Goal: Find contact information: Find contact information

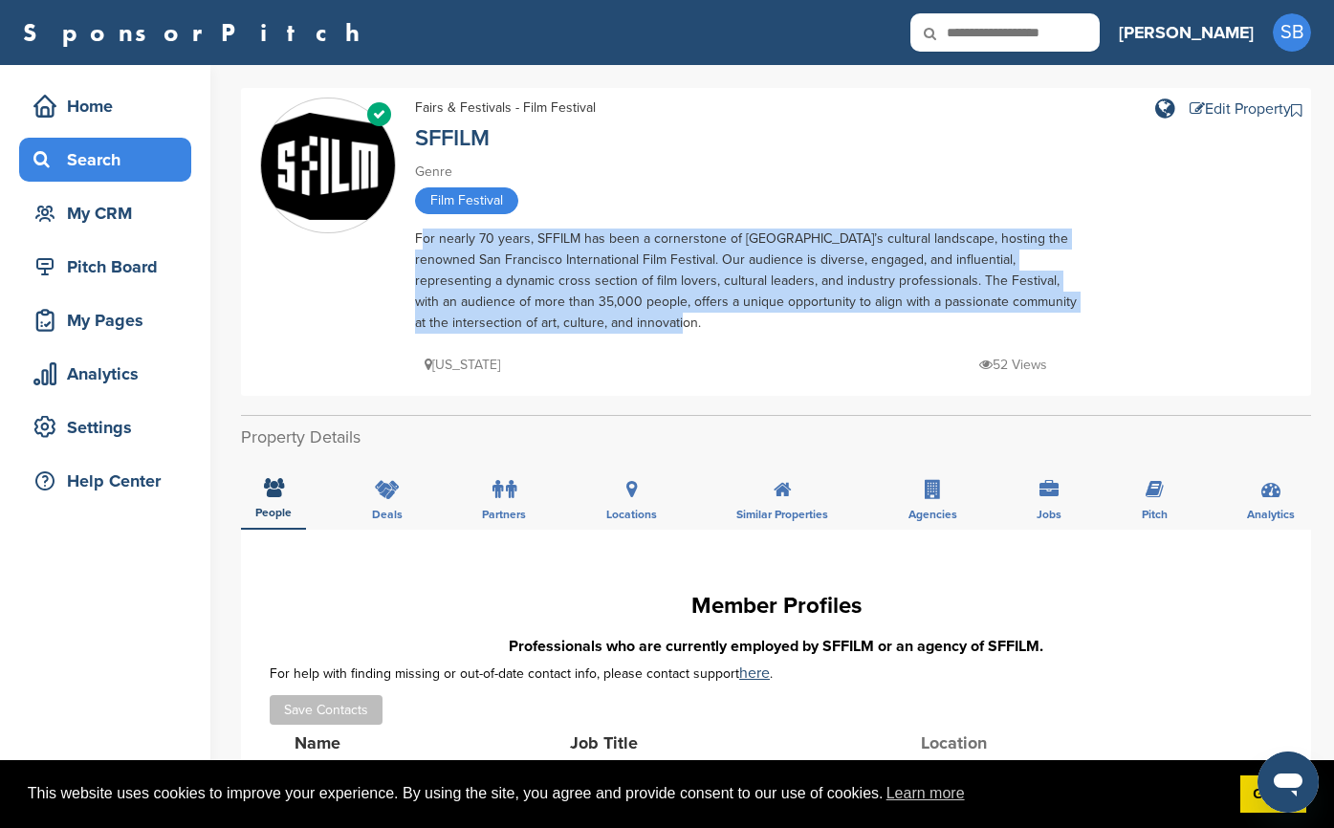
click at [121, 156] on div "Search" at bounding box center [110, 159] width 163 height 34
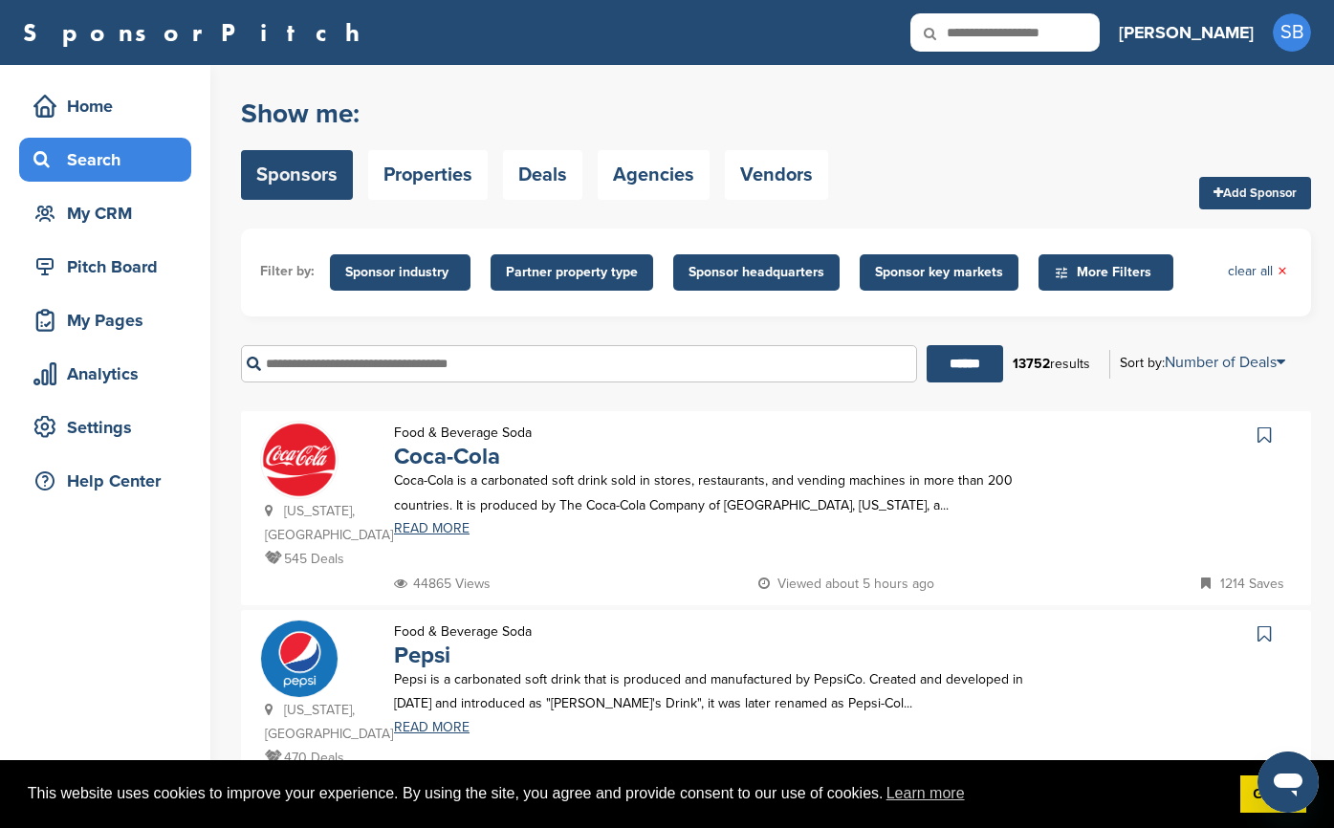
click at [410, 269] on span "Sponsor industry" at bounding box center [400, 272] width 110 height 21
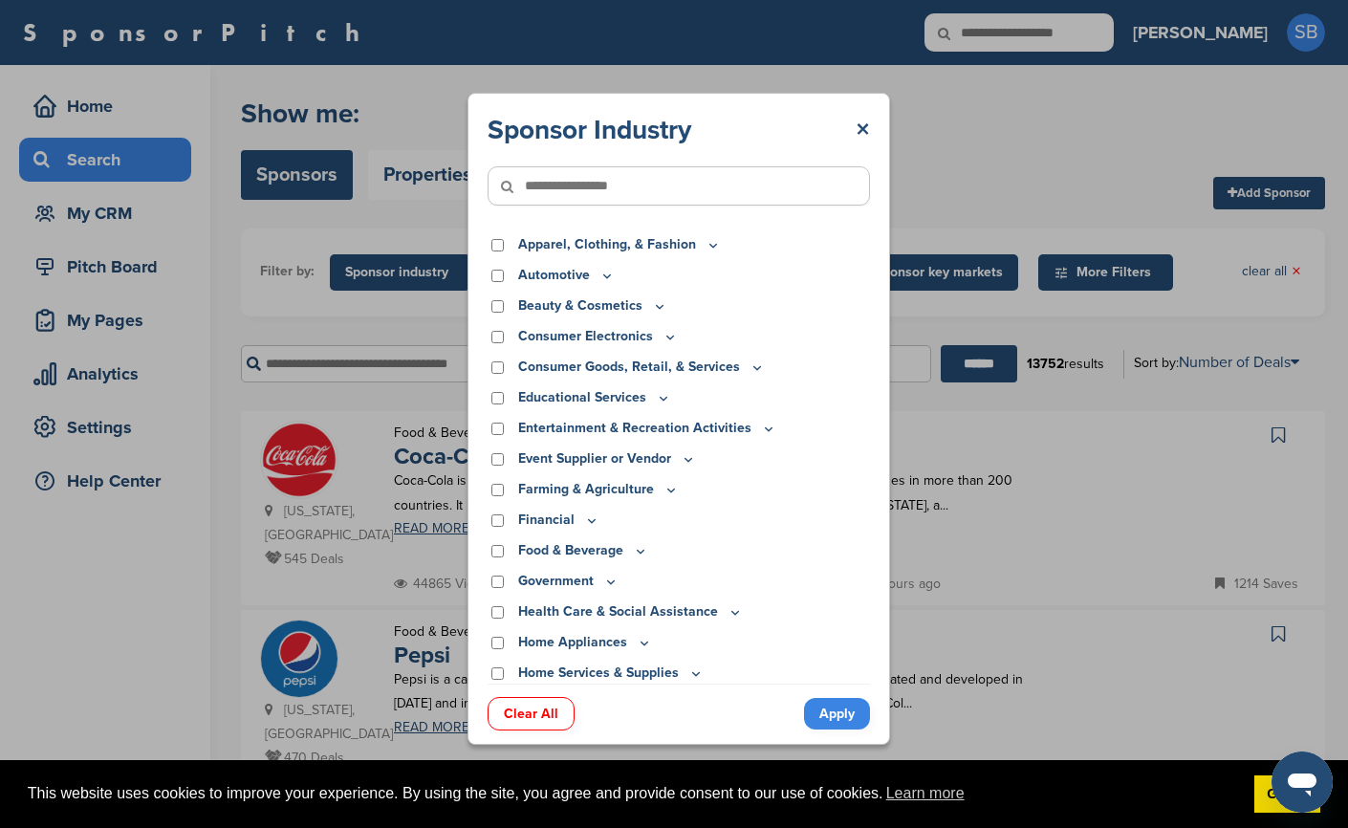
click at [569, 179] on input"] "text" at bounding box center [679, 185] width 383 height 39
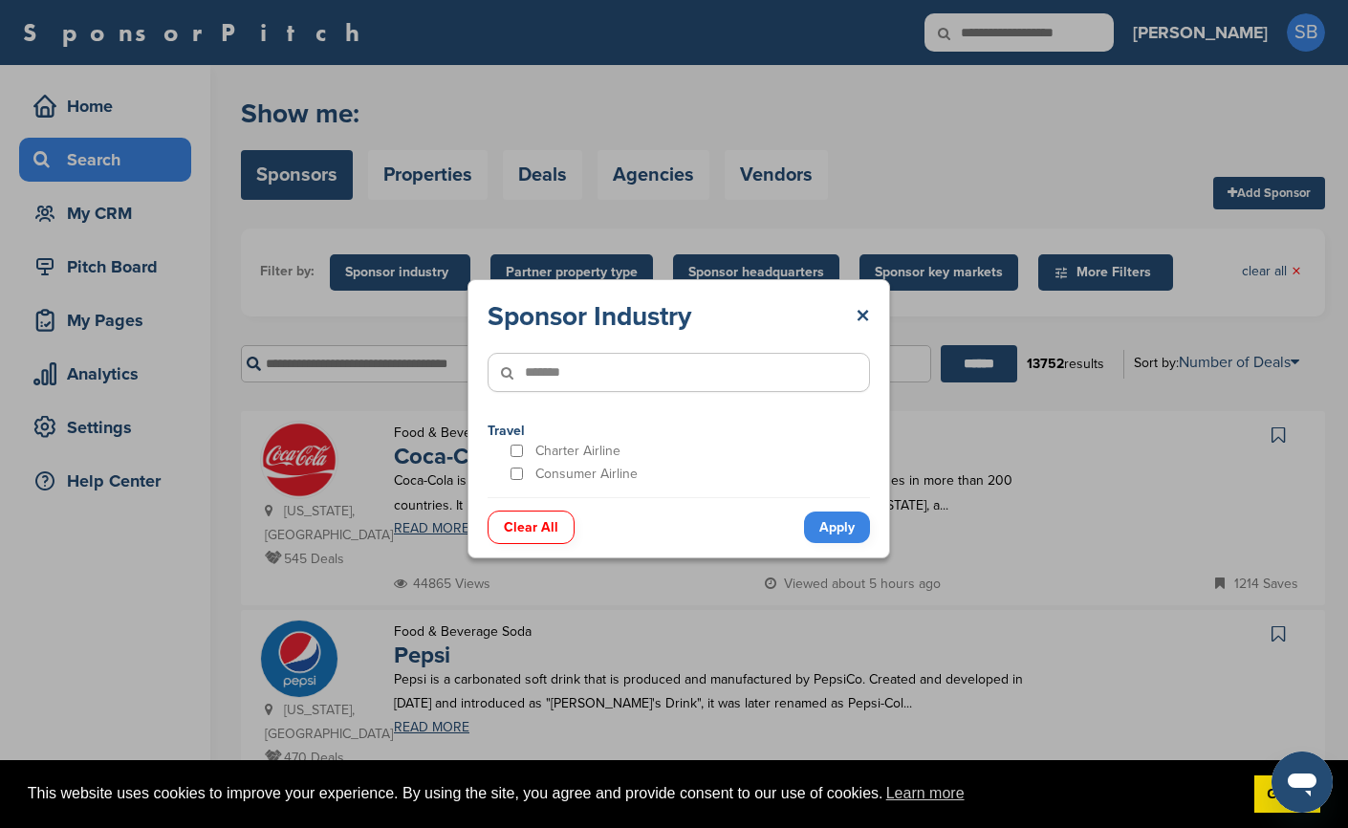
drag, startPoint x: 583, startPoint y: 370, endPoint x: 371, endPoint y: 356, distance: 212.8
click at [371, 356] on div "Sponsor Industry × ******* Travel Charter Airline Consumer Airline Clear All Ap…" at bounding box center [679, 419] width 1358 height 838
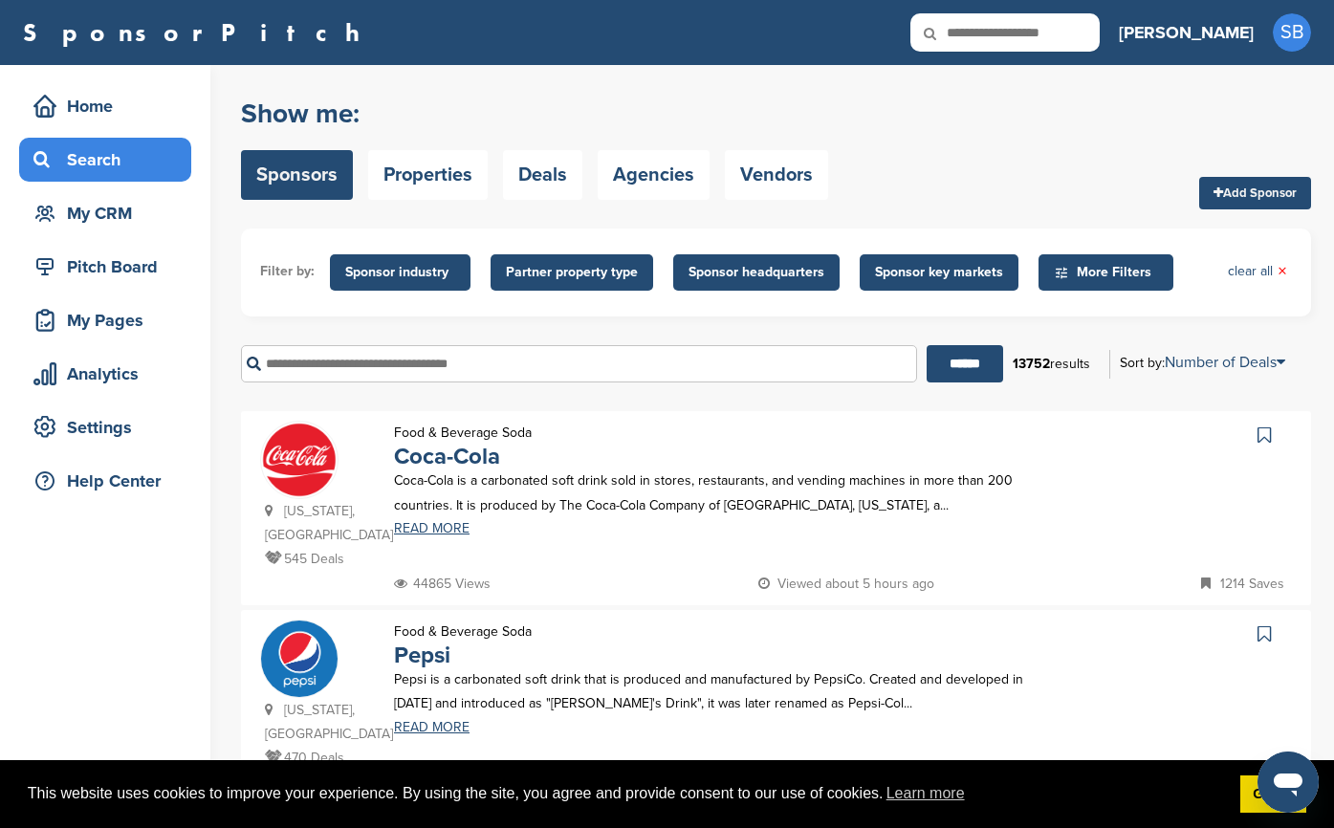
click at [405, 269] on span "Sponsor industry" at bounding box center [400, 272] width 110 height 21
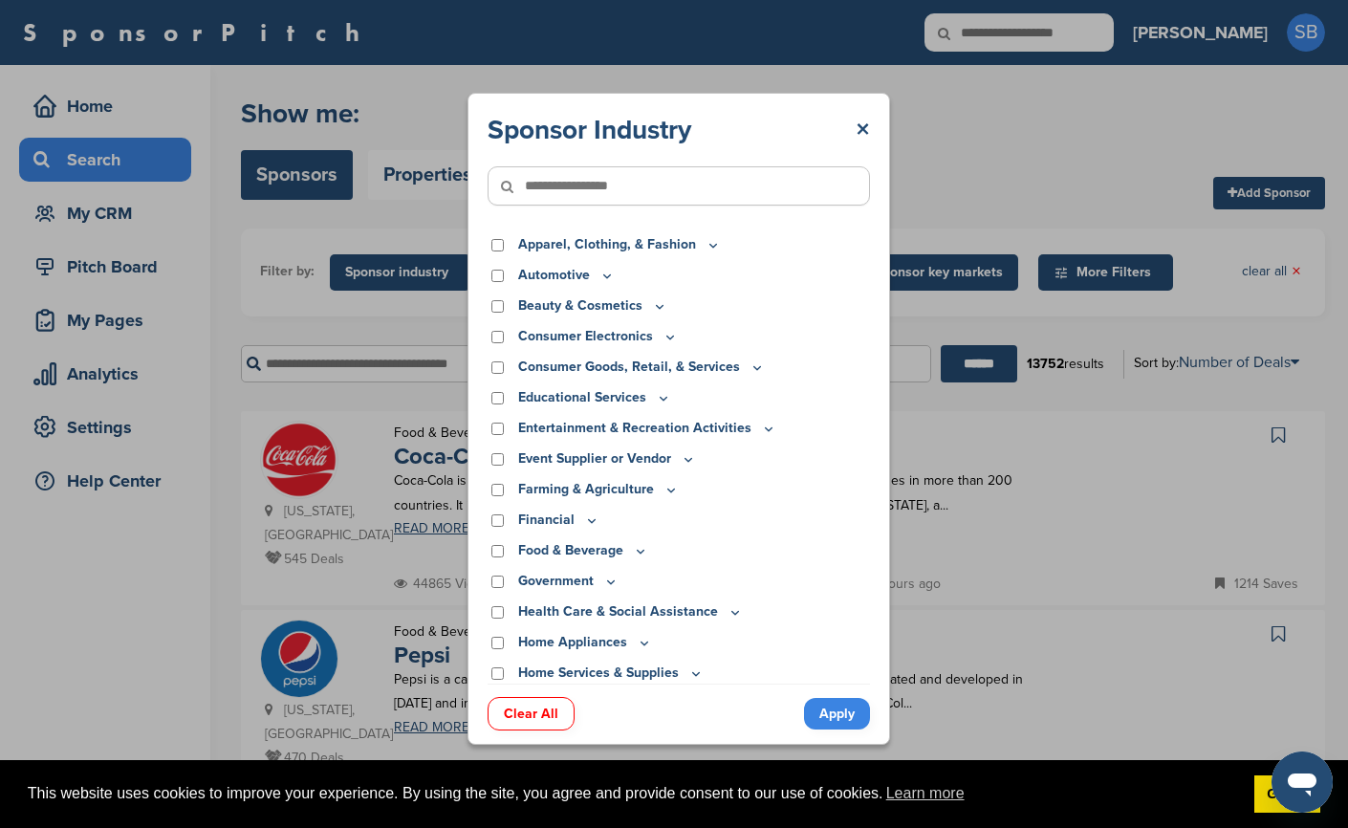
click at [539, 190] on icon at bounding box center [520, 186] width 65 height 40
click at [548, 184] on icon at bounding box center [520, 186] width 65 height 40
click at [573, 185] on input"] "text" at bounding box center [679, 185] width 383 height 39
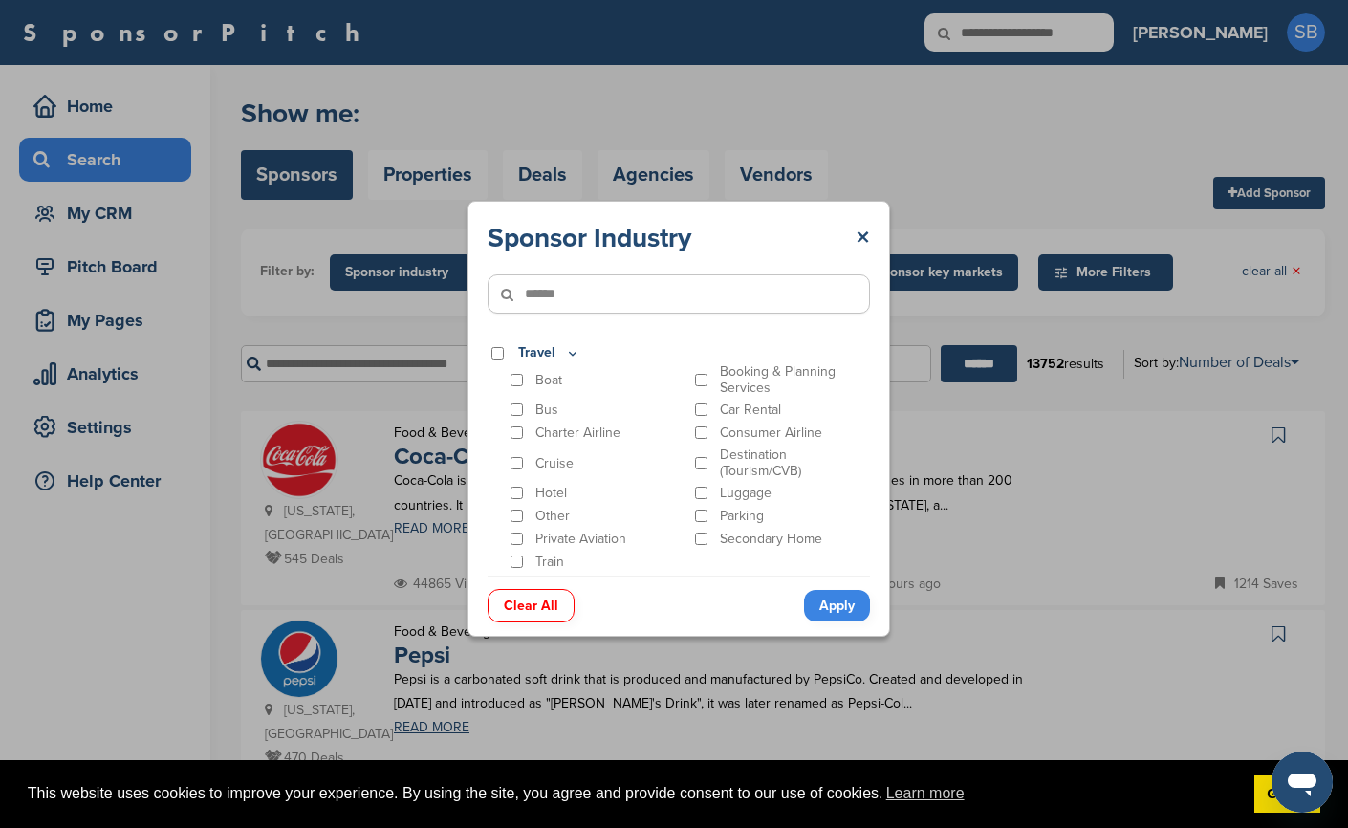
type input"] "******"
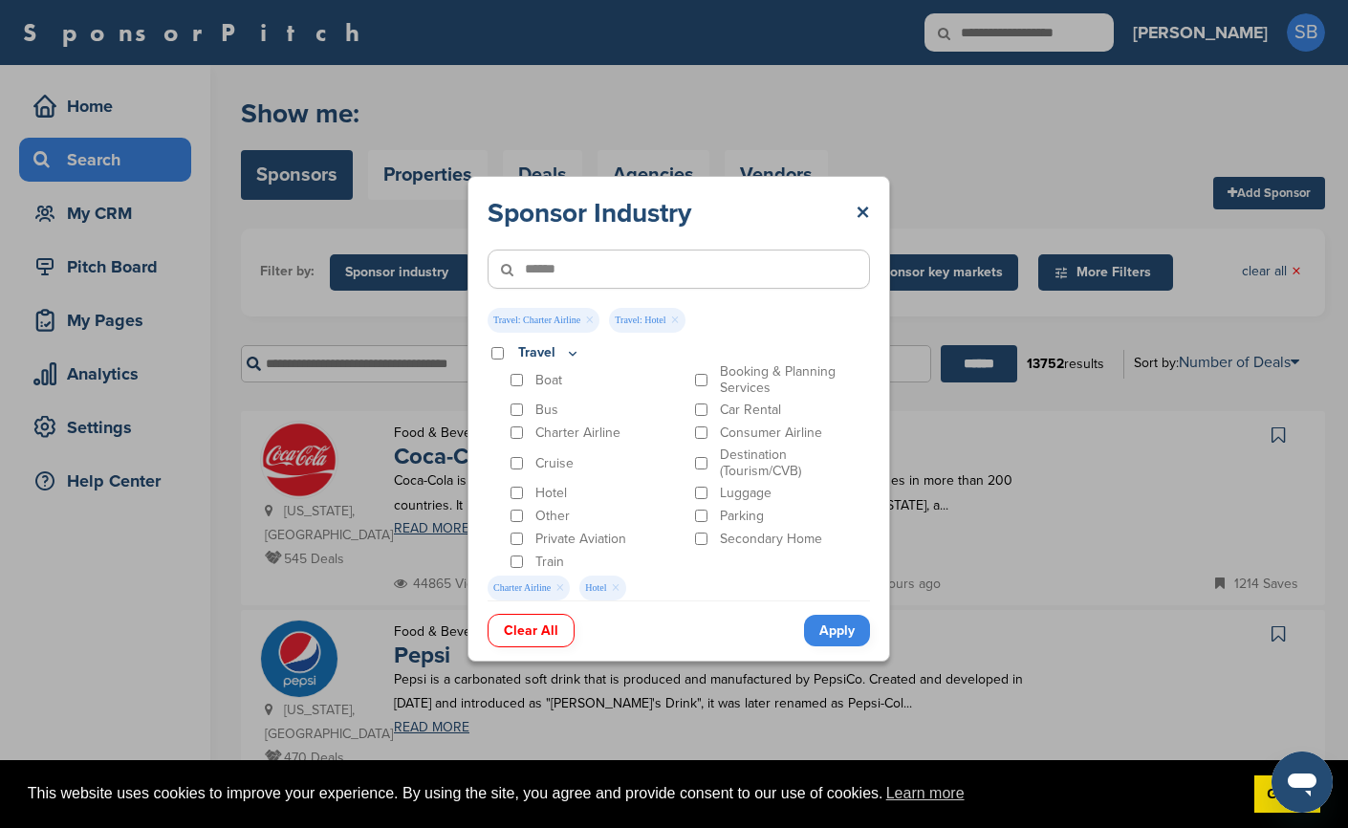
click at [713, 376] on div "Booking & Planning Services" at bounding box center [781, 379] width 180 height 33
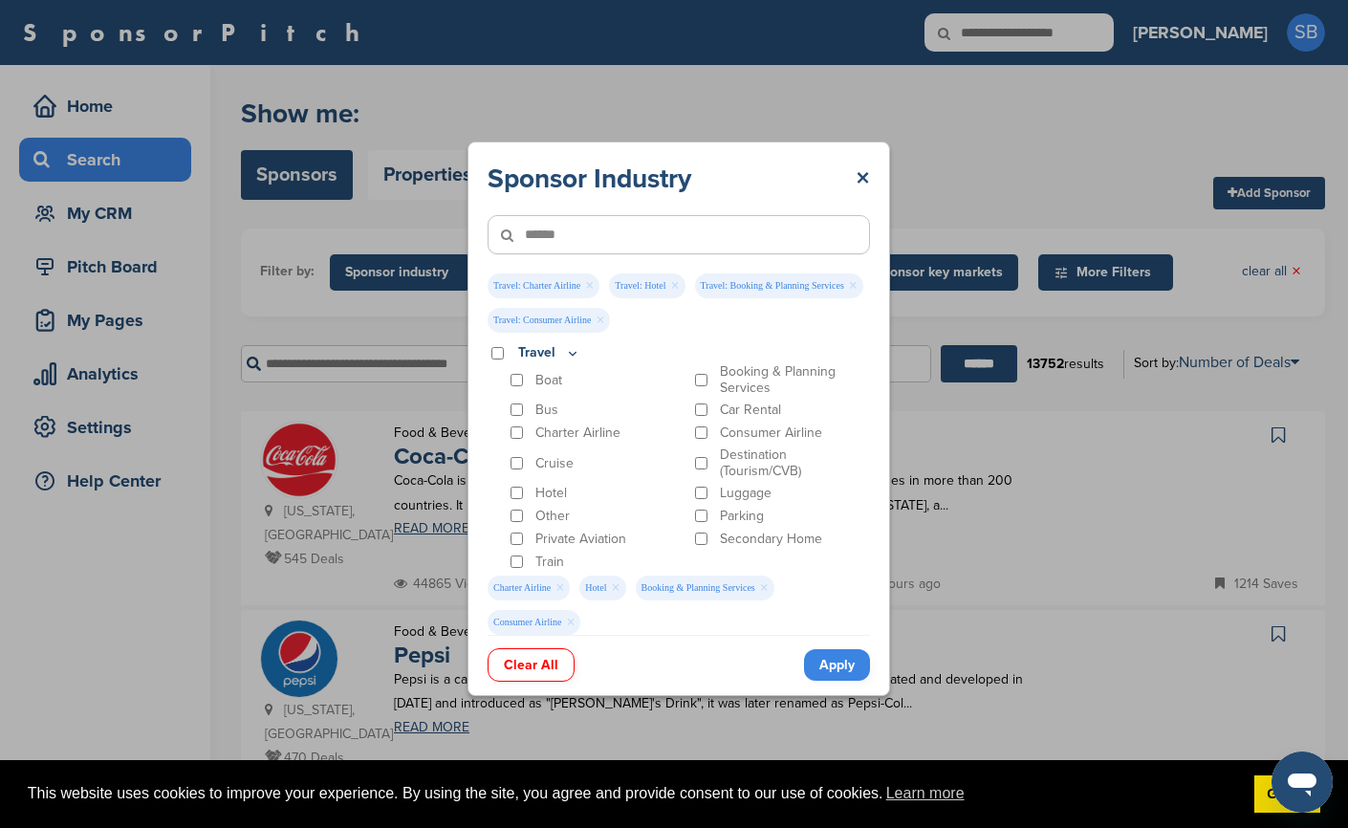
click at [823, 663] on link "Apply" at bounding box center [837, 665] width 66 height 32
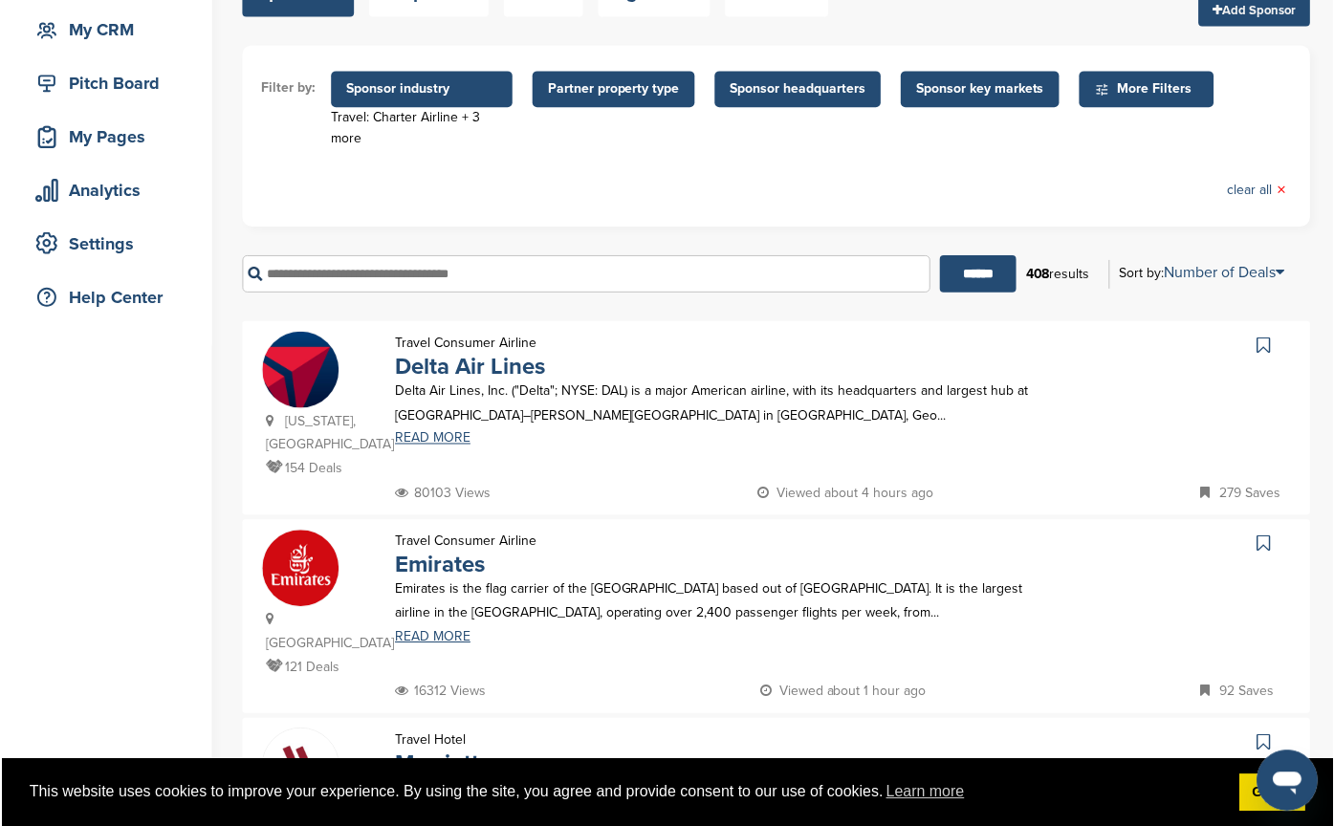
scroll to position [191, 0]
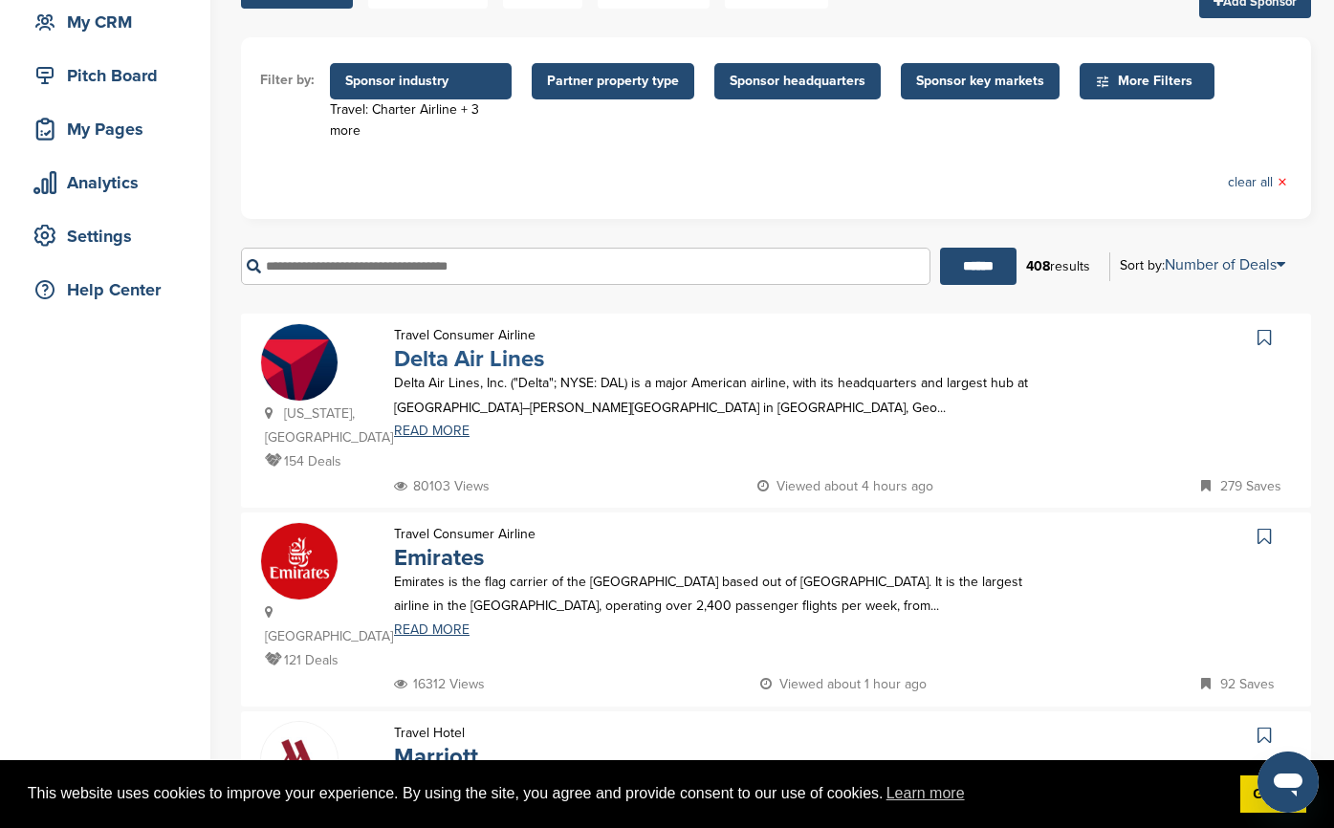
click at [439, 345] on link "Delta Air Lines" at bounding box center [469, 359] width 150 height 28
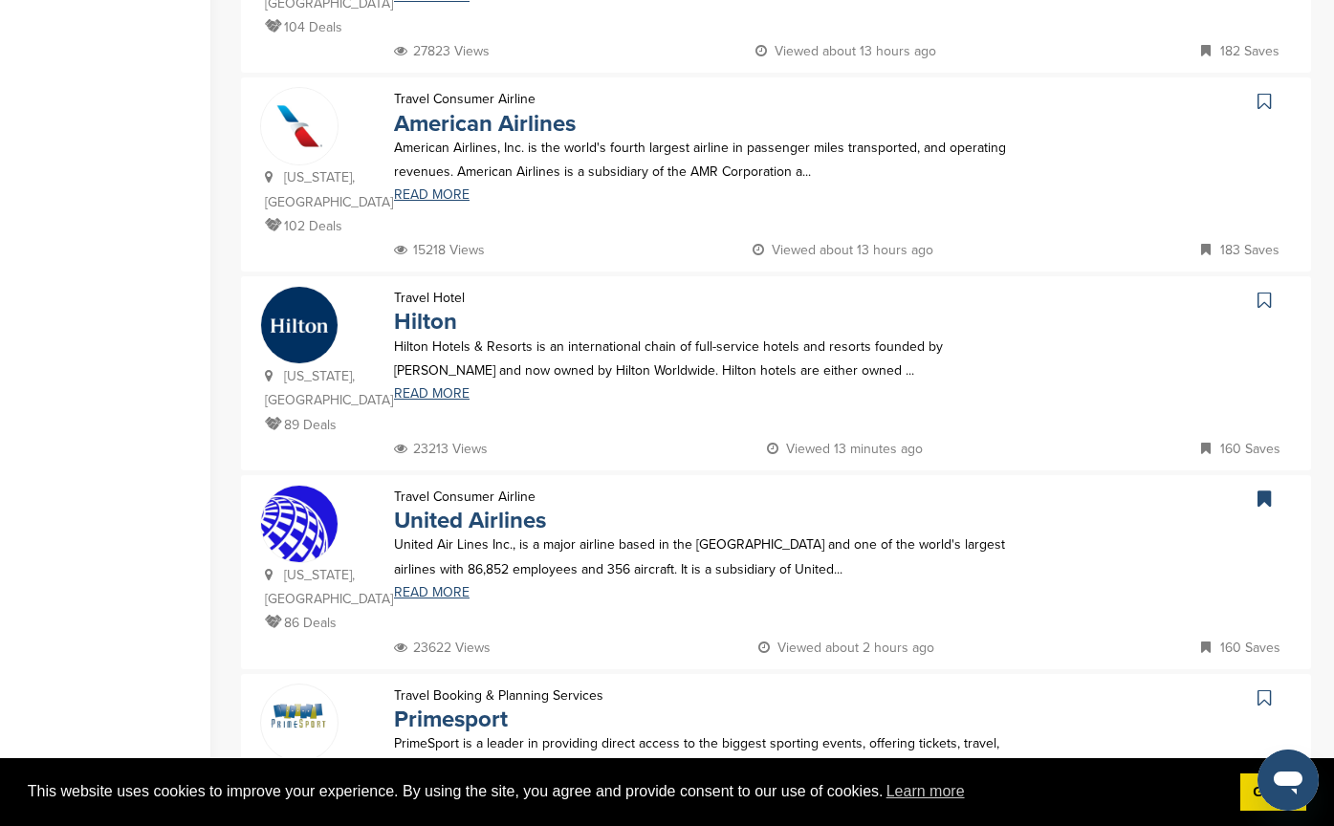
scroll to position [1052, 0]
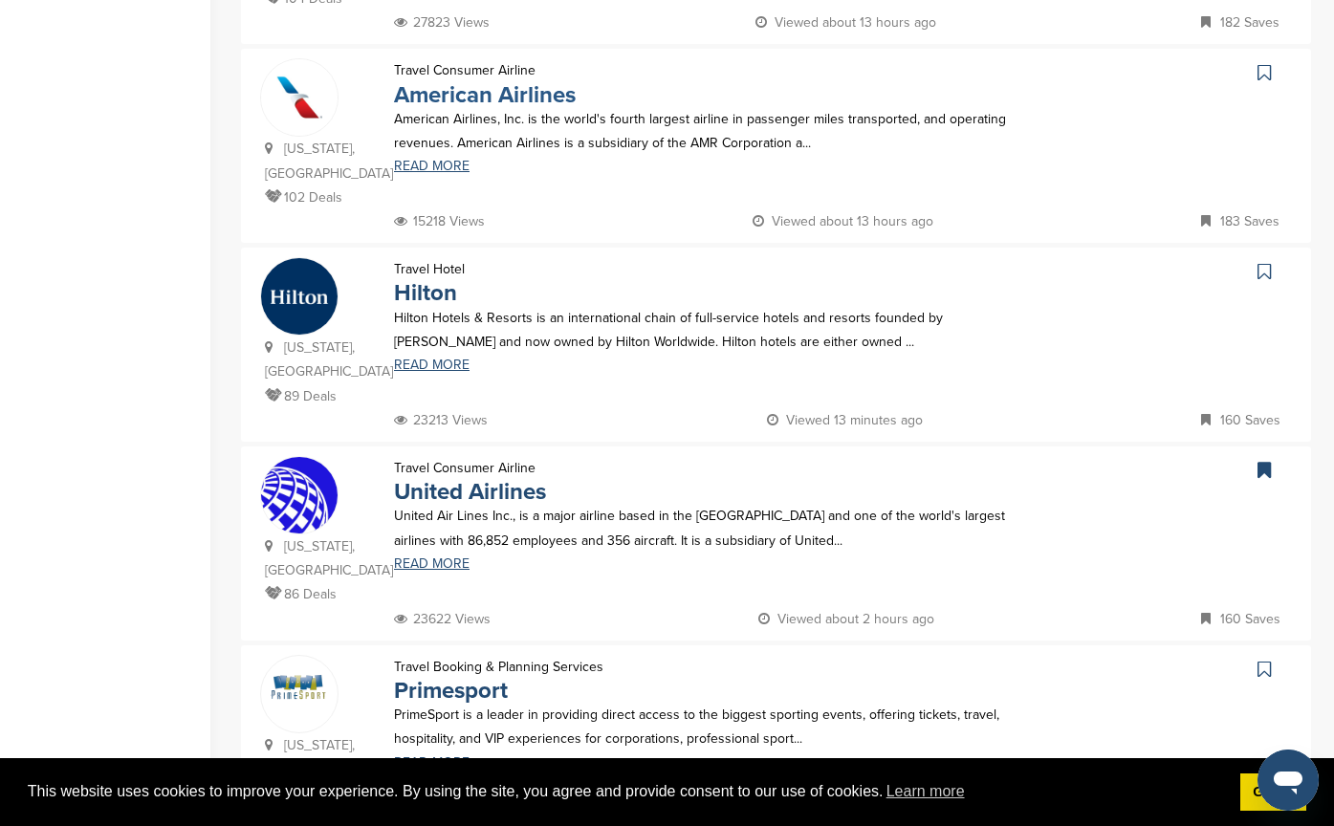
click at [501, 81] on link "American Airlines" at bounding box center [485, 95] width 182 height 28
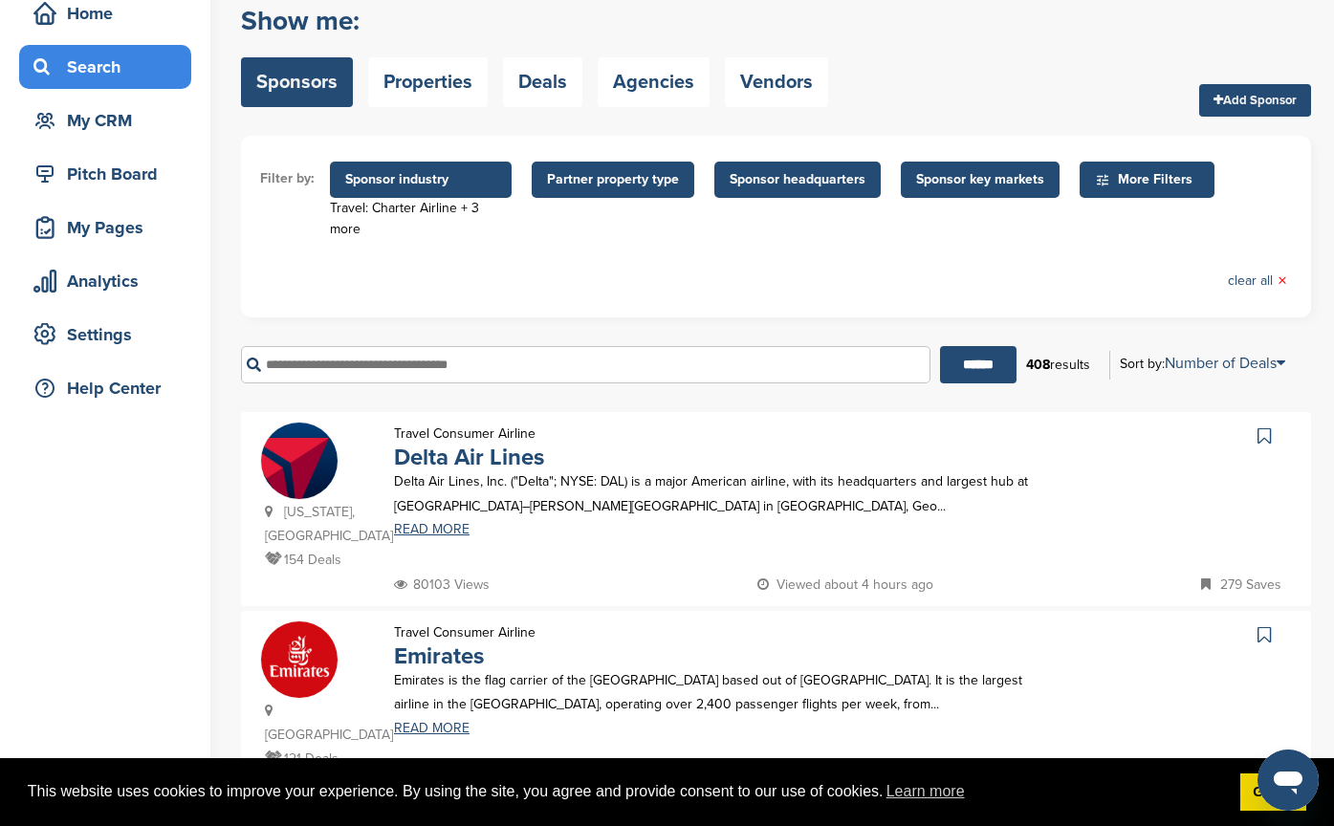
scroll to position [0, 0]
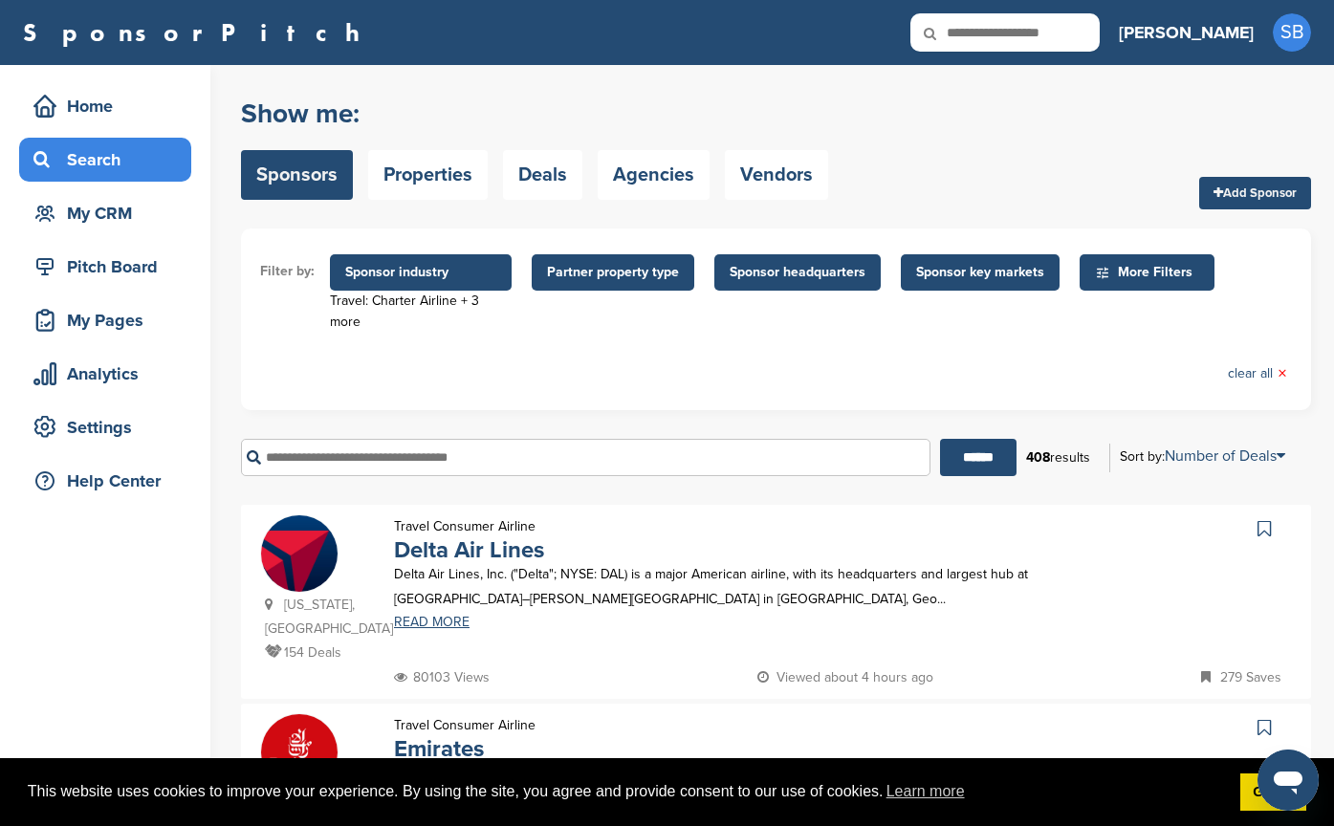
click at [616, 439] on input "text" at bounding box center [585, 457] width 689 height 37
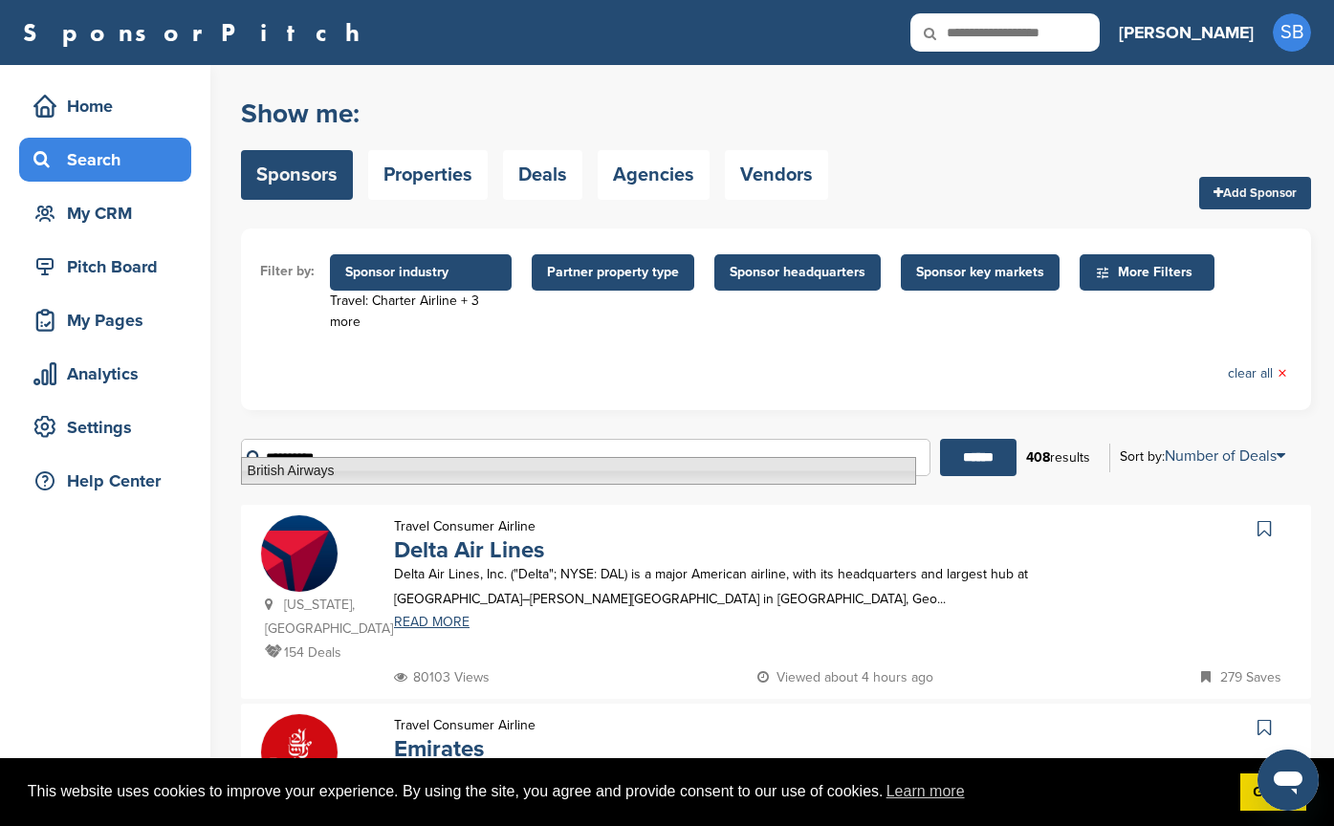
click at [451, 469] on li "British Airways" at bounding box center [578, 471] width 675 height 28
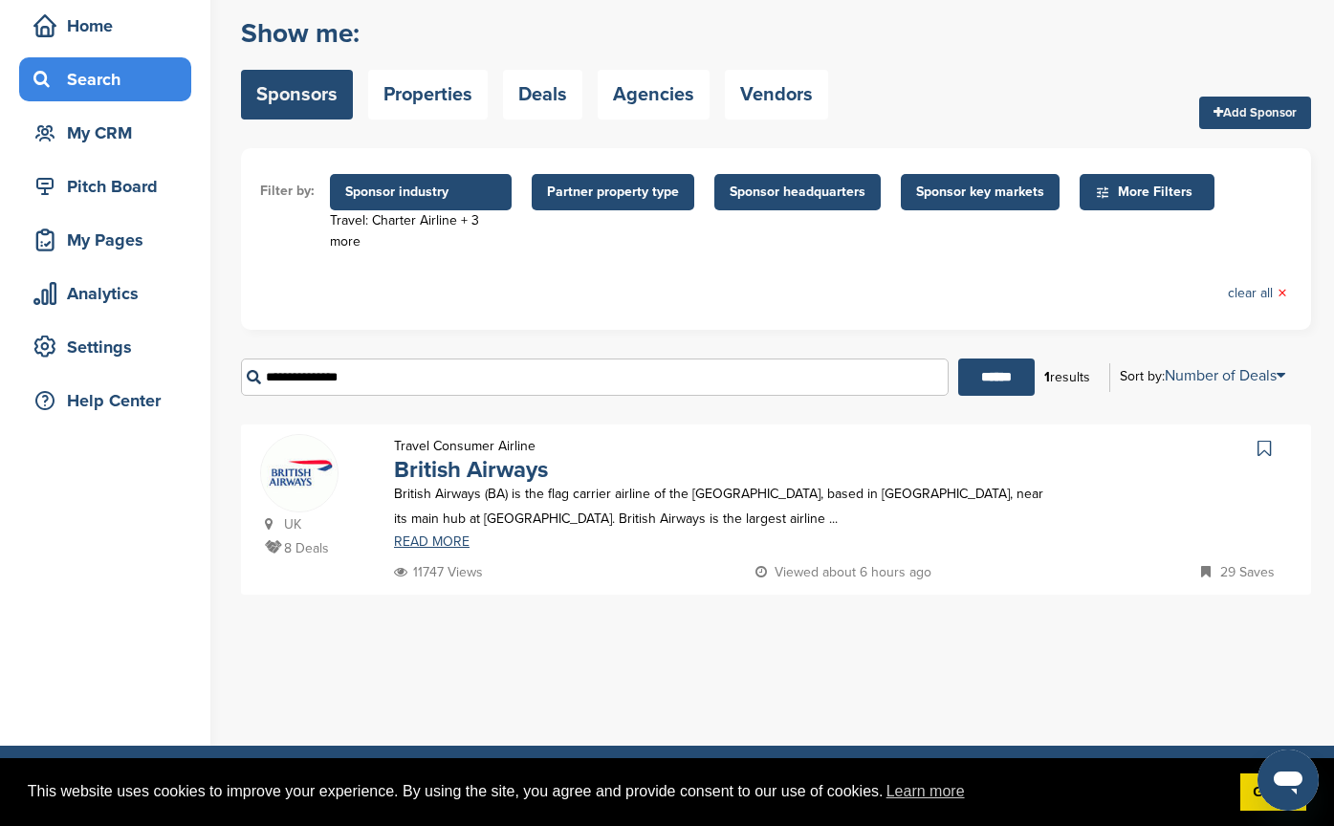
scroll to position [191, 0]
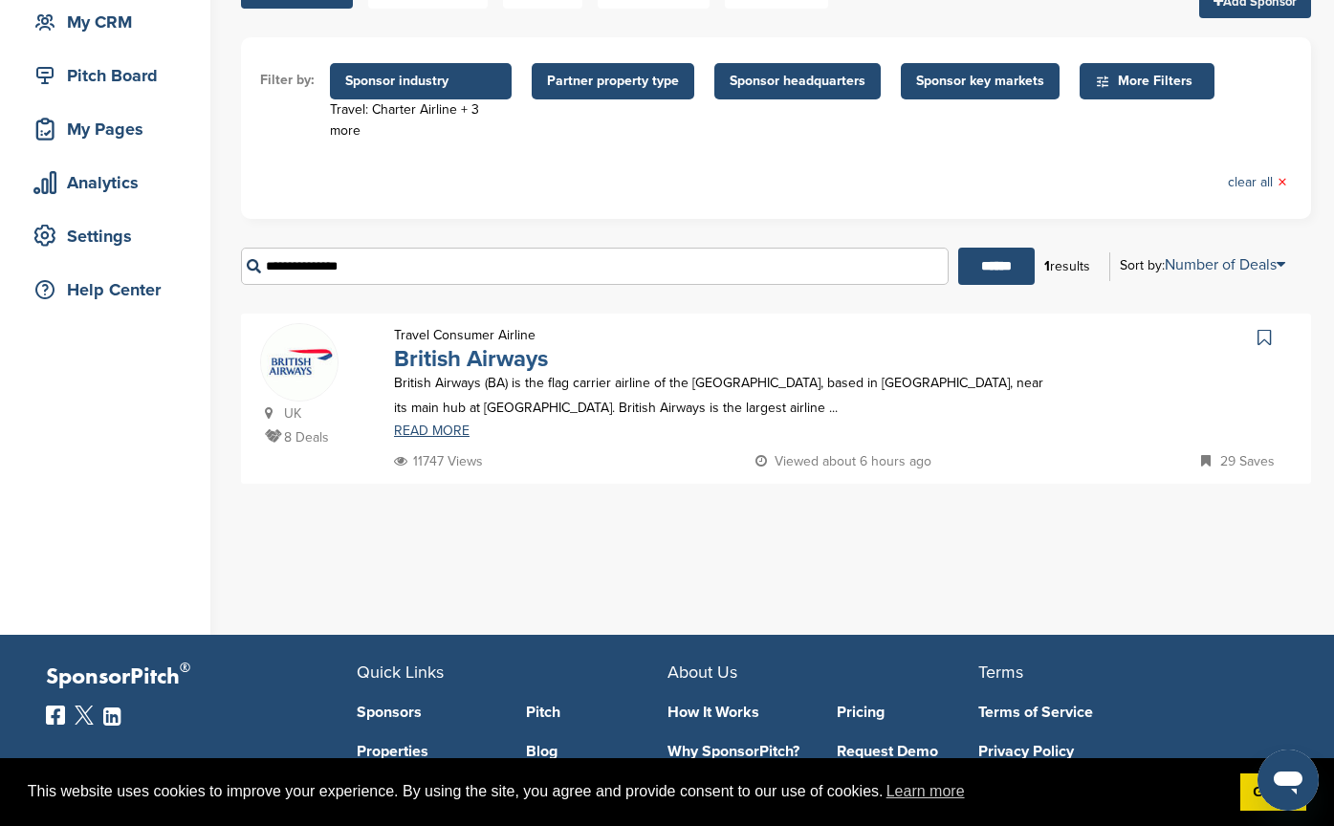
type input "**********"
click at [497, 347] on link "British Airways" at bounding box center [471, 359] width 154 height 28
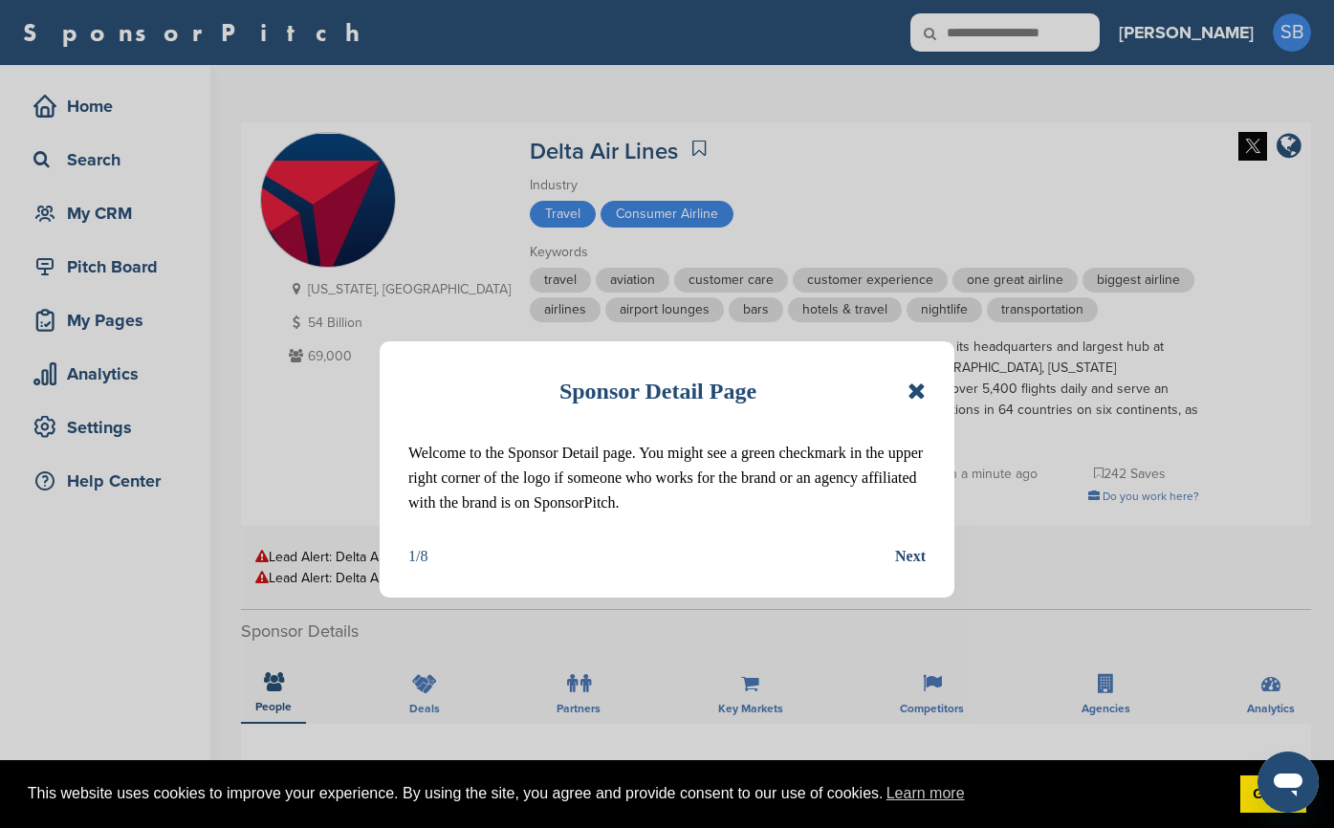
click at [920, 388] on icon at bounding box center [917, 391] width 18 height 23
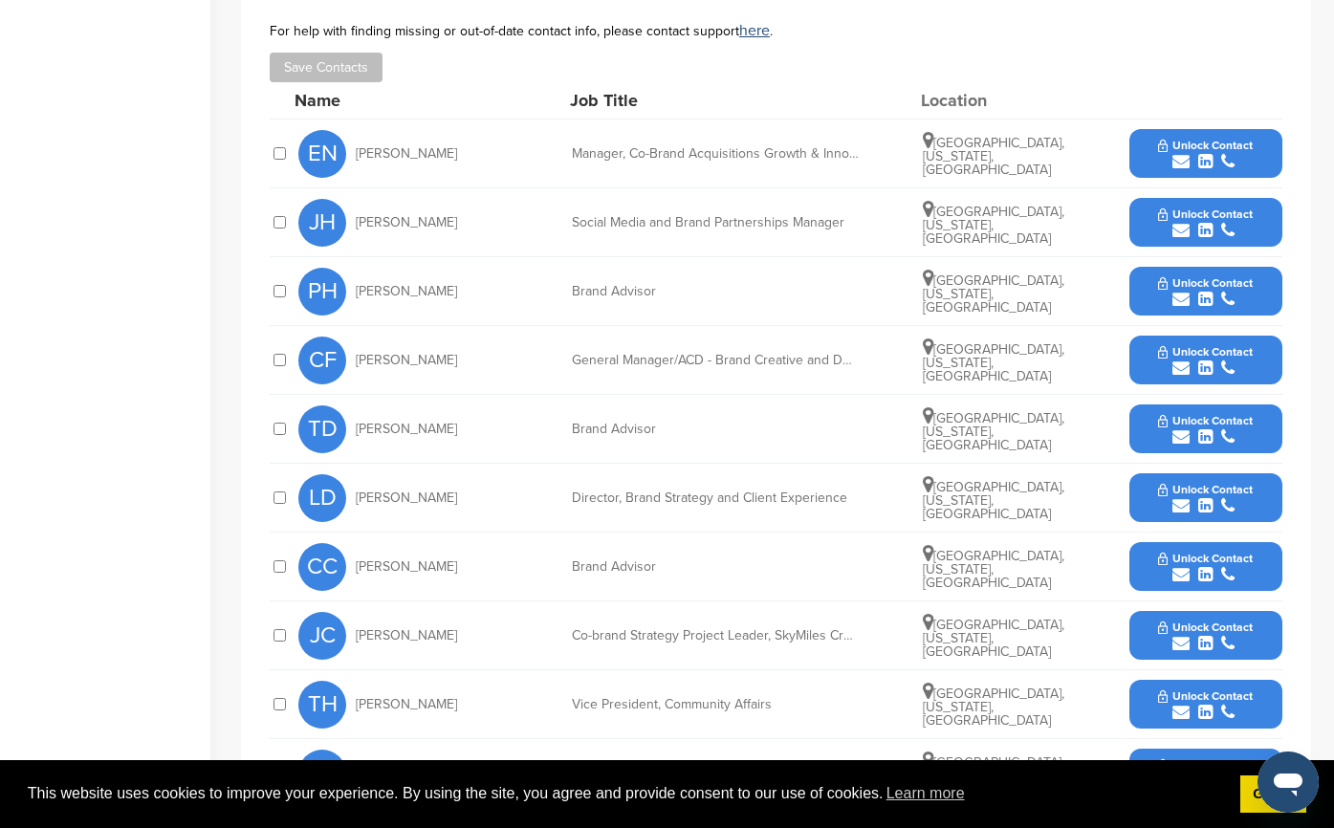
scroll to position [669, 0]
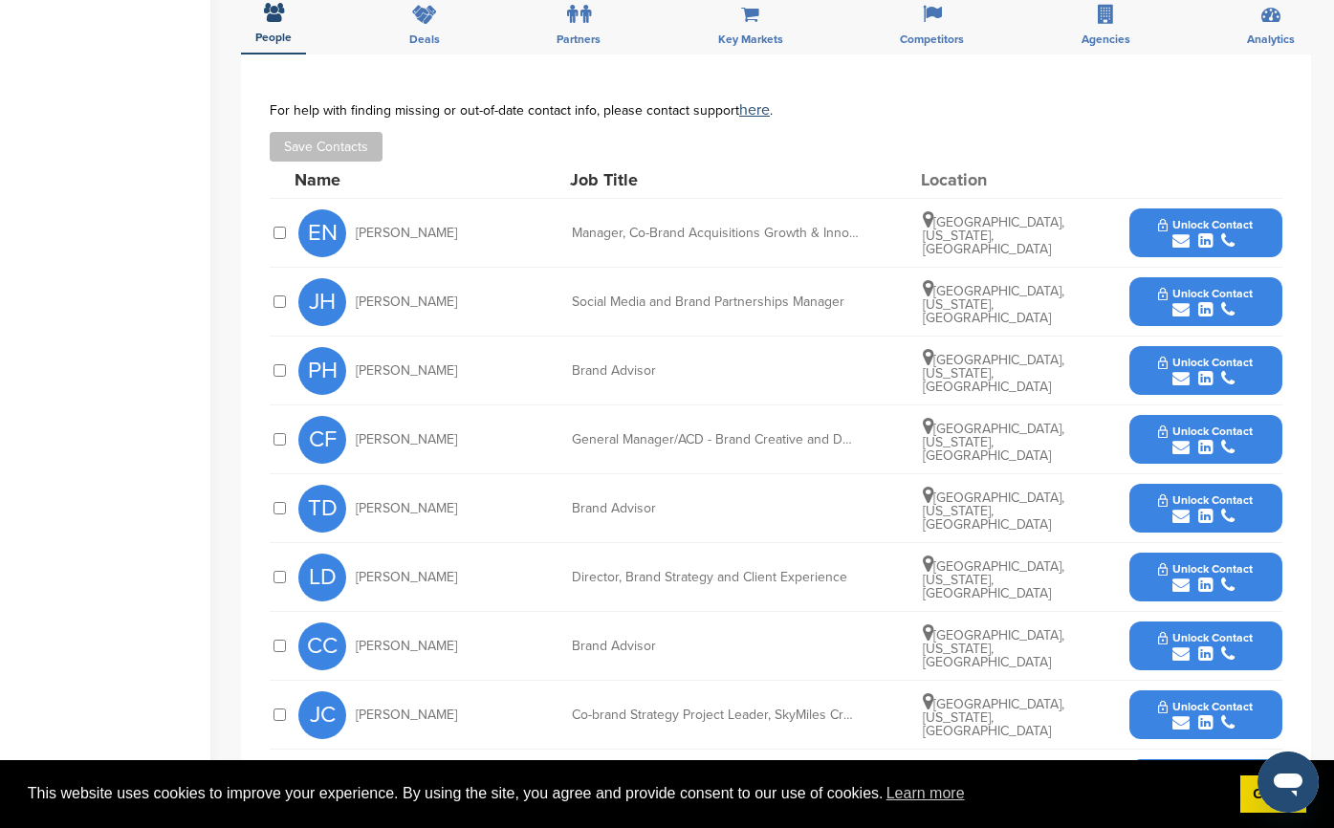
click at [1166, 287] on span "Unlock Contact" at bounding box center [1205, 293] width 95 height 13
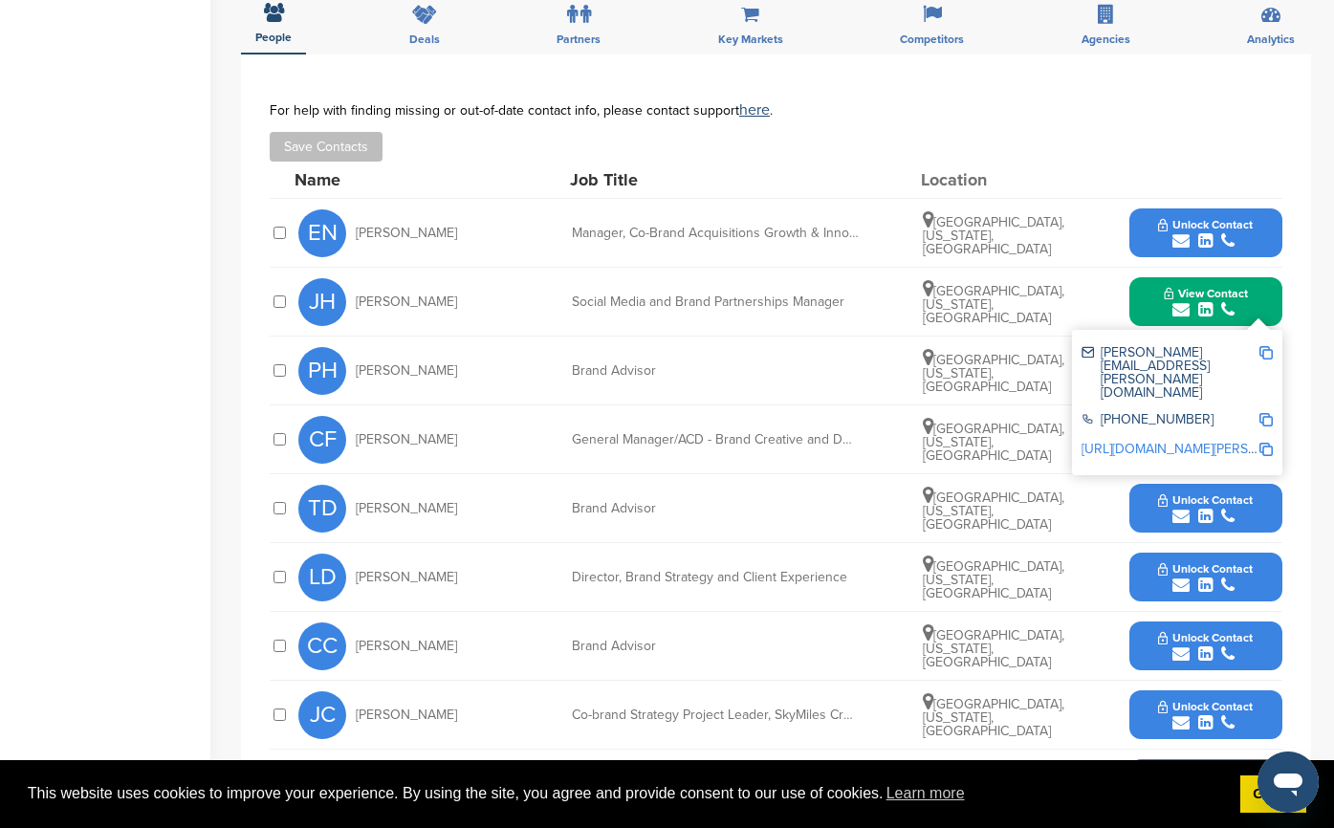
click at [755, 340] on div "PH Priscilla Haywood Brand Advisor Atlanta, Georgia, United States Unlock Conta…" at bounding box center [790, 371] width 984 height 68
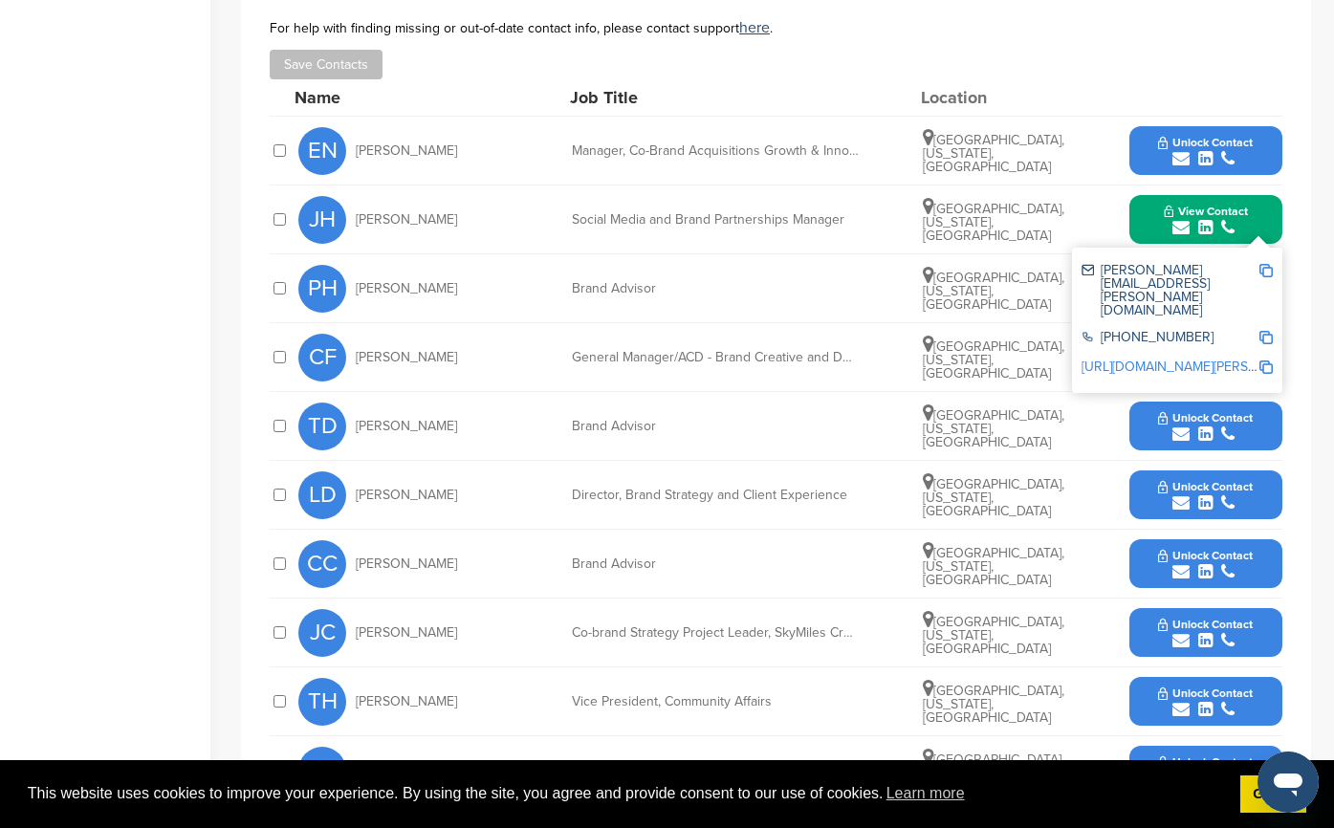
scroll to position [574, 0]
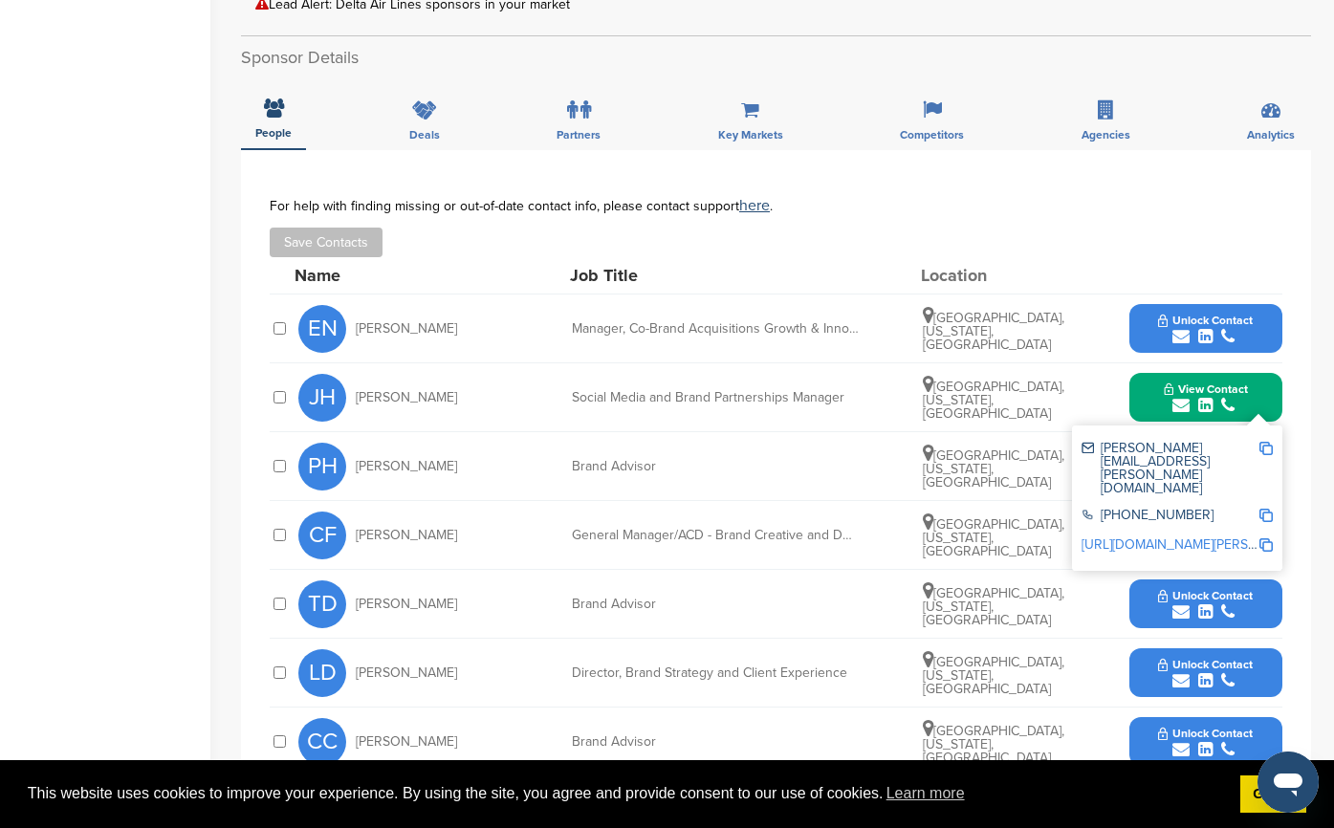
click at [733, 529] on div "General Manager/ACD - Brand Creative and Design at Delta Air Lines" at bounding box center [715, 535] width 287 height 13
click at [667, 529] on div "General Manager/ACD - Brand Creative and Design at Delta Air Lines" at bounding box center [715, 535] width 287 height 13
click at [402, 529] on span "Chris Fisher" at bounding box center [406, 535] width 101 height 13
click at [803, 570] on div "TD Thomas Donnan Brand Advisor Atlanta, Georgia, United States Unlock Contact" at bounding box center [790, 604] width 984 height 68
click at [853, 529] on div "General Manager/ACD - Brand Creative and Design at Delta Air Lines" at bounding box center [715, 535] width 287 height 13
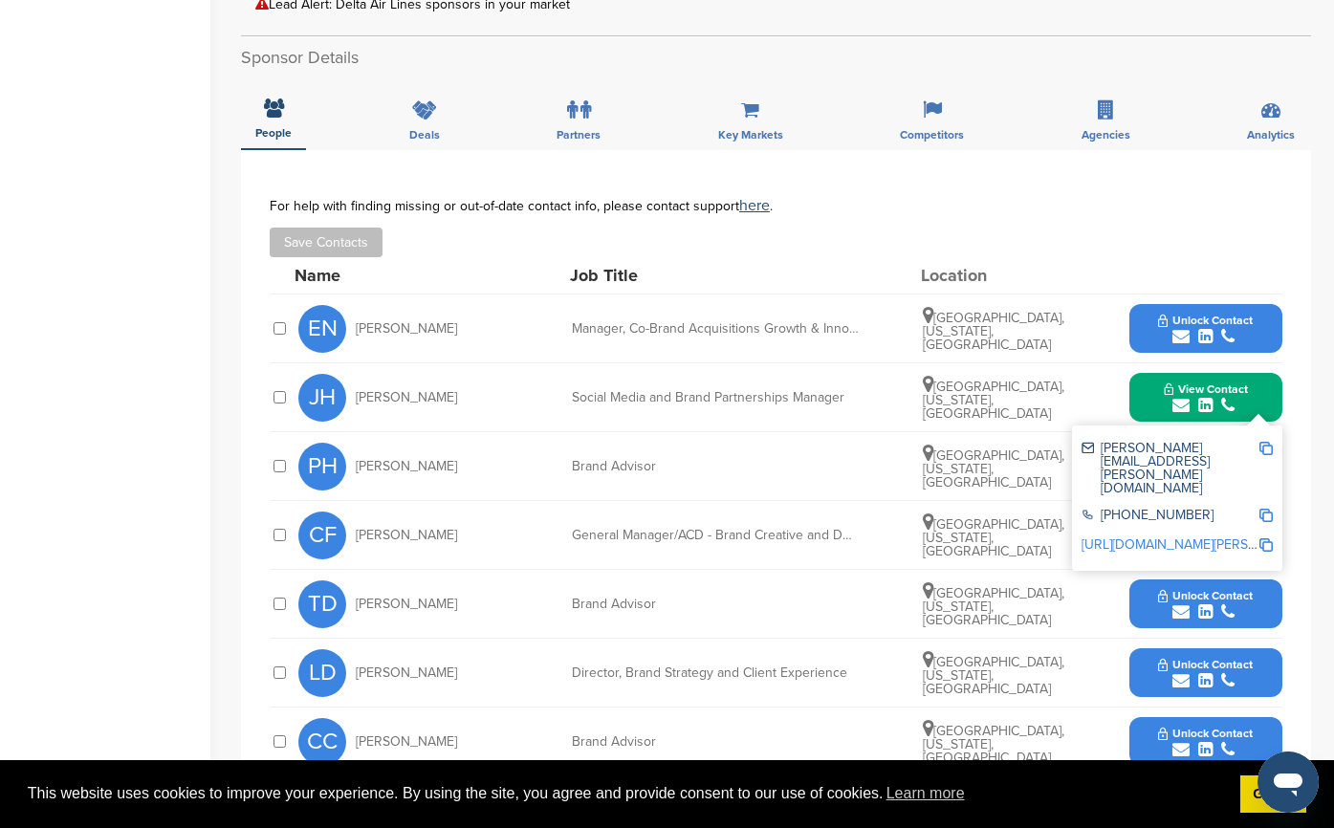
click at [823, 570] on div "TD Thomas Donnan Brand Advisor Atlanta, Georgia, United States Unlock Contact" at bounding box center [790, 604] width 984 height 68
drag, startPoint x: 376, startPoint y: 509, endPoint x: 330, endPoint y: 502, distance: 46.4
click at [320, 512] on div "CF Chris Fisher" at bounding box center [403, 536] width 210 height 48
copy div "F Chris Fisher"
click at [694, 436] on div "PH Priscilla Haywood Brand Advisor Atlanta, Georgia, United States Unlock Conta…" at bounding box center [790, 466] width 984 height 68
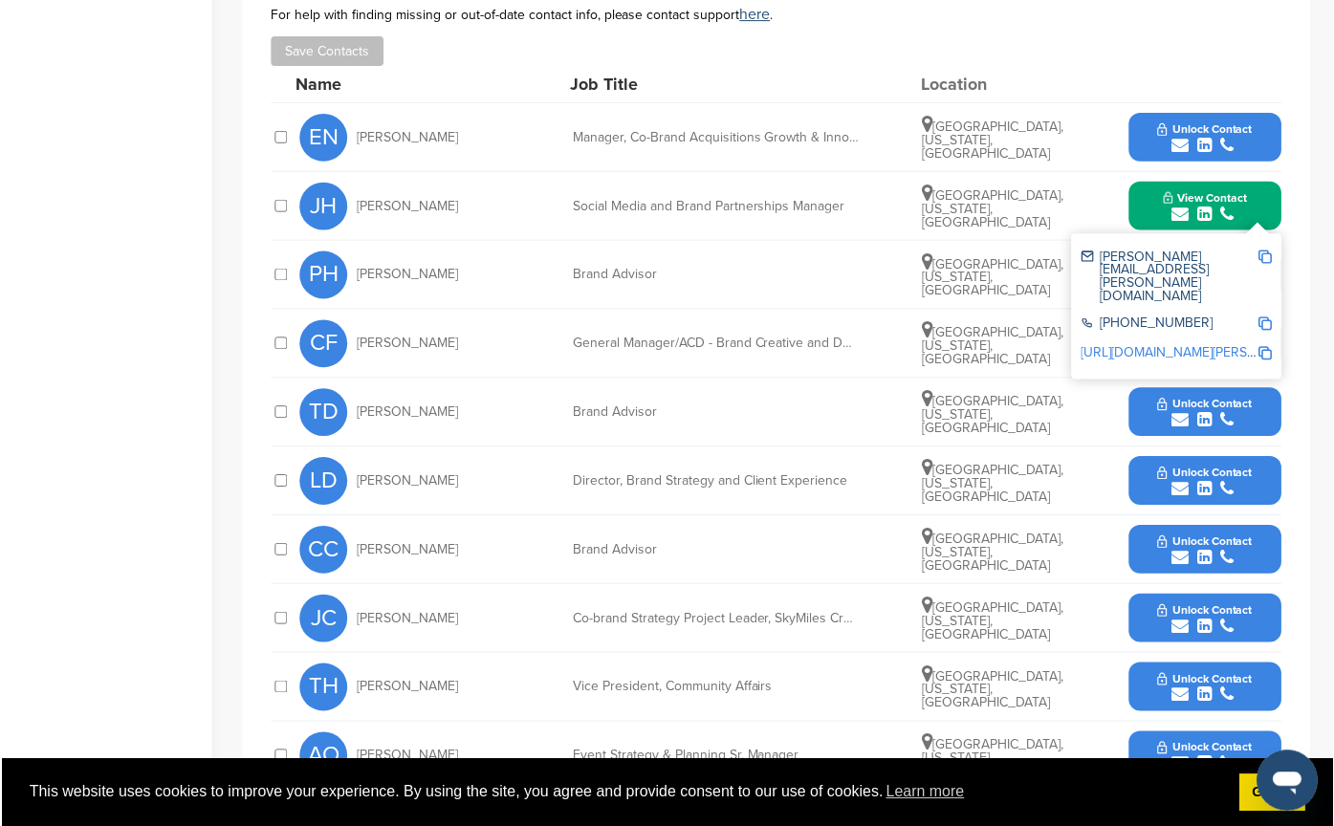
scroll to position [861, 0]
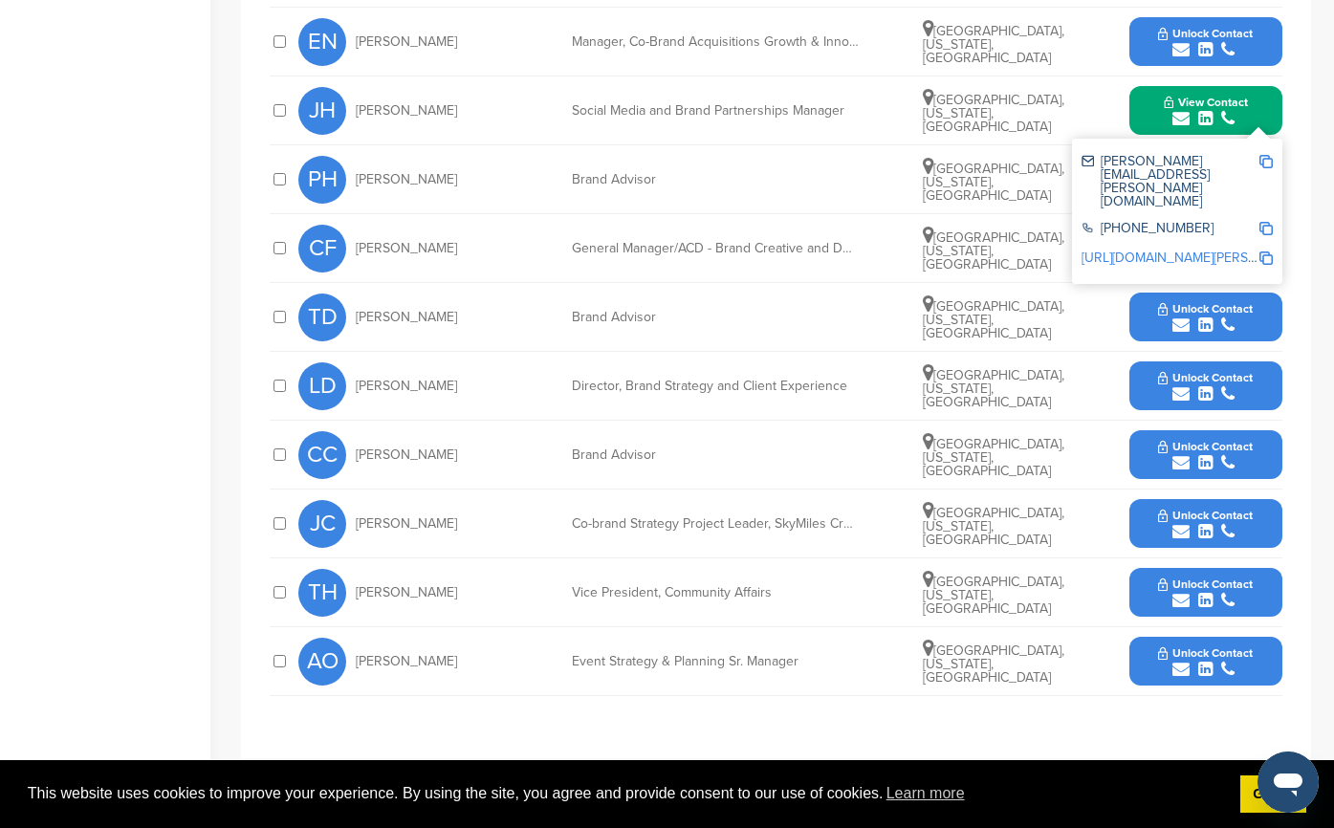
drag, startPoint x: 471, startPoint y: 571, endPoint x: 361, endPoint y: 568, distance: 110.0
click at [361, 569] on div "TH Tad Hutcheson" at bounding box center [403, 593] width 210 height 48
click at [471, 569] on div "TH Tad Hutcheson" at bounding box center [403, 593] width 210 height 48
drag, startPoint x: 470, startPoint y: 563, endPoint x: 364, endPoint y: 561, distance: 105.2
click at [364, 569] on div "TH Tad Hutcheson" at bounding box center [403, 593] width 210 height 48
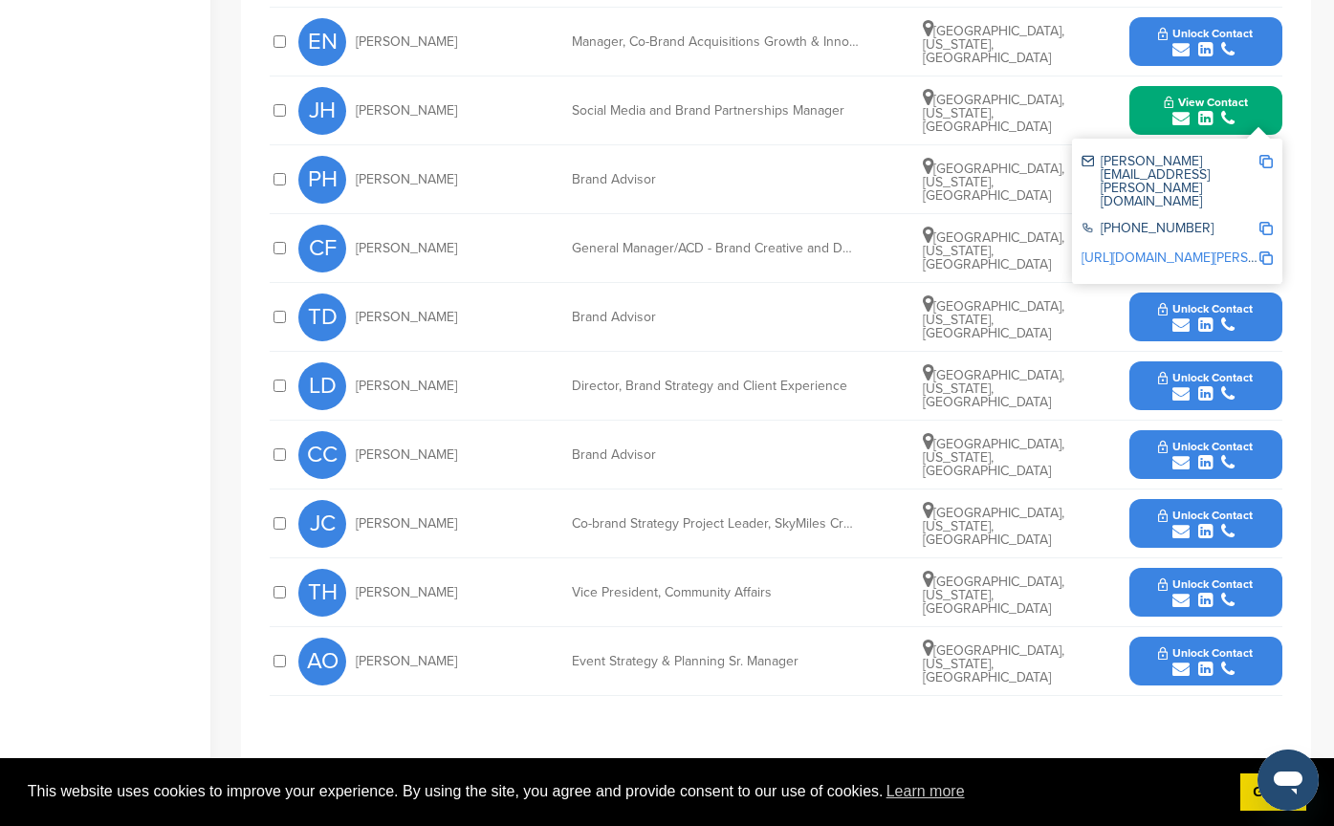
click at [866, 570] on div "TH Tad Hutcheson Vice President, Community Affairs Atlanta, Georgia, United Sta…" at bounding box center [790, 592] width 984 height 68
click at [1191, 592] on div "submit" at bounding box center [1205, 601] width 95 height 18
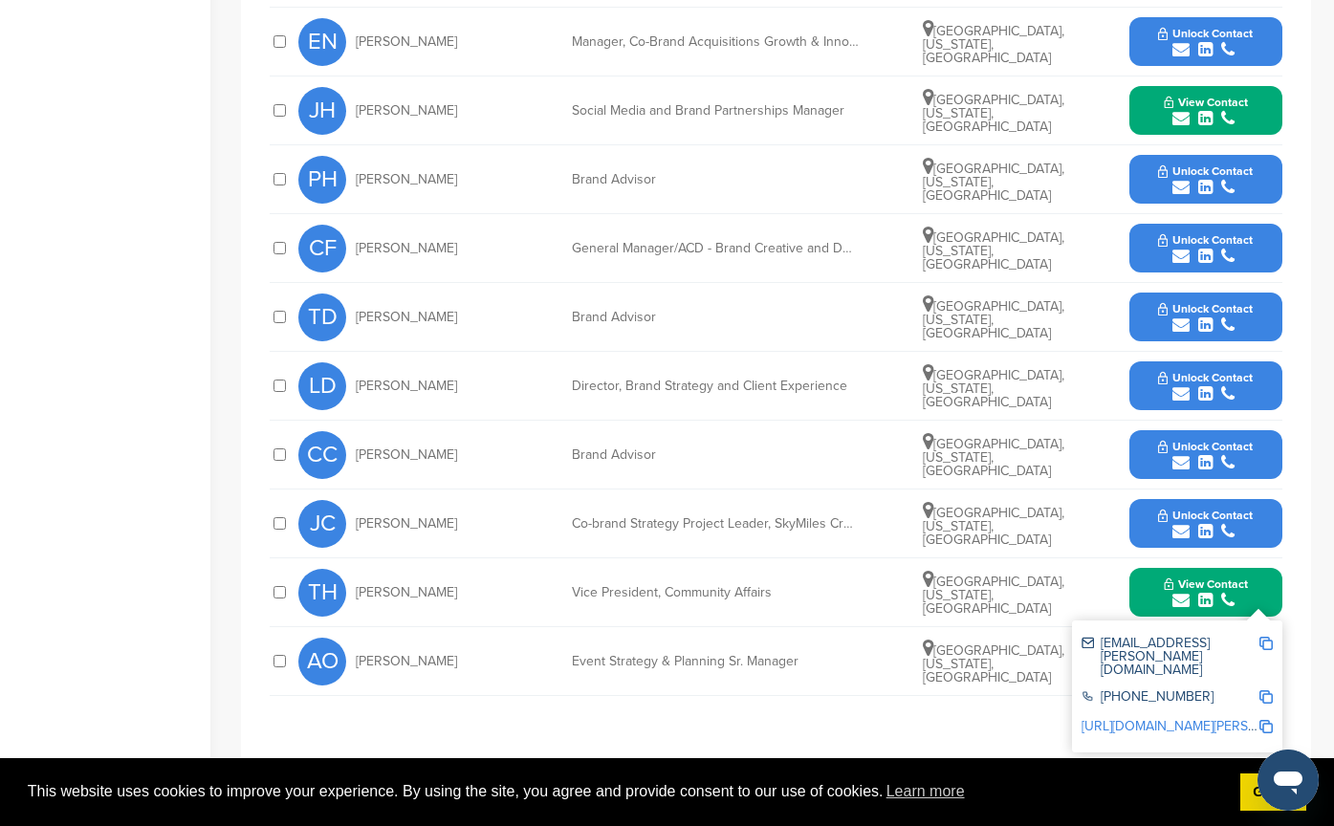
click at [815, 558] on div "TH Tad Hutcheson Vice President, Community Affairs Atlanta, Georgia, United Sta…" at bounding box center [790, 592] width 984 height 68
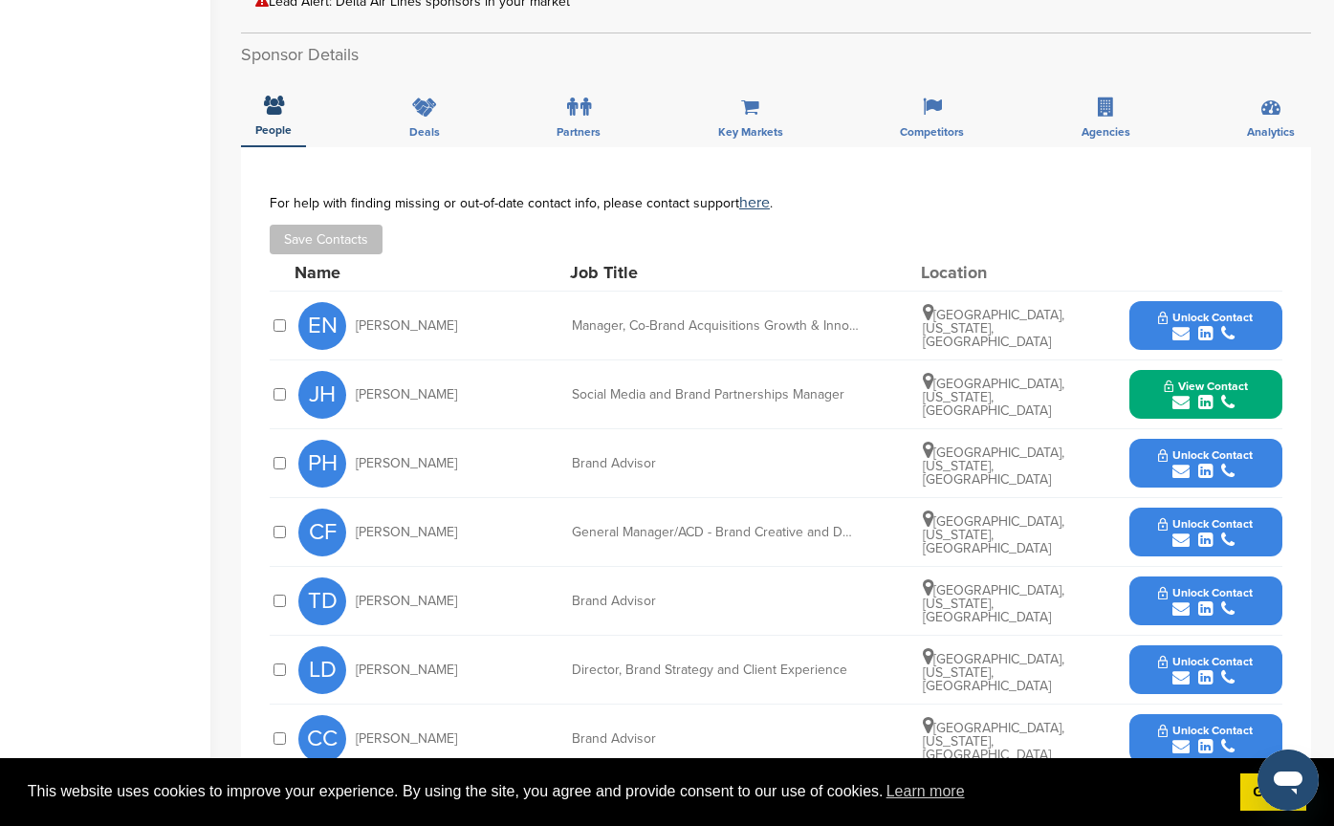
scroll to position [669, 0]
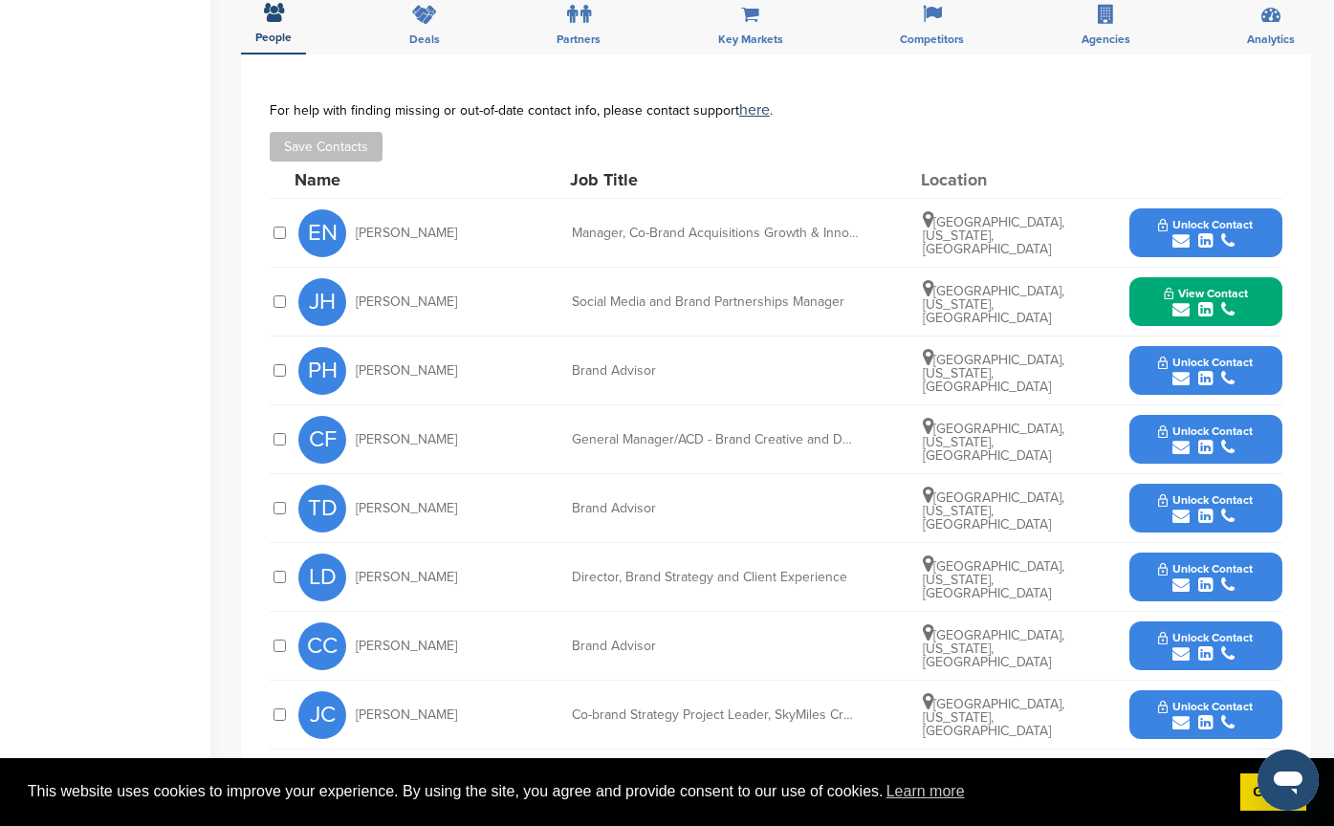
click at [1174, 287] on span "View Contact" at bounding box center [1206, 293] width 84 height 13
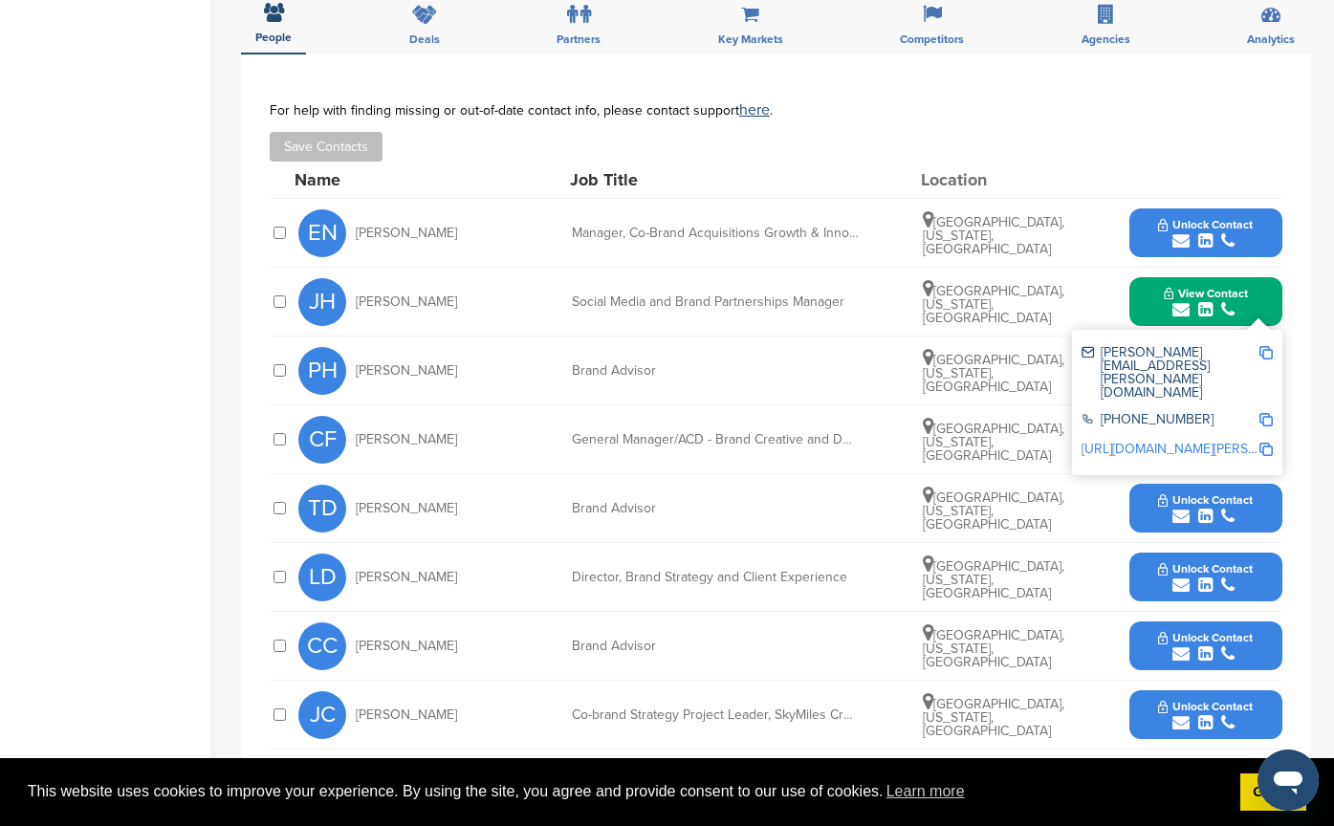
click at [1263, 346] on img at bounding box center [1265, 352] width 13 height 13
drag, startPoint x: 843, startPoint y: 286, endPoint x: 545, endPoint y: 286, distance: 298.4
click at [545, 286] on div "JH Judd Hooks Social Media and Brand Partnerships Manager Seattle, Washington, …" at bounding box center [790, 302] width 984 height 68
copy div "Social Media and Brand Partnerships Manager"
click at [1083, 268] on div "JH Judd Hooks Social Media and Brand Partnerships Manager Seattle, Washington, …" at bounding box center [790, 302] width 984 height 68
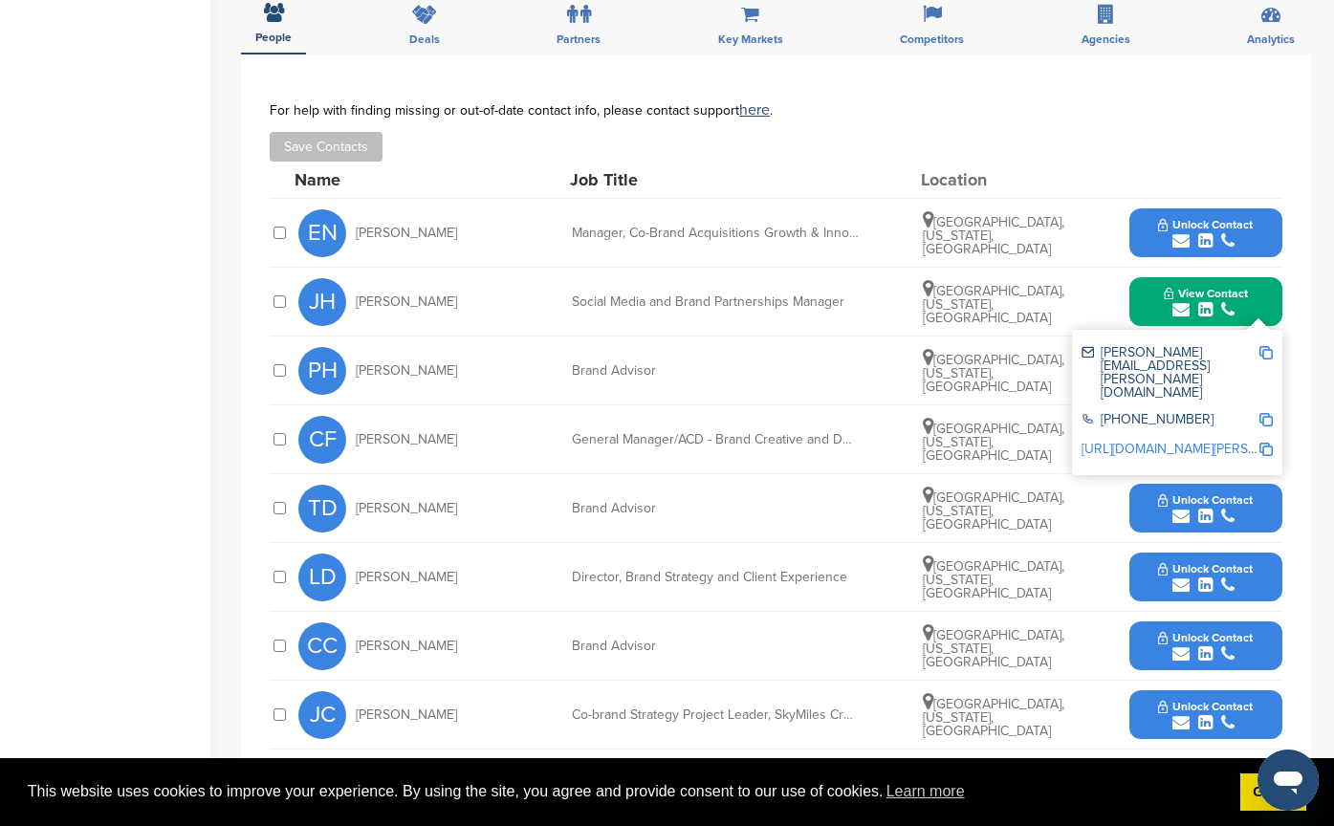
click at [1289, 282] on div "**********" at bounding box center [776, 502] width 1070 height 895
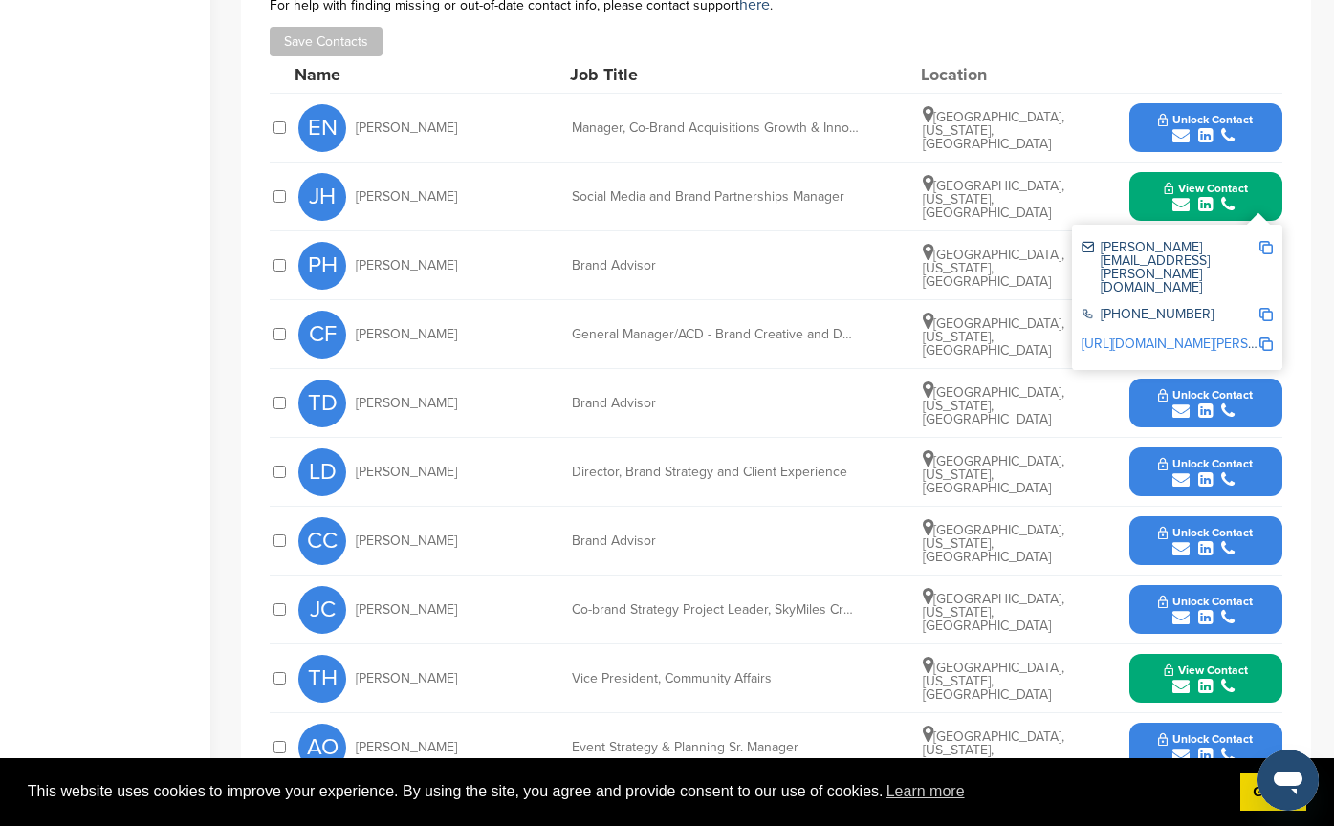
scroll to position [861, 0]
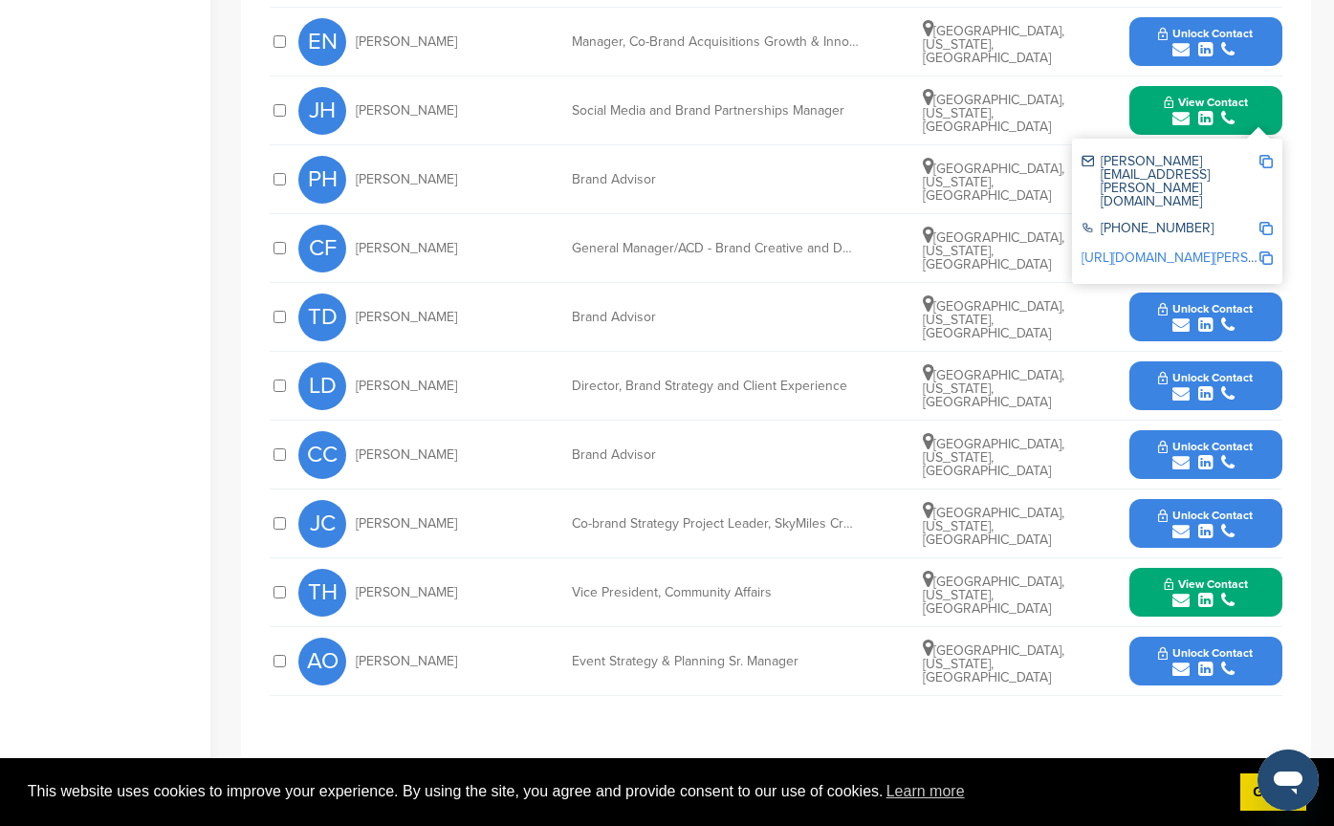
click at [1239, 578] on span "View Contact" at bounding box center [1206, 584] width 84 height 13
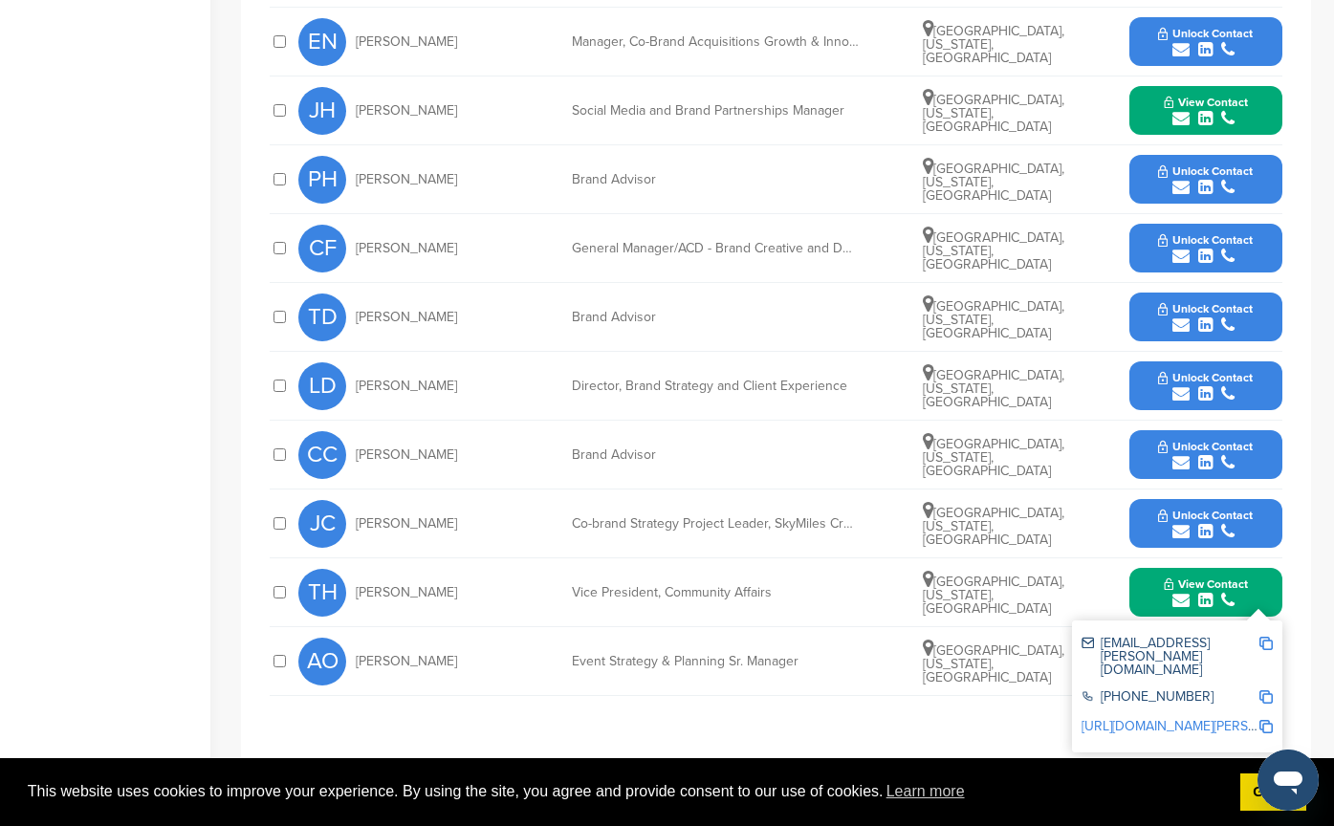
click at [1263, 637] on img at bounding box center [1265, 643] width 13 height 13
drag, startPoint x: 796, startPoint y: 571, endPoint x: 557, endPoint y: 575, distance: 239.1
click at [557, 575] on div "TH Tad Hutcheson Vice President, Community Affairs Atlanta, Georgia, United Sta…" at bounding box center [790, 592] width 984 height 68
copy div "Vice President, Community Affairs"
click at [810, 458] on div "CC Chastity Crosby Brand Advisor Dallas, Texas, United States Unlock Contact" at bounding box center [790, 455] width 984 height 68
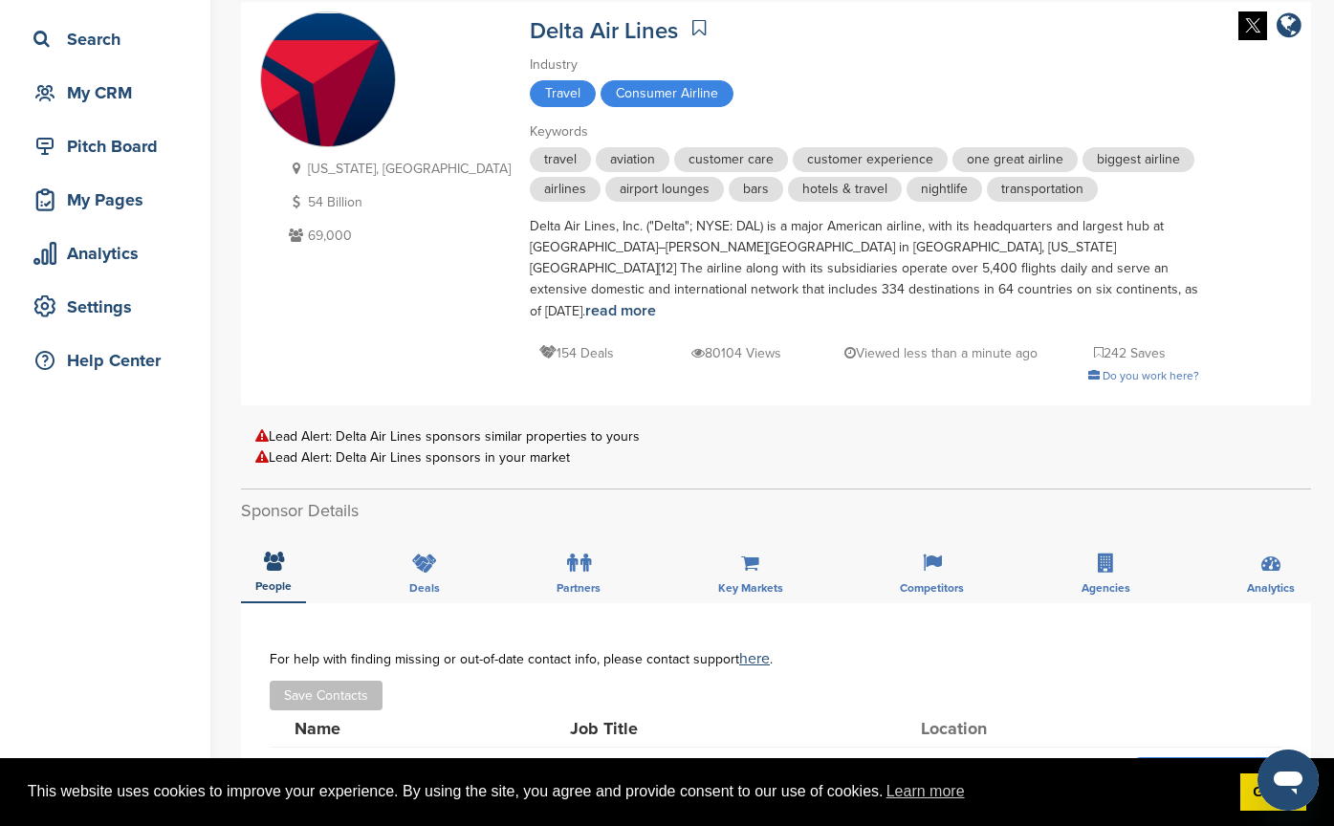
scroll to position [0, 0]
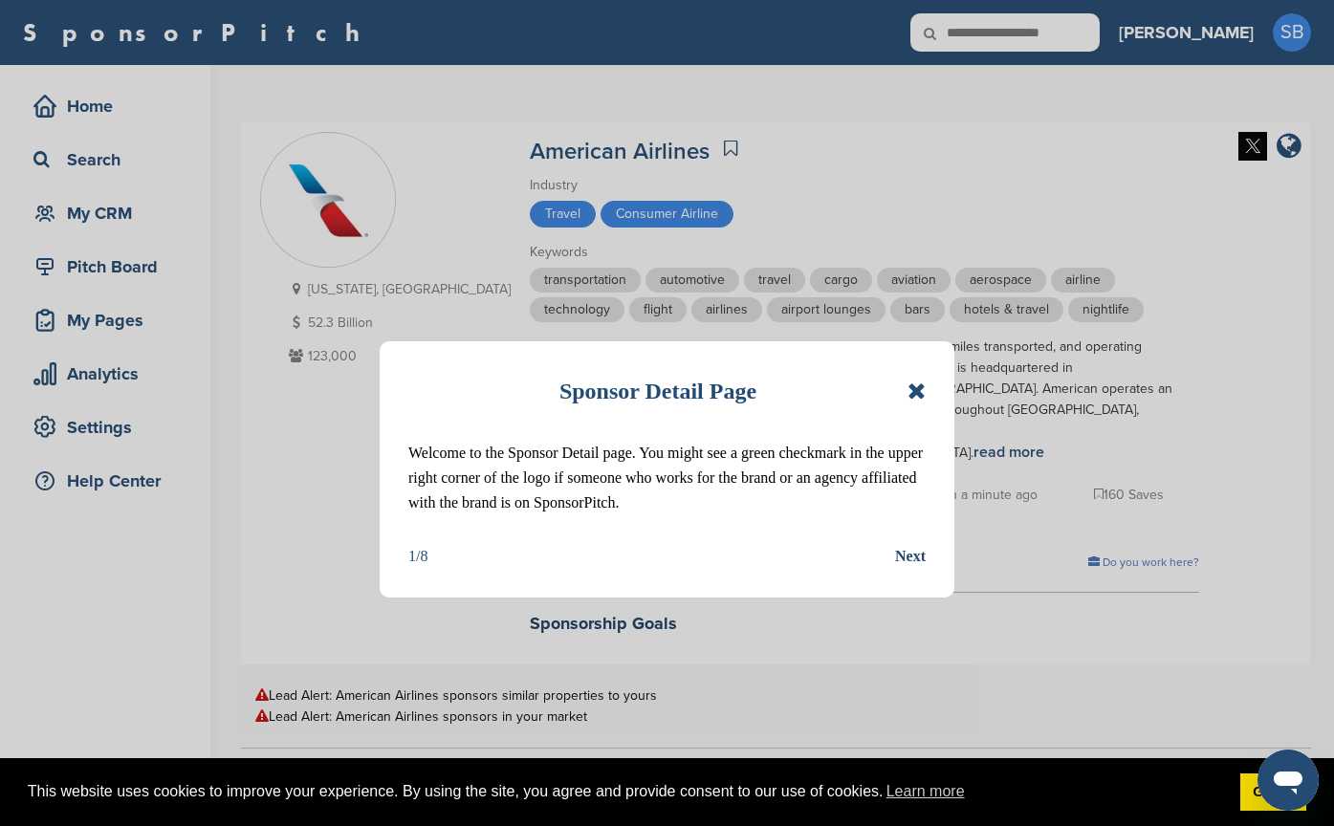
click at [916, 390] on icon at bounding box center [917, 391] width 18 height 23
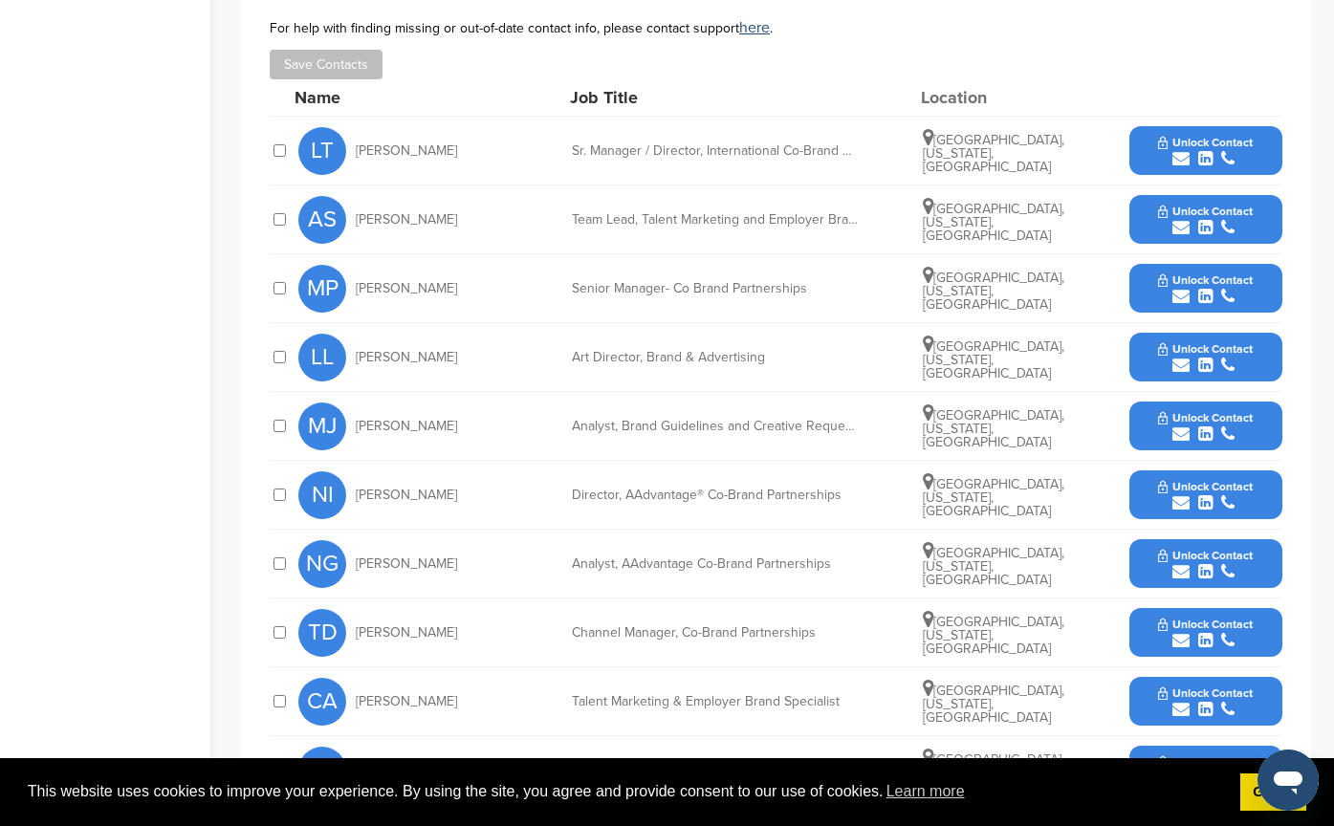
scroll to position [861, 0]
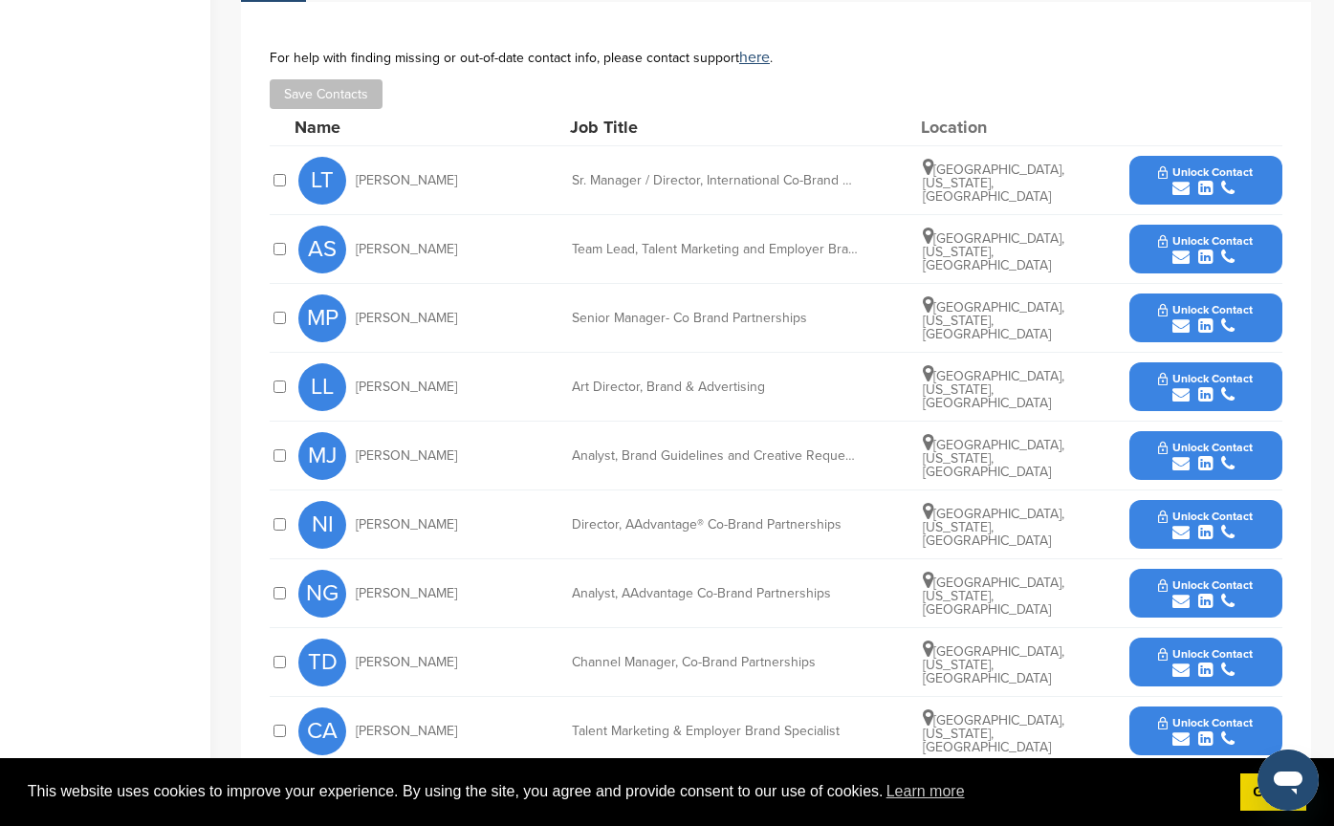
click at [799, 243] on div "Team Lead, Talent Marketing and Employer Brand" at bounding box center [715, 249] width 287 height 13
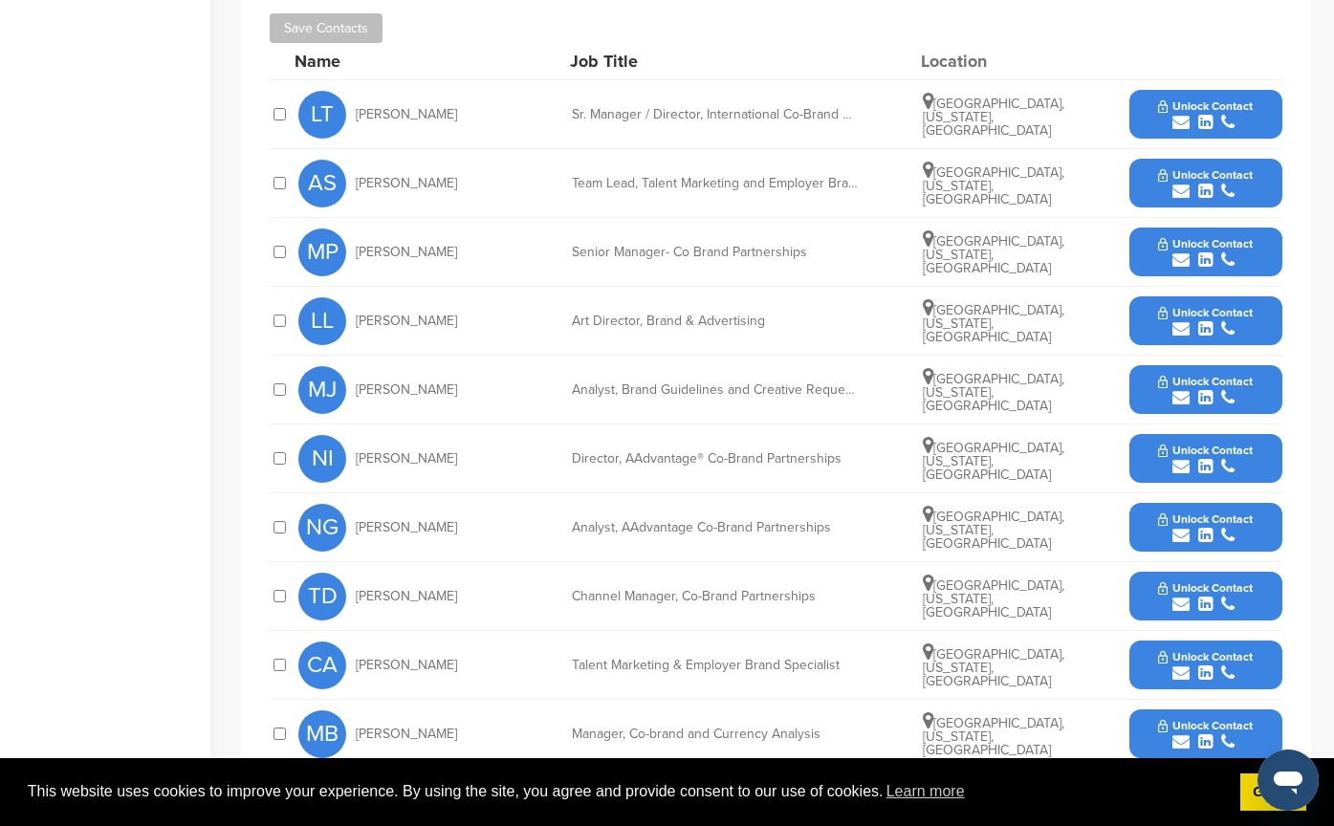
scroll to position [956, 0]
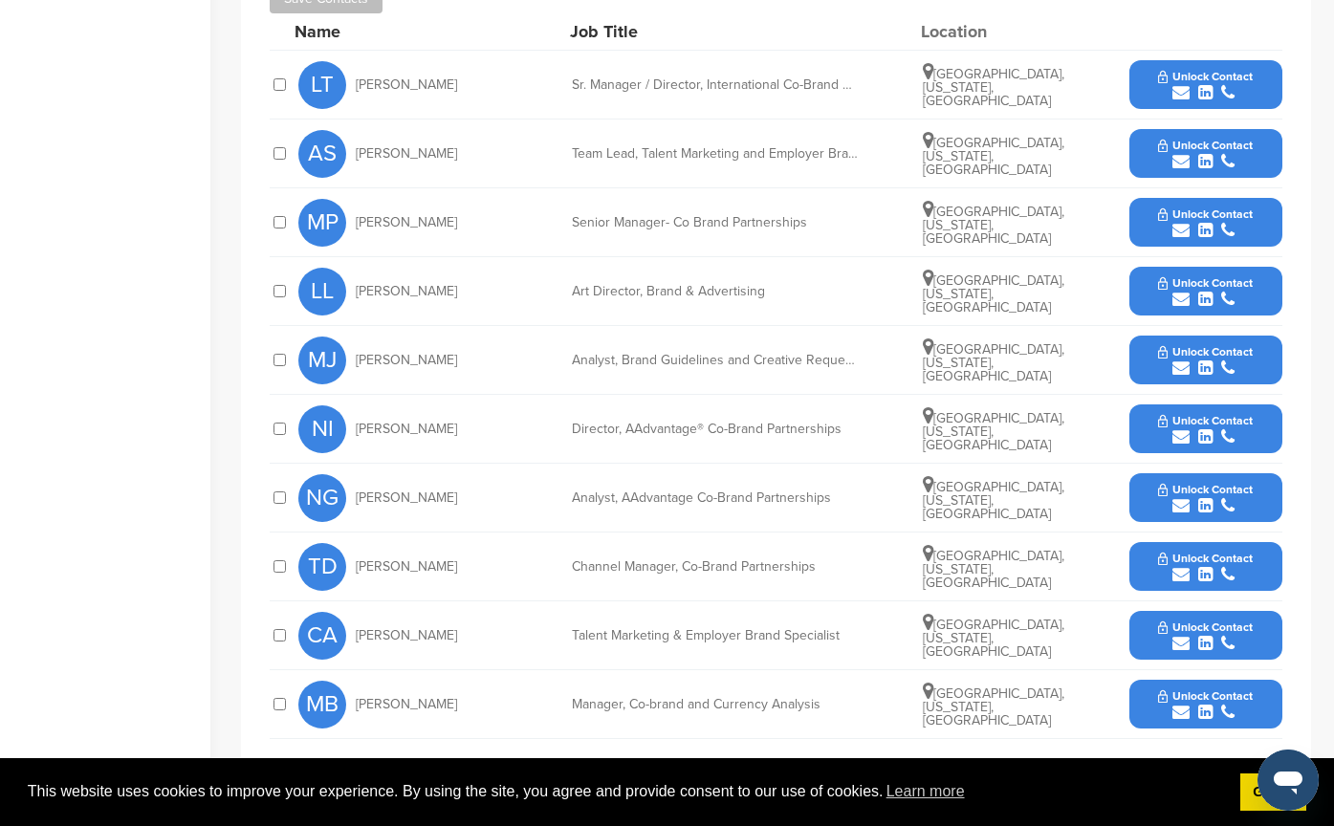
click at [1195, 222] on div "submit" at bounding box center [1205, 231] width 95 height 18
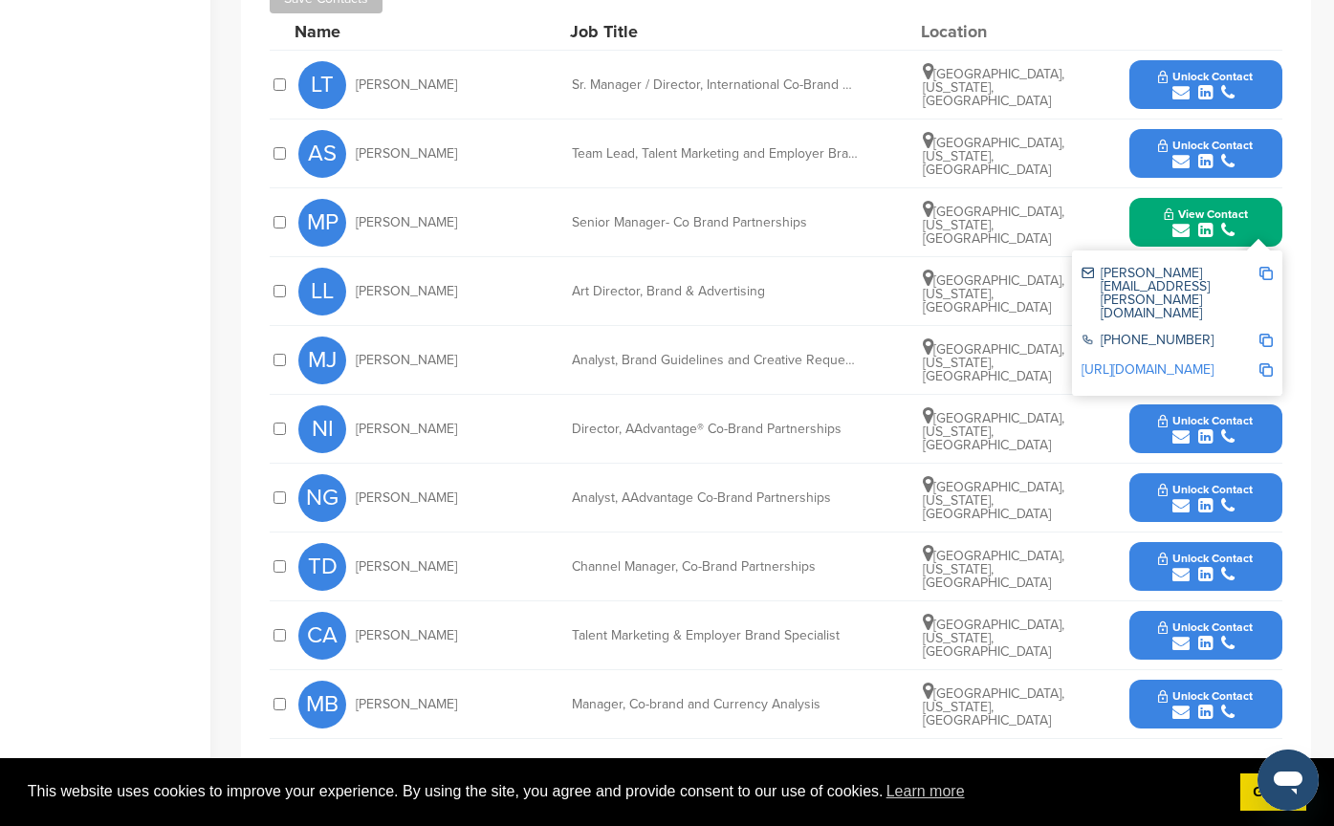
click at [872, 395] on div "NI Neva Ignatow Director, AAdvantage® Co-Brand Partnerships Dallas, Texas, Unit…" at bounding box center [790, 429] width 984 height 68
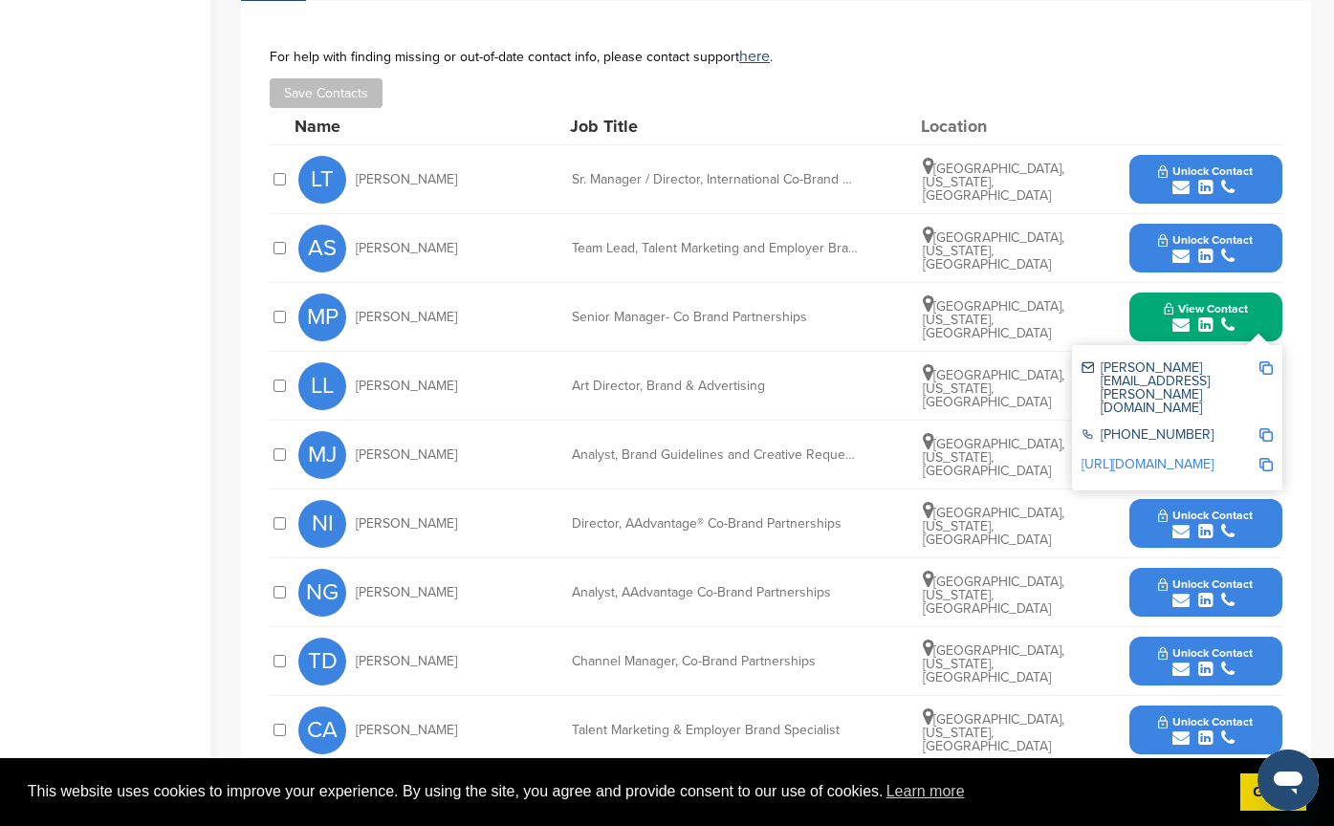
scroll to position [861, 0]
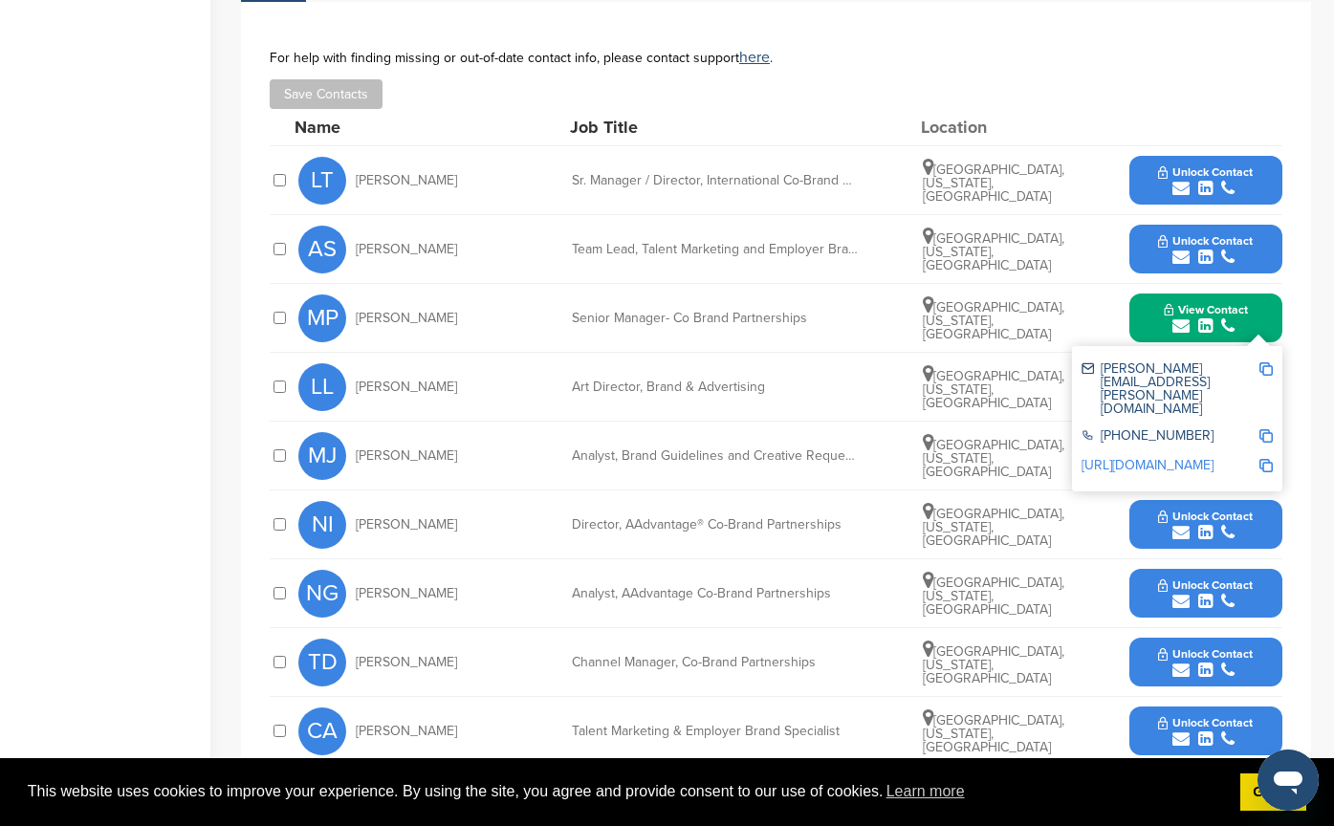
click at [1263, 362] on img at bounding box center [1265, 368] width 13 height 13
drag, startPoint x: 848, startPoint y: 292, endPoint x: 559, endPoint y: 283, distance: 288.9
click at [559, 284] on div "MP Megha Patel Senior Manager- Co Brand Partnerships Dallas, Texas, United Stat…" at bounding box center [790, 318] width 984 height 68
copy div "Senior Manager- Co Brand Partnerships"
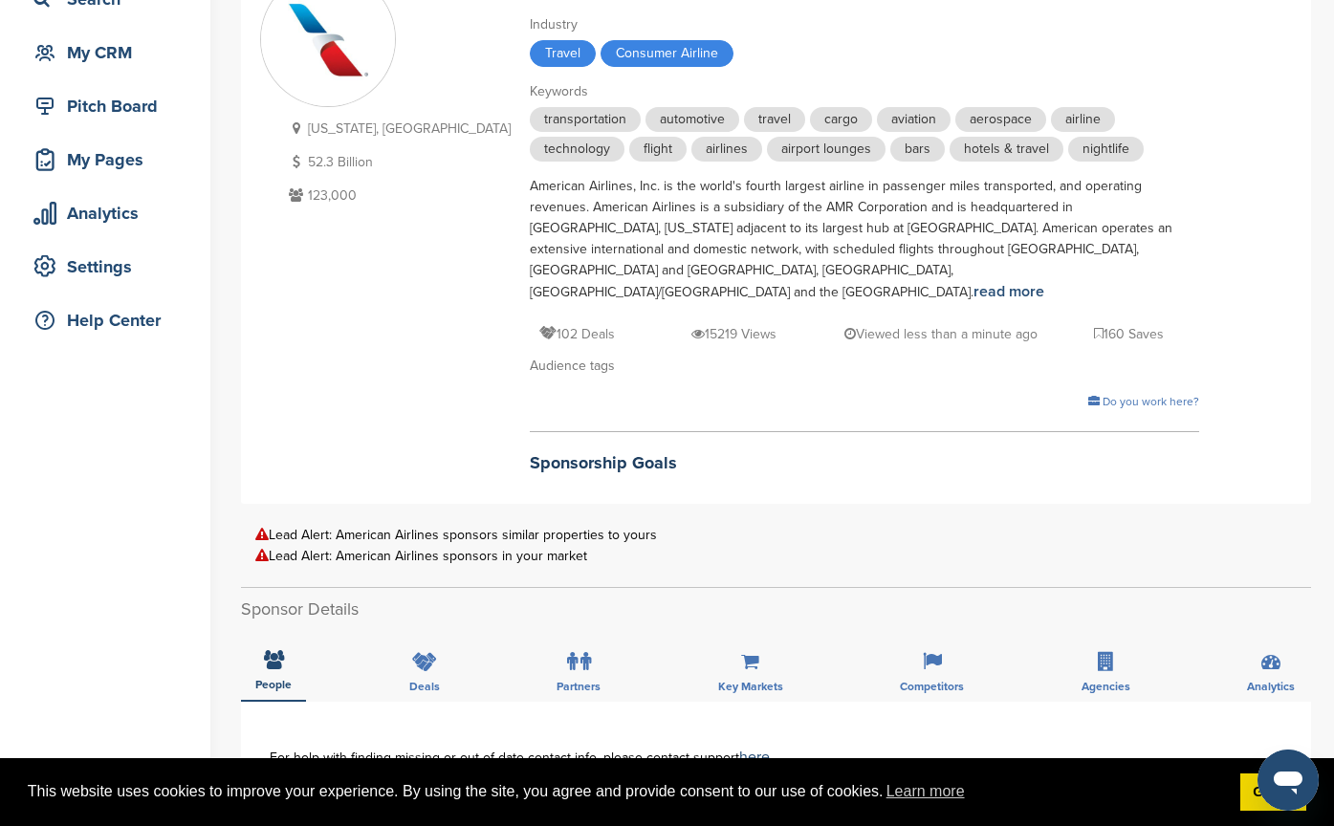
scroll to position [0, 0]
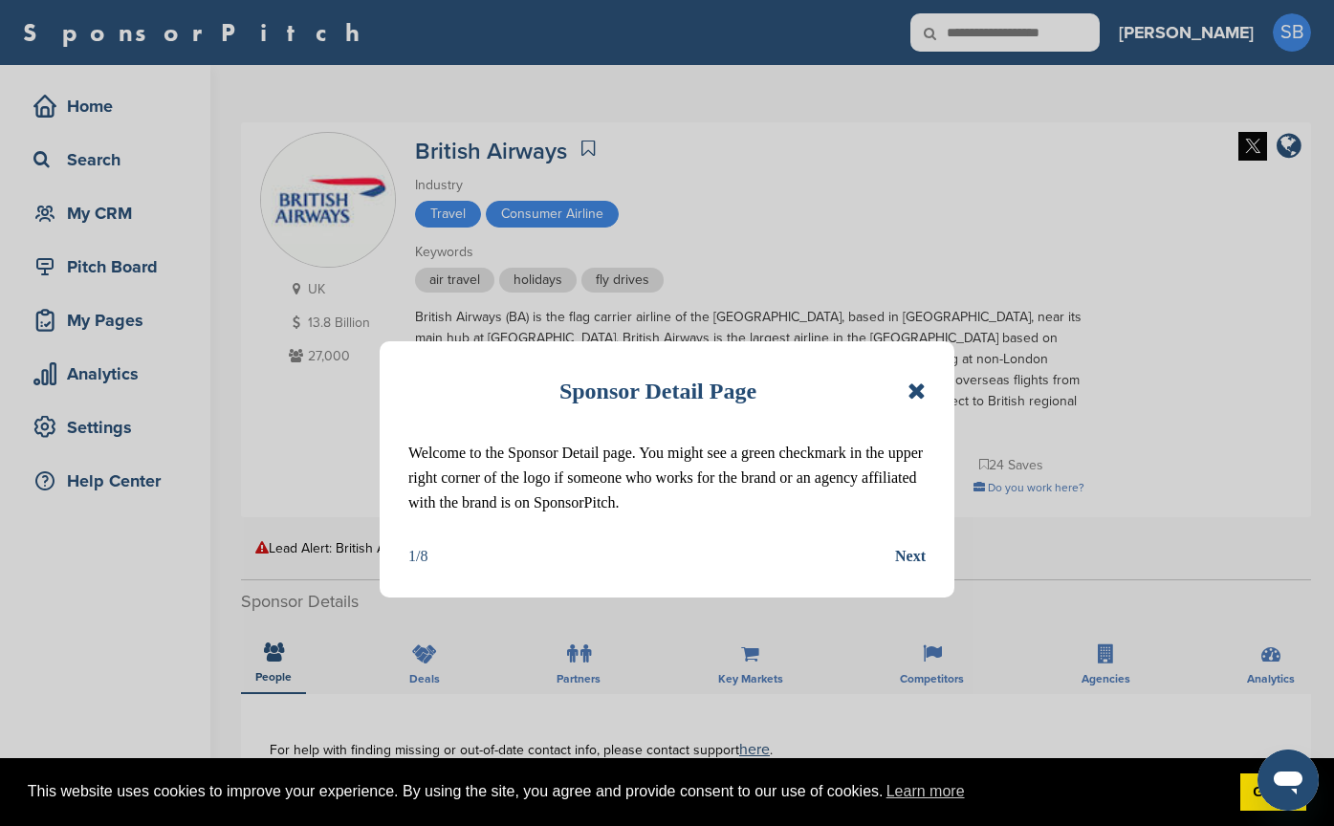
click at [919, 389] on icon at bounding box center [917, 391] width 18 height 23
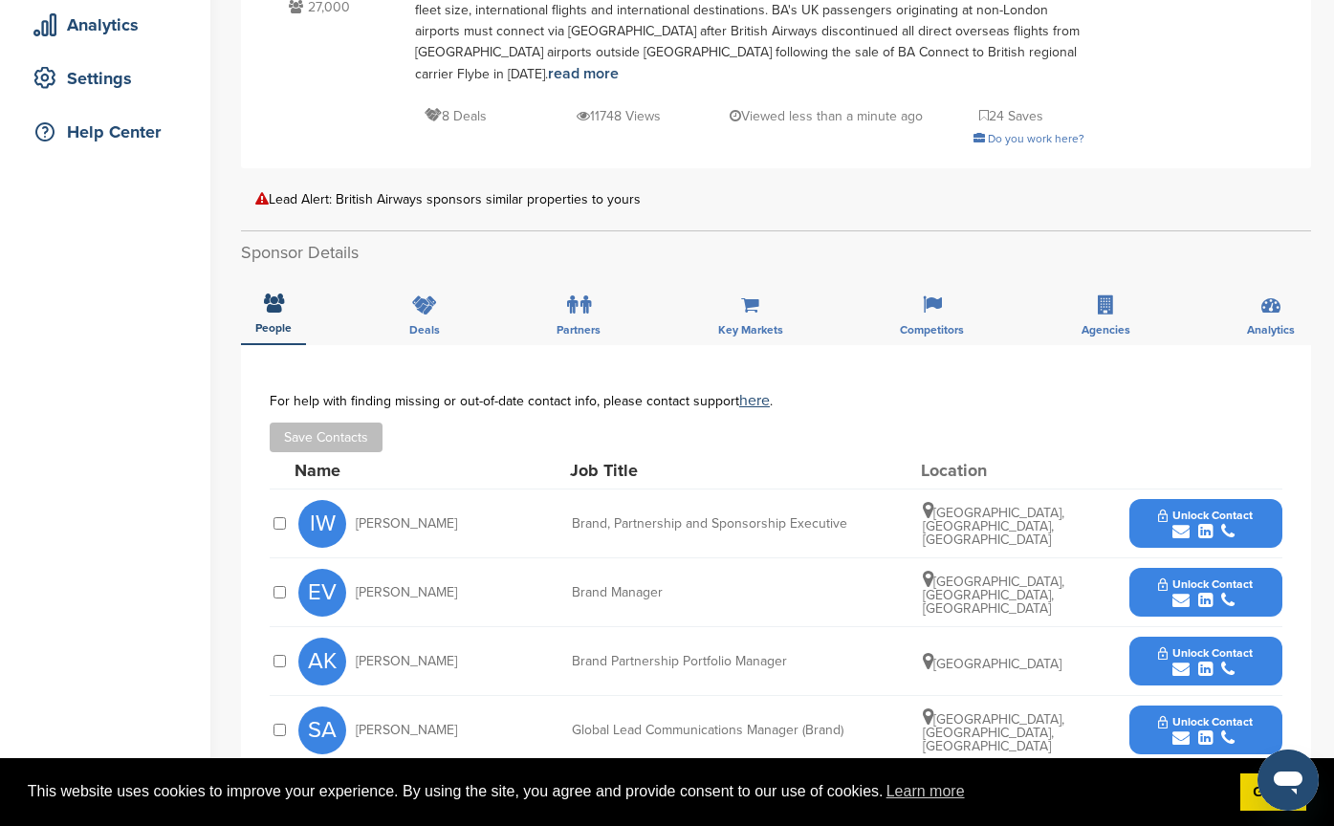
scroll to position [383, 0]
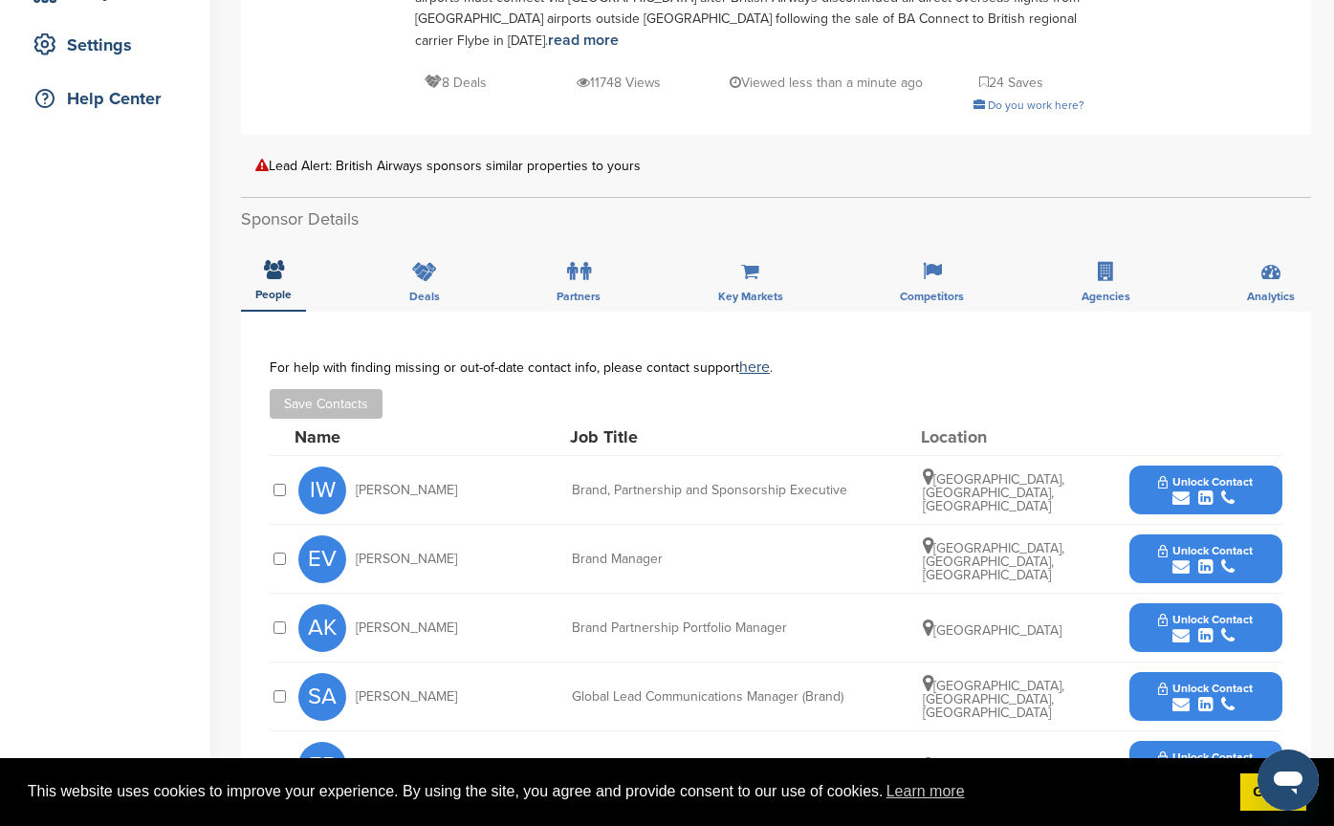
click at [1169, 490] on div "submit" at bounding box center [1205, 499] width 95 height 18
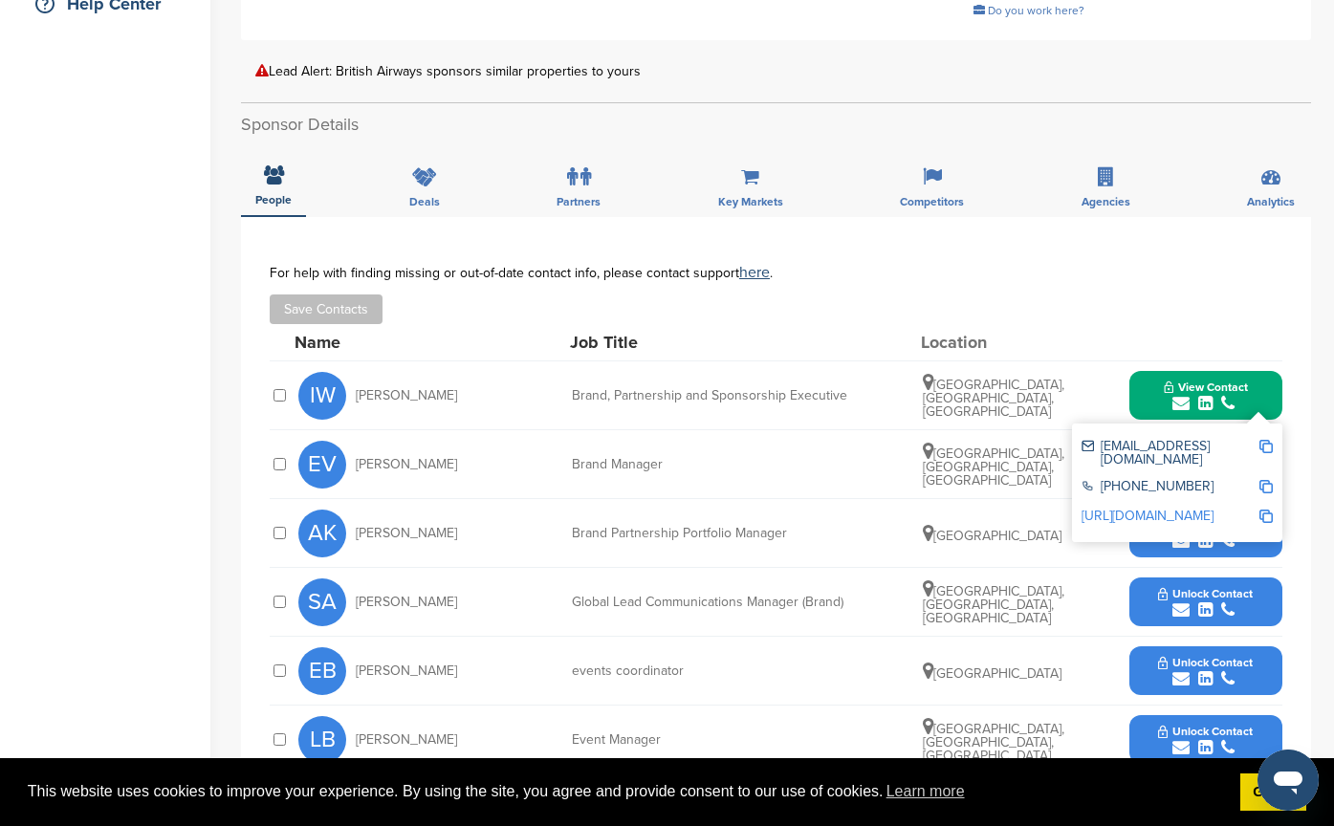
scroll to position [478, 0]
click at [813, 498] on div "AK Arti Kalia Brand Partnership Portfolio Manager United Kingdom Unlock Contact" at bounding box center [790, 532] width 984 height 68
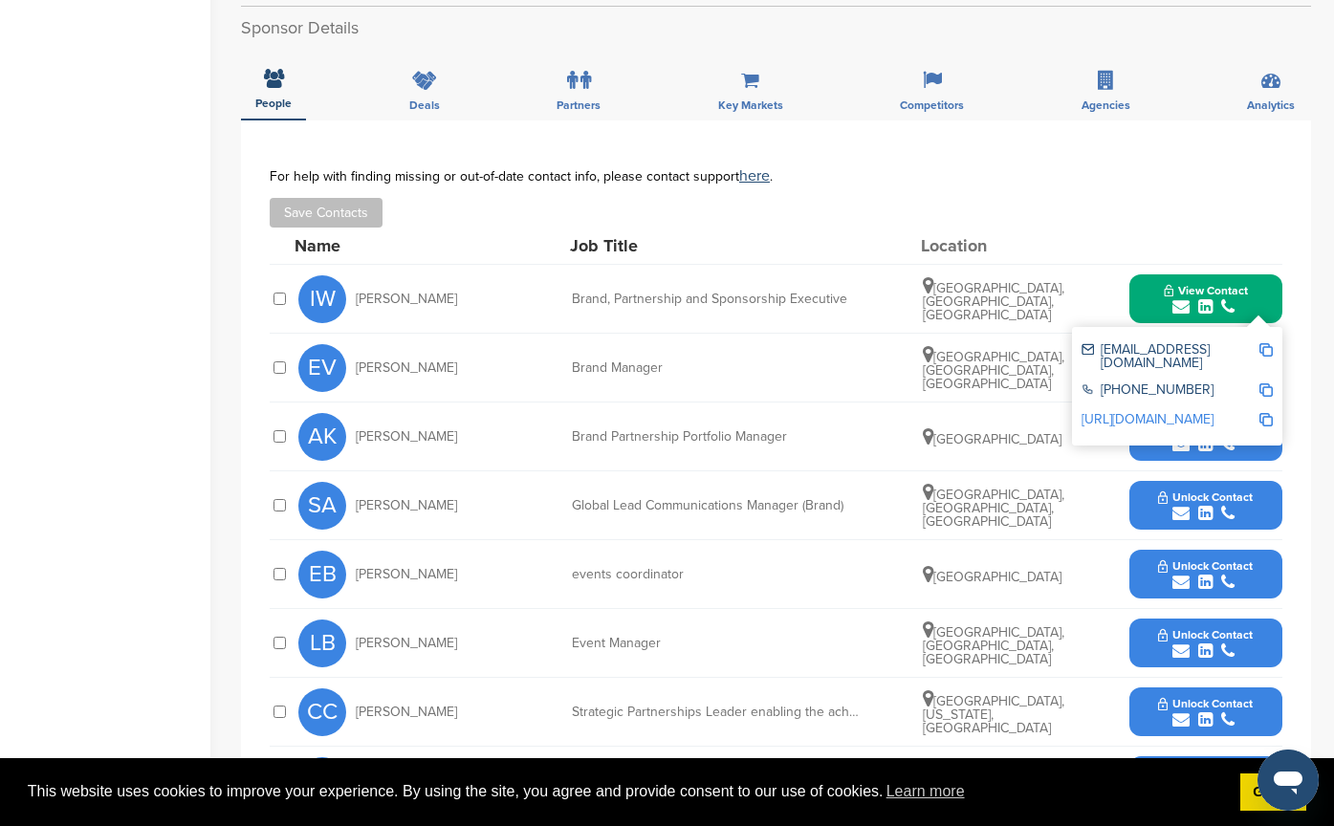
scroll to position [669, 0]
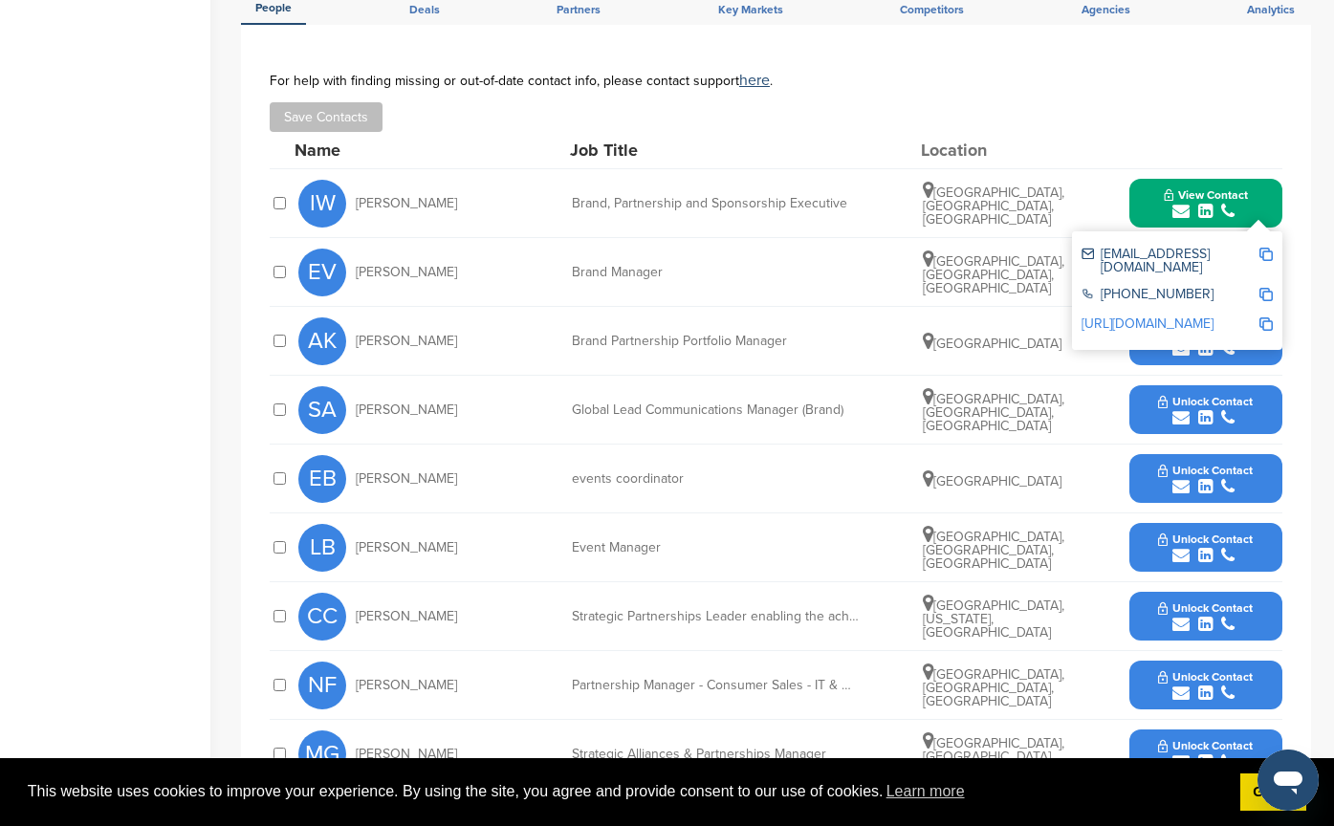
click at [796, 610] on div "Strategic Partnerships Leader enabling the achievement" at bounding box center [715, 616] width 287 height 13
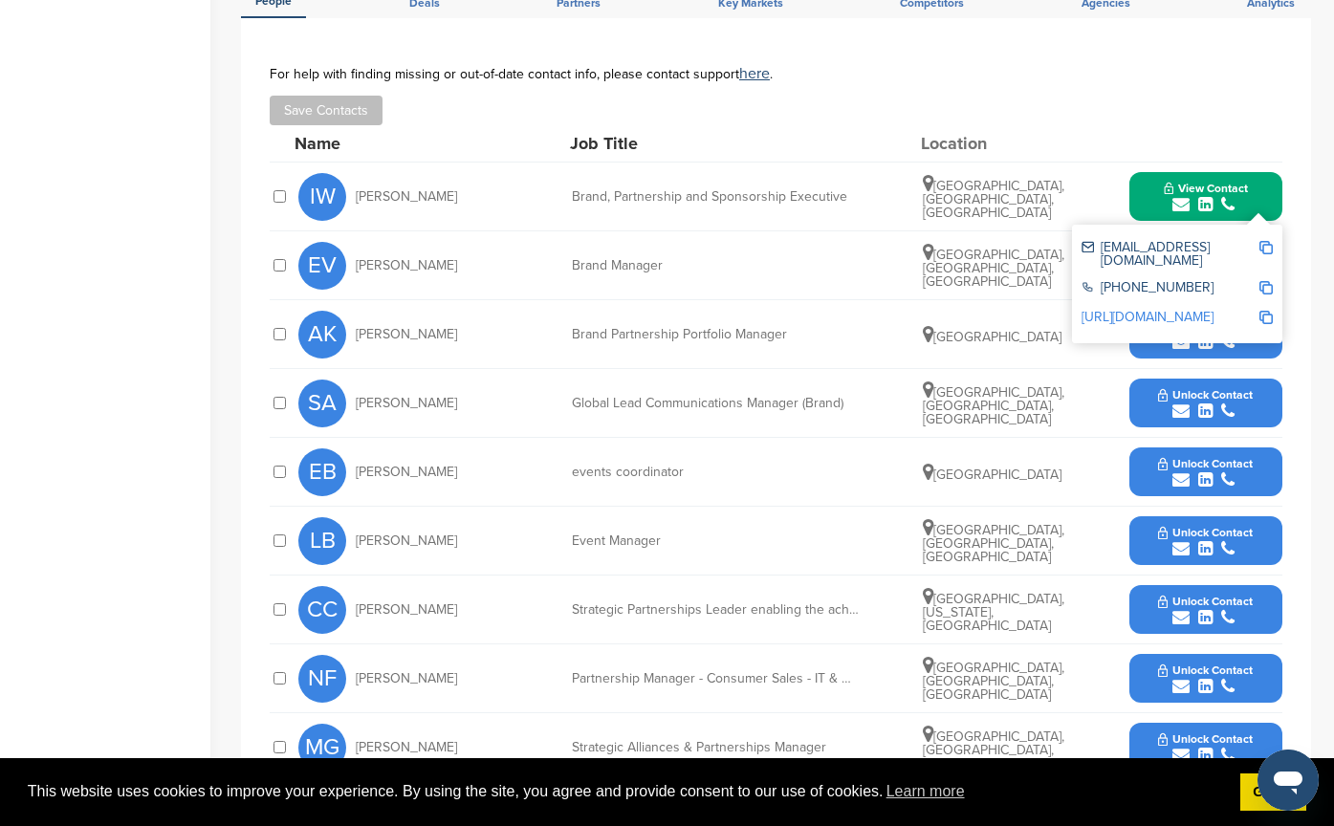
scroll to position [574, 0]
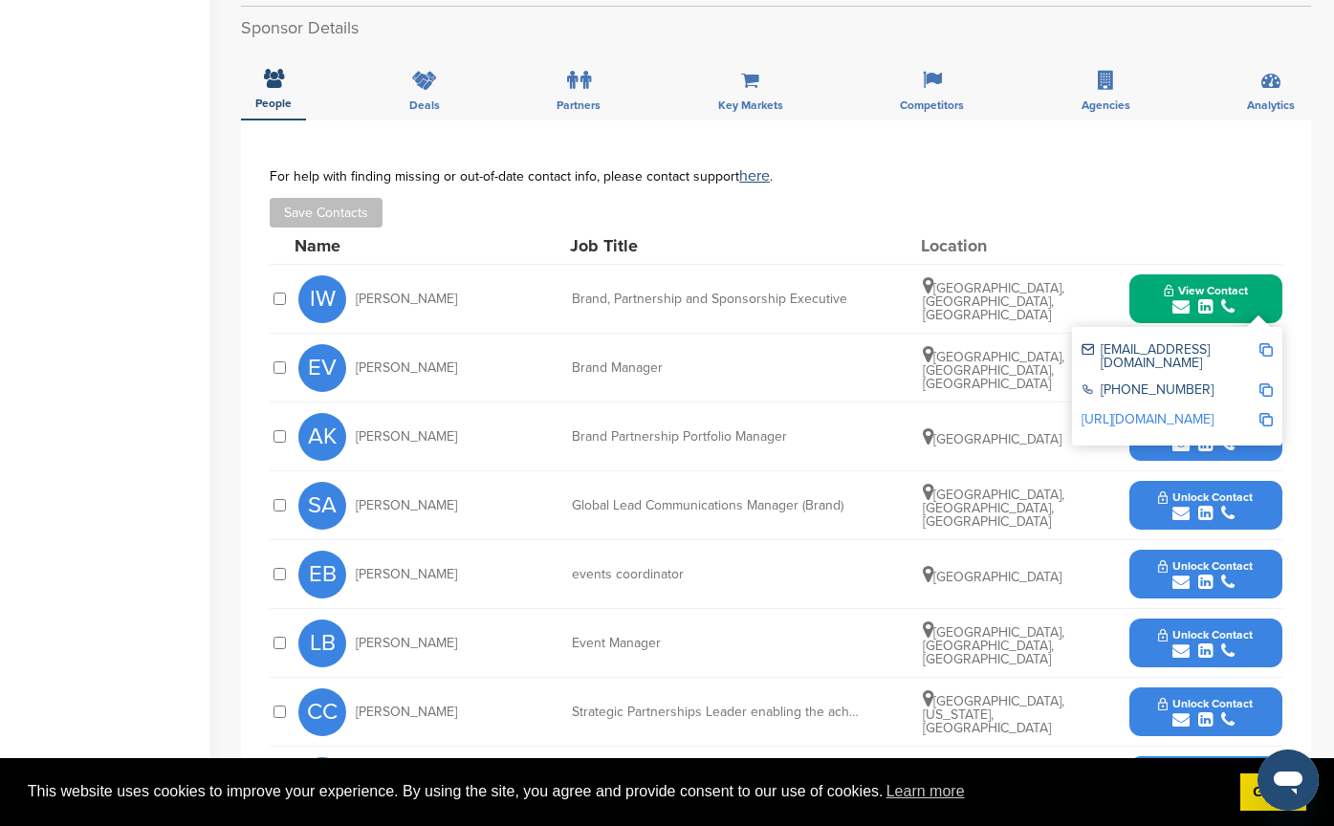
click at [1263, 343] on img at bounding box center [1265, 349] width 13 height 13
drag, startPoint x: 856, startPoint y: 279, endPoint x: 542, endPoint y: 274, distance: 313.7
click at [542, 274] on div "IW Isobel Wallbank Brand, Partnership and Sponsorship Executive Derby, England,…" at bounding box center [790, 299] width 984 height 68
copy div "Brand, Partnership and Sponsorship Executive"
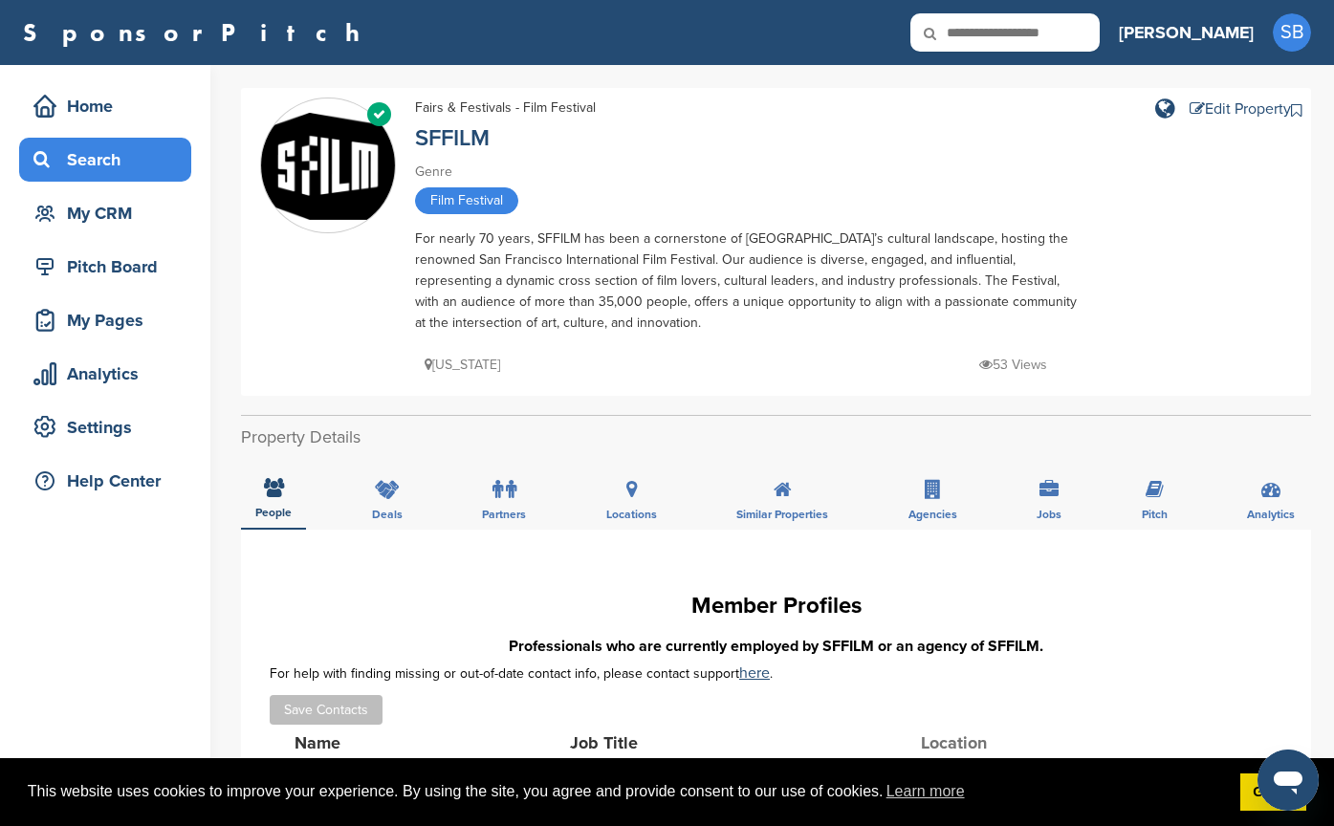
click at [76, 153] on div "Search" at bounding box center [110, 159] width 163 height 34
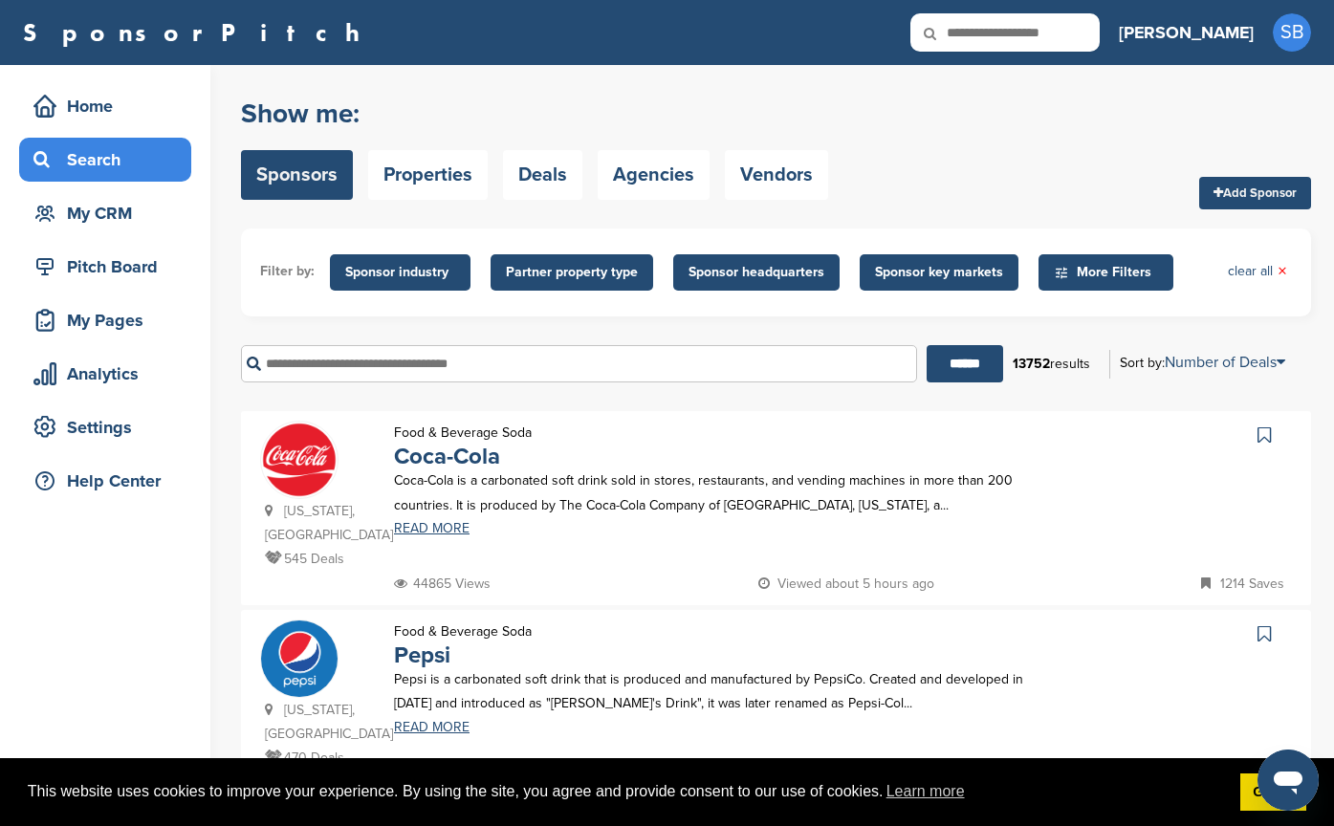
click at [413, 275] on span "Sponsor industry" at bounding box center [400, 272] width 110 height 21
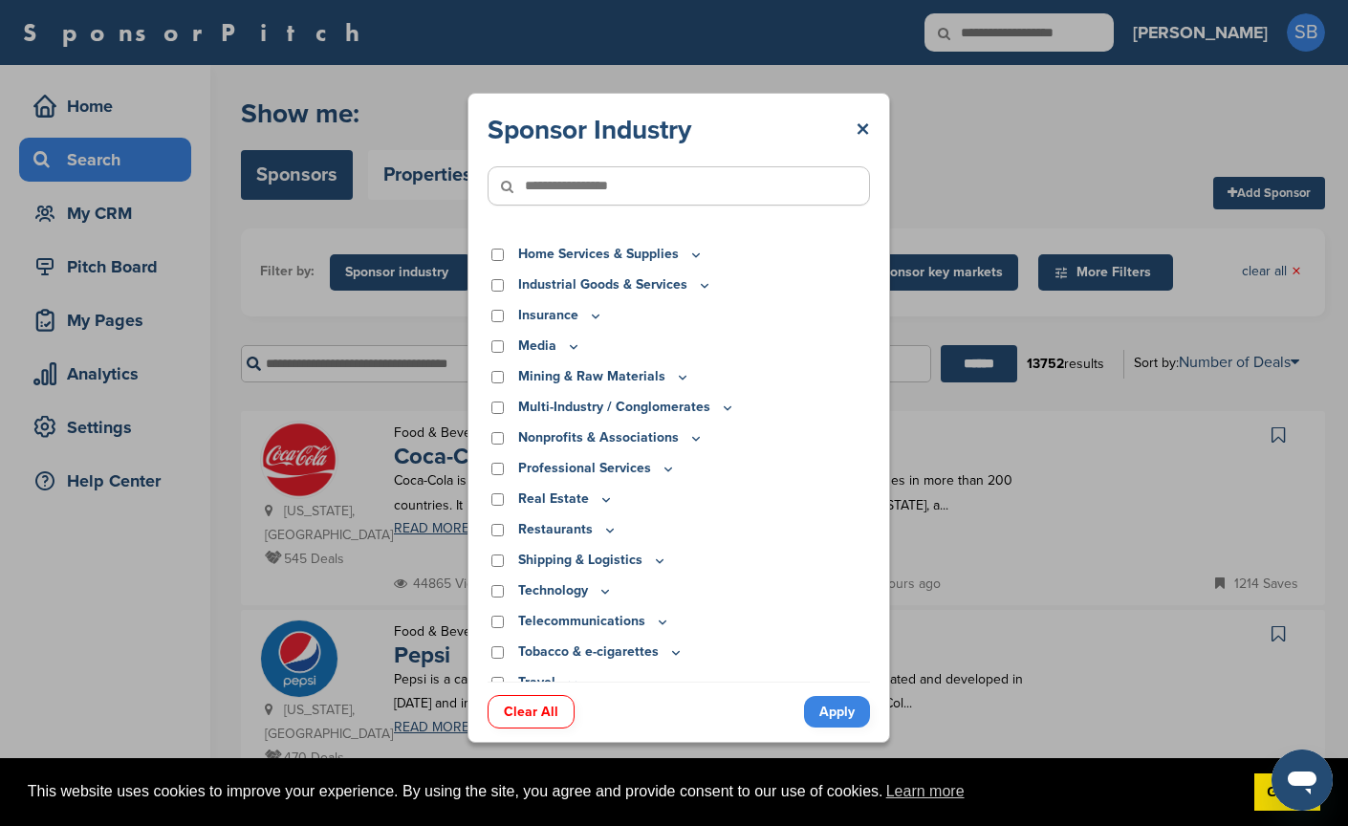
scroll to position [435, 0]
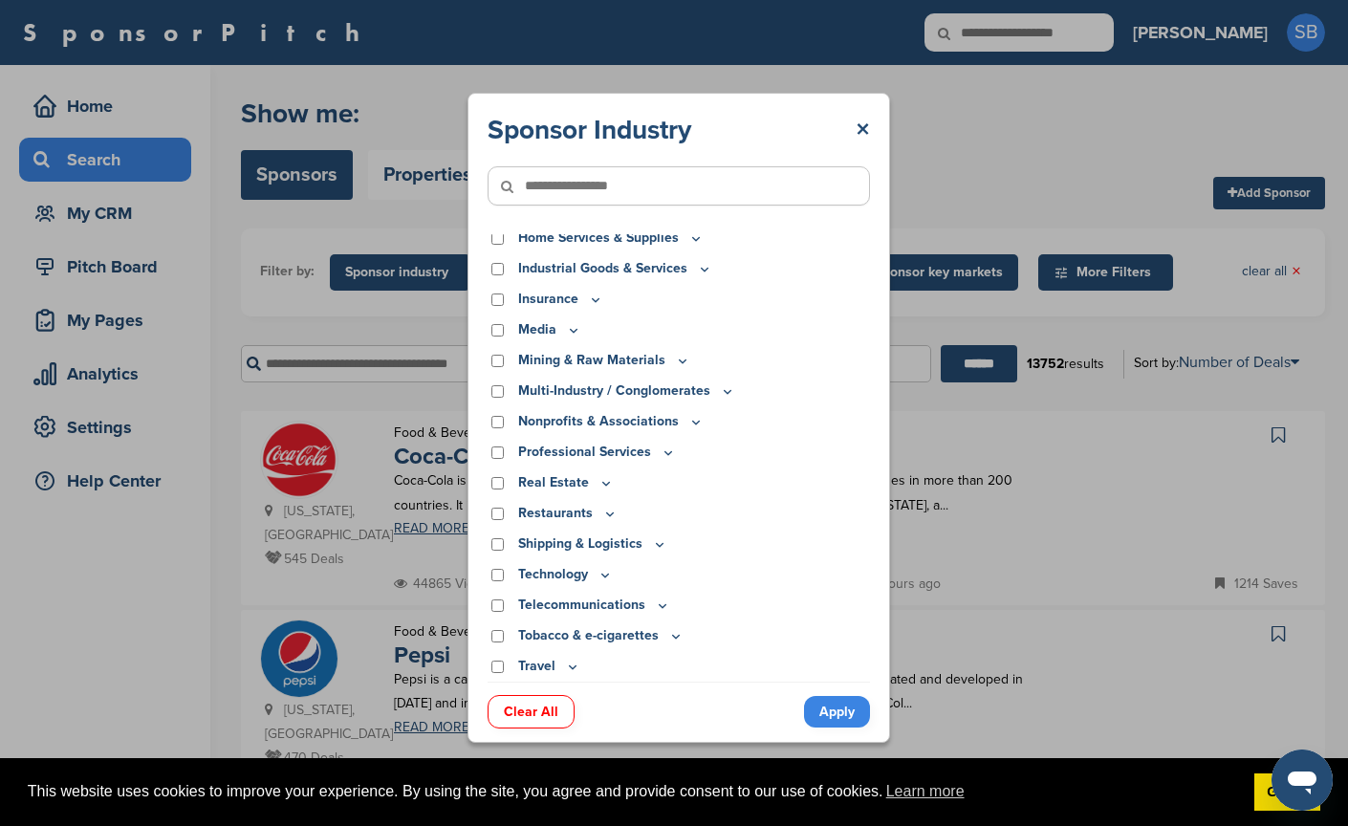
click at [571, 665] on icon at bounding box center [572, 667] width 15 height 16
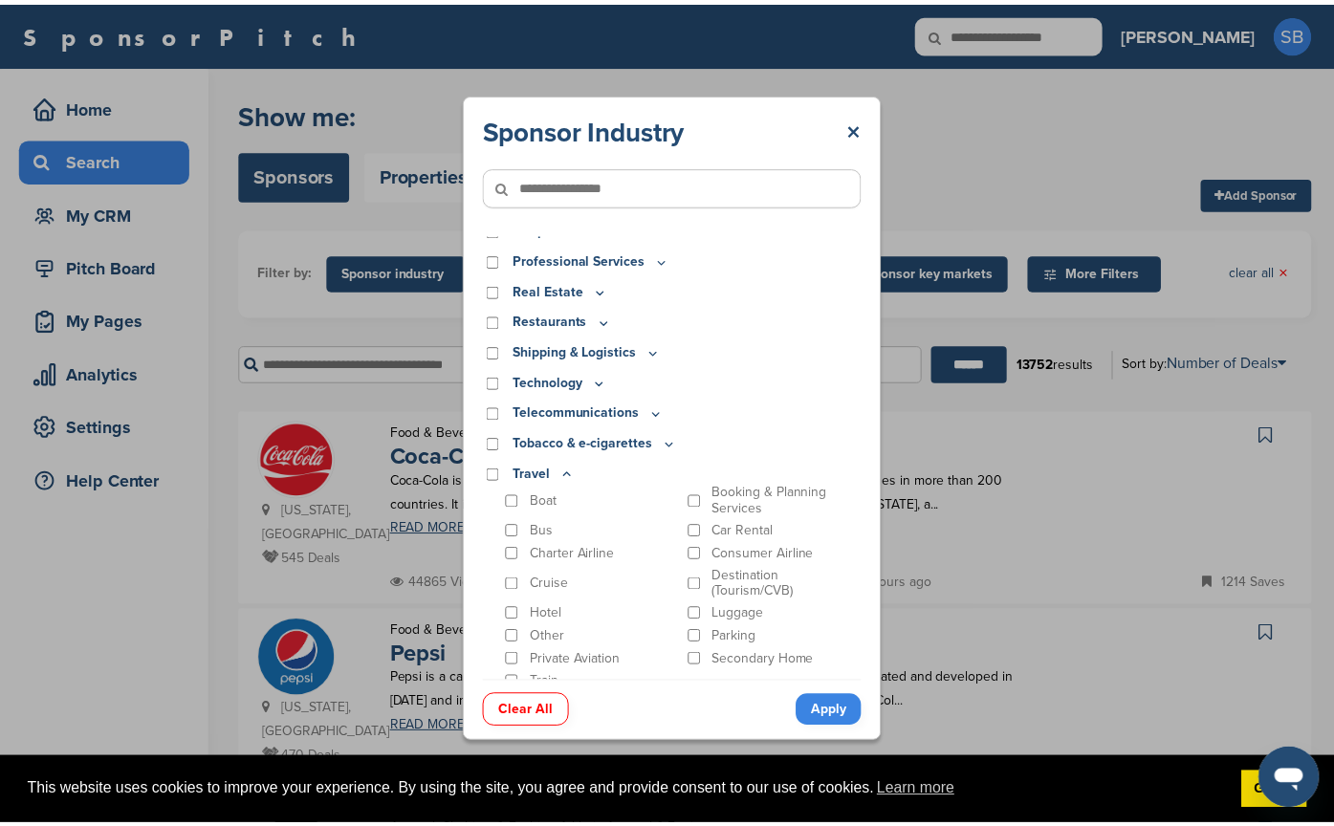
scroll to position [638, 0]
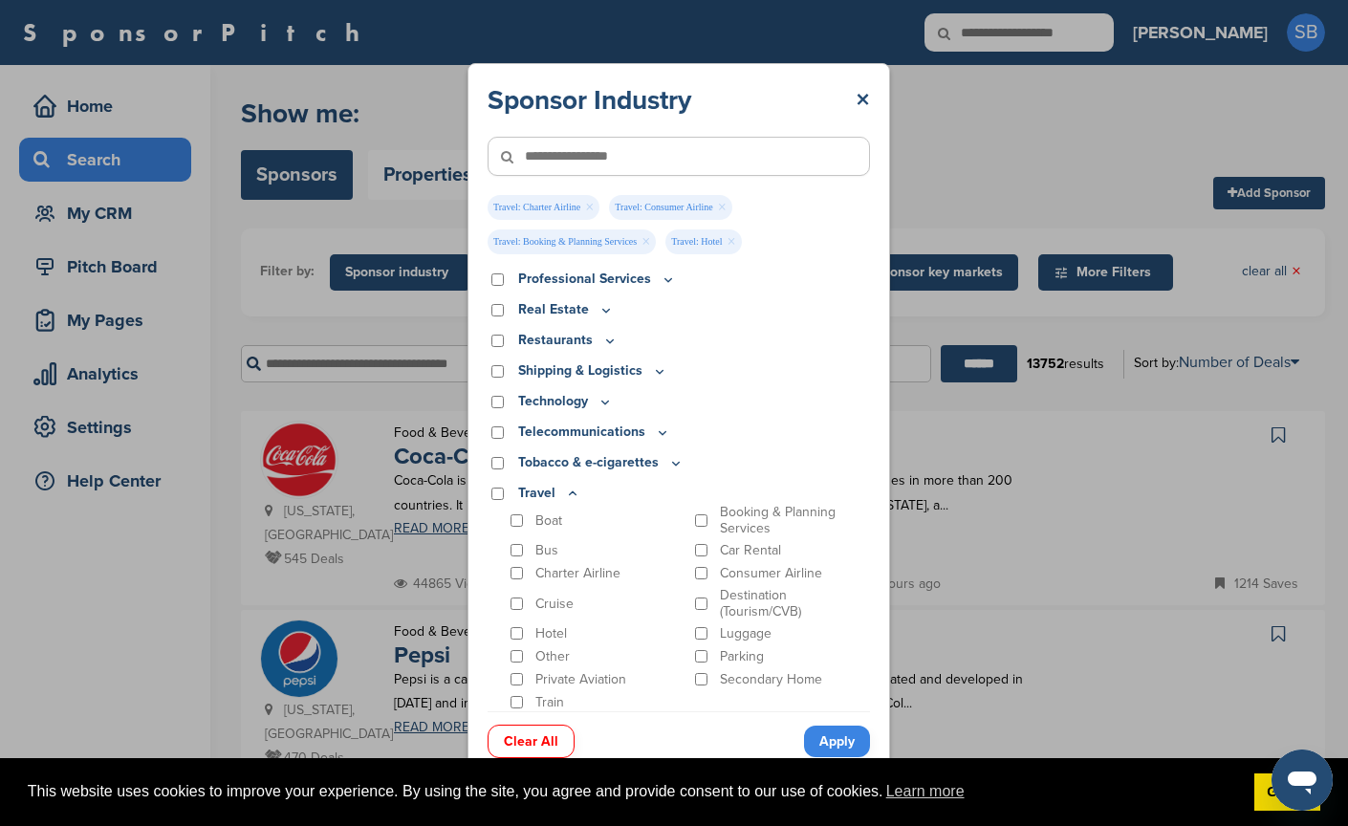
drag, startPoint x: 816, startPoint y: 738, endPoint x: 802, endPoint y: 731, distance: 15.4
click at [816, 737] on link "Apply" at bounding box center [837, 742] width 66 height 32
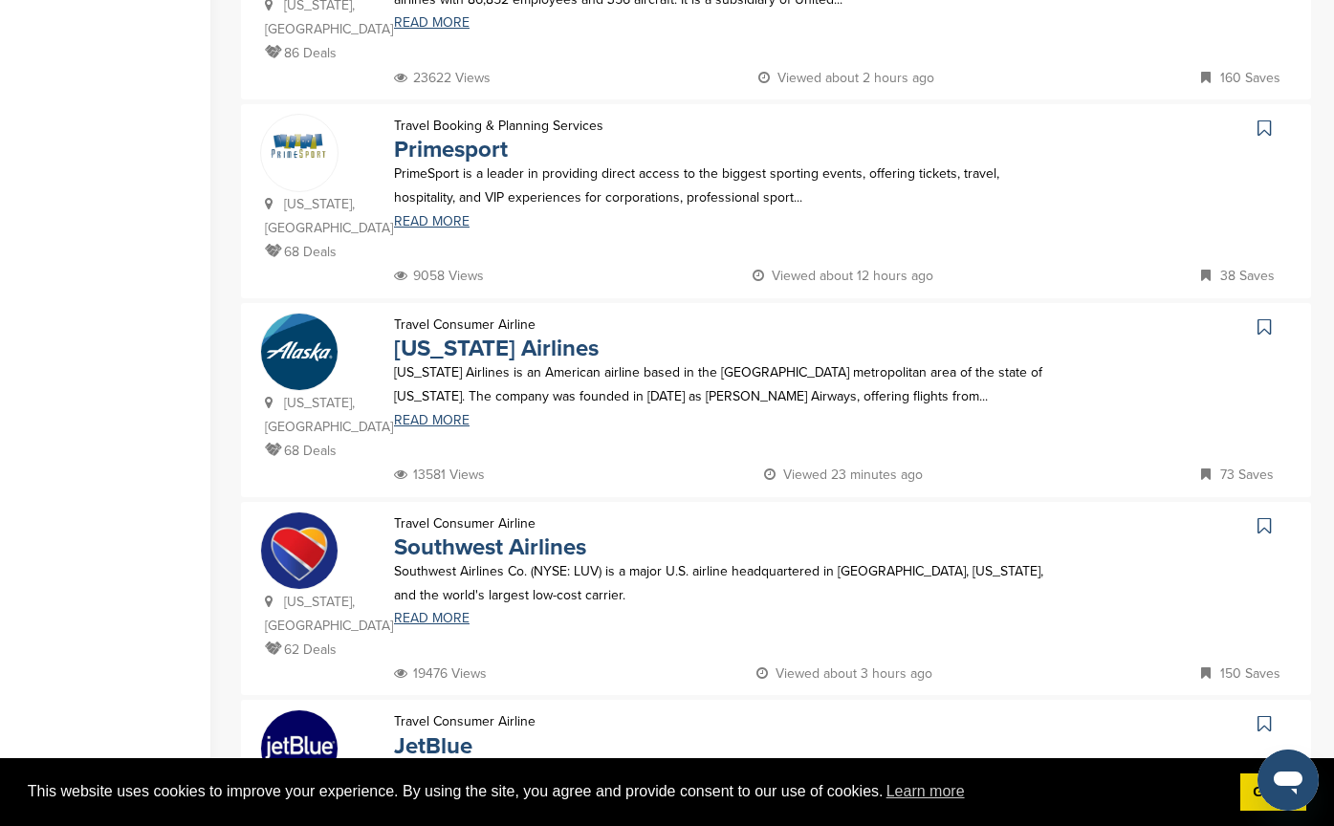
scroll to position [1626, 0]
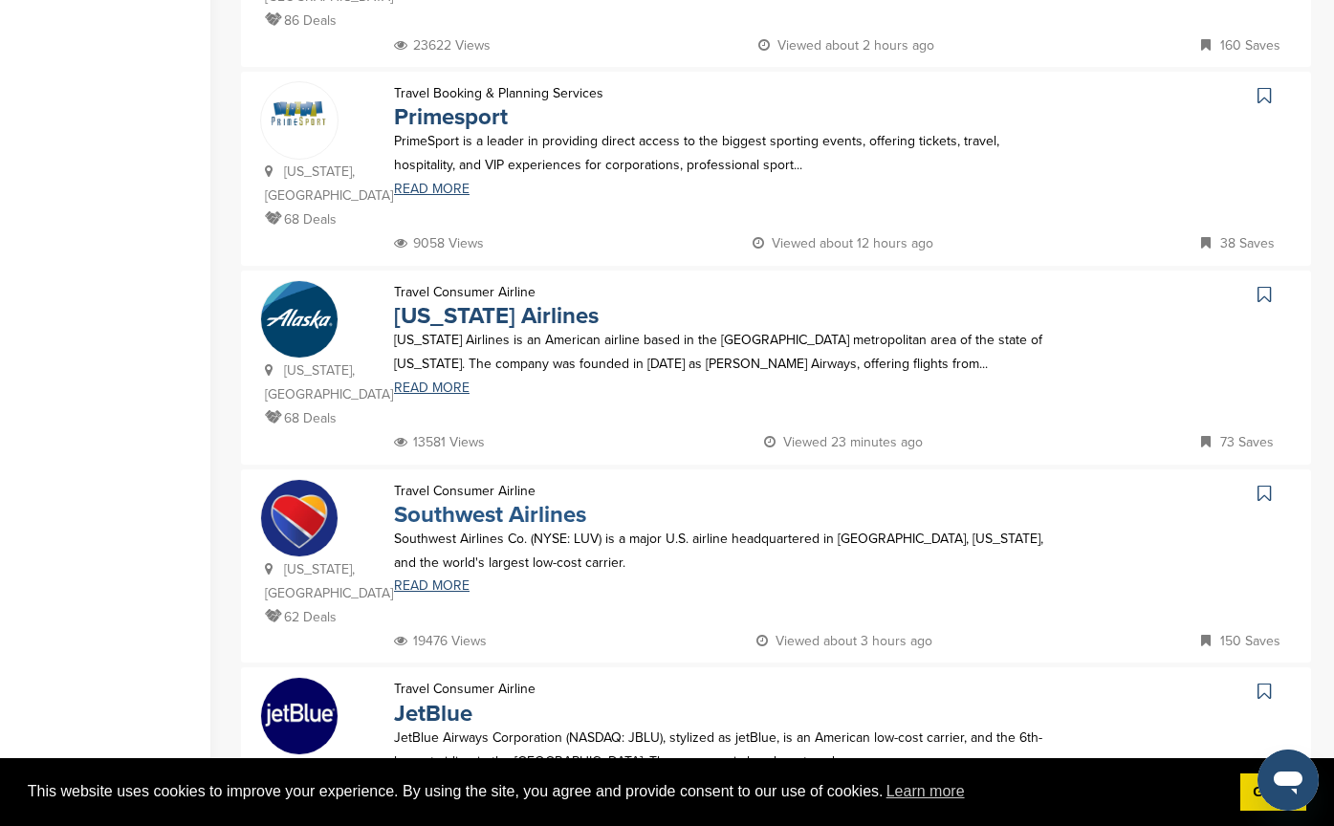
click at [474, 501] on link "Southwest Airlines" at bounding box center [490, 515] width 192 height 28
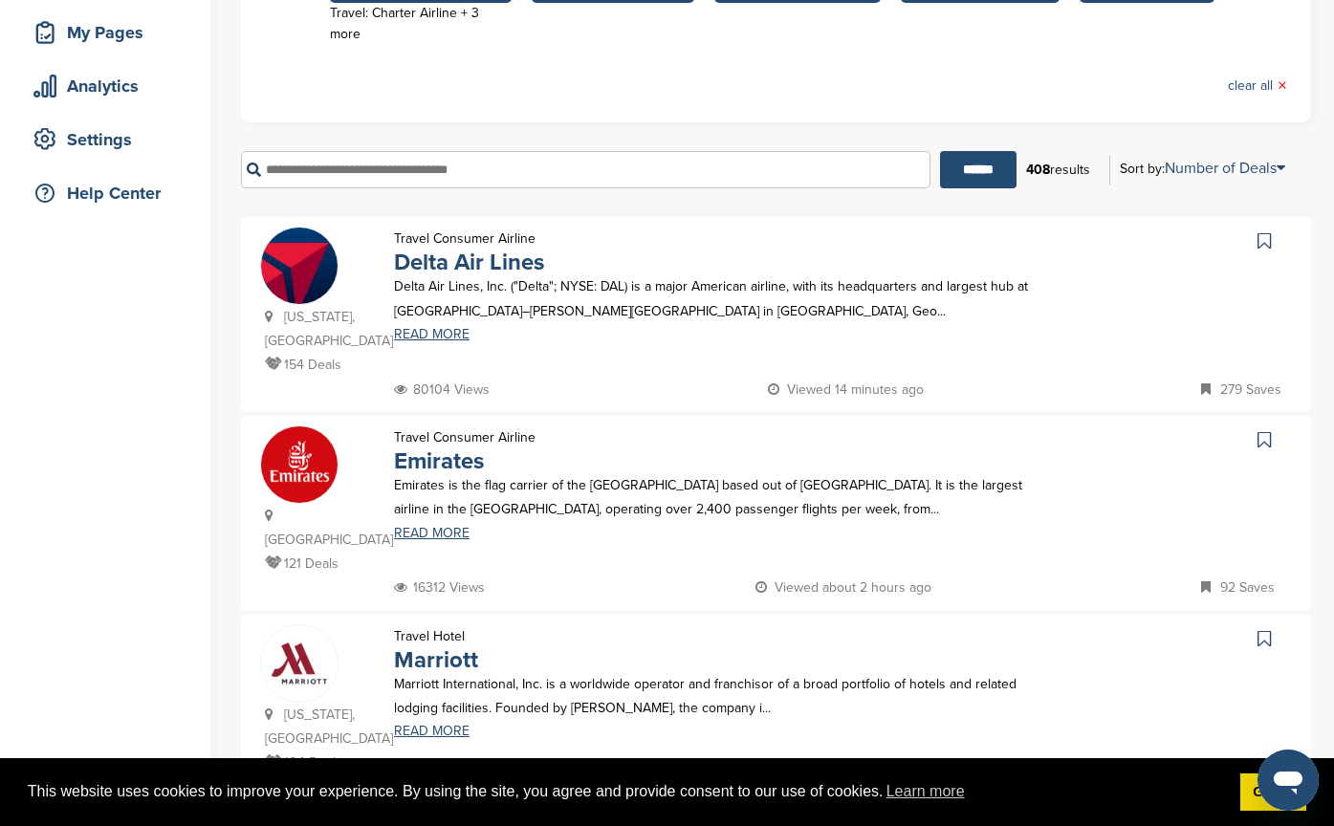
scroll to position [287, 0]
click at [436, 449] on link "Emirates" at bounding box center [439, 463] width 90 height 28
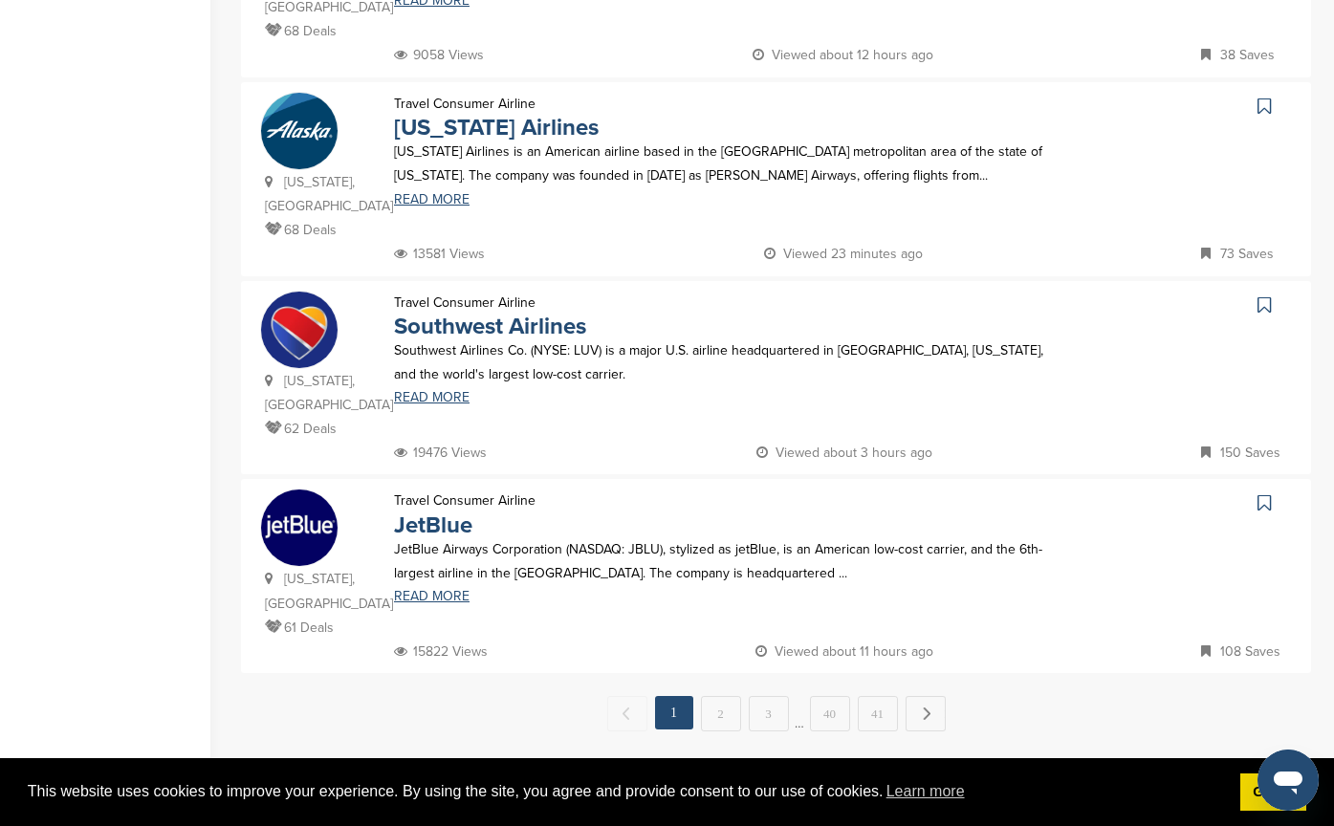
scroll to position [1817, 0]
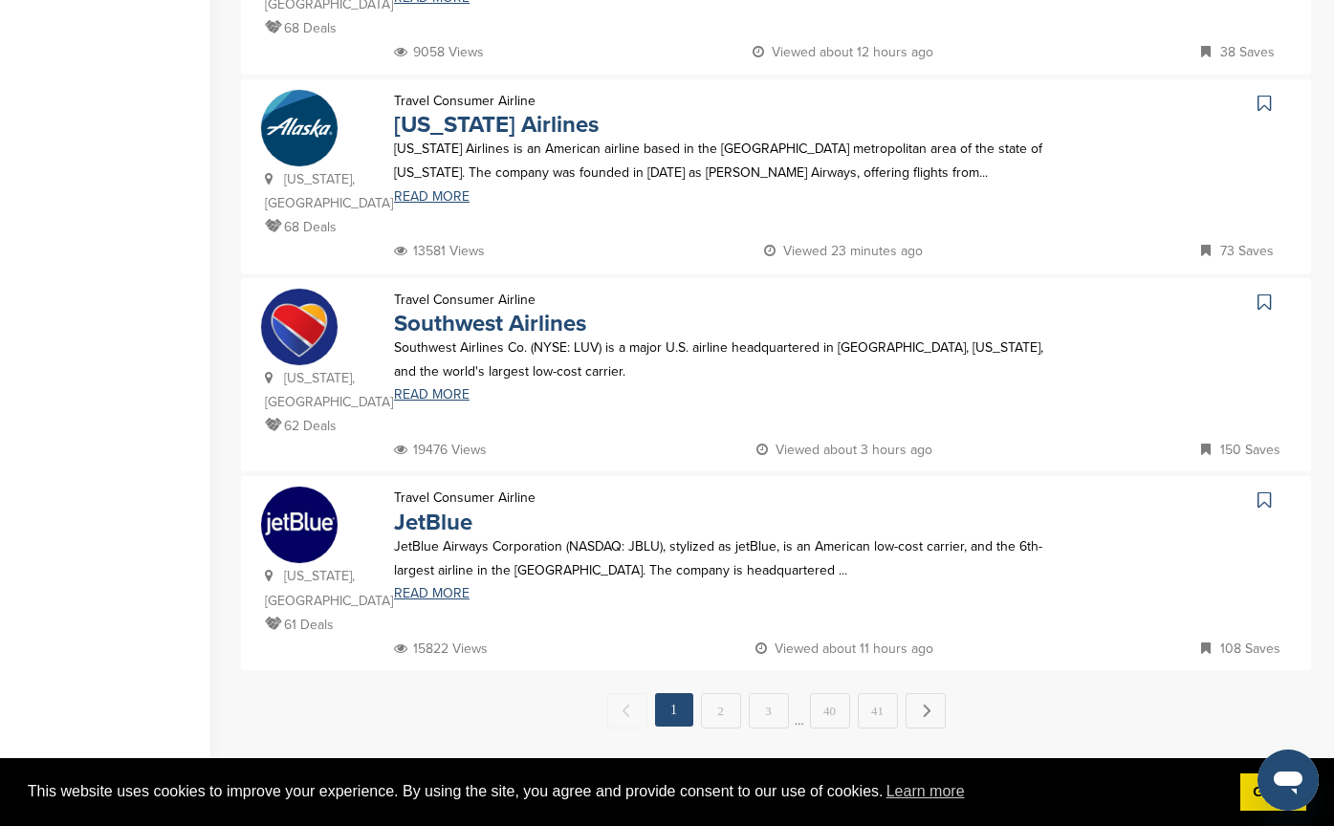
click at [736, 693] on link "2" at bounding box center [721, 710] width 40 height 35
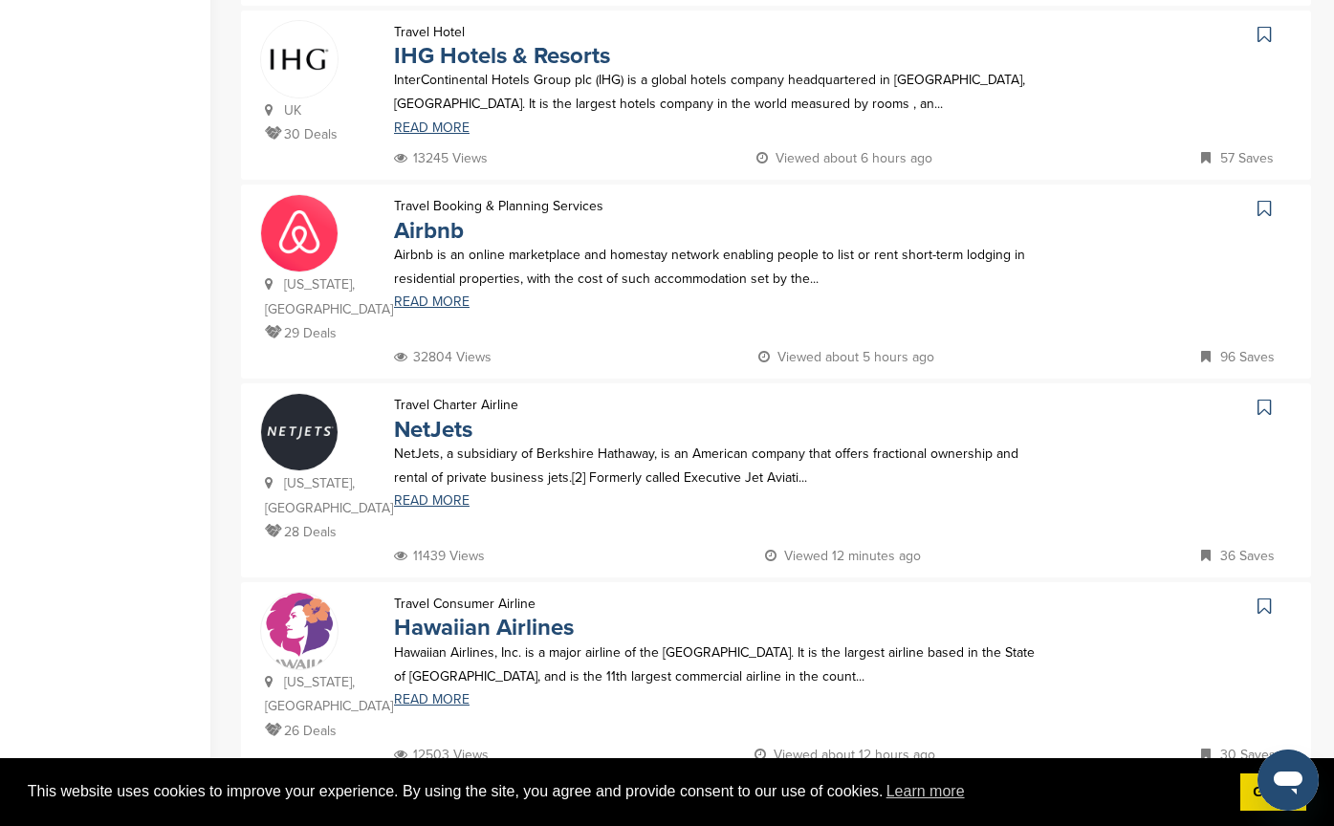
scroll to position [1721, 0]
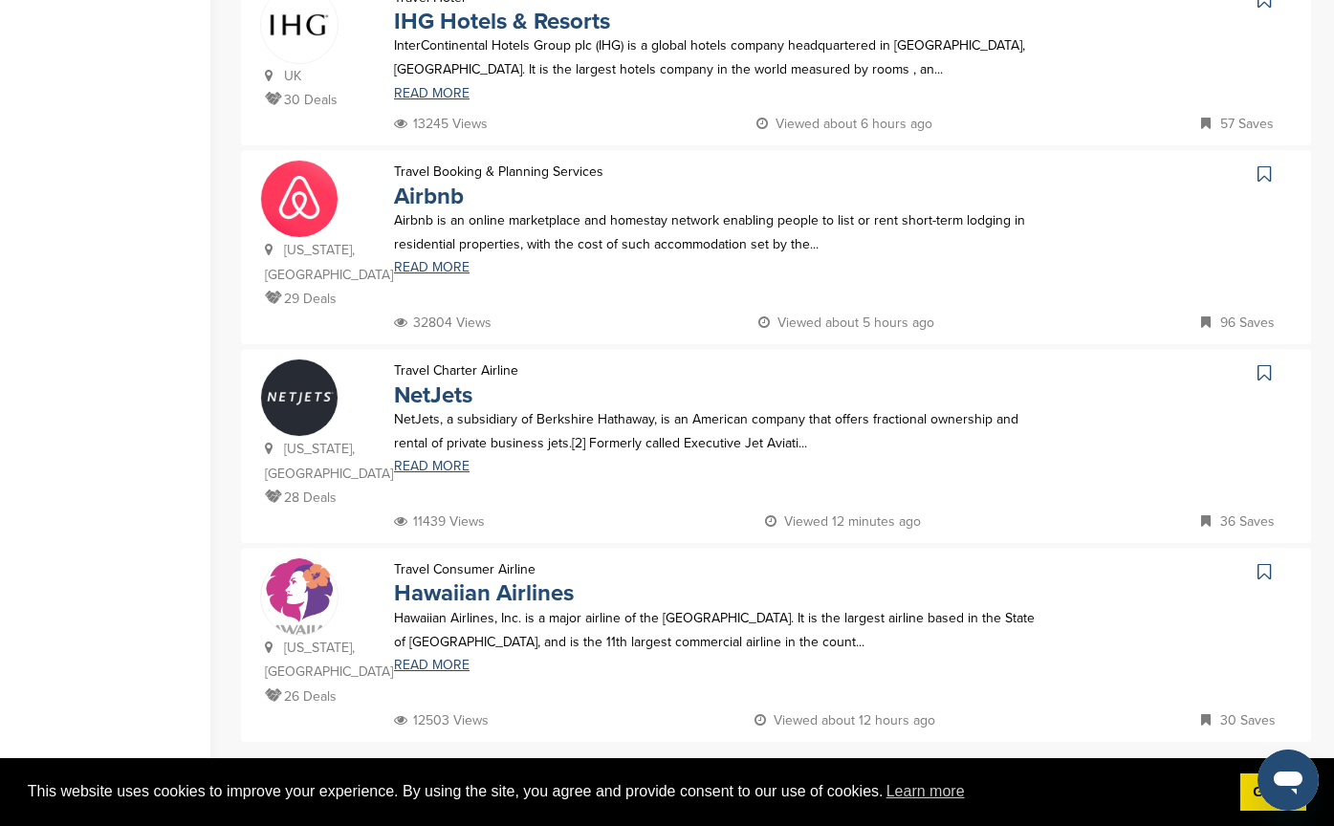
click at [767, 765] on link "3" at bounding box center [769, 782] width 40 height 35
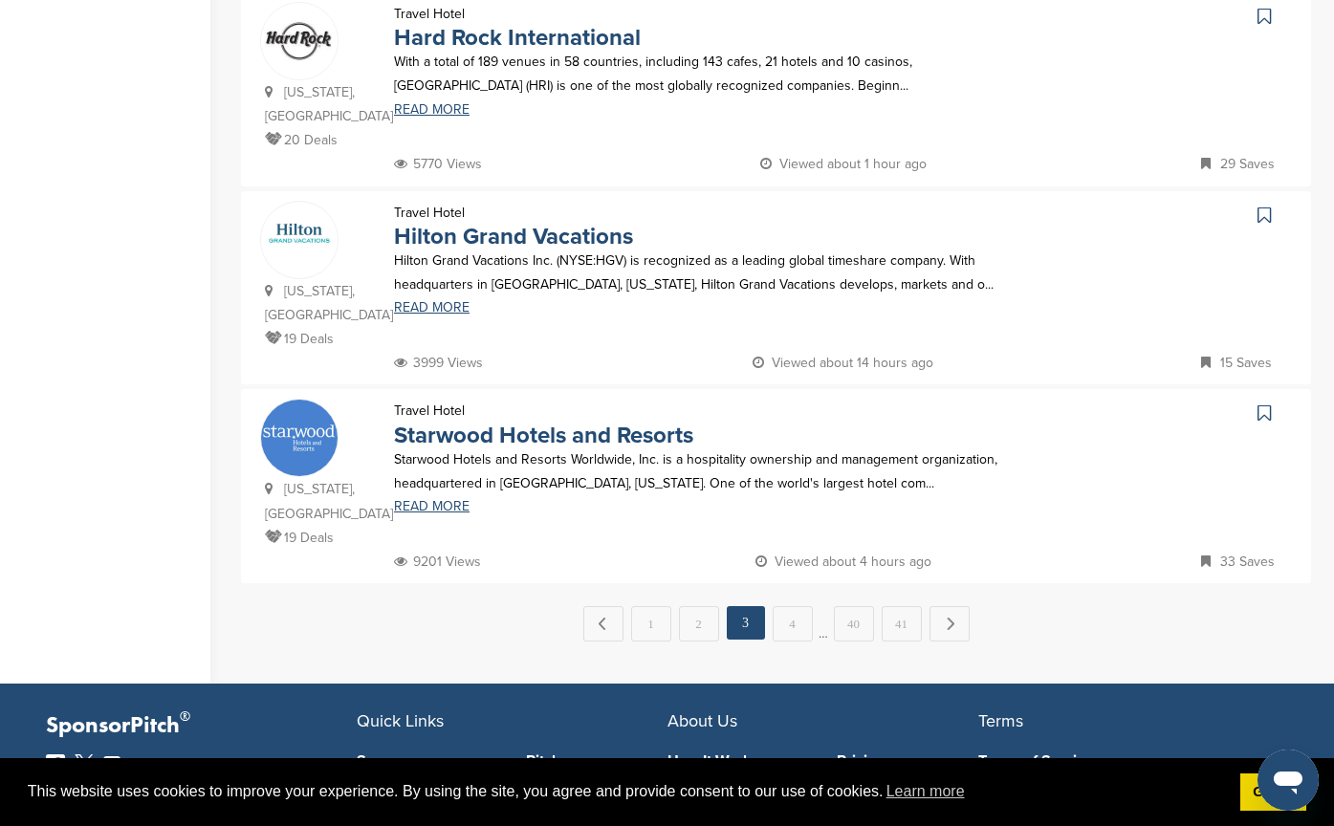
scroll to position [1913, 0]
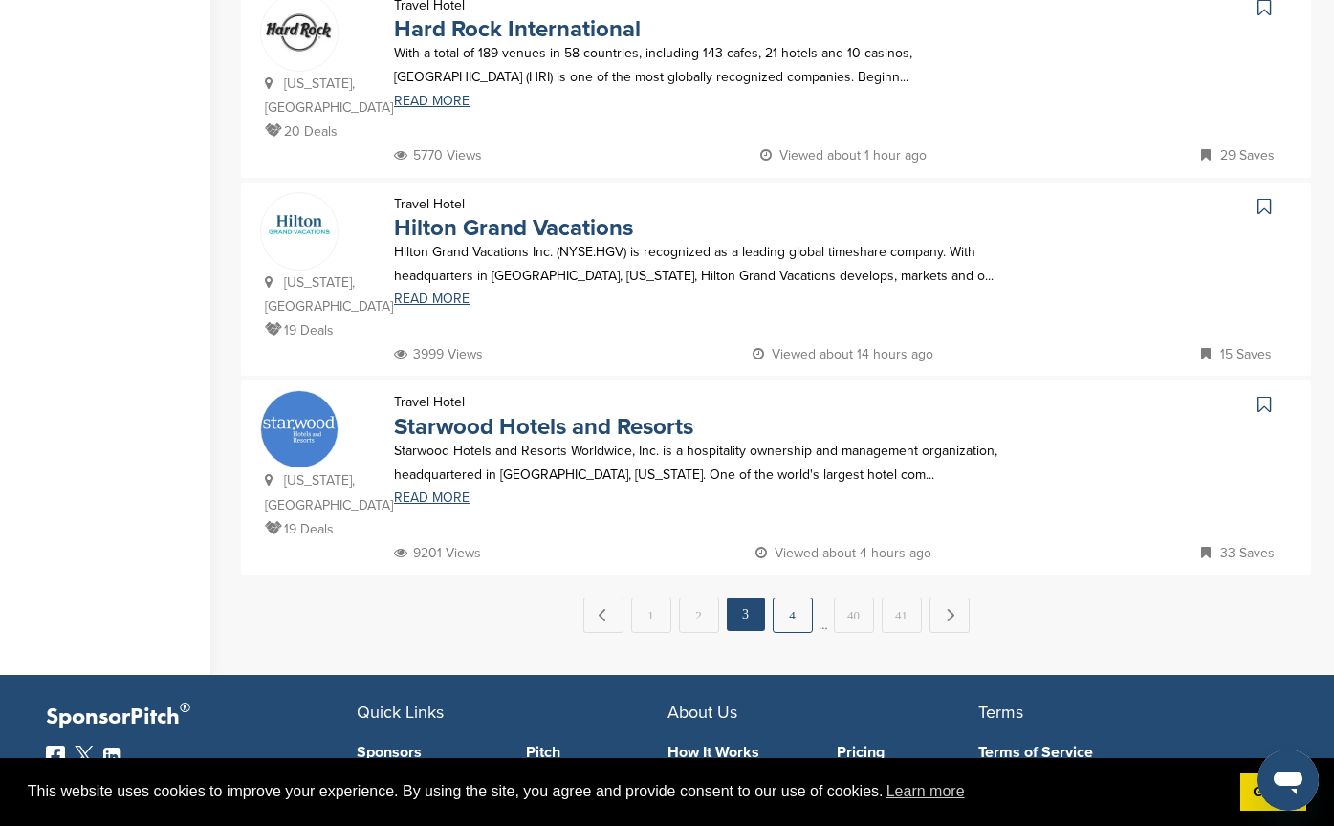
click at [795, 598] on link "4" at bounding box center [793, 615] width 40 height 35
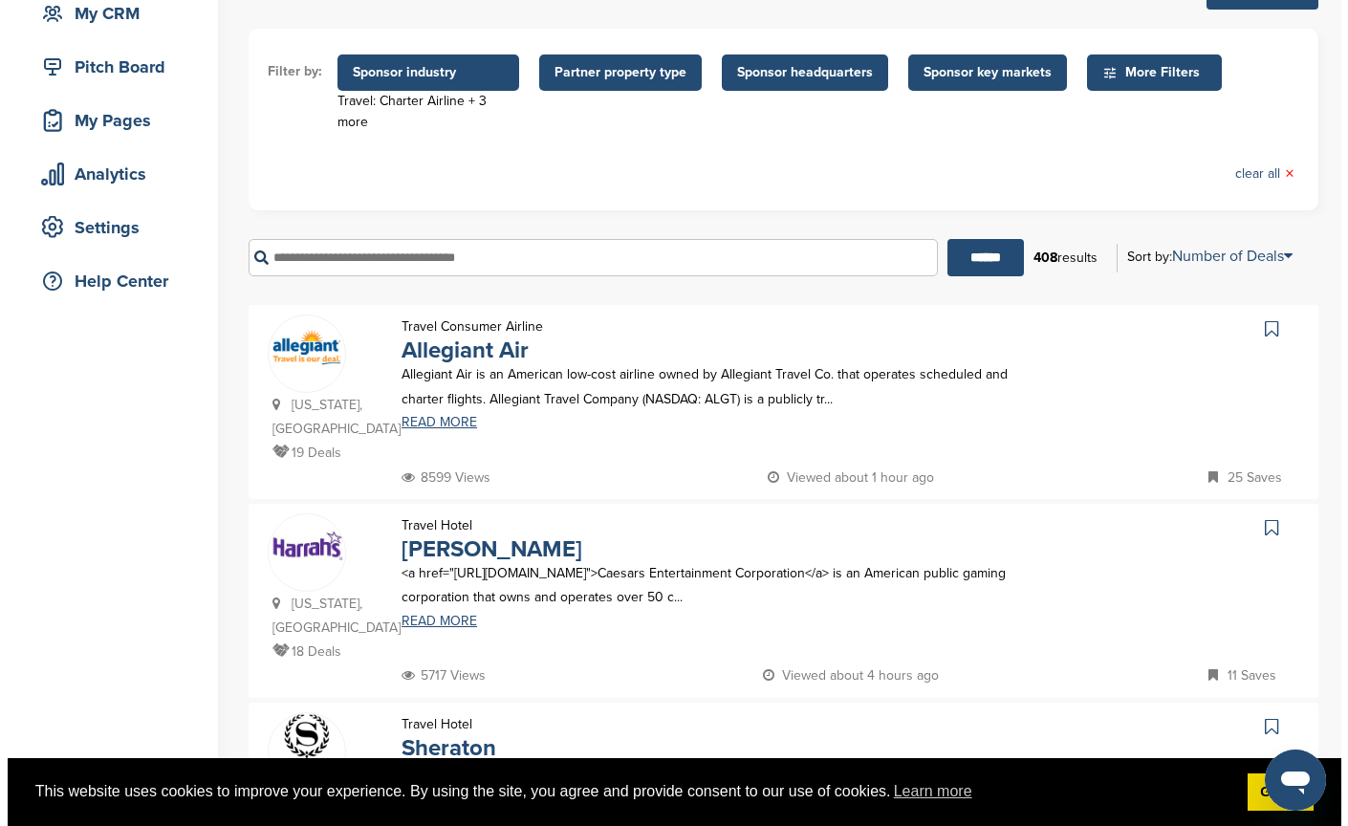
scroll to position [0, 0]
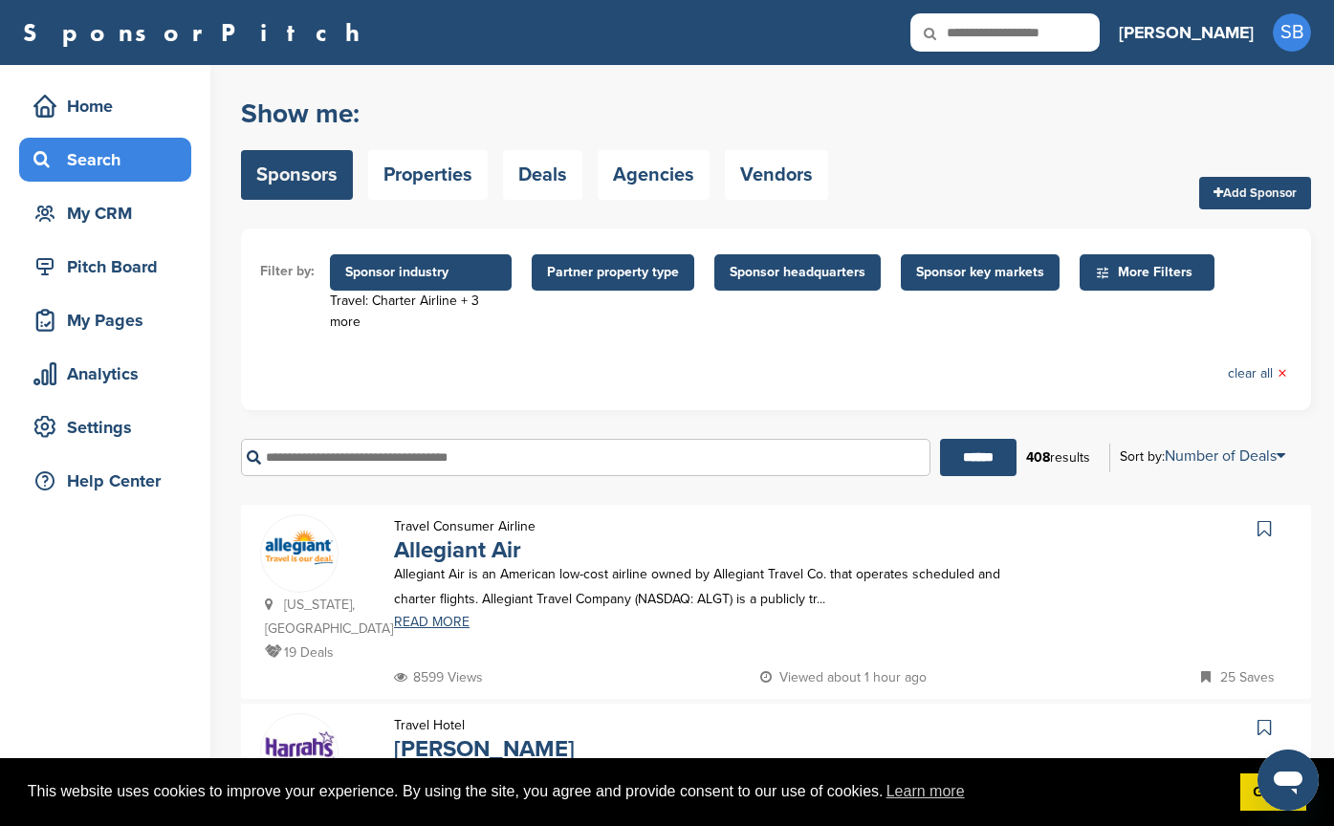
click at [454, 280] on span "Sponsor industry" at bounding box center [420, 272] width 151 height 21
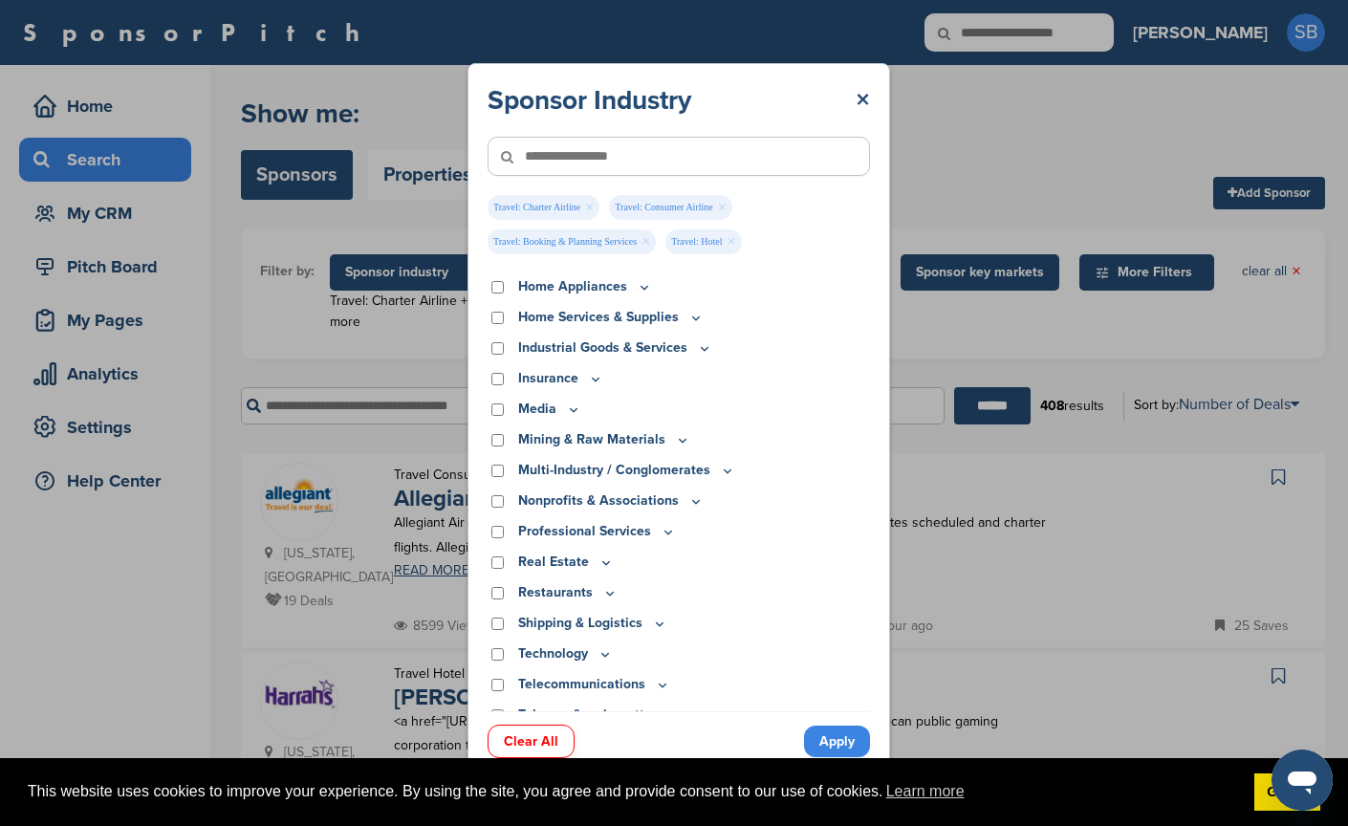
scroll to position [494, 0]
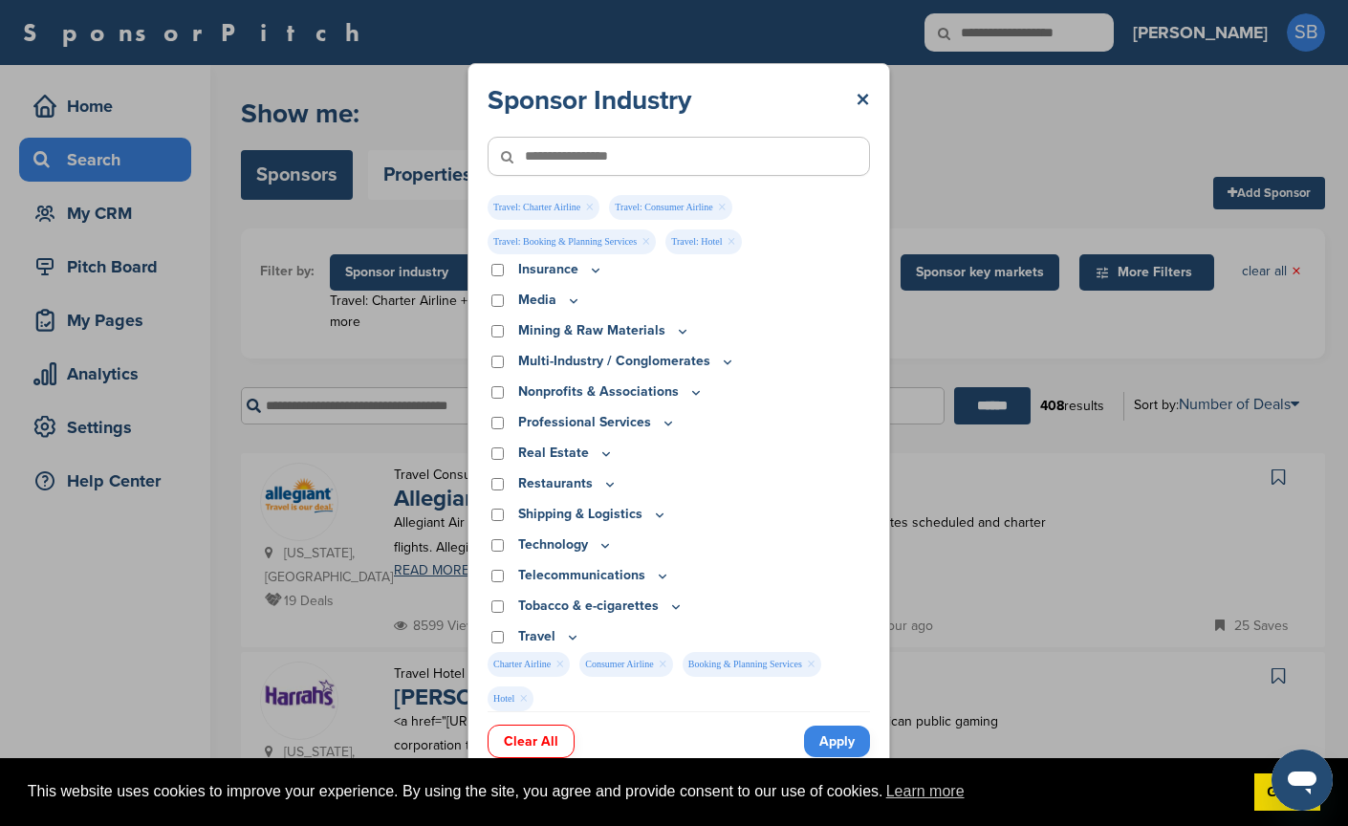
click at [807, 675] on link "×" at bounding box center [811, 664] width 9 height 21
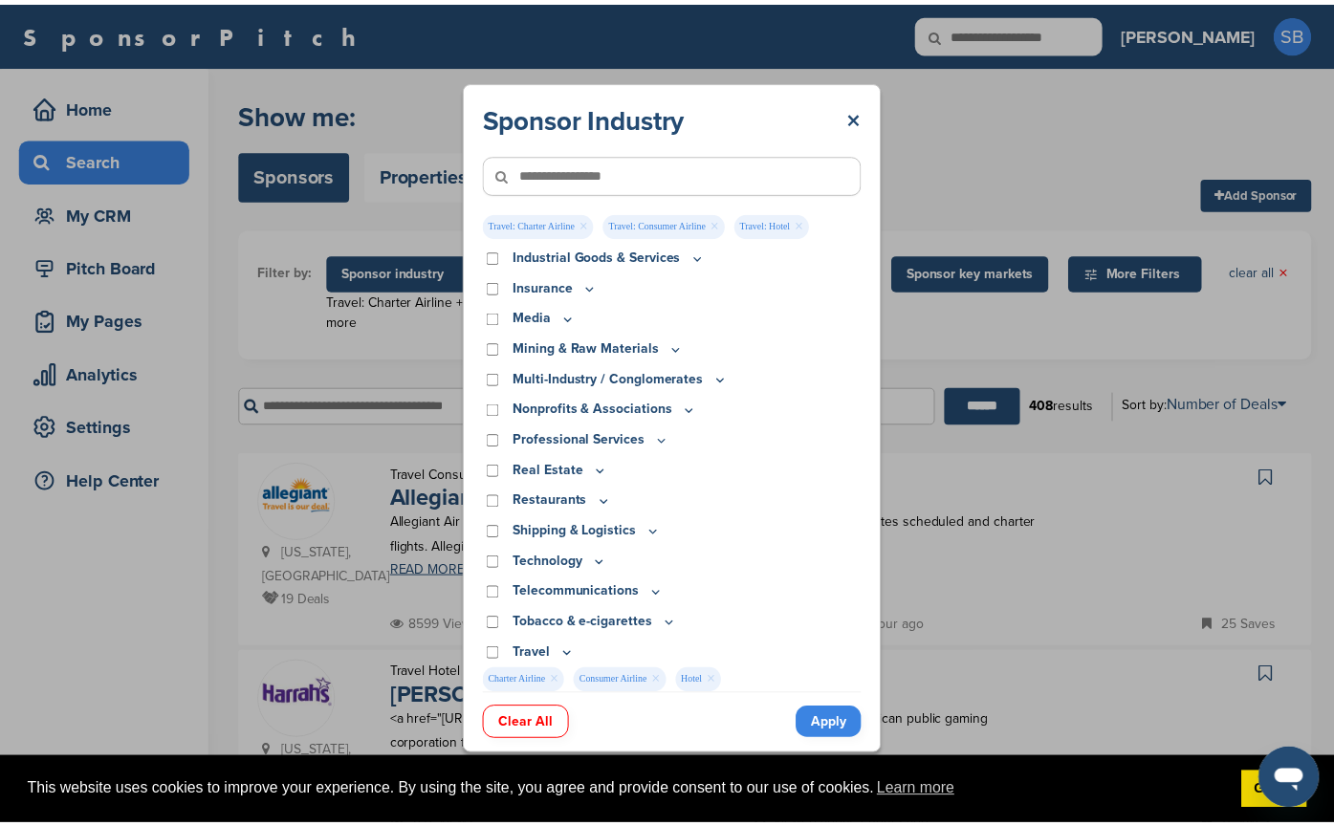
scroll to position [460, 0]
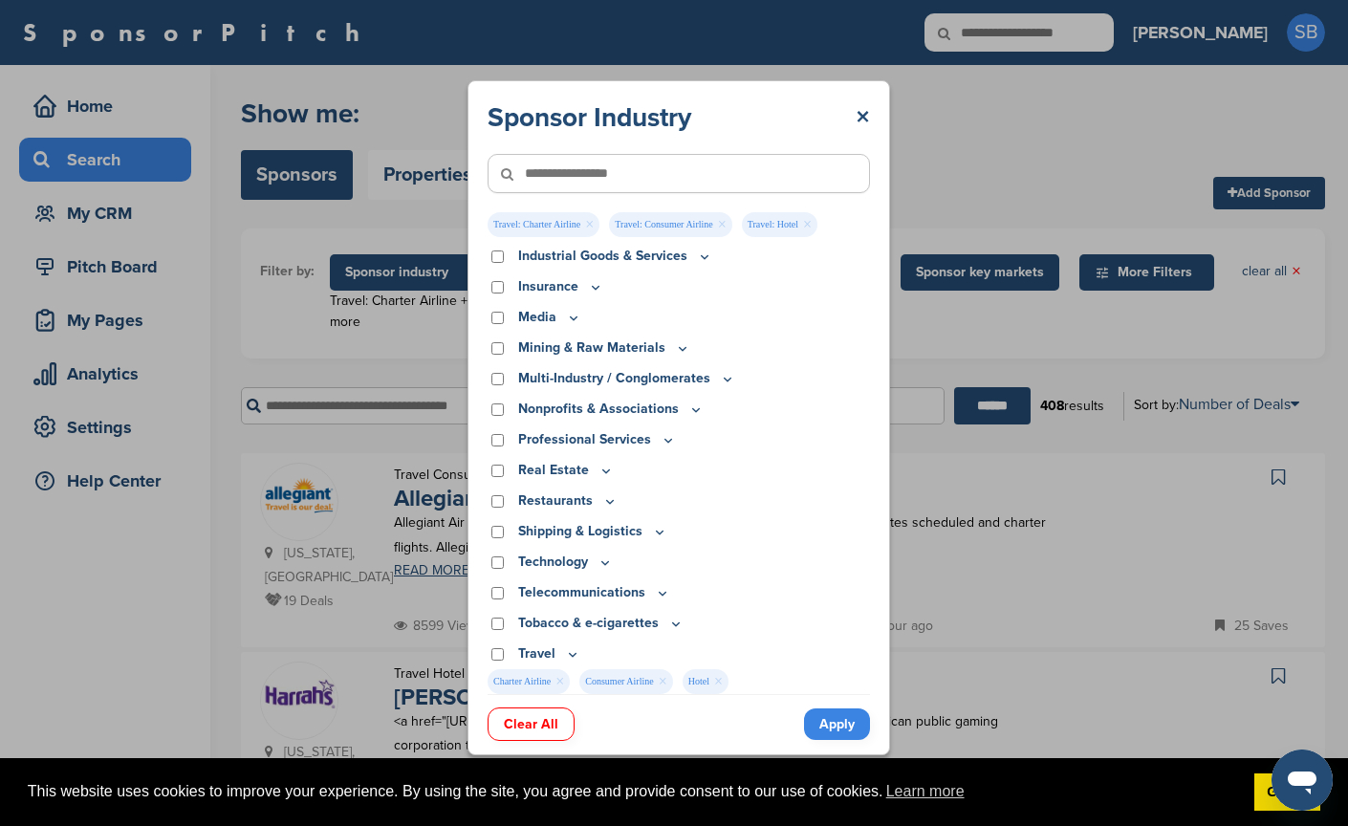
click at [723, 682] on link "×" at bounding box center [718, 681] width 9 height 21
click at [837, 721] on link "Apply" at bounding box center [837, 725] width 66 height 32
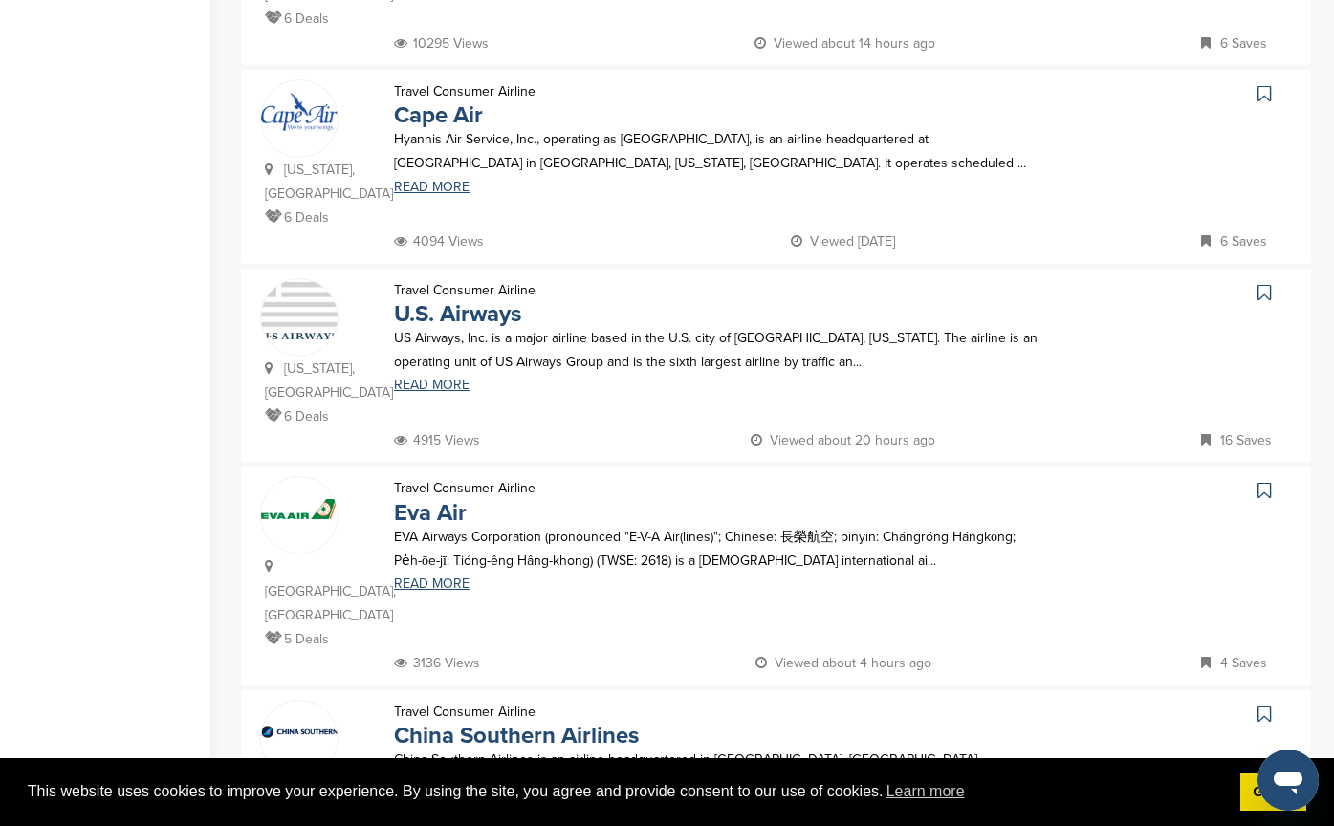
scroll to position [1626, 0]
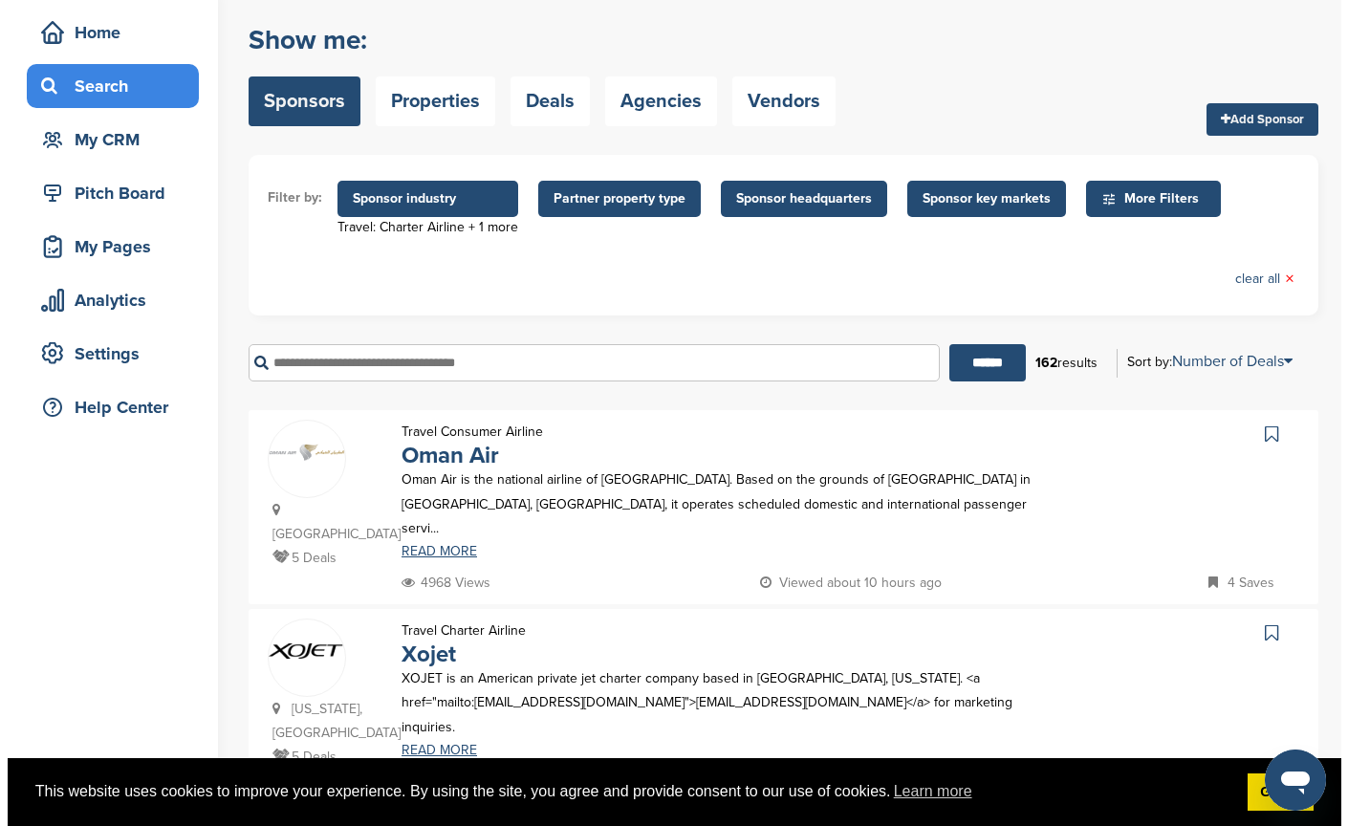
scroll to position [0, 0]
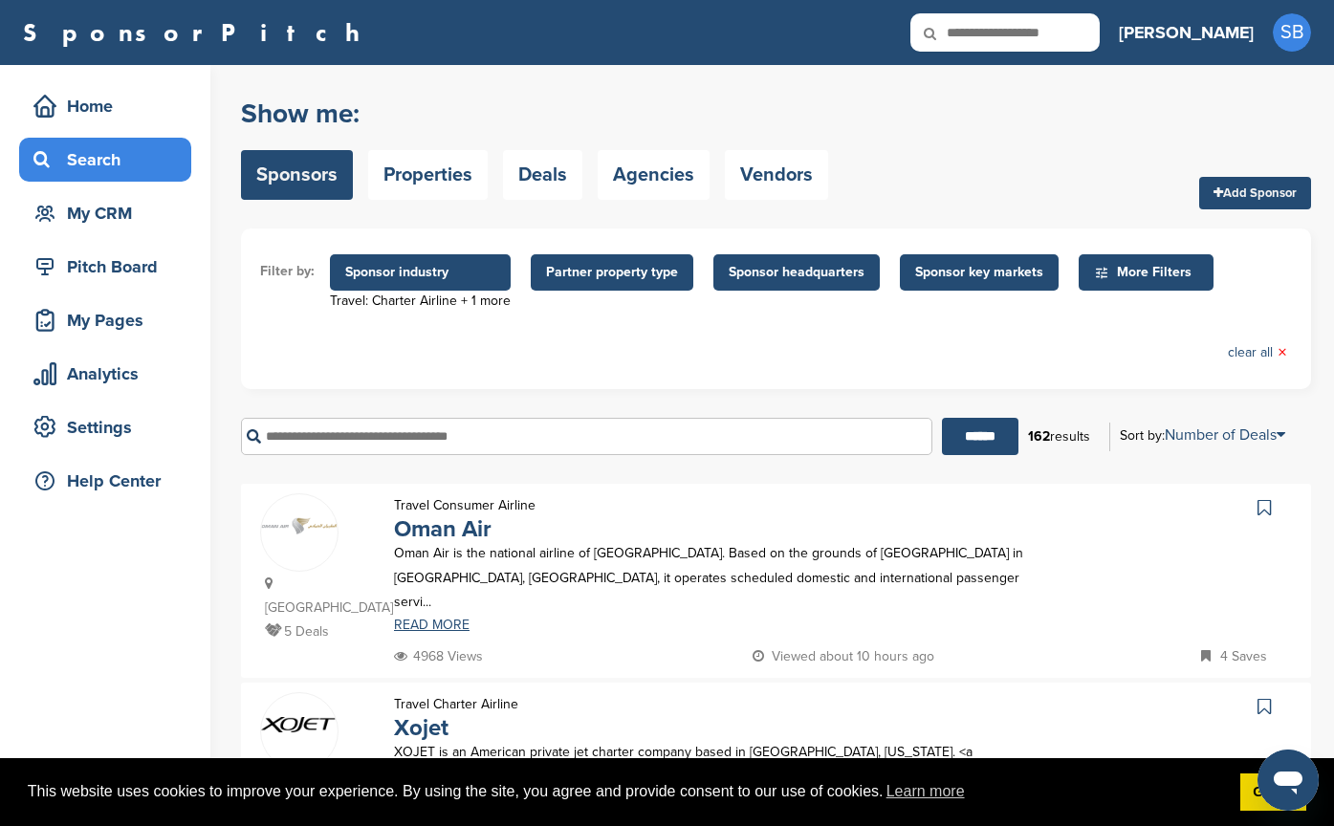
click at [975, 35] on icon at bounding box center [942, 33] width 65 height 40
click at [383, 279] on span "Sponsor industry" at bounding box center [420, 272] width 150 height 21
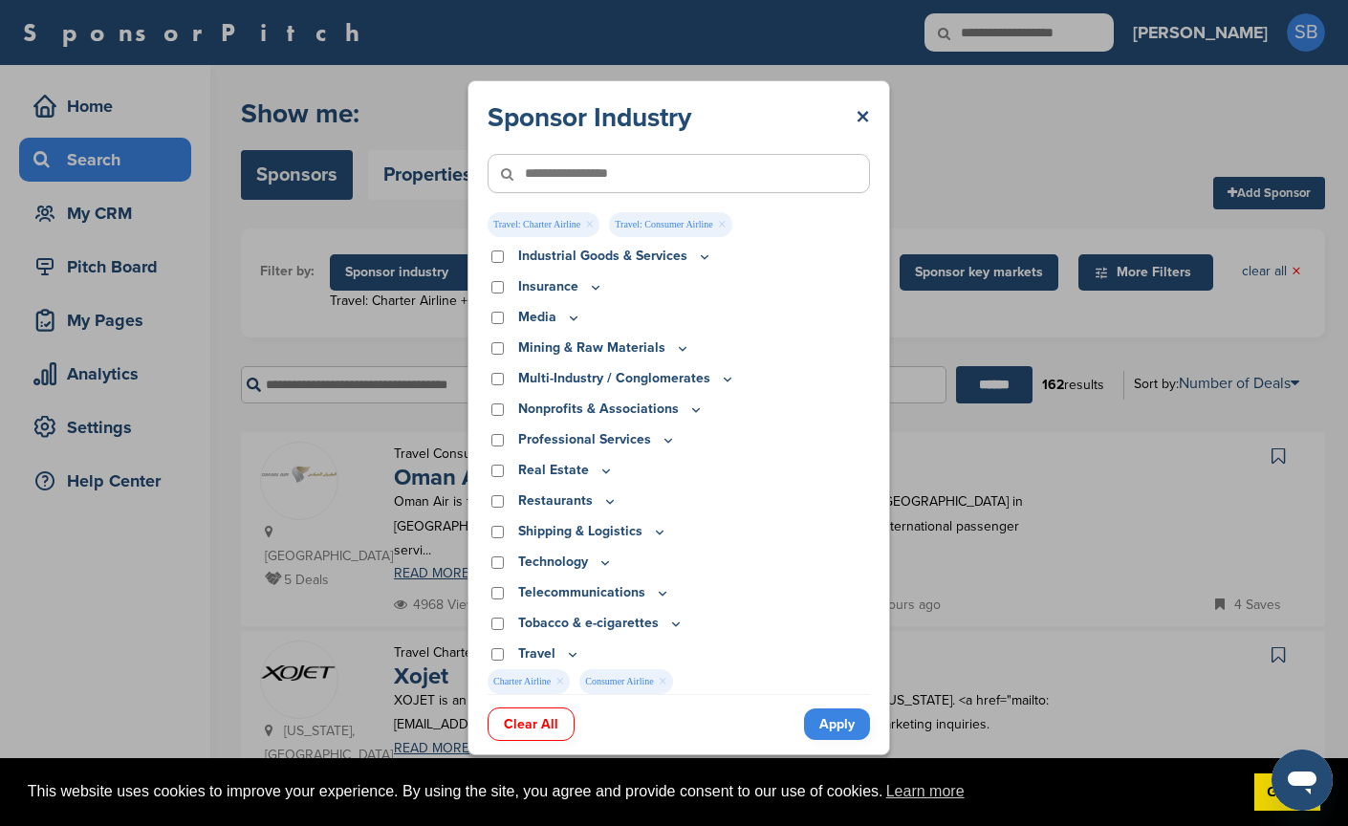
click at [564, 684] on link "×" at bounding box center [560, 681] width 9 height 21
click at [575, 685] on link "×" at bounding box center [570, 681] width 9 height 21
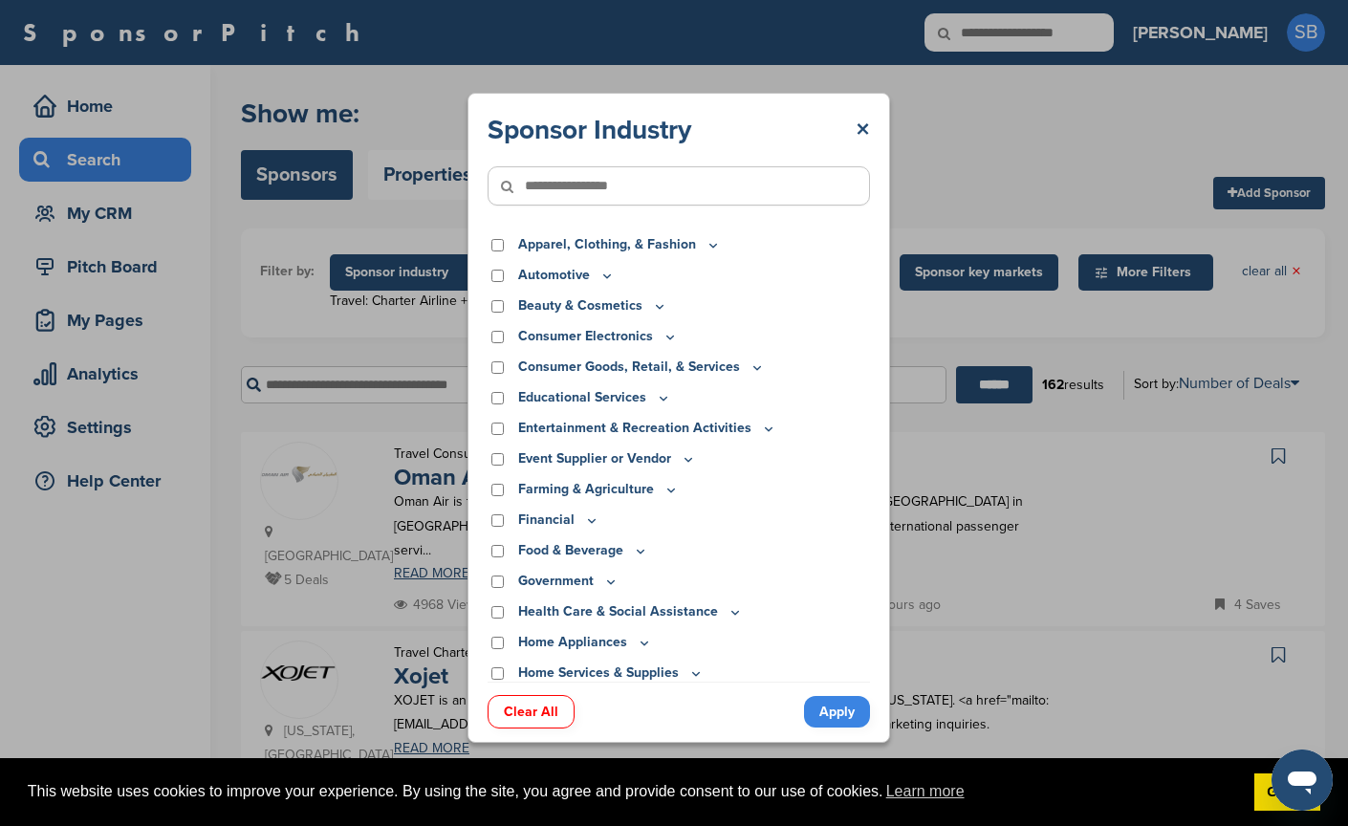
click at [604, 279] on icon at bounding box center [607, 276] width 15 height 16
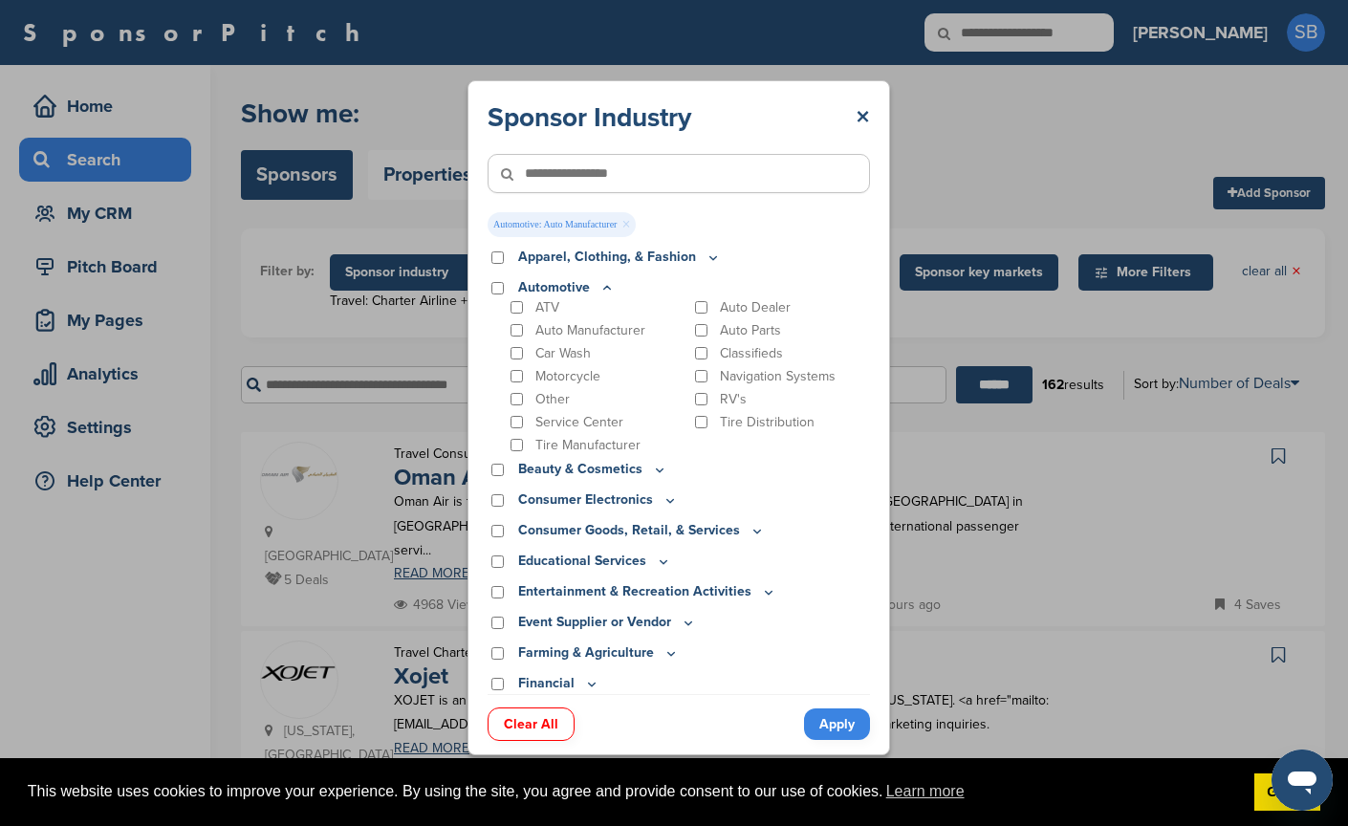
click at [847, 729] on link "Apply" at bounding box center [837, 725] width 66 height 32
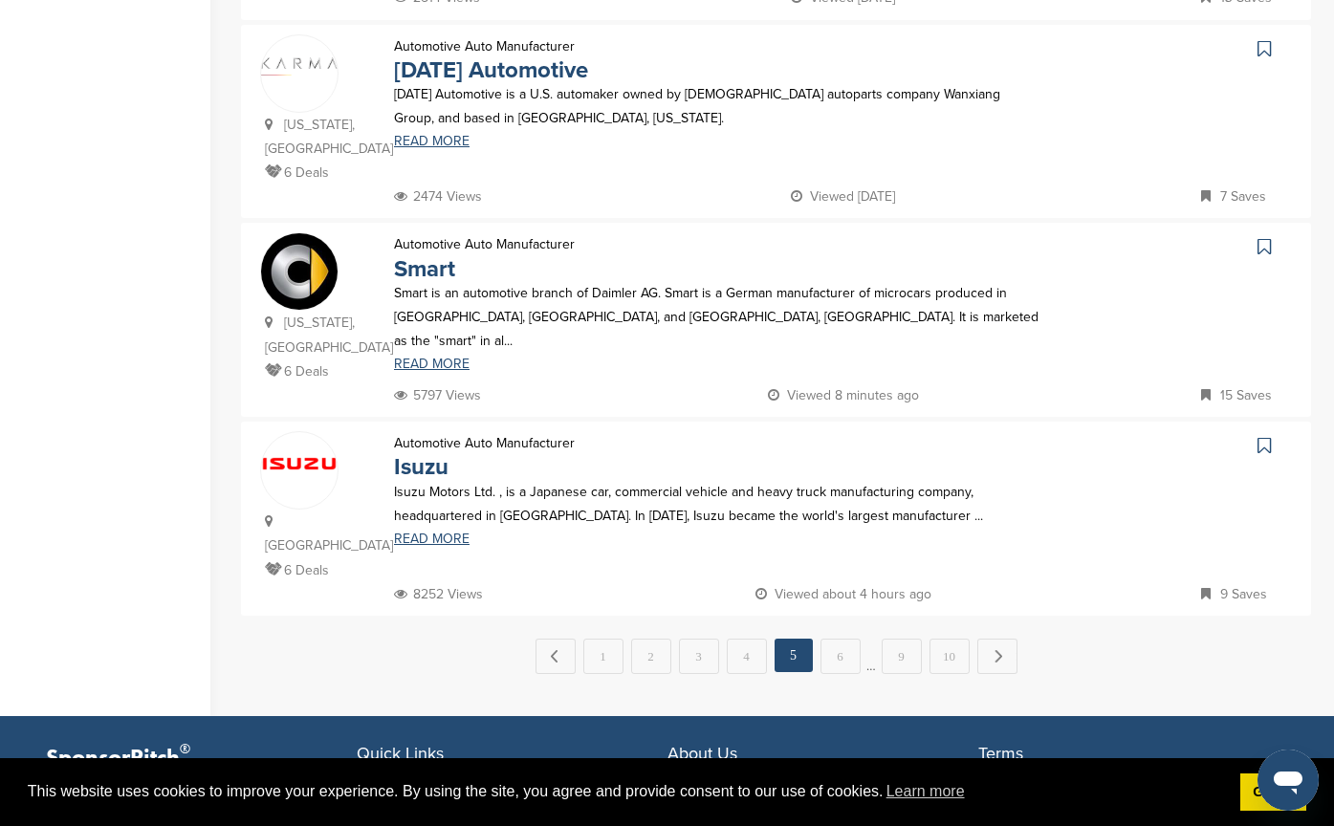
scroll to position [2008, 0]
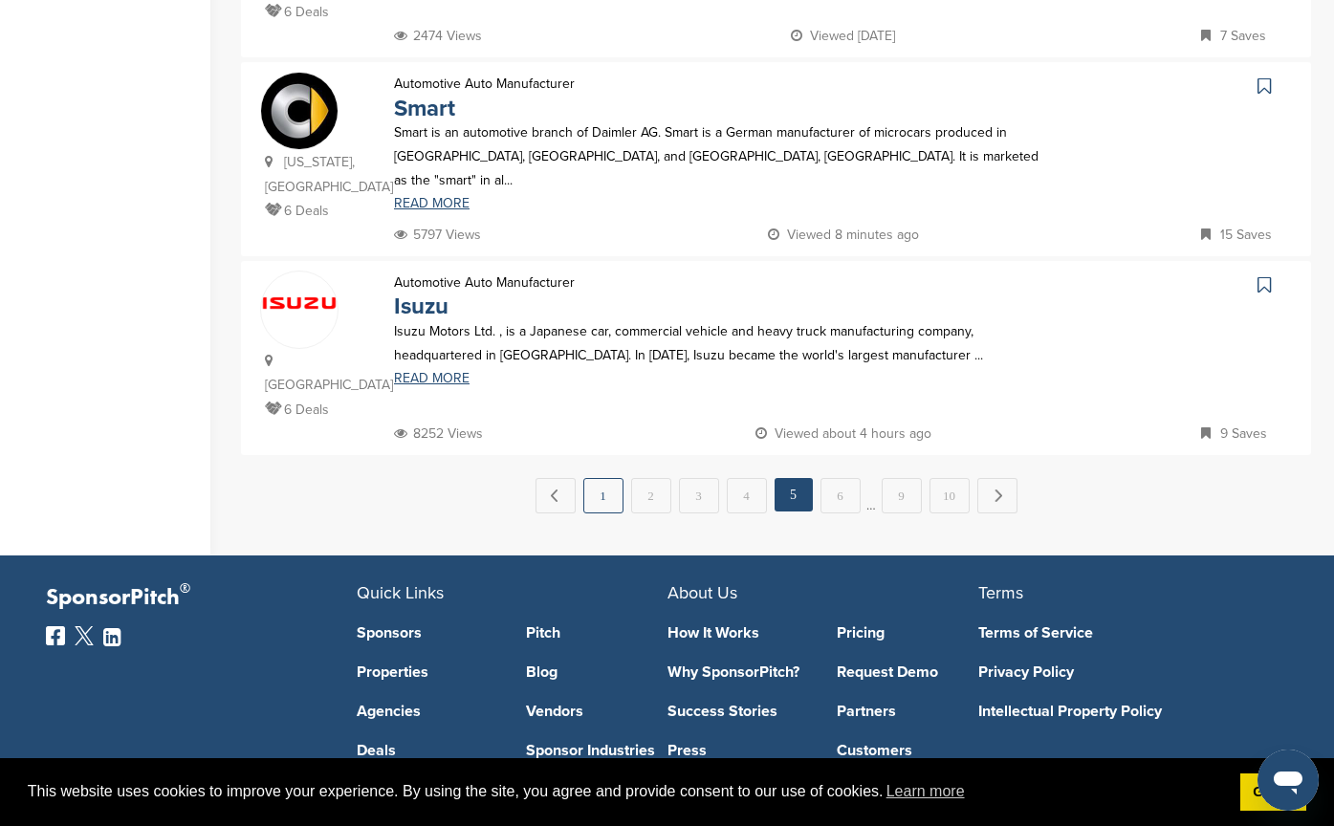
click at [616, 478] on link "1" at bounding box center [603, 495] width 40 height 35
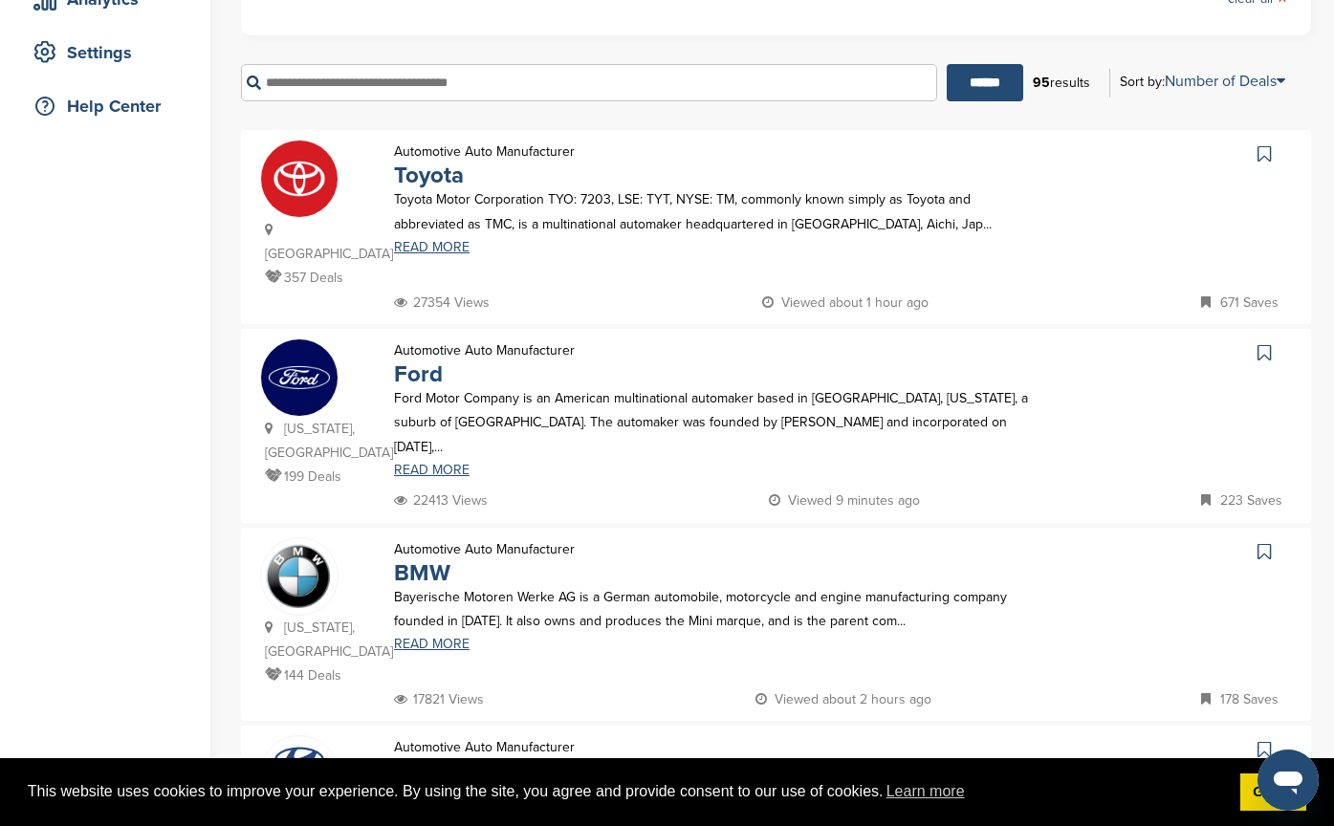
scroll to position [383, 0]
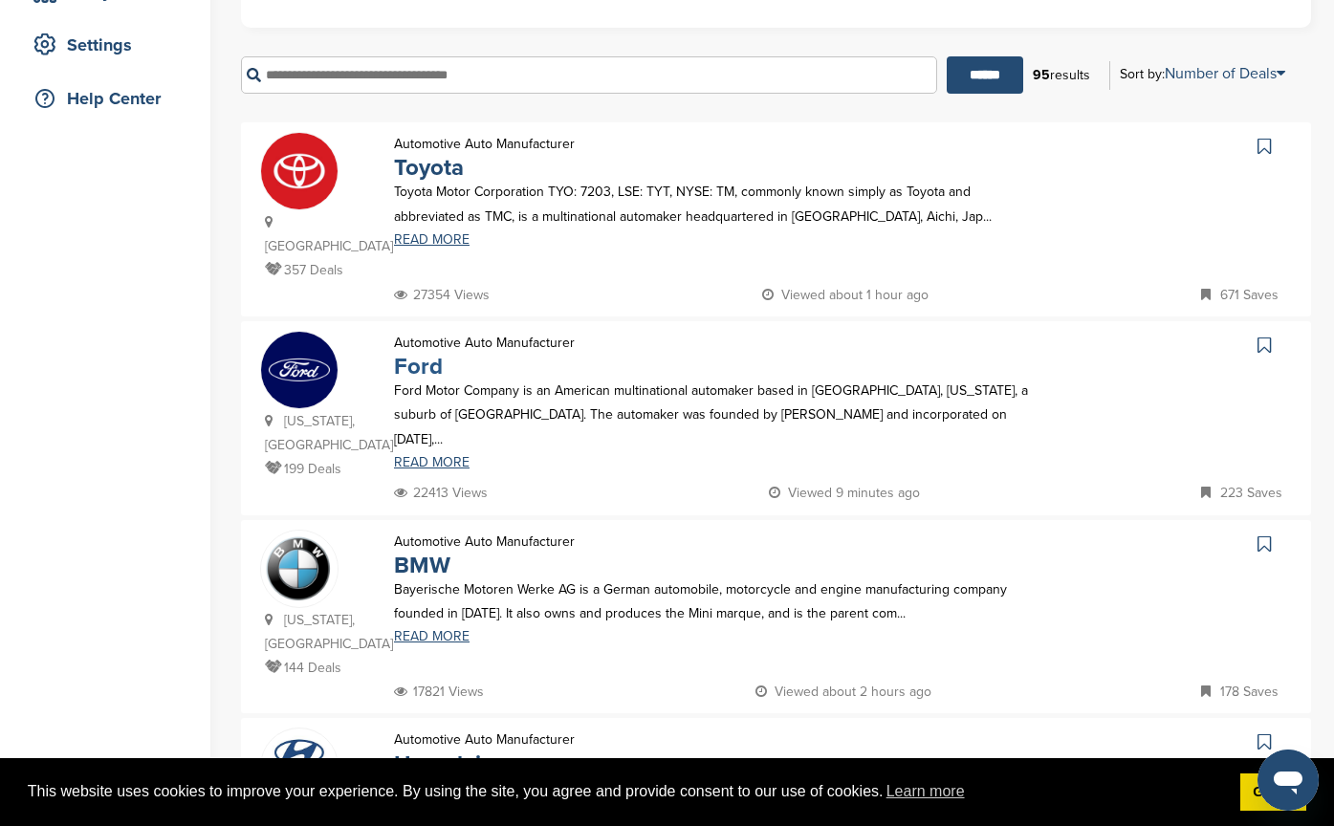
click at [409, 353] on link "Ford" at bounding box center [418, 367] width 49 height 28
click at [423, 552] on link "BMW" at bounding box center [422, 566] width 56 height 28
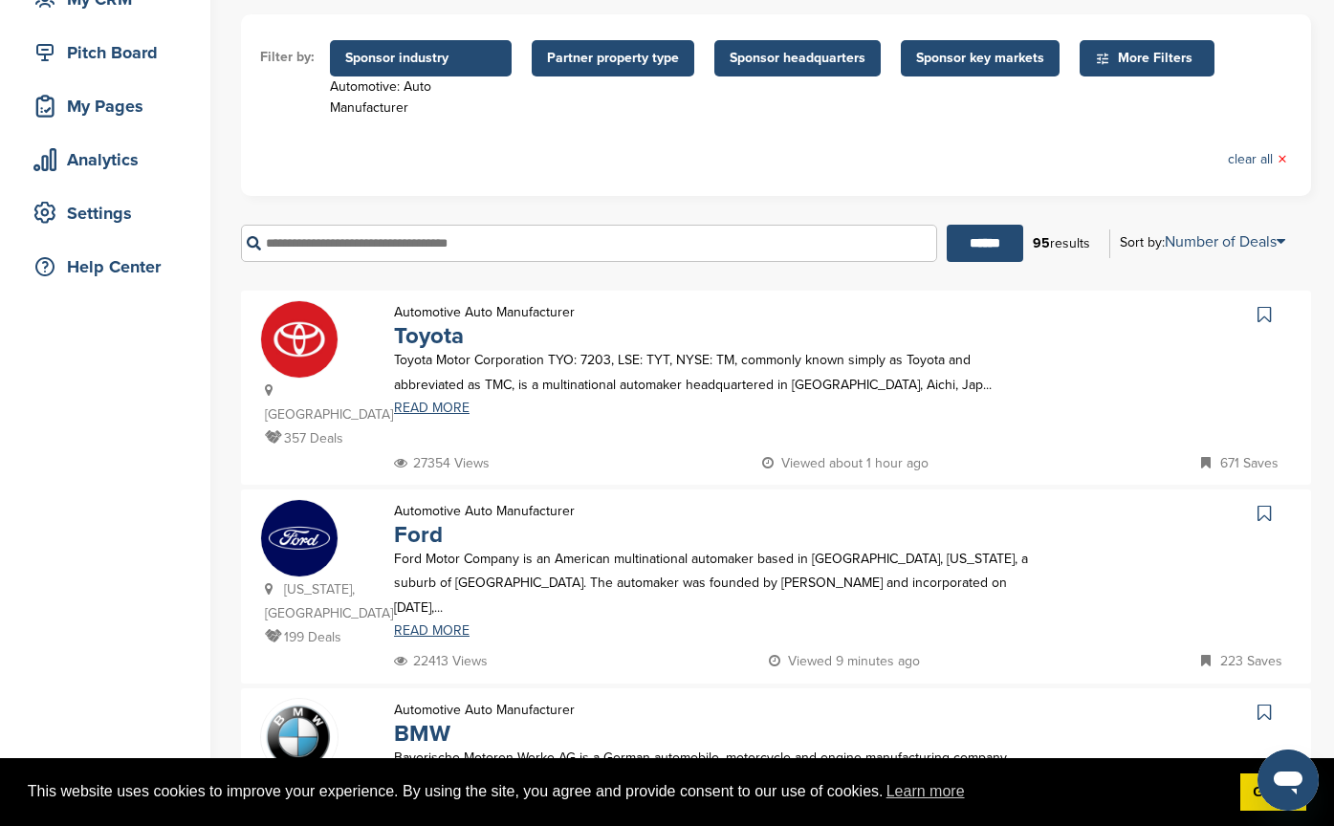
scroll to position [96, 0]
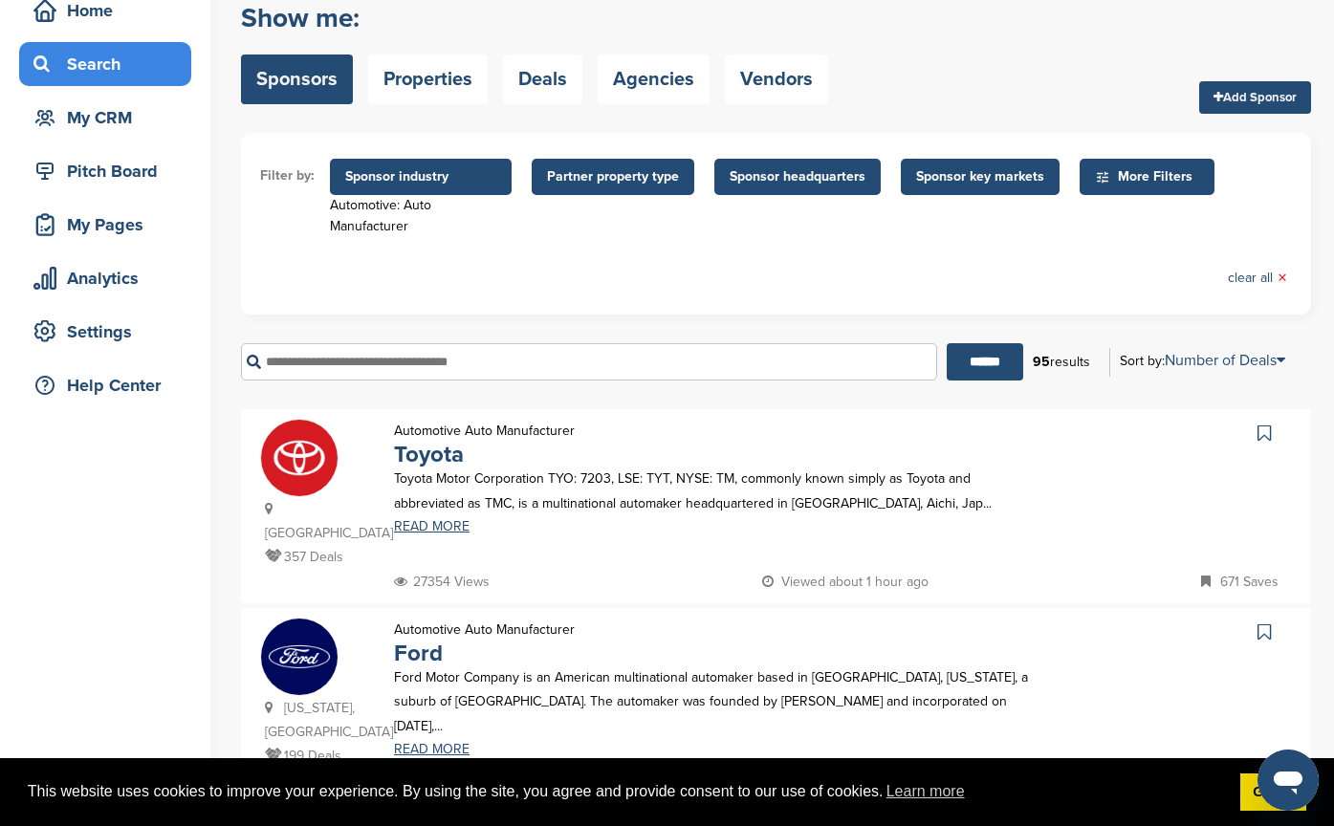
click at [973, 177] on span "Sponsor key markets" at bounding box center [980, 176] width 128 height 21
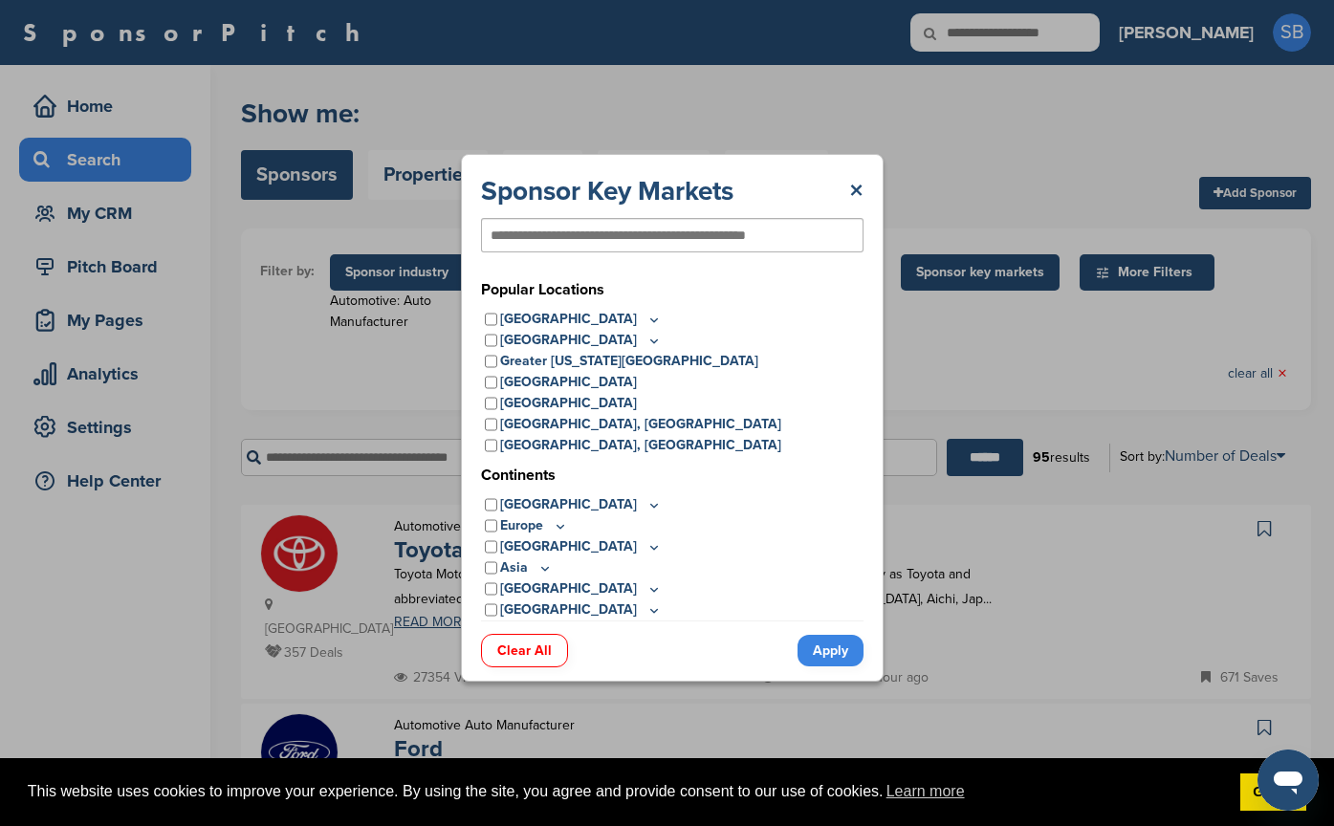
scroll to position [0, 0]
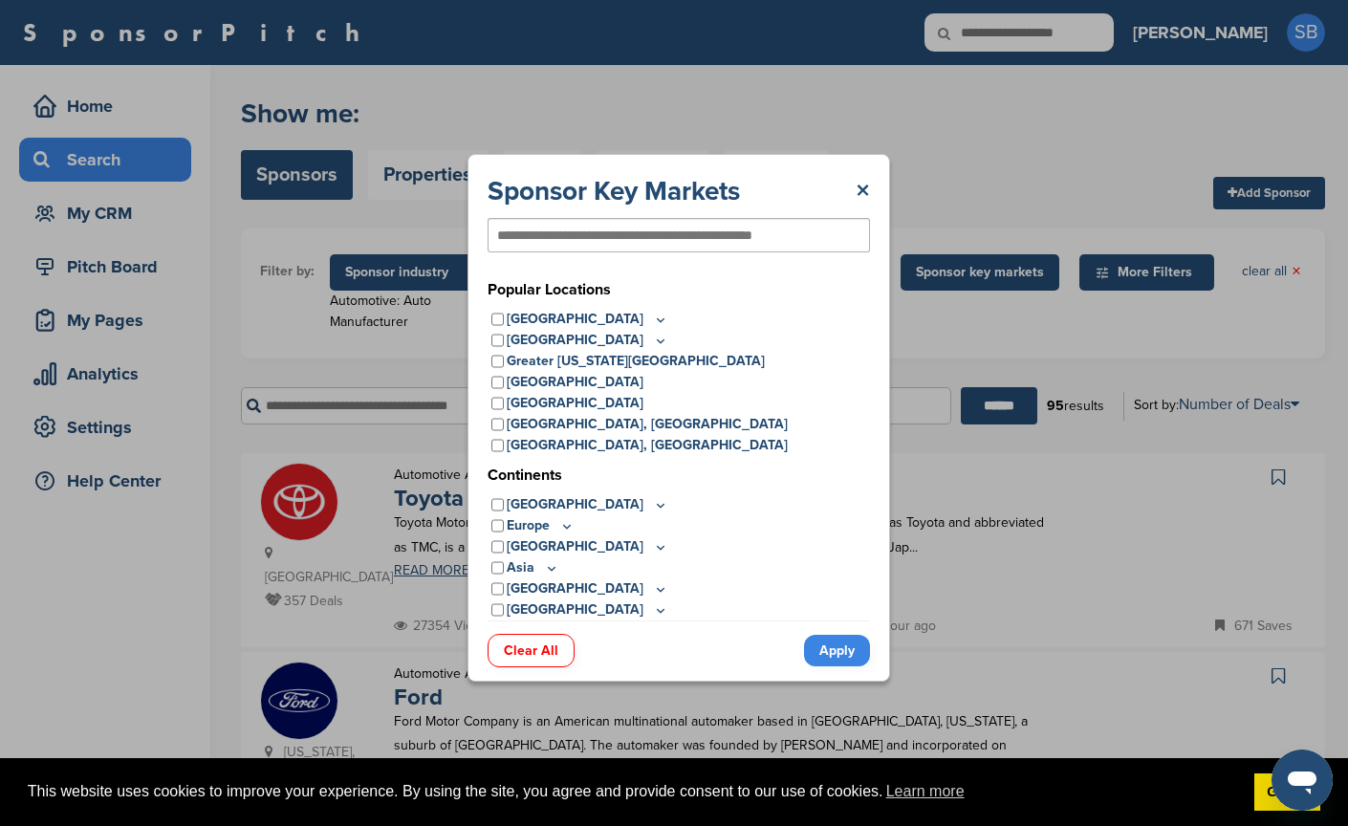
click at [653, 317] on icon at bounding box center [660, 320] width 15 height 16
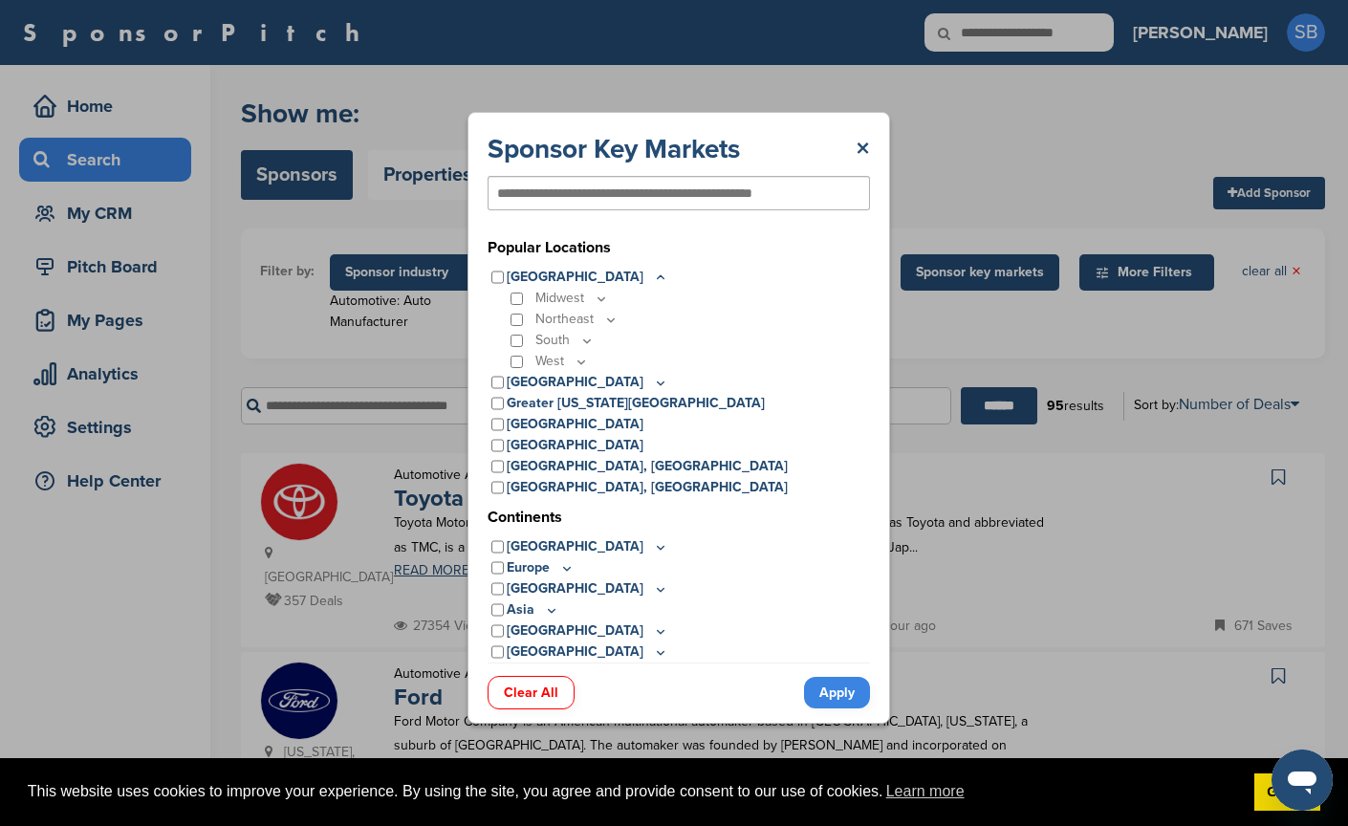
click at [577, 359] on icon at bounding box center [581, 362] width 15 height 16
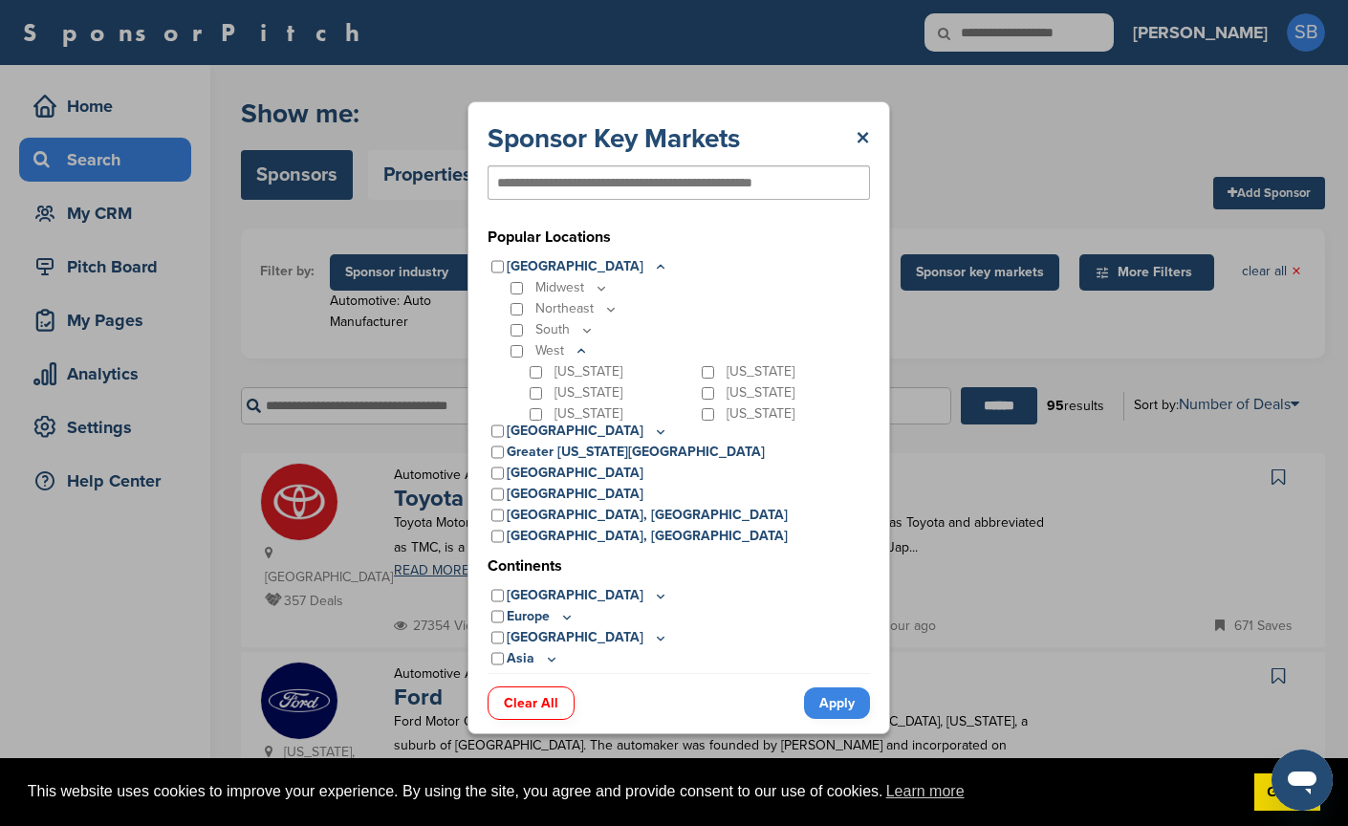
click at [704, 369] on div "California" at bounding box center [784, 371] width 172 height 21
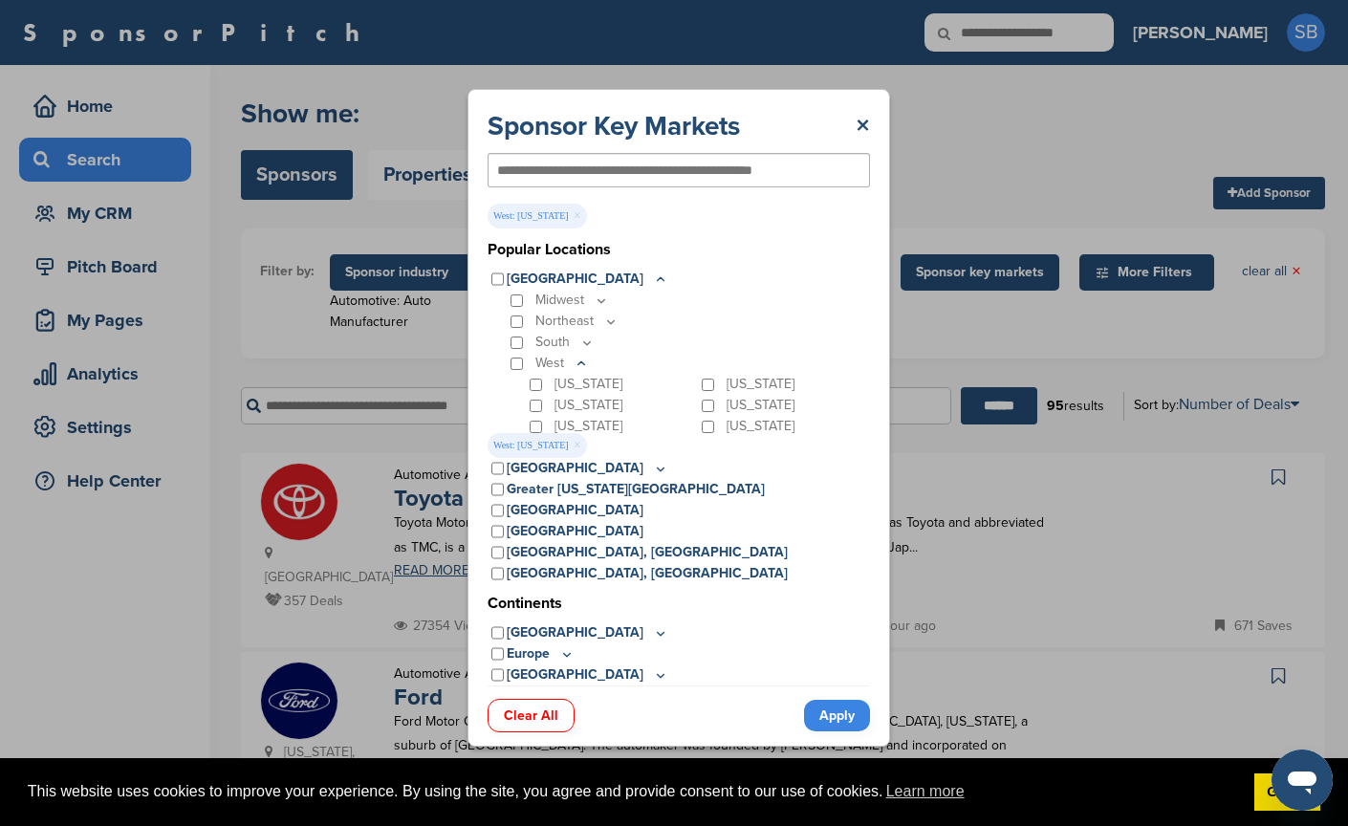
click at [838, 724] on link "Apply" at bounding box center [837, 716] width 66 height 32
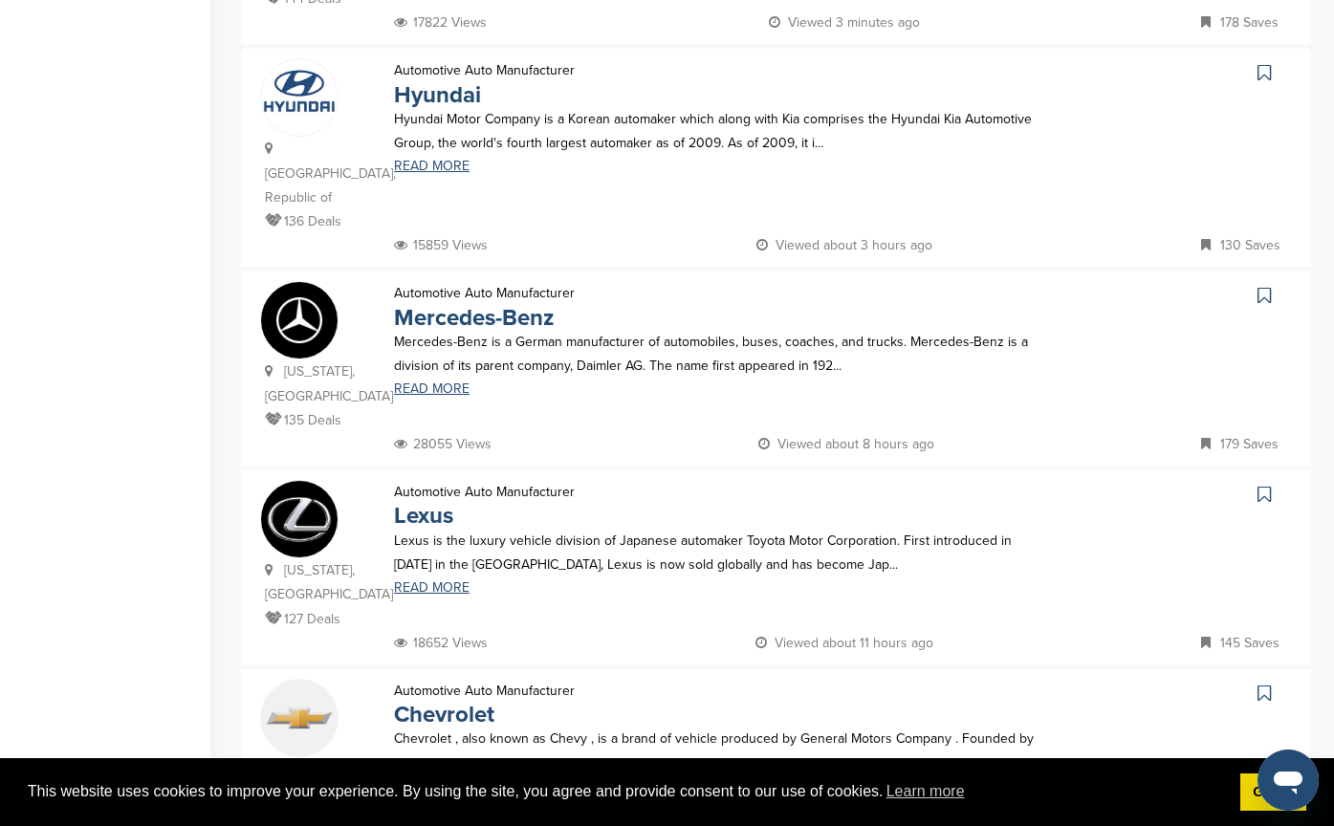
scroll to position [765, 0]
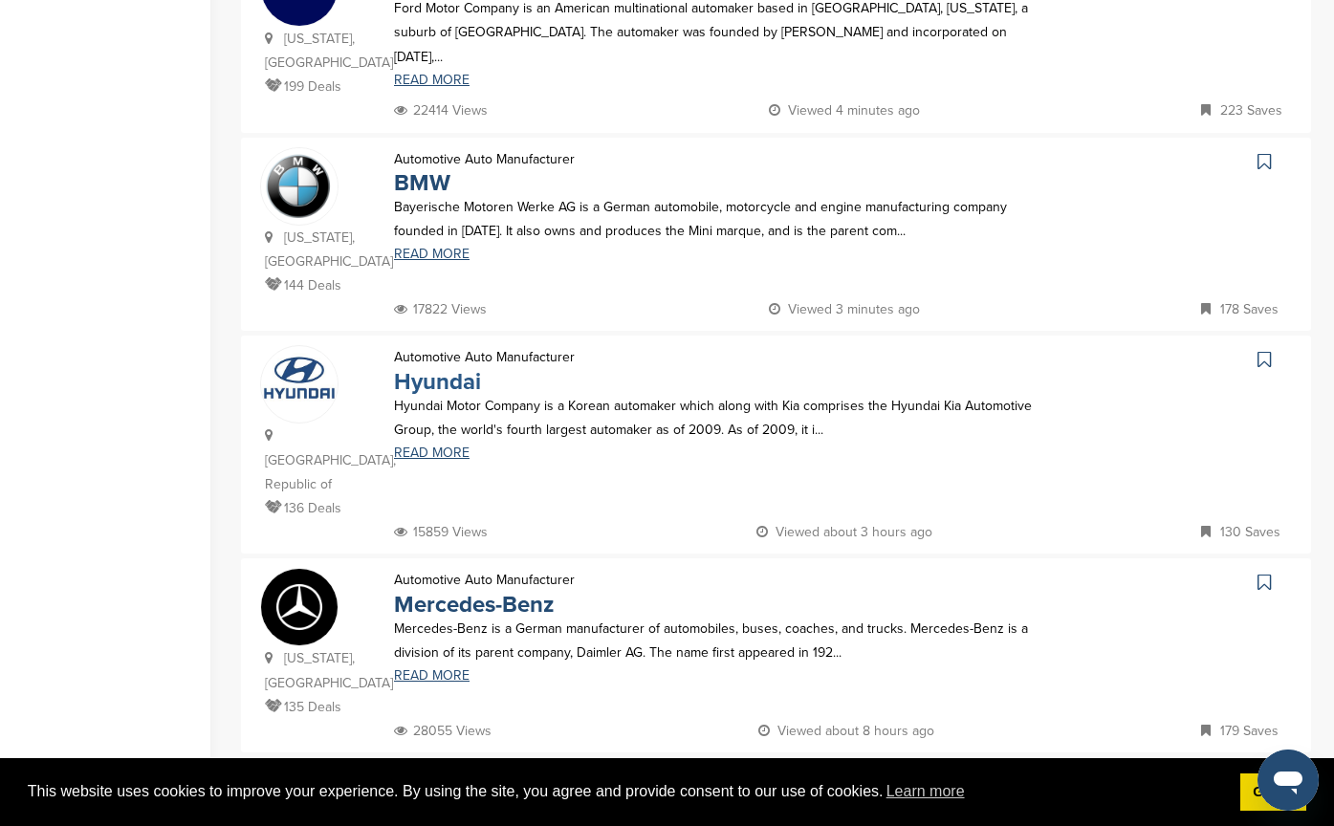
click at [467, 368] on link "Hyundai" at bounding box center [437, 382] width 87 height 28
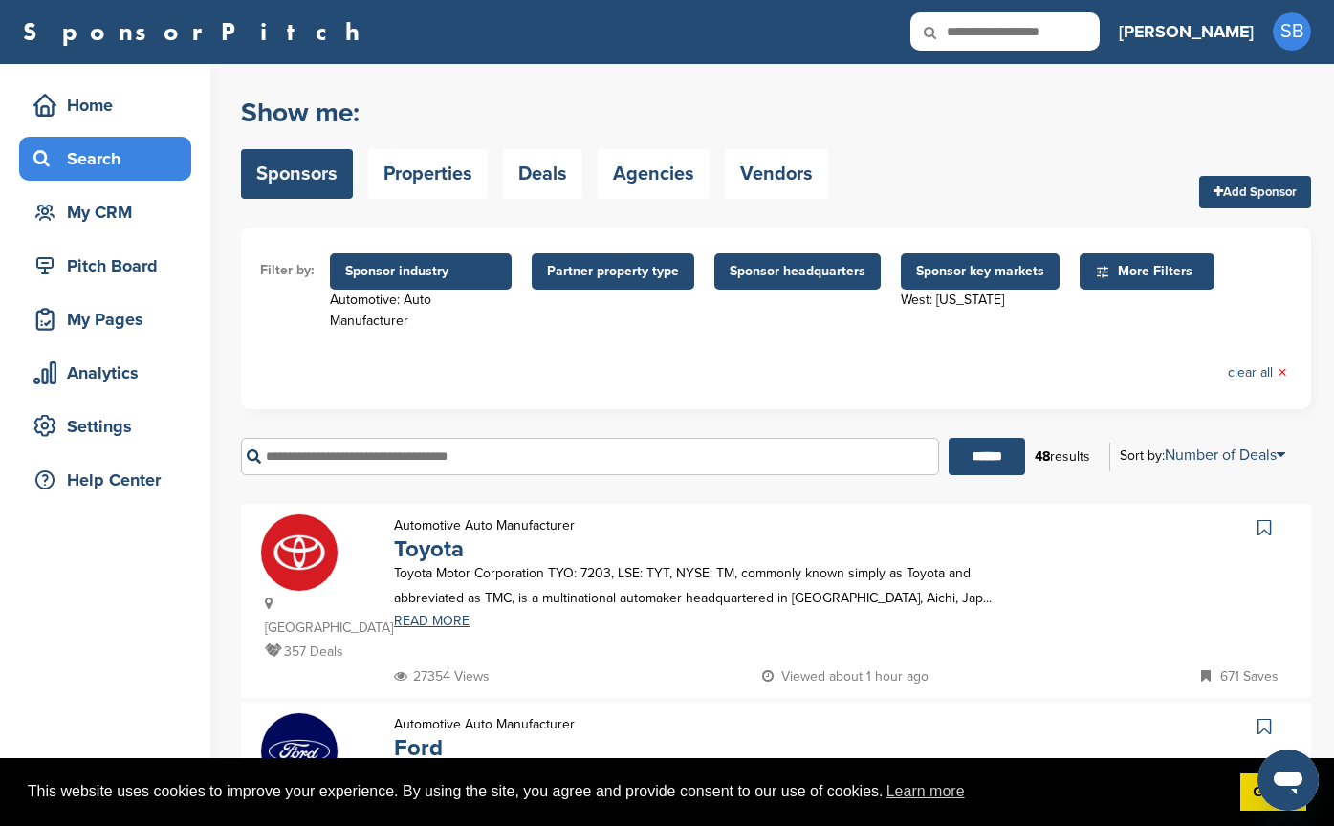
scroll to position [0, 0]
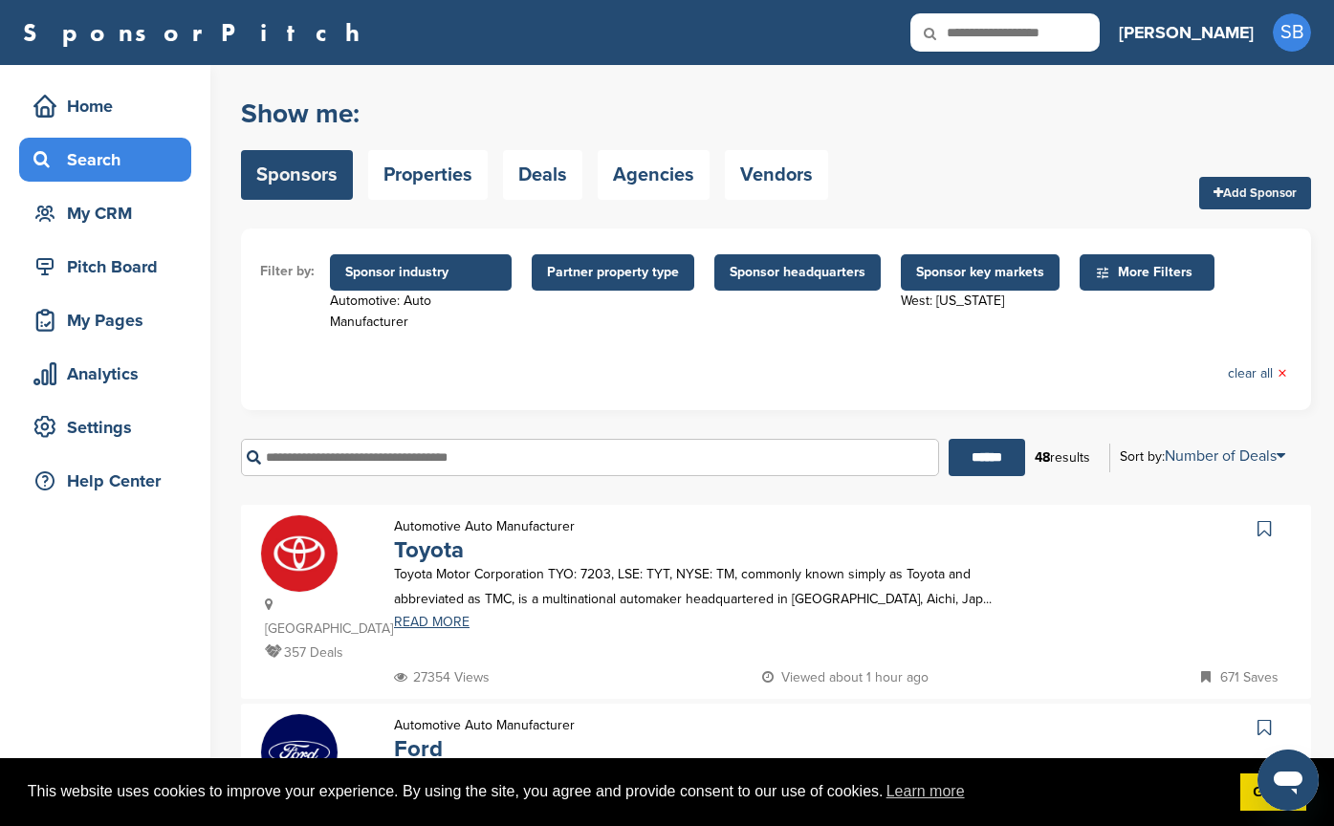
click at [101, 152] on div "Search" at bounding box center [110, 159] width 163 height 34
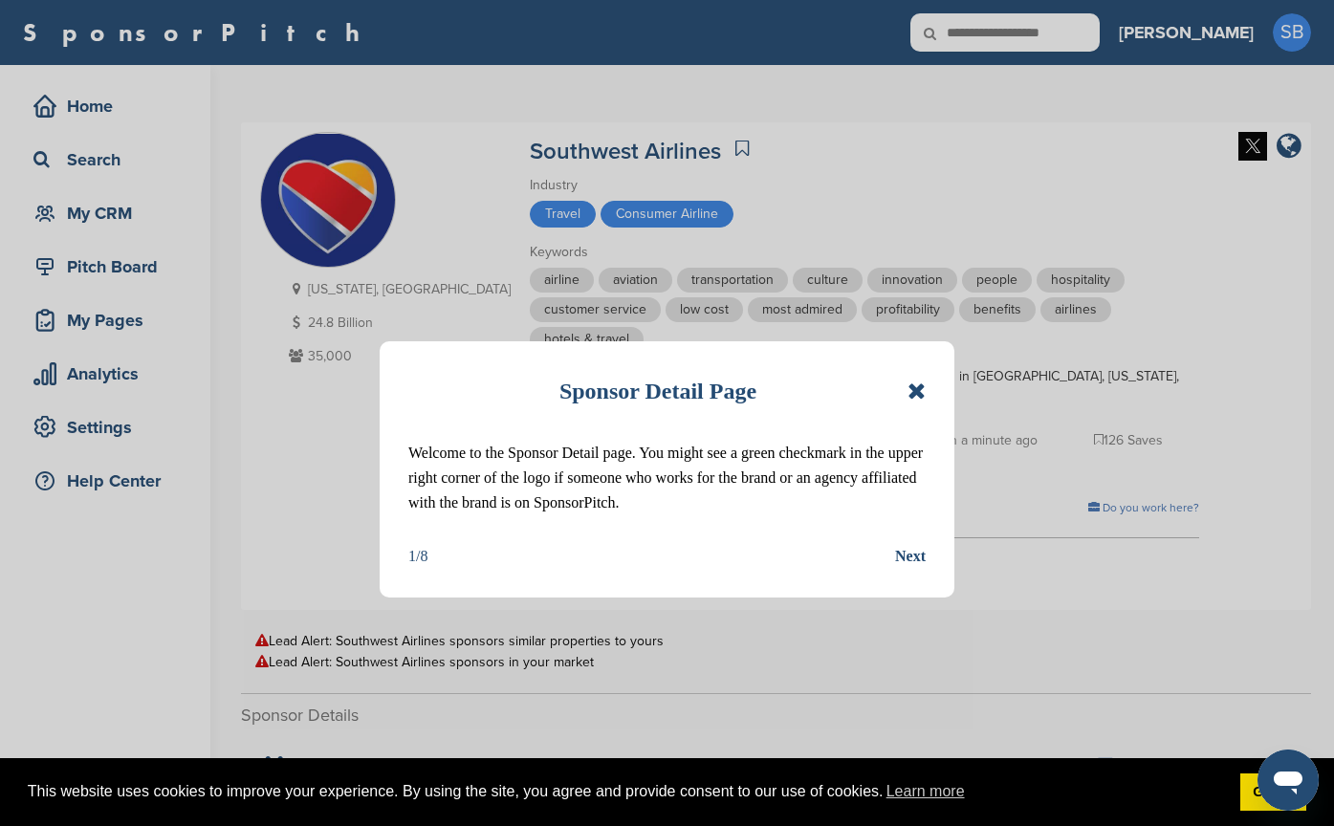
click at [921, 390] on icon at bounding box center [917, 391] width 18 height 23
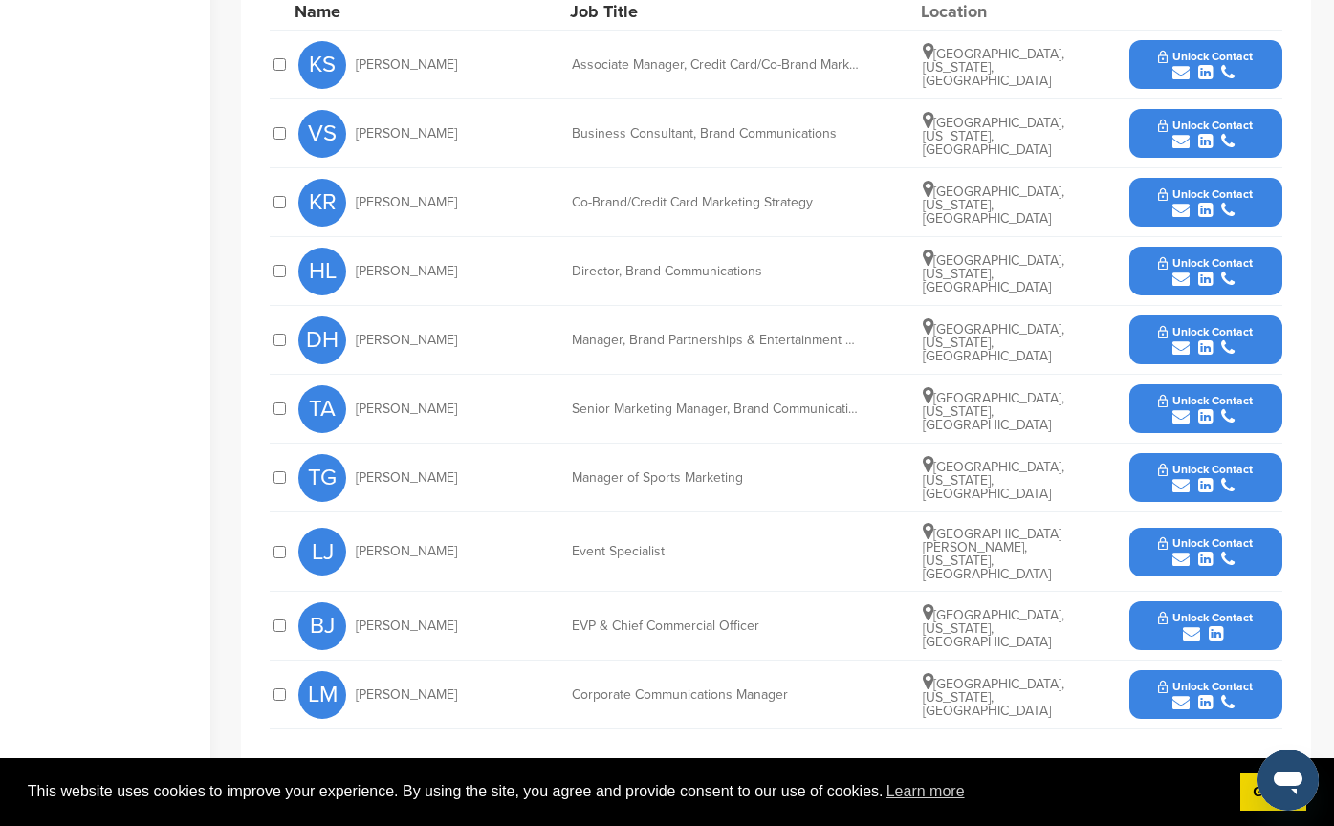
scroll to position [956, 0]
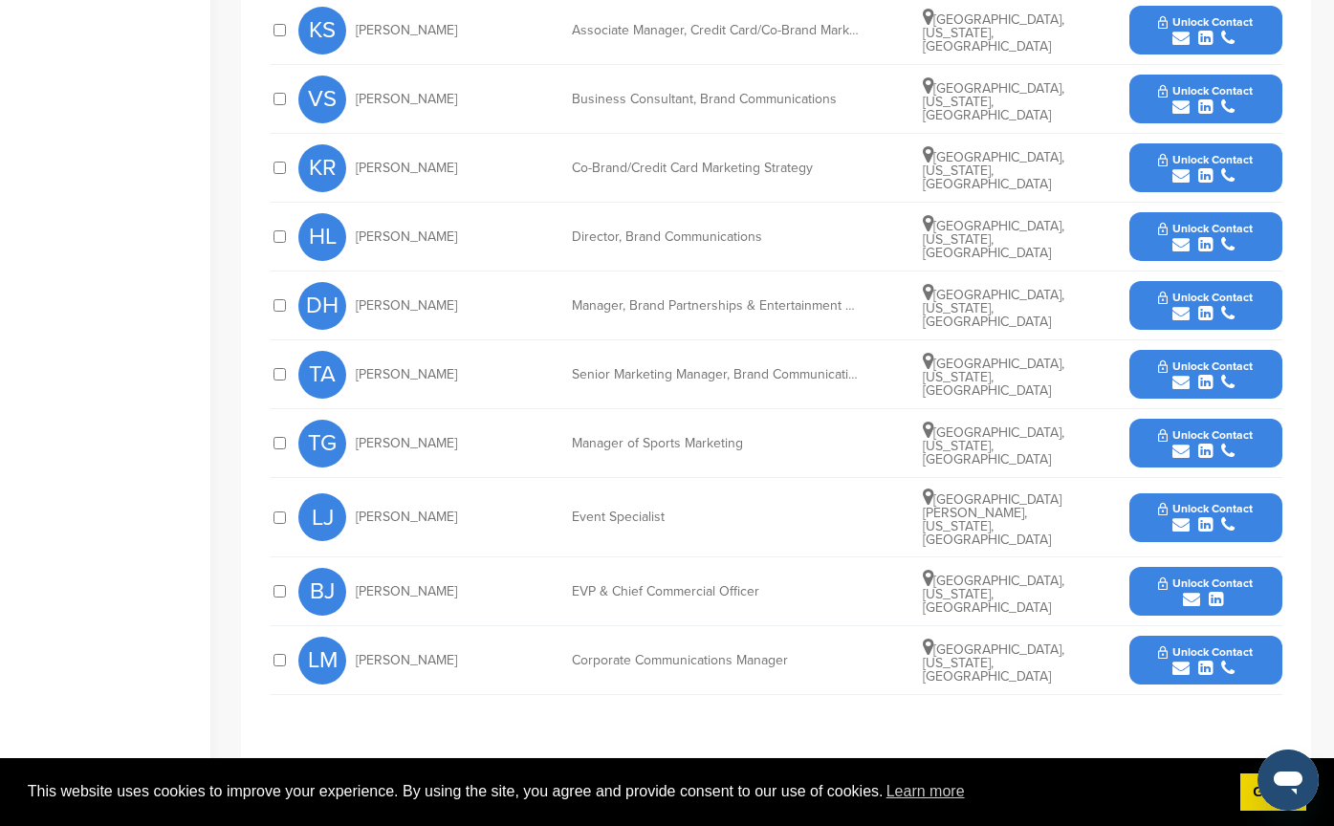
click at [1165, 310] on div "submit" at bounding box center [1205, 314] width 95 height 18
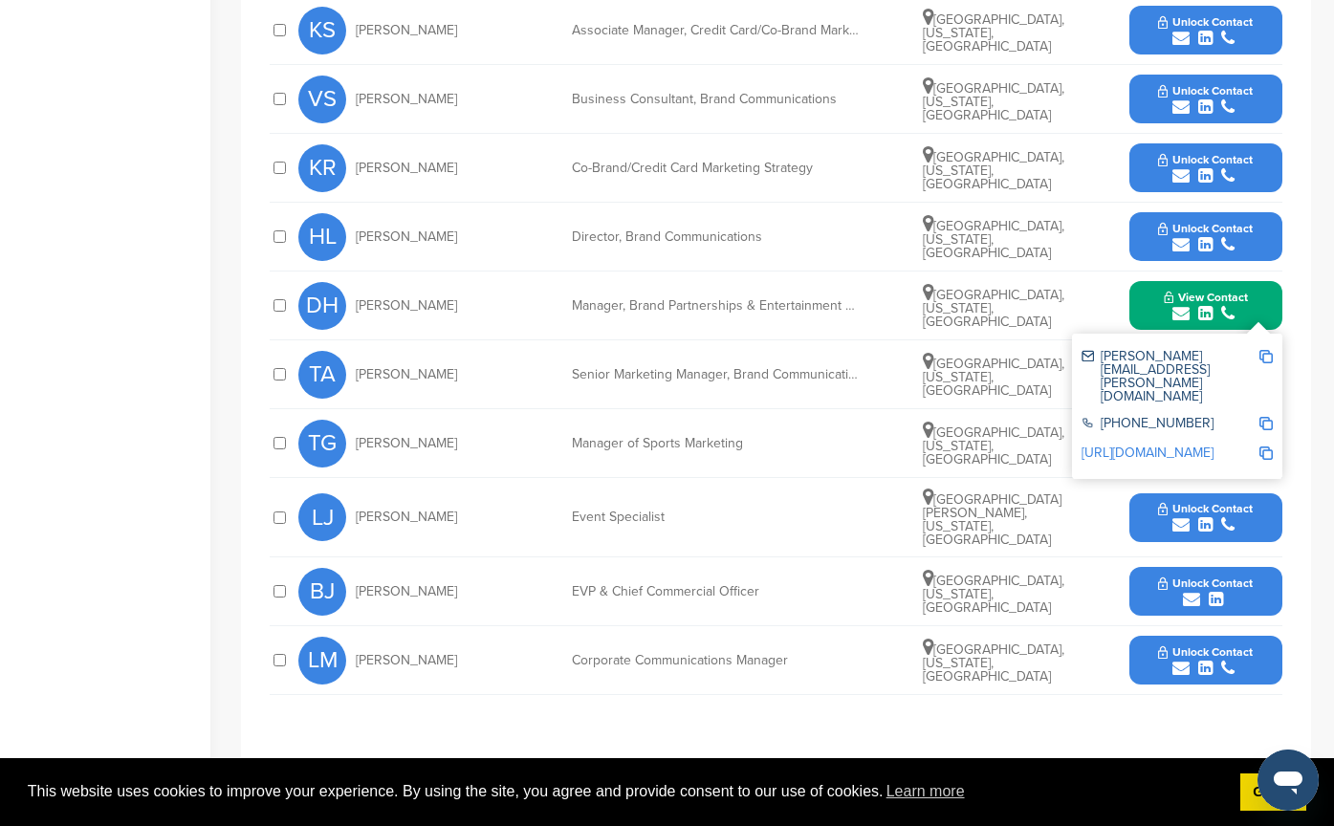
click at [1265, 358] on img at bounding box center [1265, 356] width 13 height 13
drag, startPoint x: 555, startPoint y: 301, endPoint x: 896, endPoint y: 300, distance: 341.4
click at [896, 300] on div "DH Derek Hubbard Manager, Brand Partnerships & Entertainment PR & Social Media …" at bounding box center [790, 306] width 984 height 68
click at [801, 314] on div "DH Derek Hubbard Manager, Brand Partnerships & Entertainment PR & Social Media …" at bounding box center [790, 306] width 984 height 68
click at [816, 304] on div "Manager, Brand Partnerships & Entertainment PR & Social Media" at bounding box center [715, 305] width 287 height 13
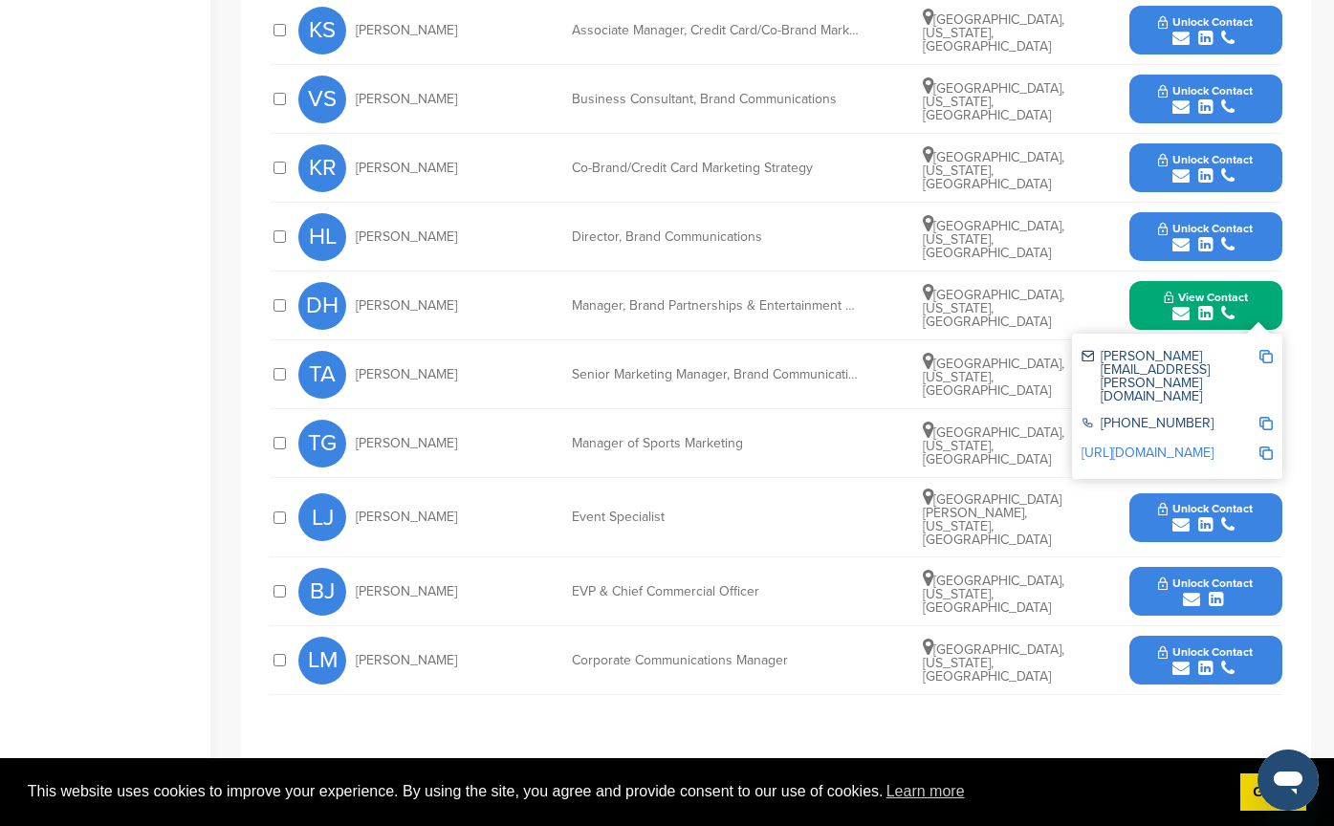
click at [402, 303] on span "Derek Hubbard" at bounding box center [406, 305] width 101 height 13
click at [1179, 289] on button "View Contact" at bounding box center [1206, 305] width 130 height 57
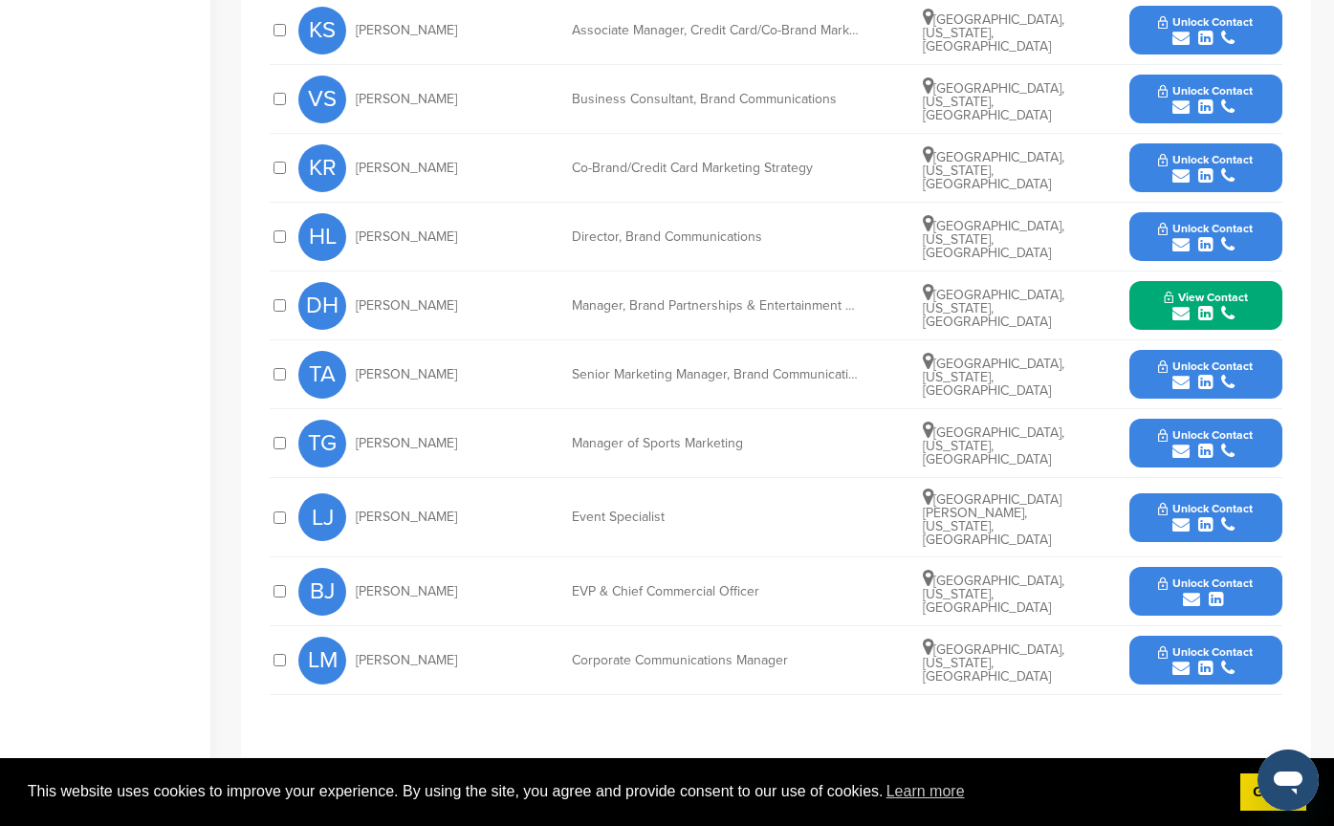
click at [1201, 298] on span "View Contact" at bounding box center [1206, 297] width 84 height 13
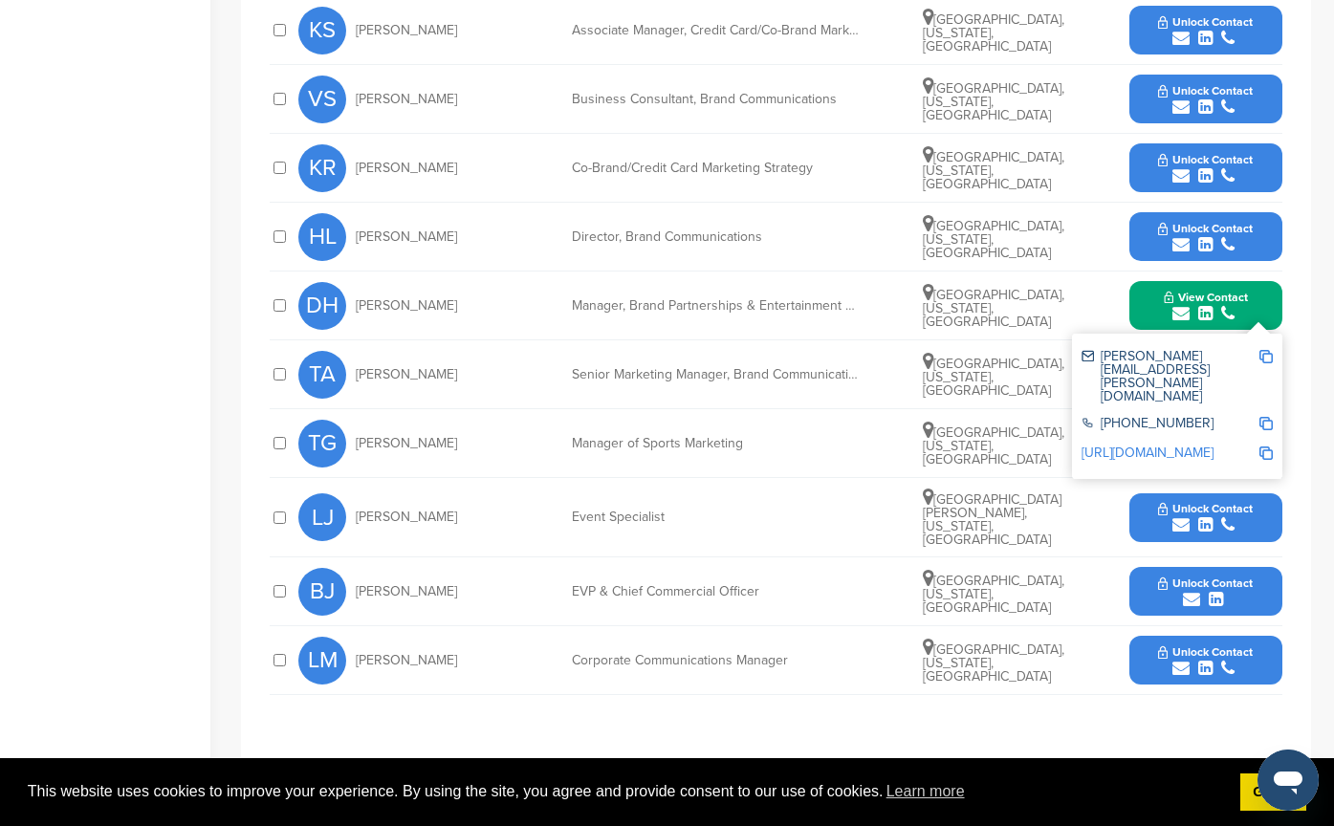
click at [1214, 445] on link "http://www.linkedin.com/in/derekkhubbard" at bounding box center [1148, 453] width 132 height 16
click at [800, 437] on div "Manager of Sports Marketing" at bounding box center [715, 443] width 287 height 13
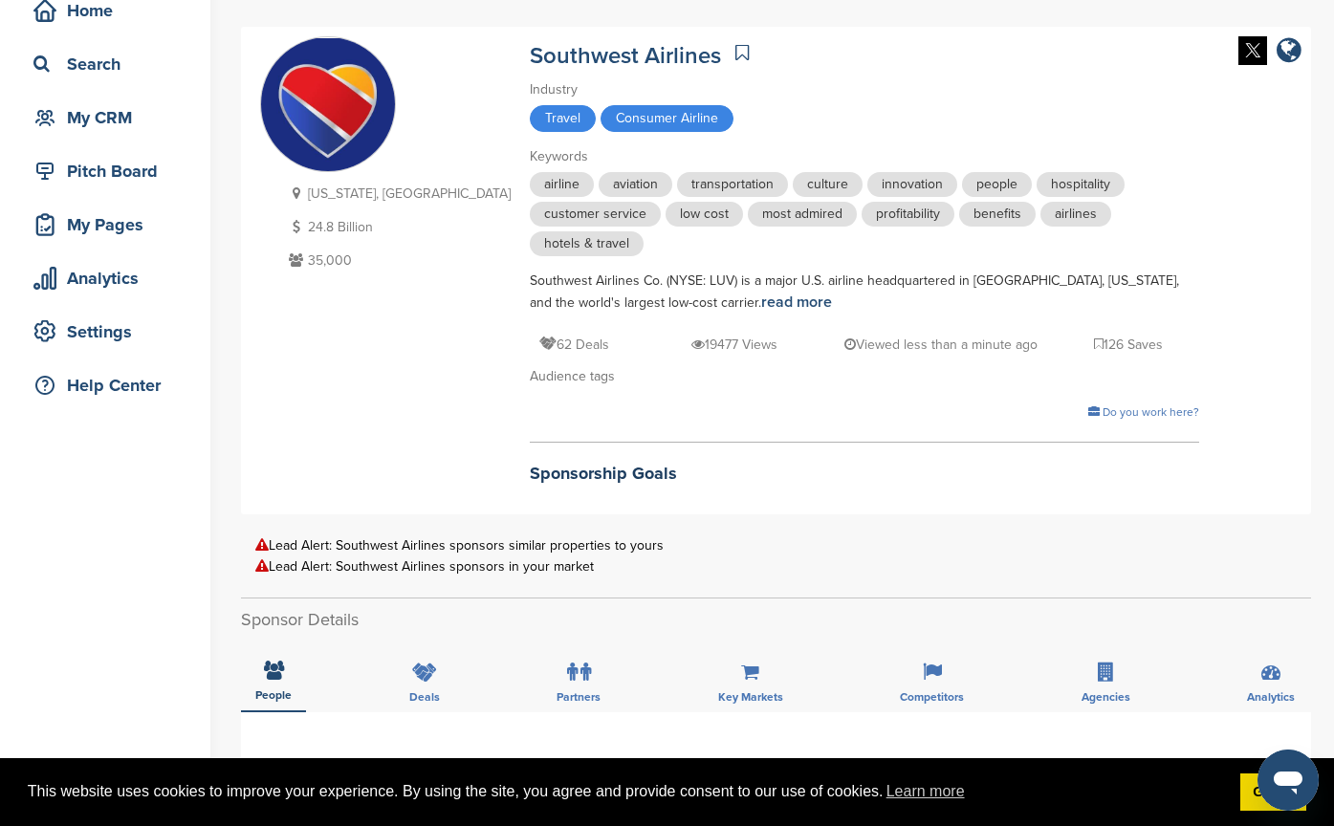
scroll to position [0, 0]
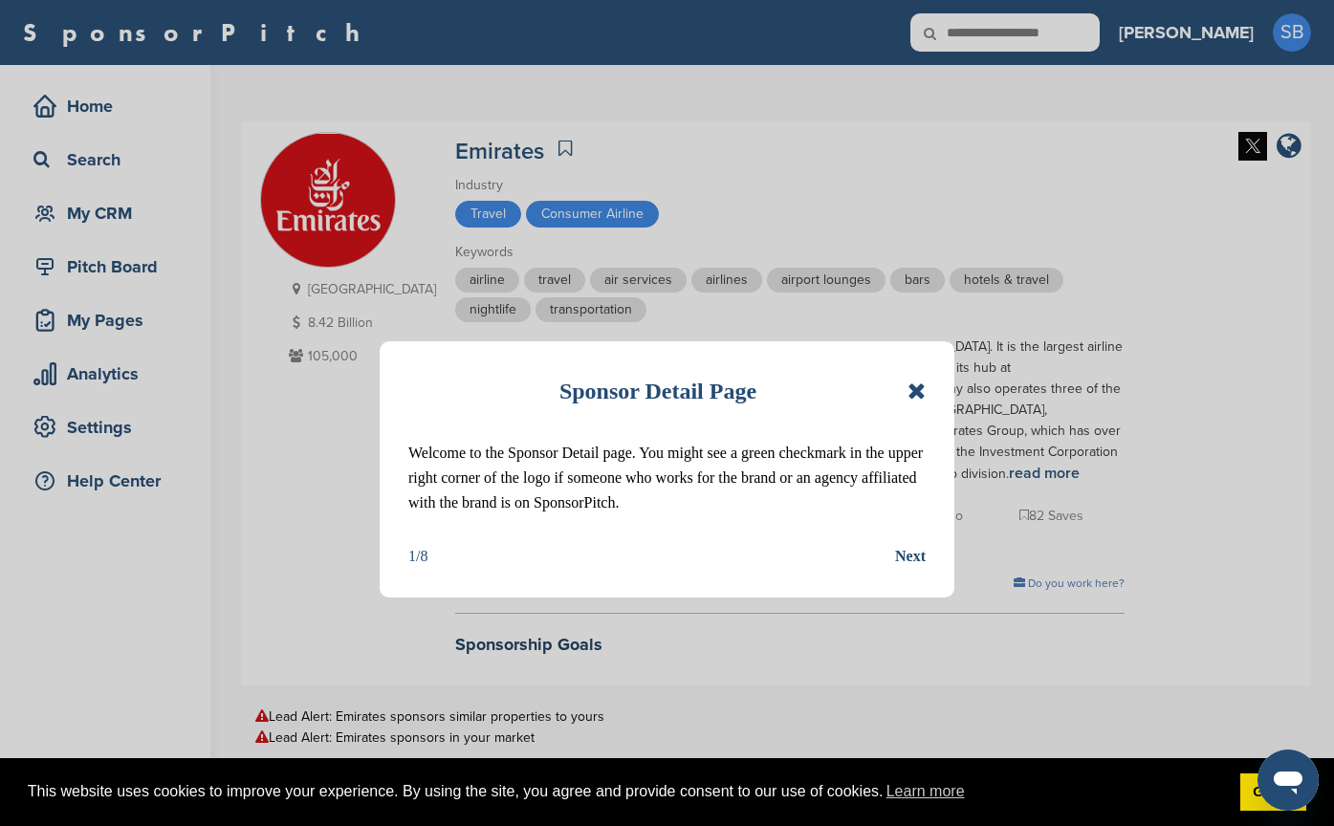
click at [910, 393] on icon at bounding box center [917, 391] width 18 height 23
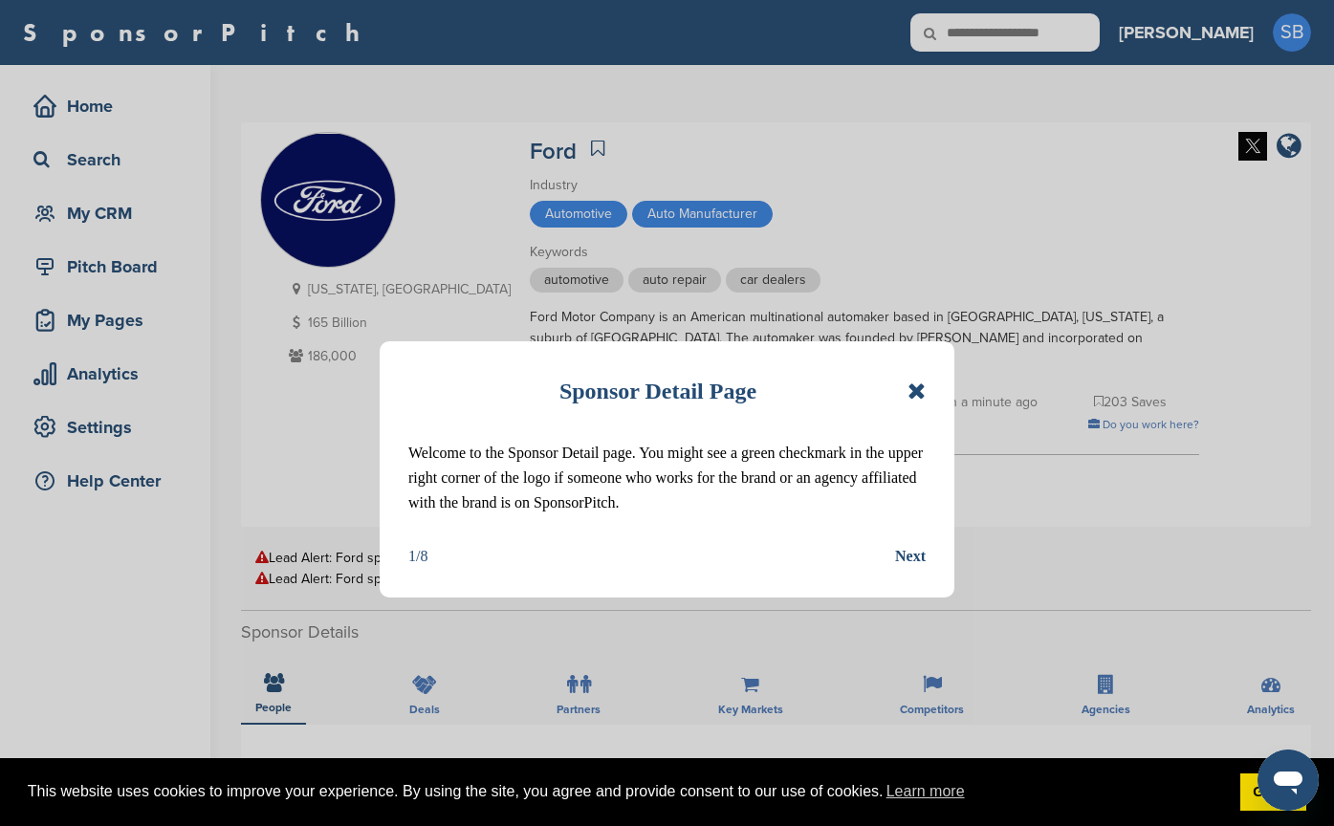
click at [919, 382] on icon at bounding box center [917, 391] width 18 height 23
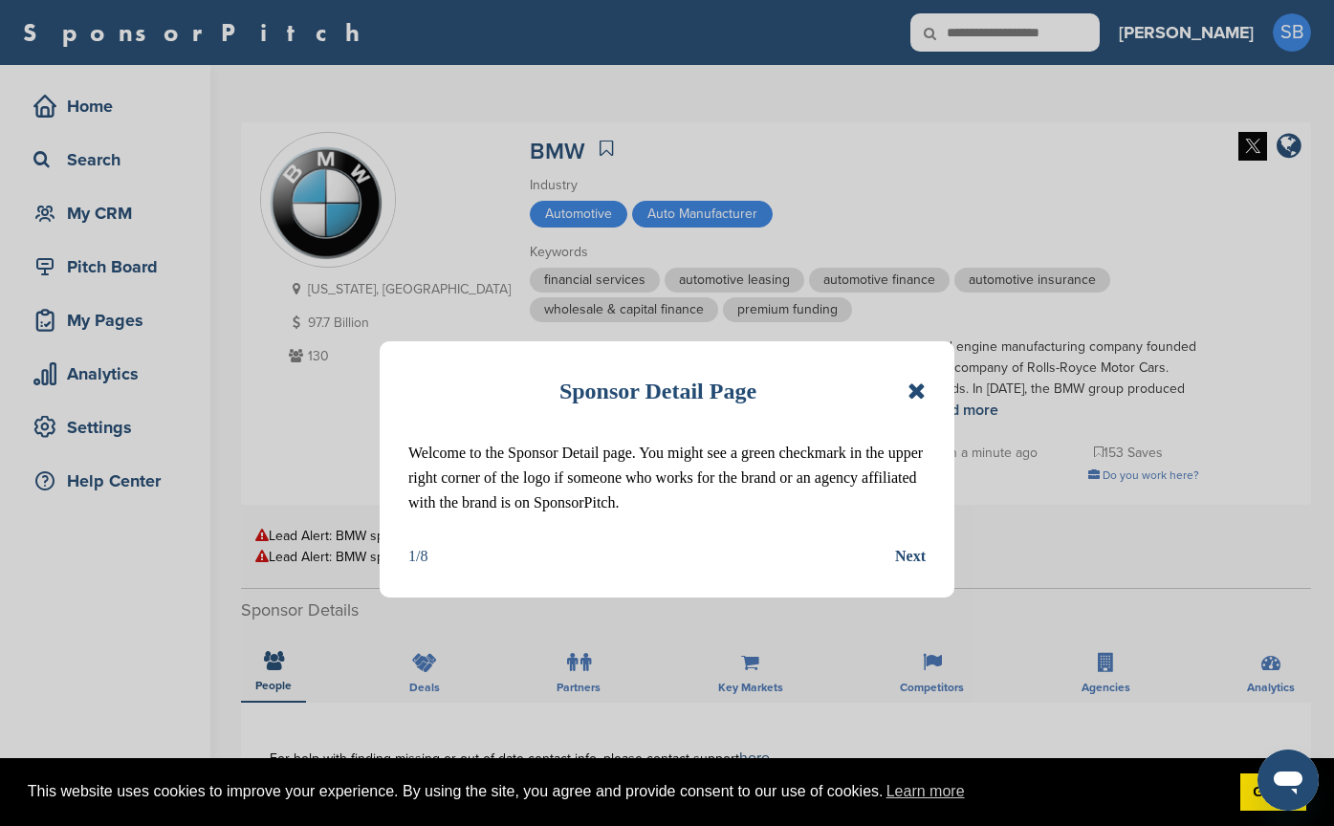
drag, startPoint x: 912, startPoint y: 390, endPoint x: 855, endPoint y: 416, distance: 62.9
click at [913, 390] on icon at bounding box center [917, 391] width 18 height 23
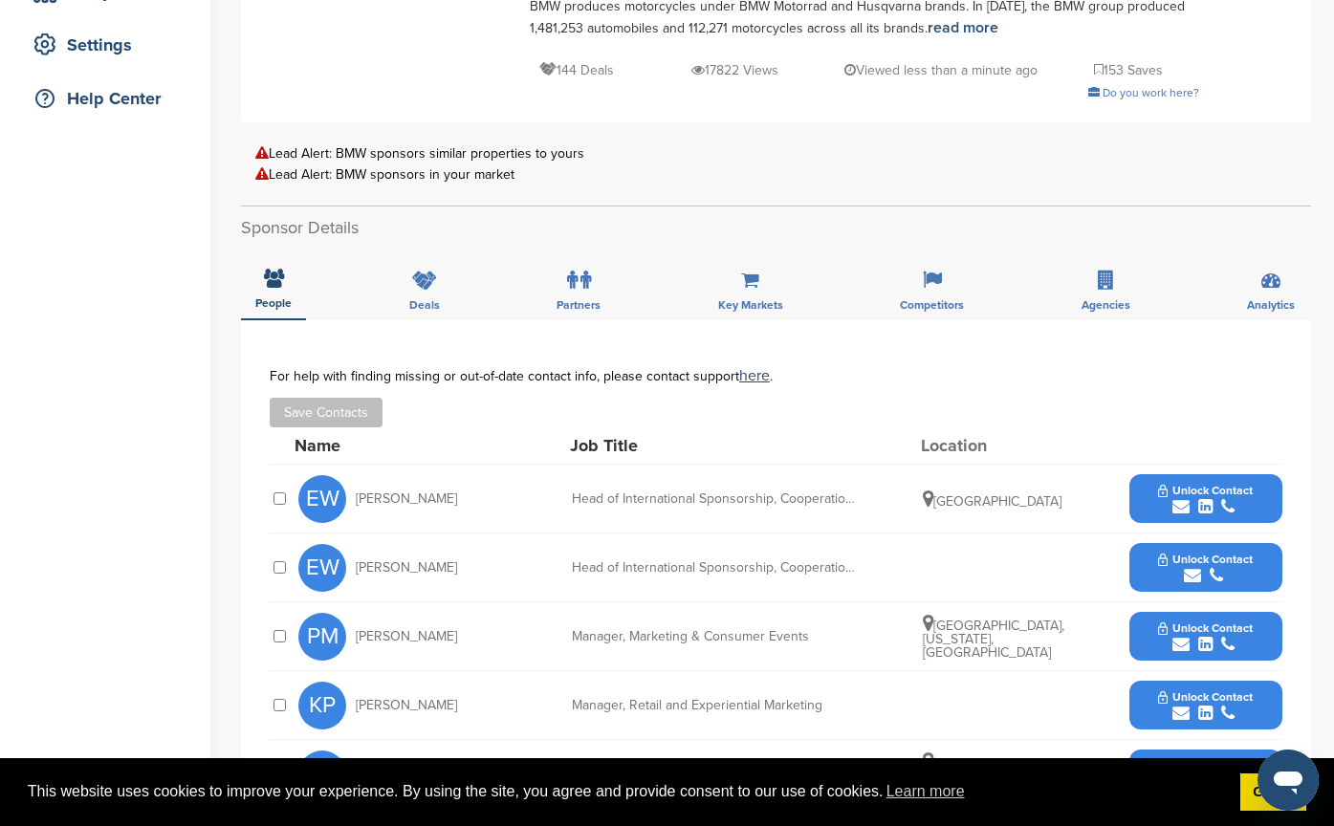
scroll to position [478, 0]
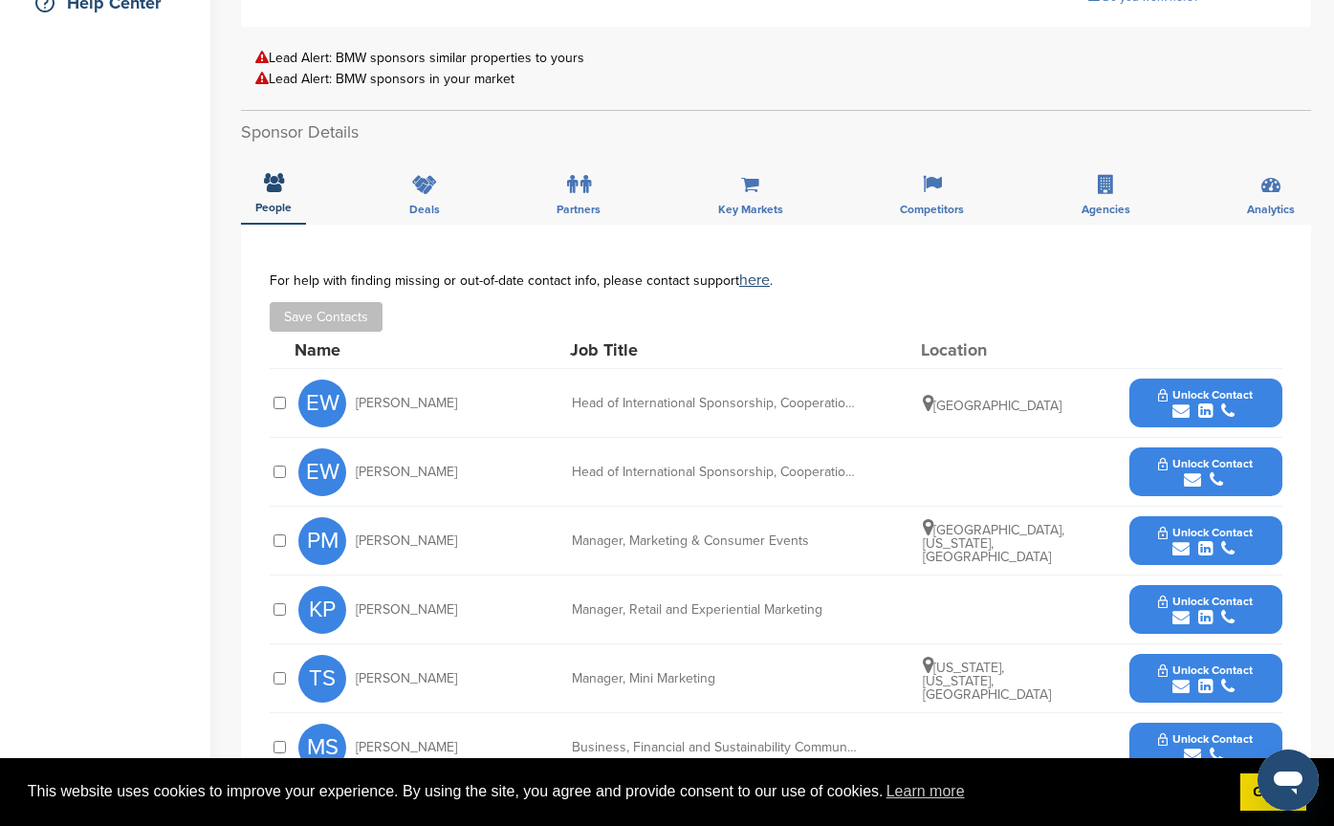
click at [1188, 396] on span "Unlock Contact" at bounding box center [1205, 394] width 95 height 13
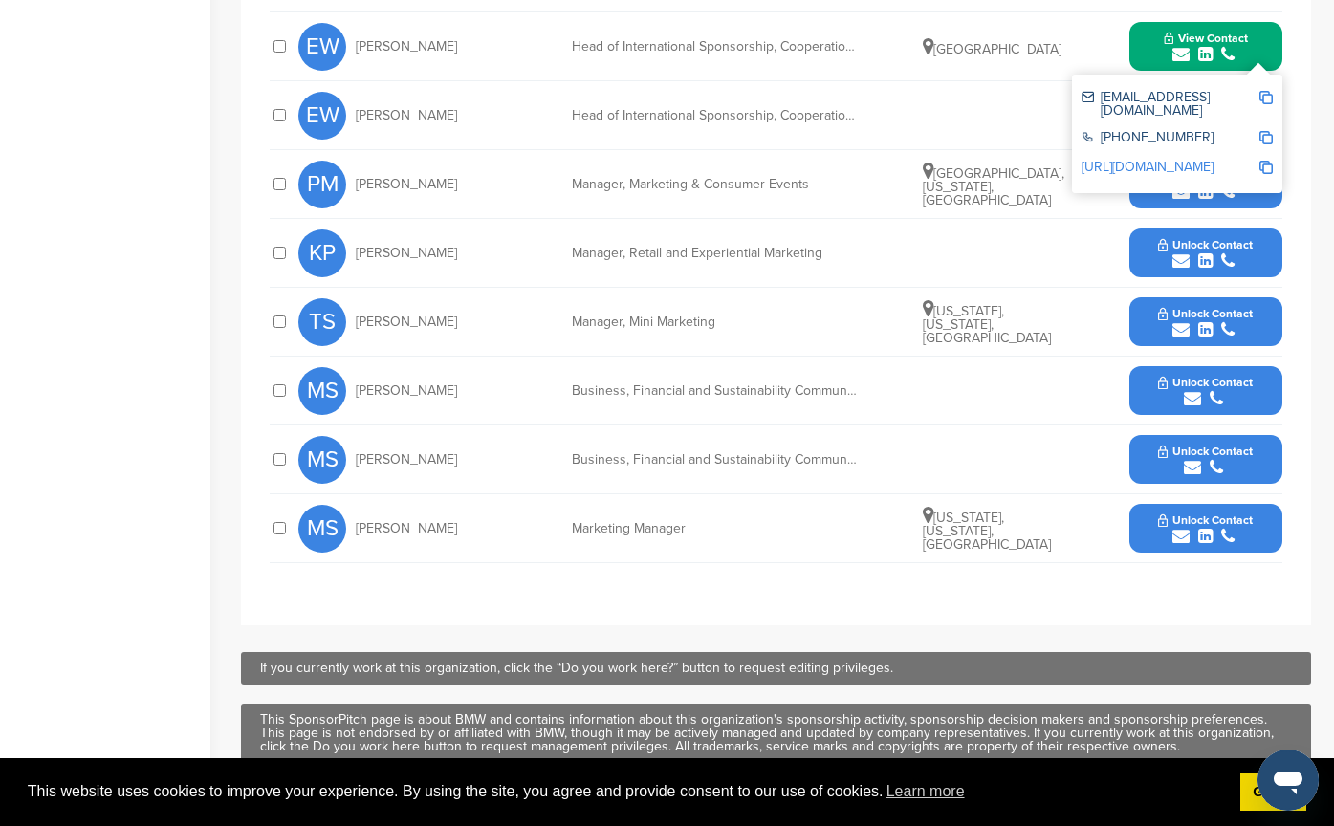
scroll to position [574, 0]
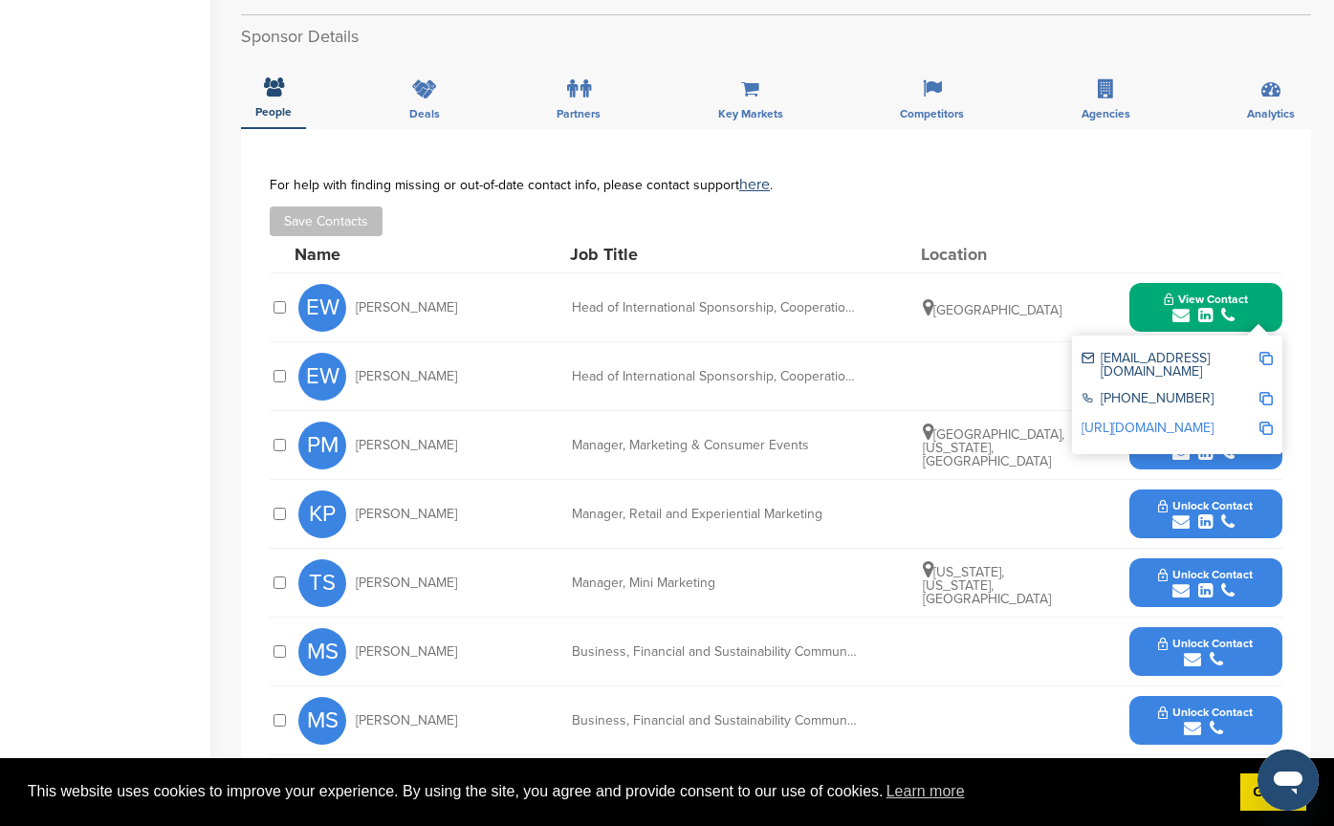
click at [1267, 355] on img at bounding box center [1265, 358] width 13 height 13
click at [651, 303] on div "Head of International Sponsorship, Cooperation and Product Placement" at bounding box center [715, 307] width 287 height 13
drag, startPoint x: 491, startPoint y: 308, endPoint x: 353, endPoint y: 293, distance: 138.6
click at [353, 293] on div "EW Eckhard Wannieck" at bounding box center [403, 308] width 210 height 48
copy div "Eckhard Wannieck"
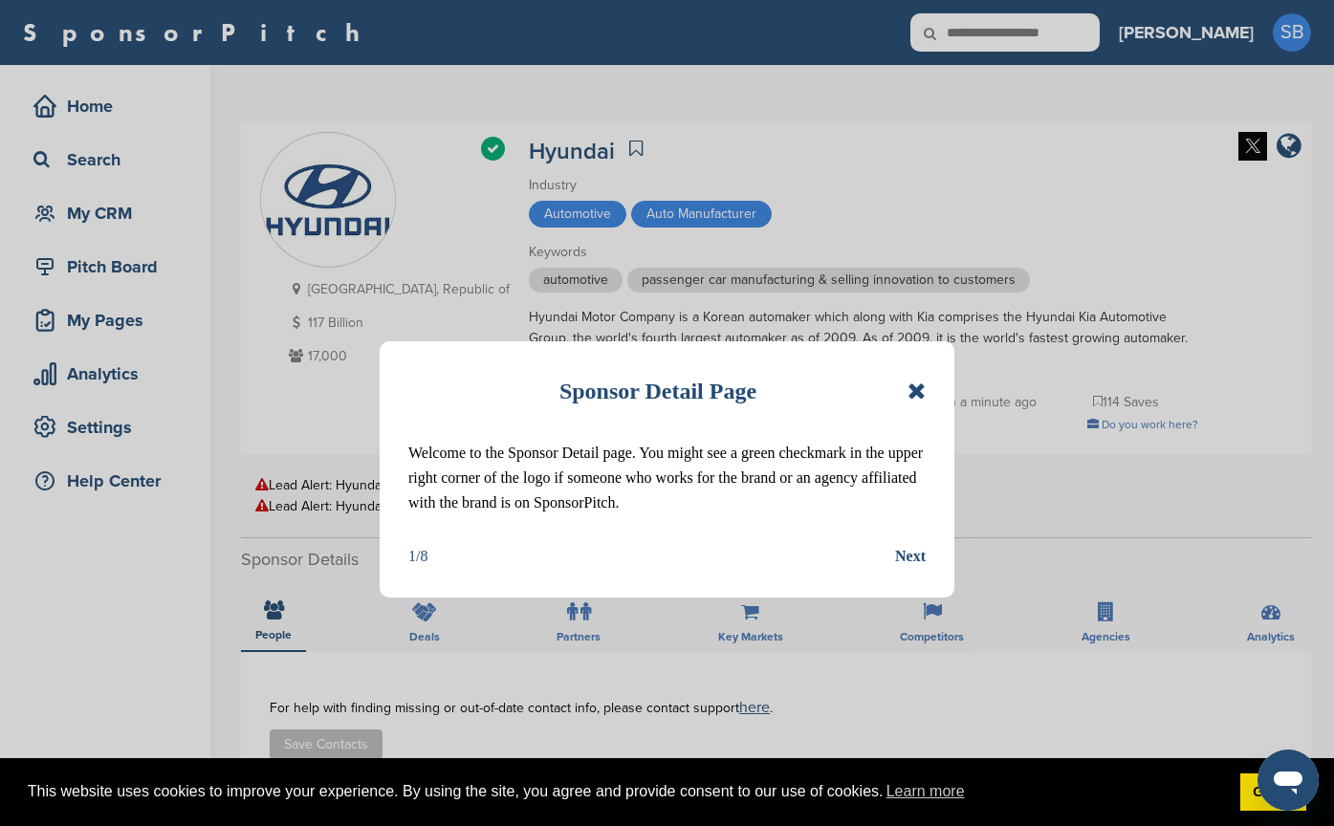
click at [914, 390] on icon at bounding box center [917, 391] width 18 height 23
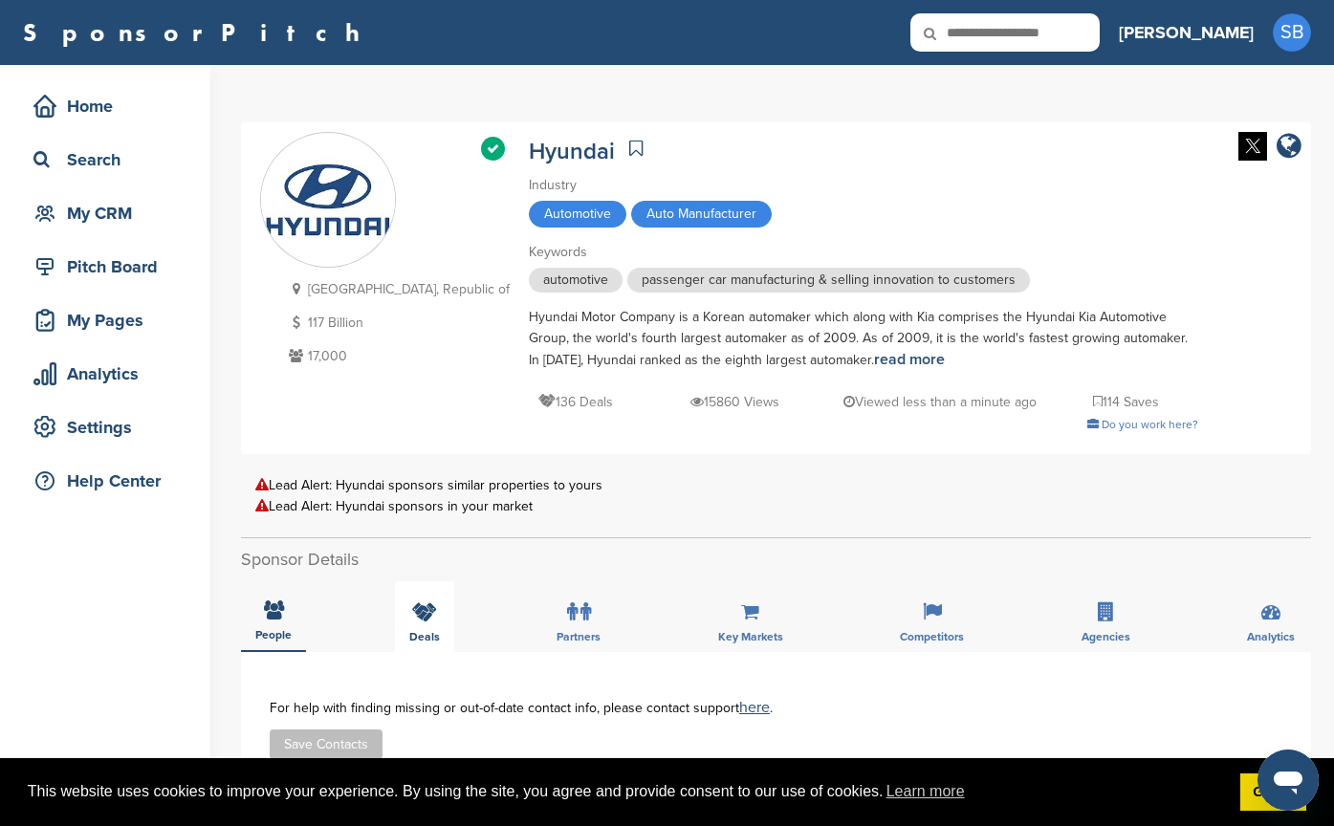
click at [407, 616] on div "Deals" at bounding box center [424, 616] width 59 height 71
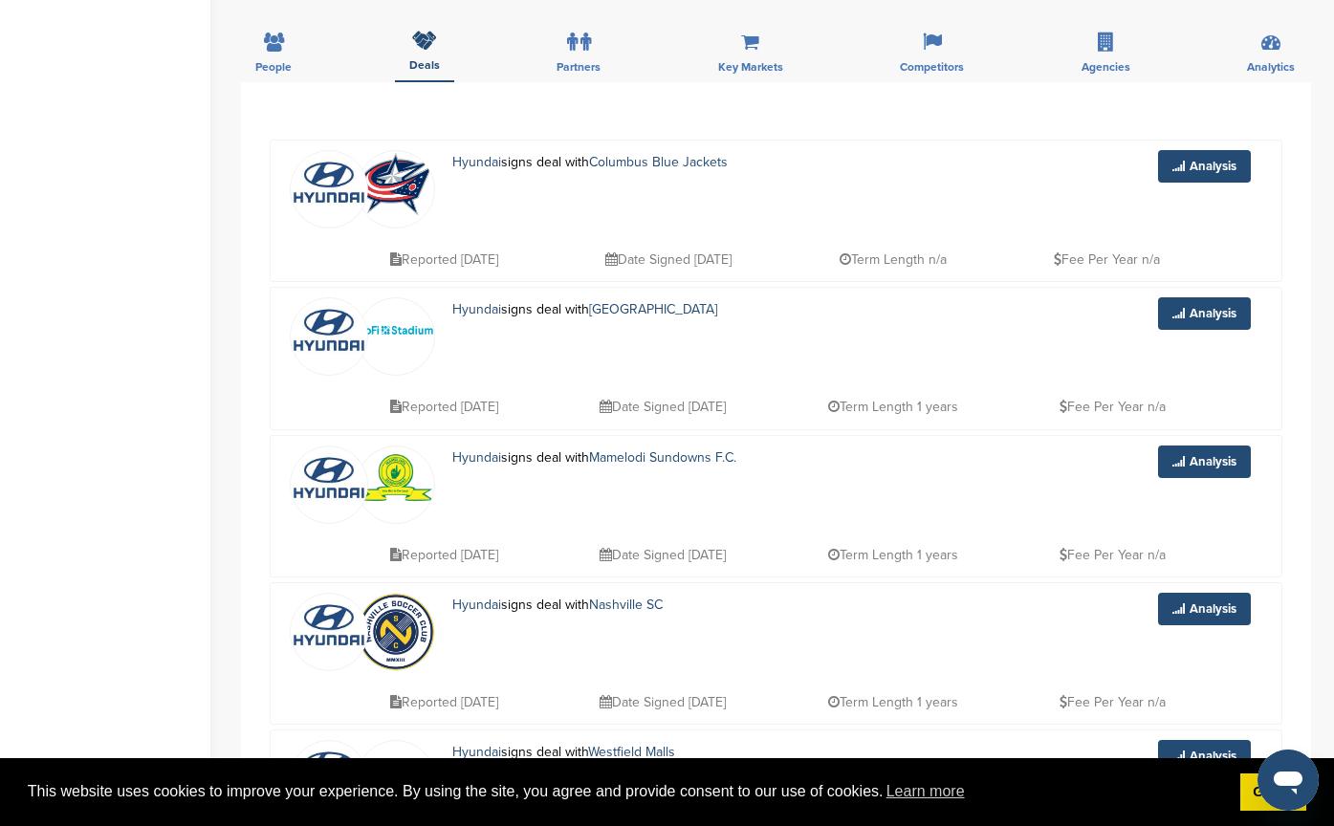
scroll to position [478, 0]
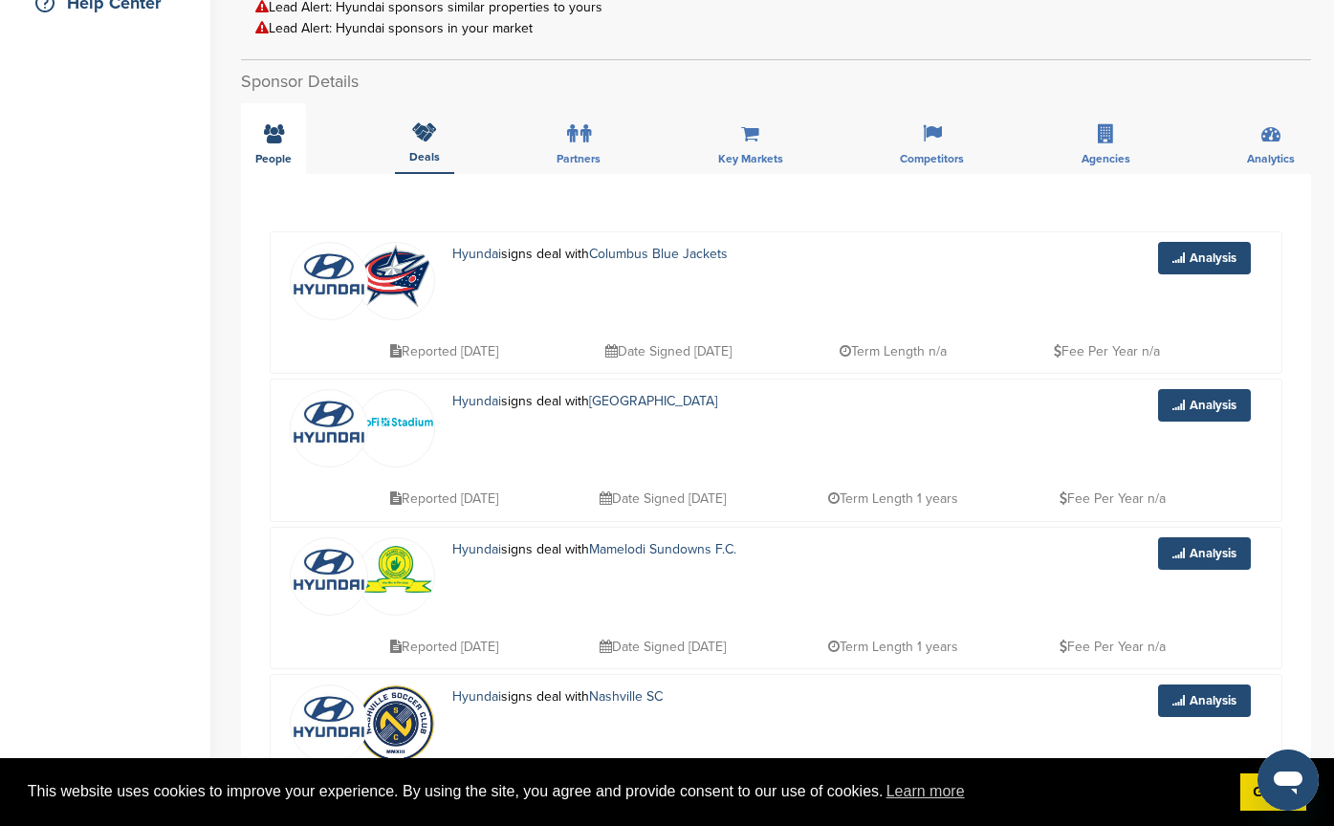
click at [279, 143] on icon at bounding box center [274, 133] width 20 height 19
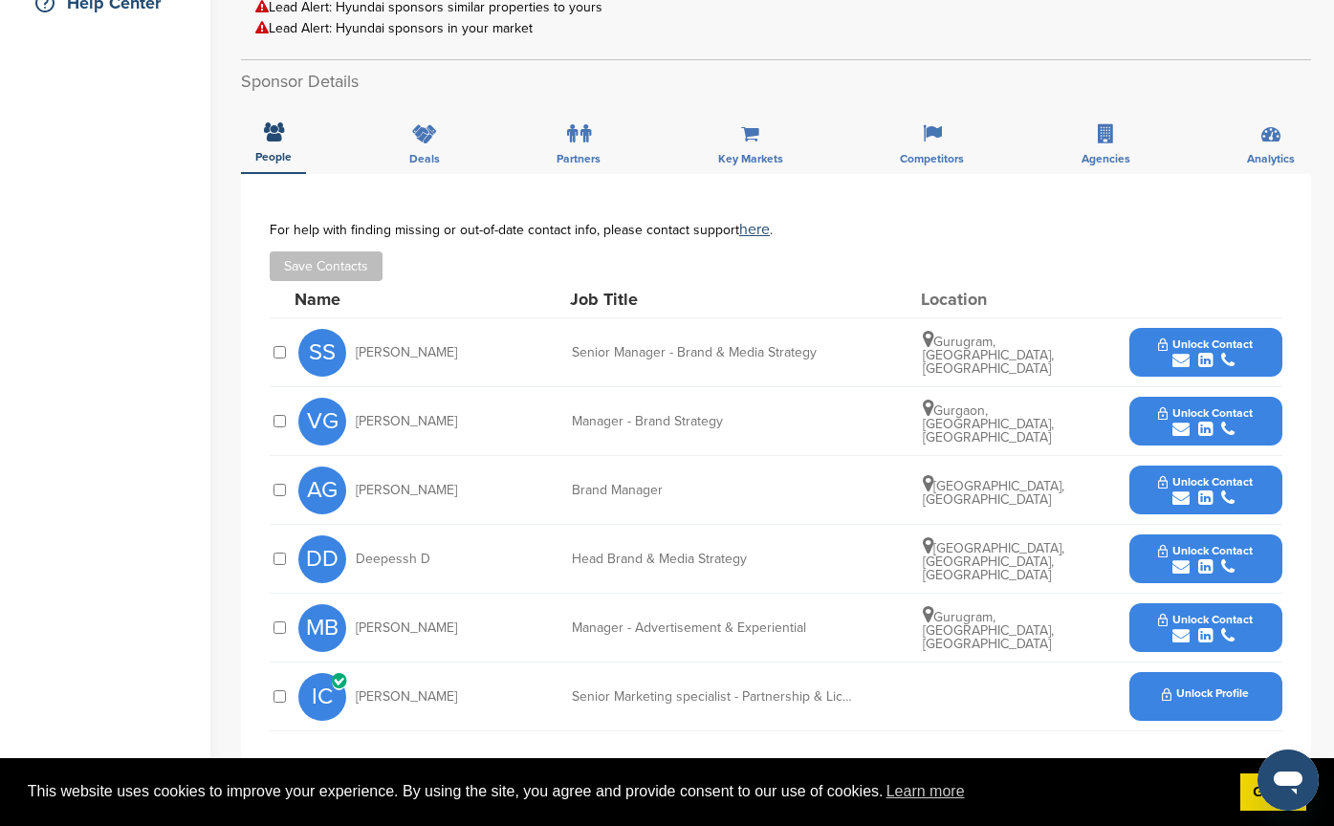
scroll to position [574, 0]
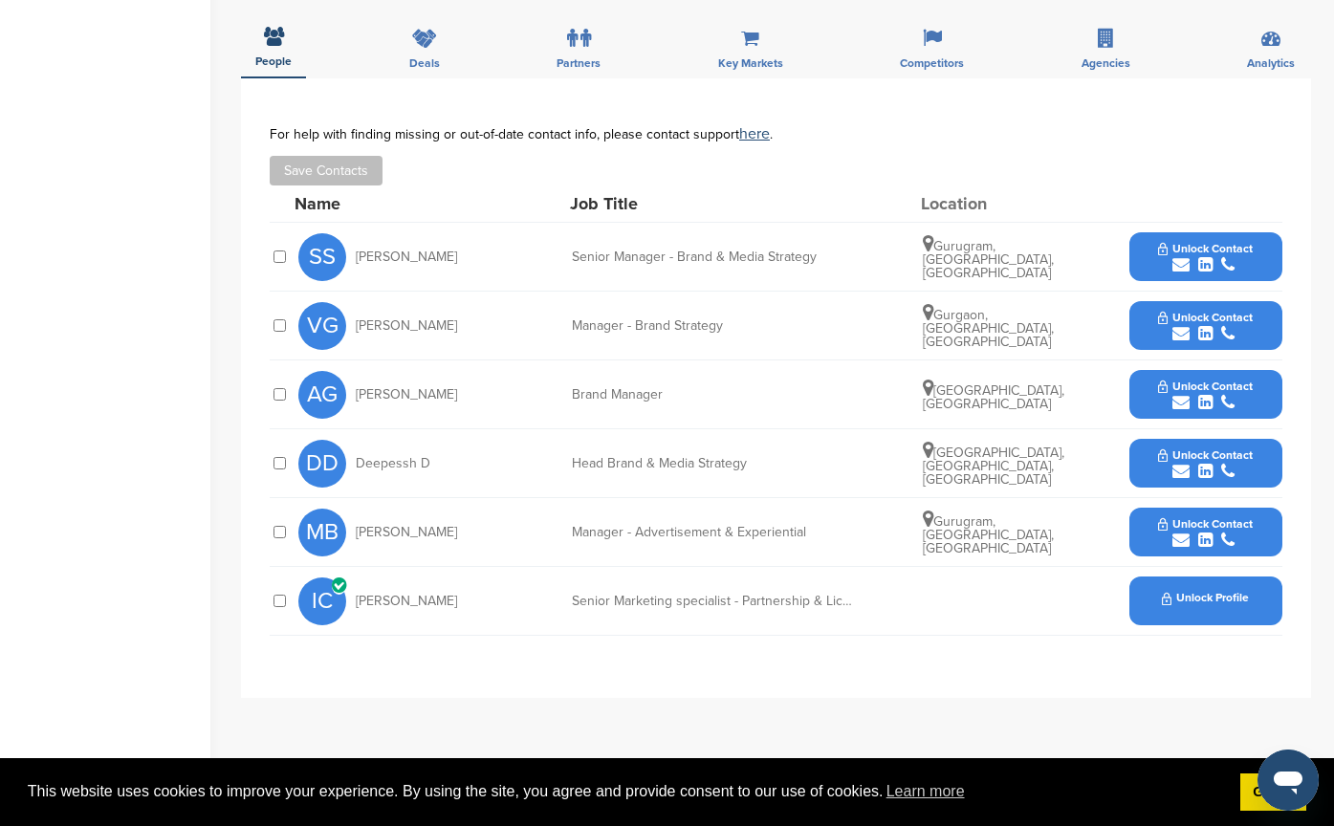
click at [1206, 604] on span "Unlock Profile" at bounding box center [1205, 598] width 87 height 13
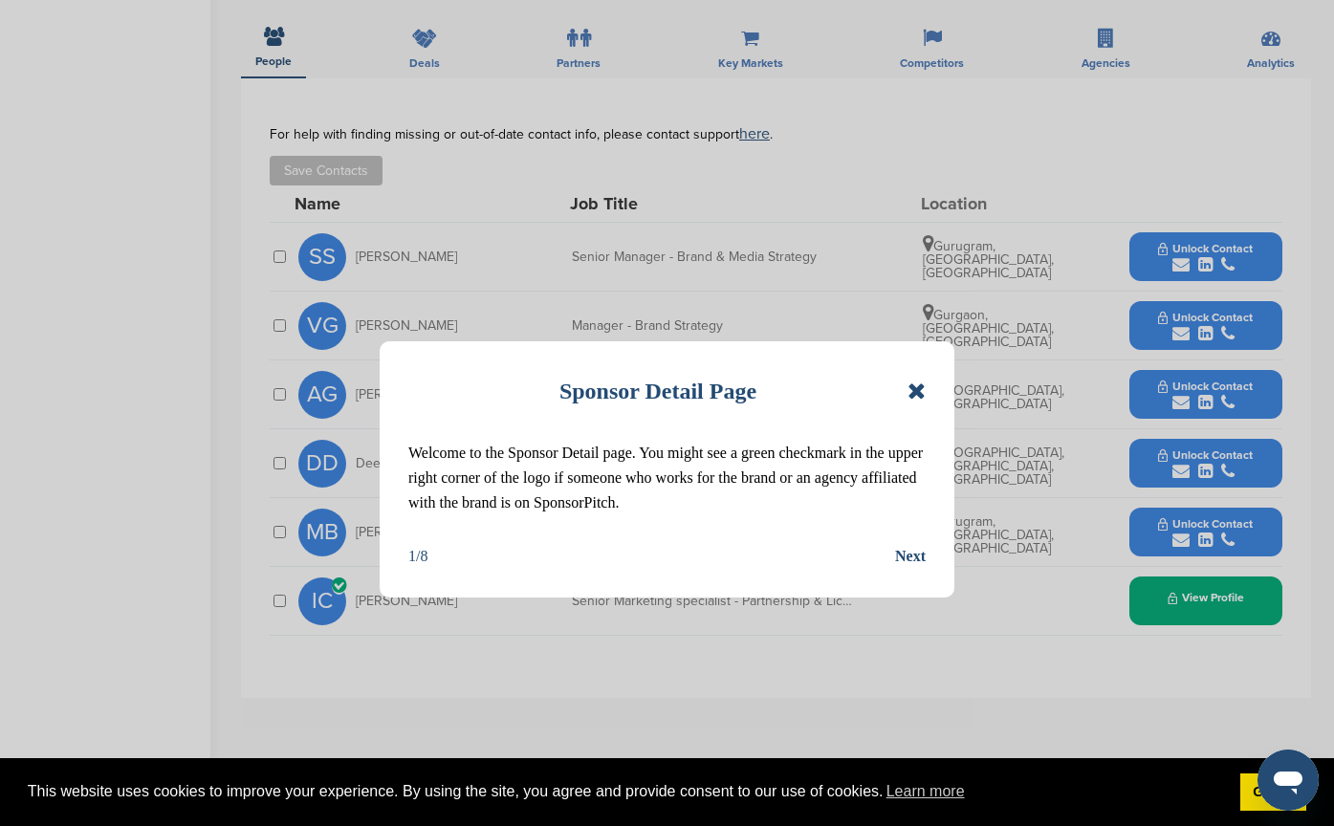
click at [914, 396] on icon at bounding box center [917, 391] width 18 height 23
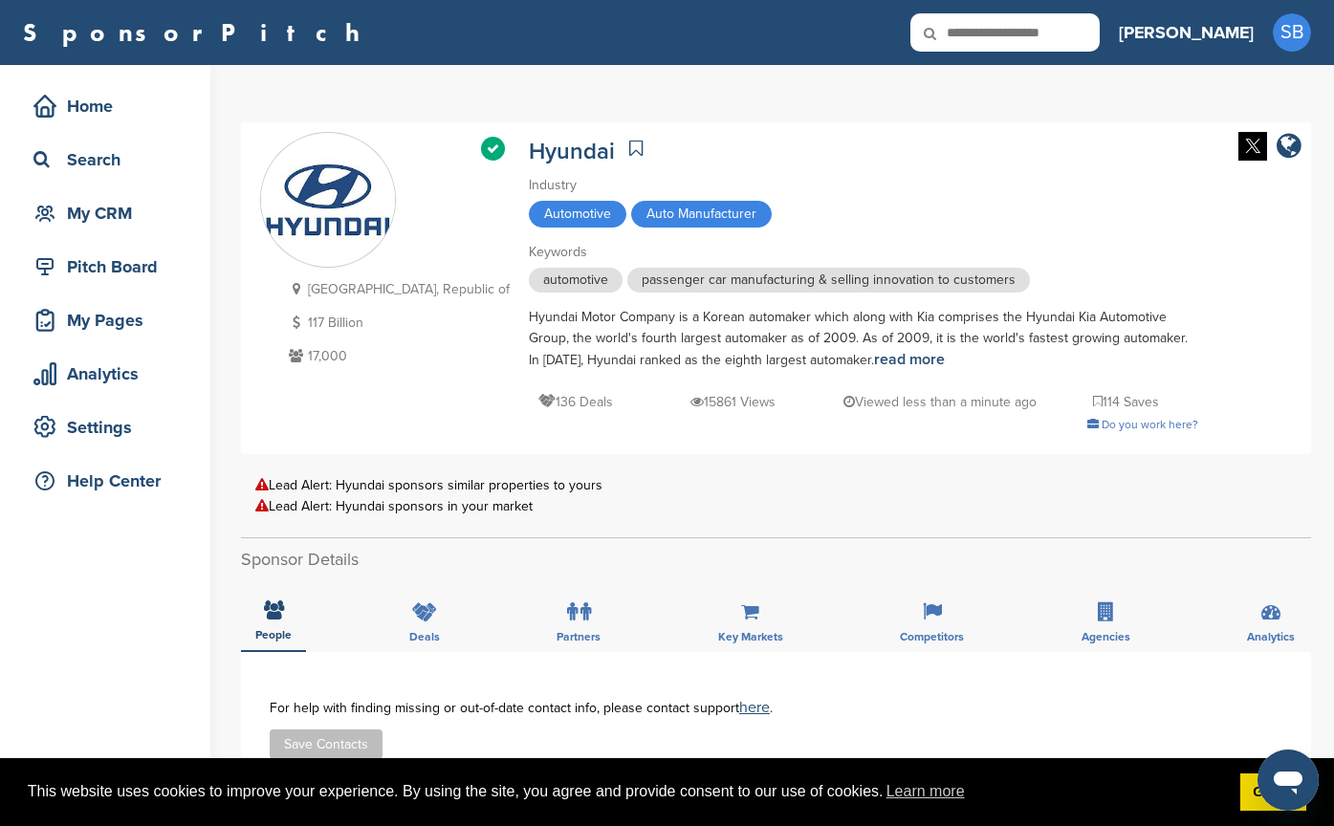
click at [1067, 33] on input "text" at bounding box center [1004, 32] width 189 height 38
type input "*****"
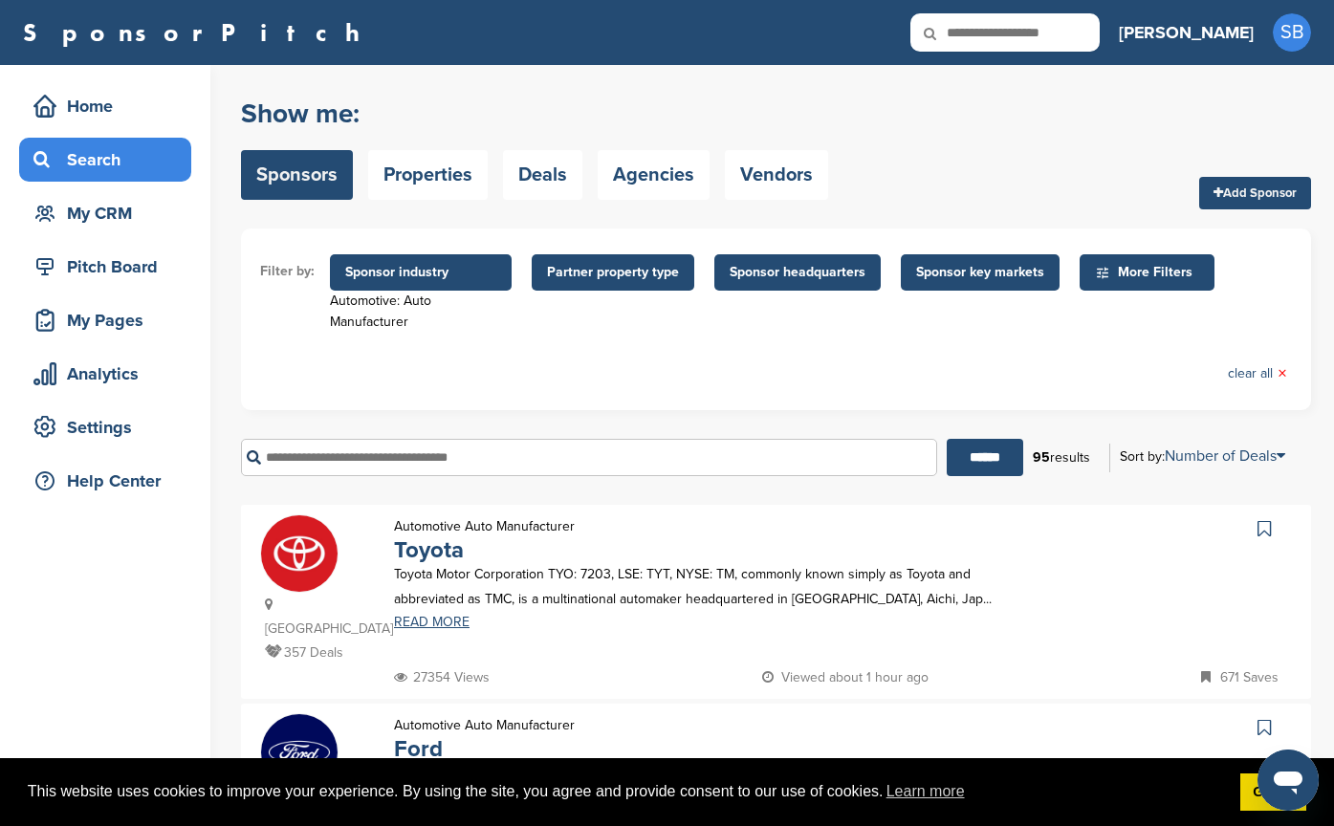
click at [390, 279] on span "Sponsor industry" at bounding box center [420, 272] width 151 height 21
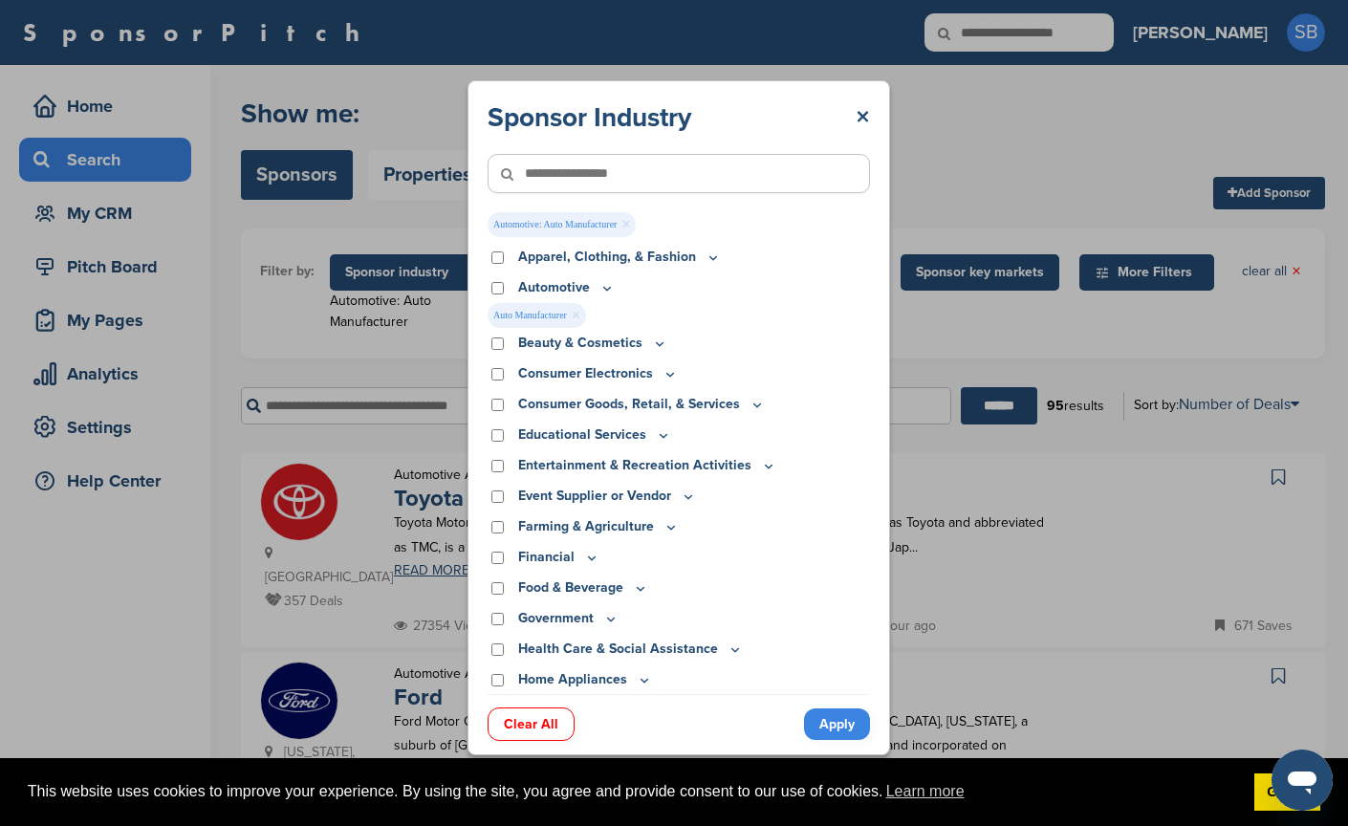
scroll to position [287, 0]
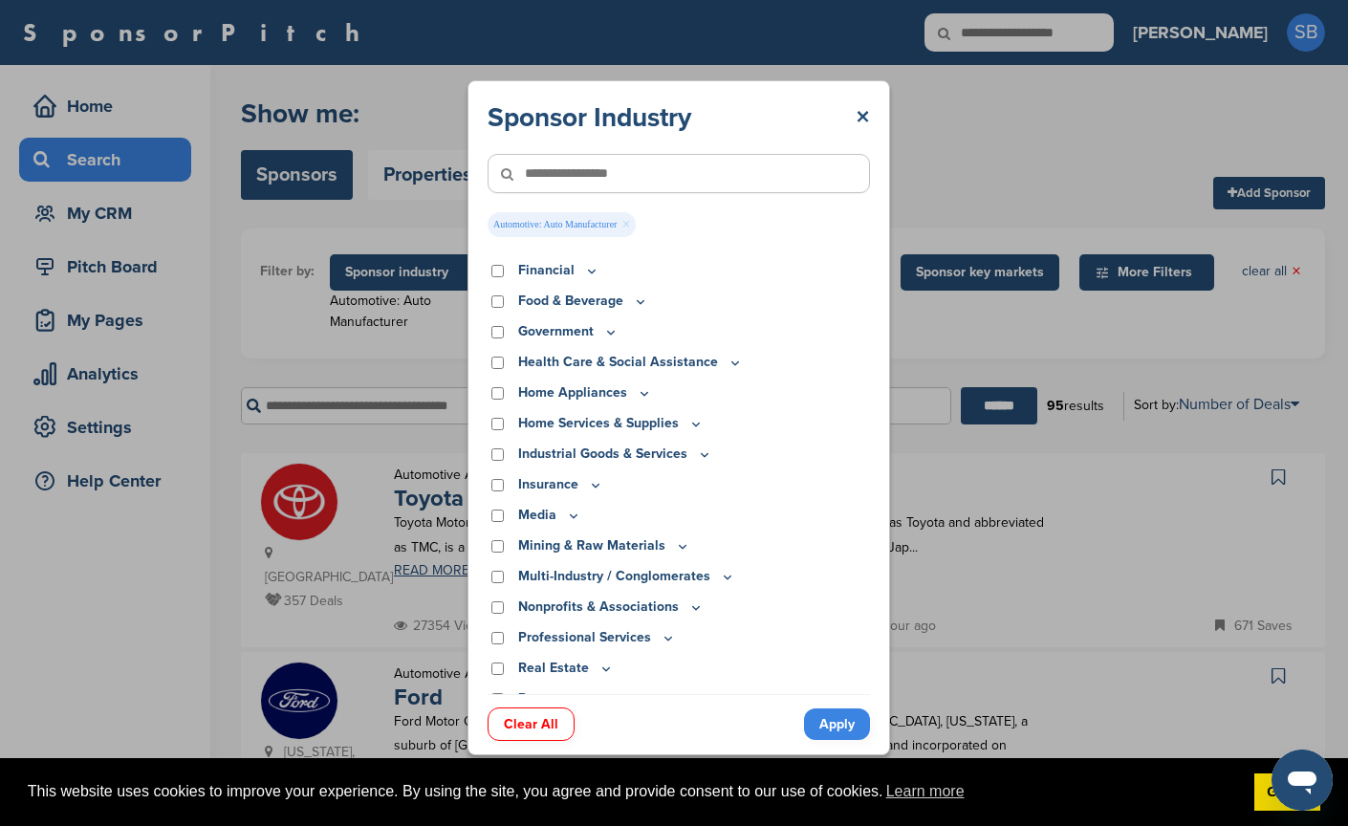
click at [513, 708] on div "Clear All Apply" at bounding box center [679, 714] width 383 height 41
click at [511, 722] on link "Clear All" at bounding box center [531, 724] width 87 height 33
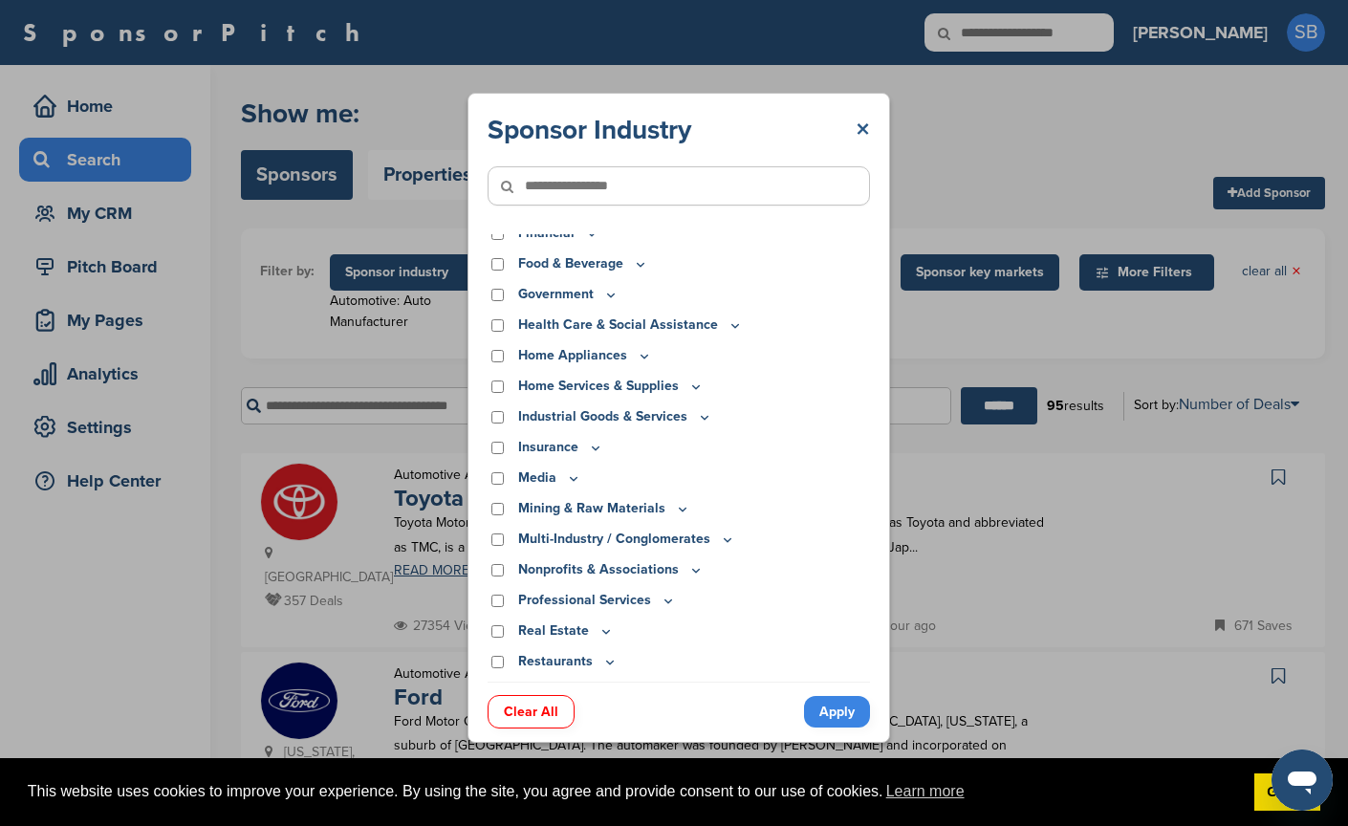
click at [866, 125] on link "×" at bounding box center [863, 130] width 14 height 34
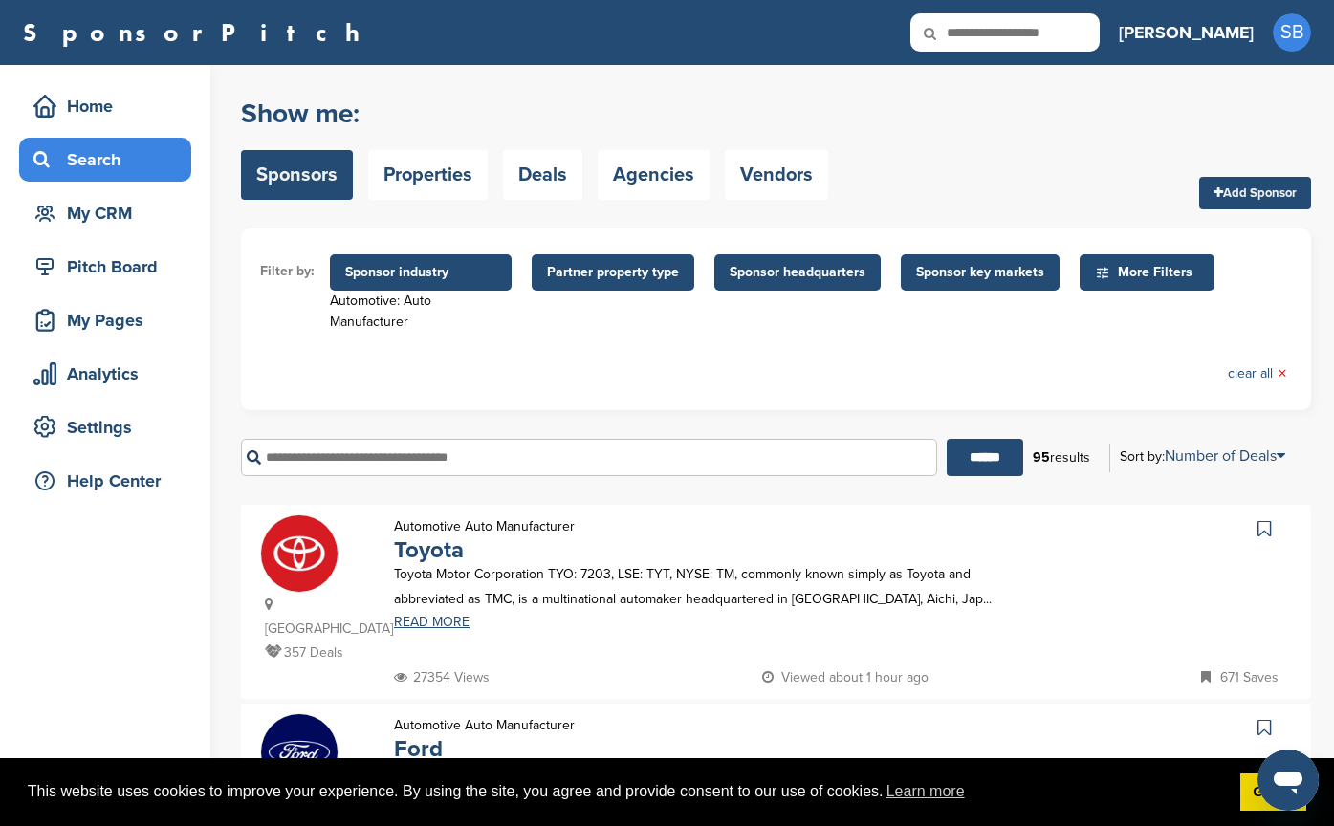
click at [451, 270] on span "Sponsor industry" at bounding box center [420, 272] width 151 height 21
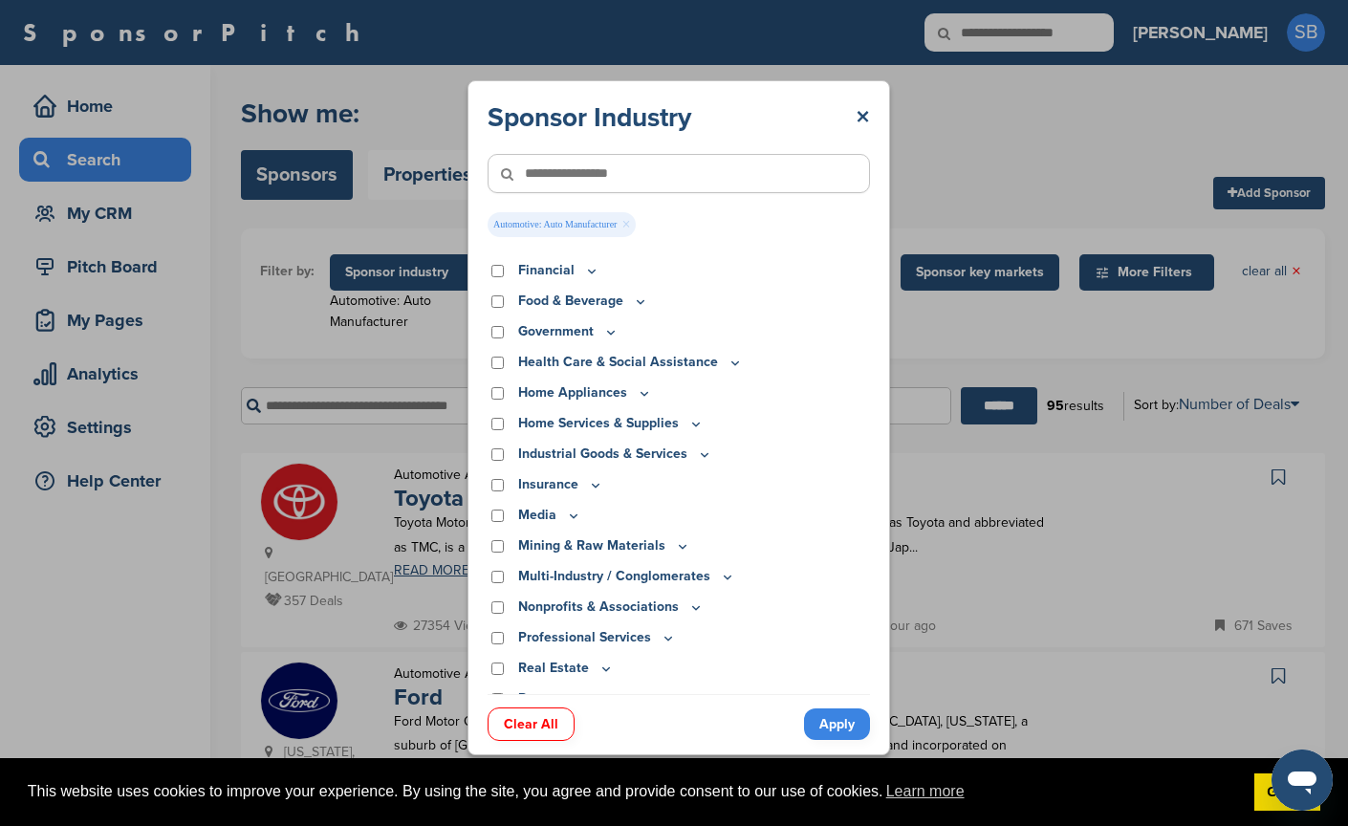
click at [508, 733] on link "Clear All" at bounding box center [531, 724] width 87 height 33
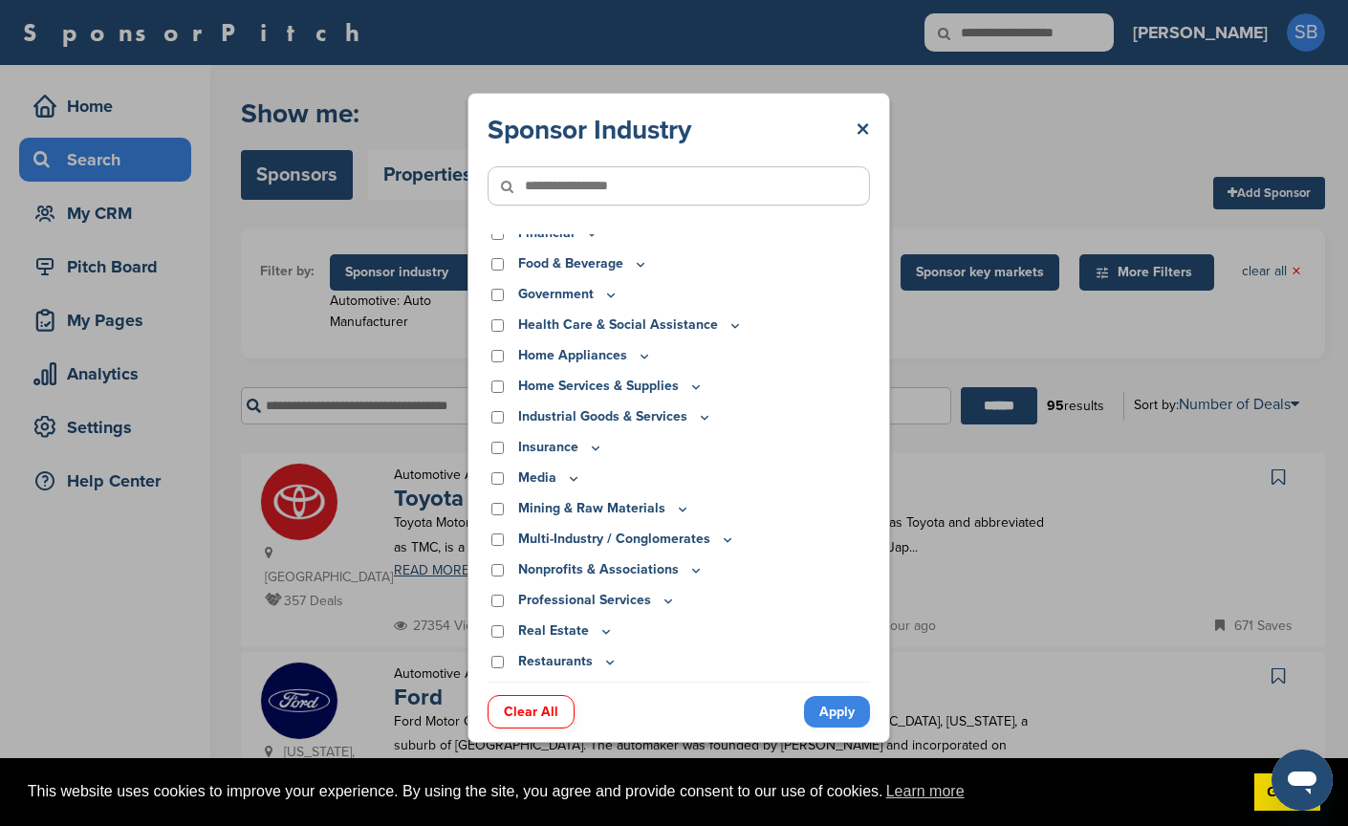
click at [843, 713] on link "Apply" at bounding box center [837, 712] width 66 height 32
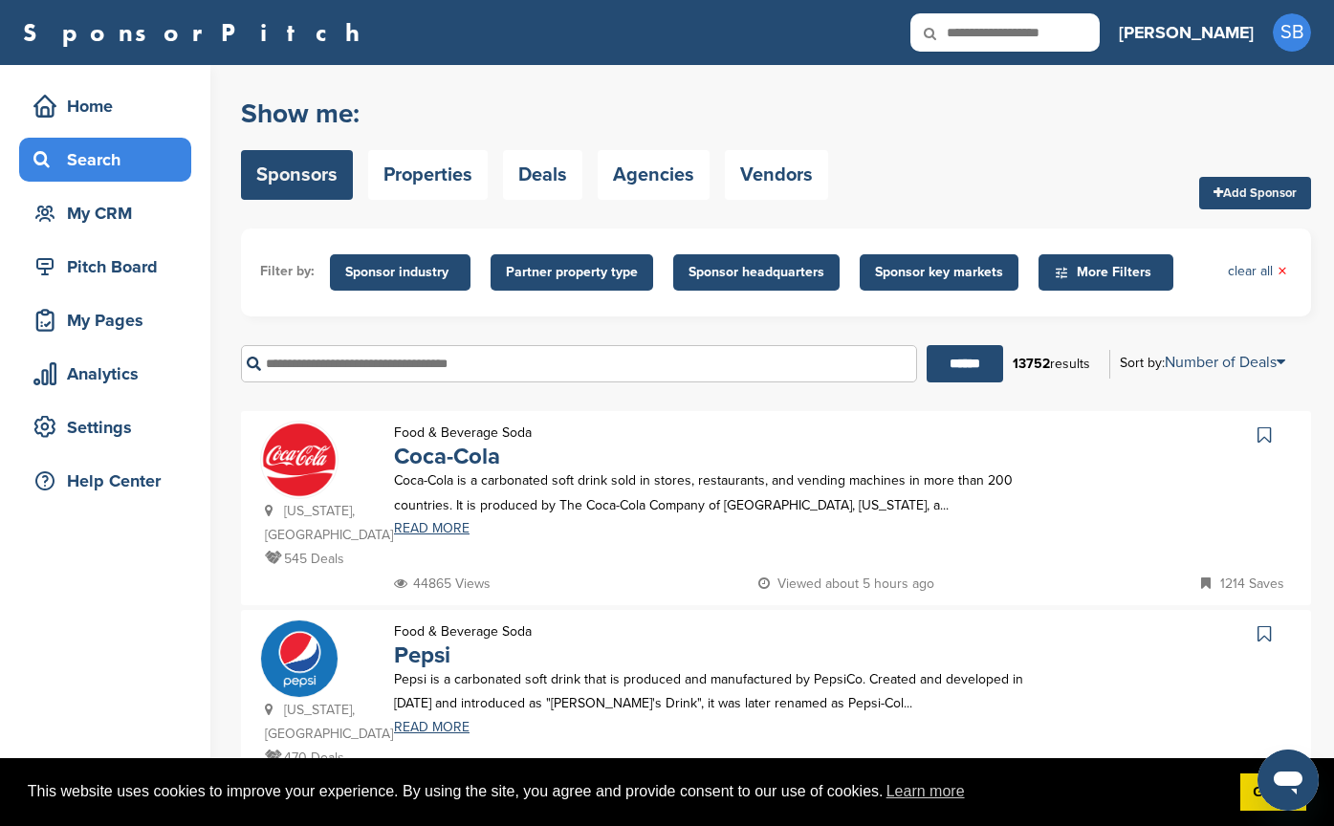
click at [560, 254] on span "Partner property type" at bounding box center [572, 272] width 163 height 36
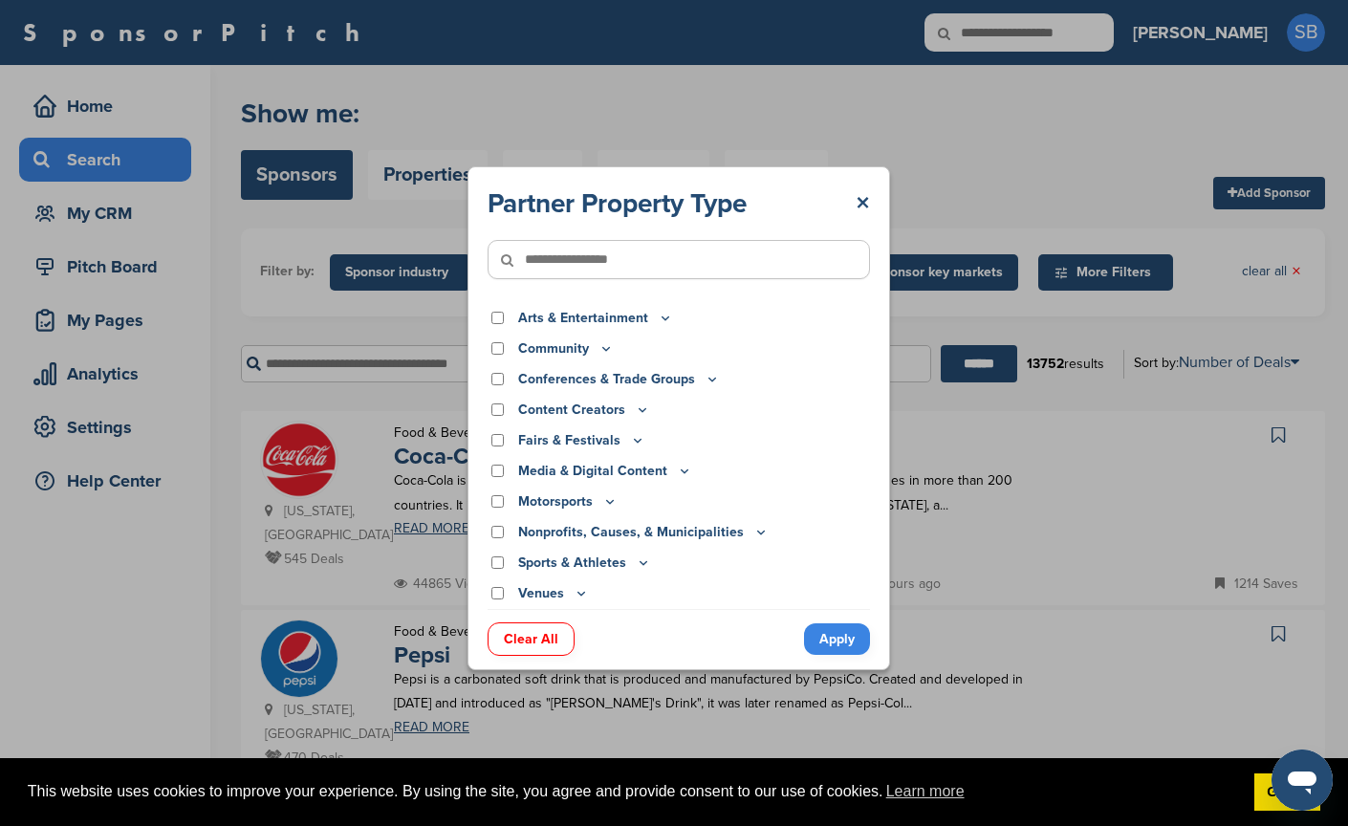
click at [663, 317] on icon at bounding box center [665, 318] width 15 height 16
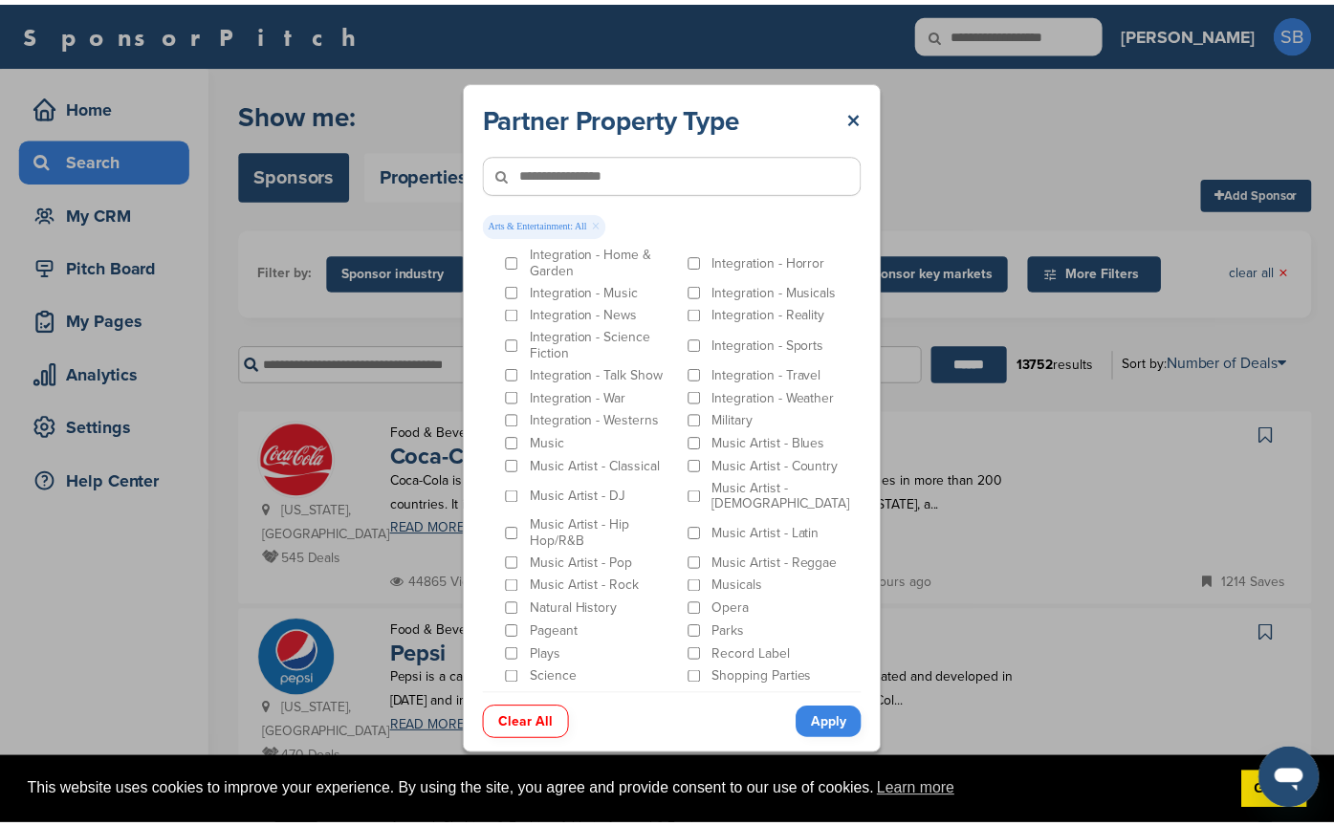
scroll to position [383, 0]
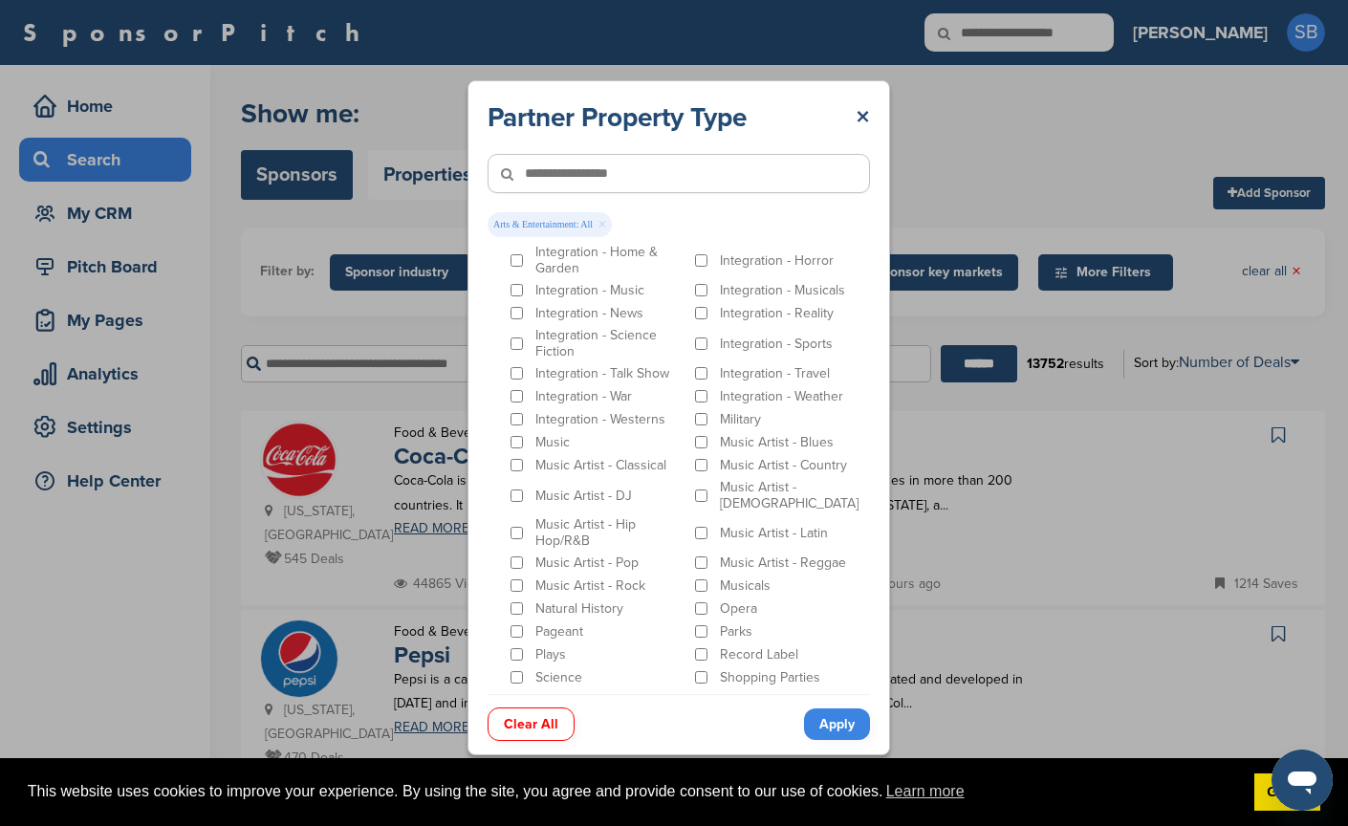
click at [827, 725] on link "Apply" at bounding box center [837, 725] width 66 height 32
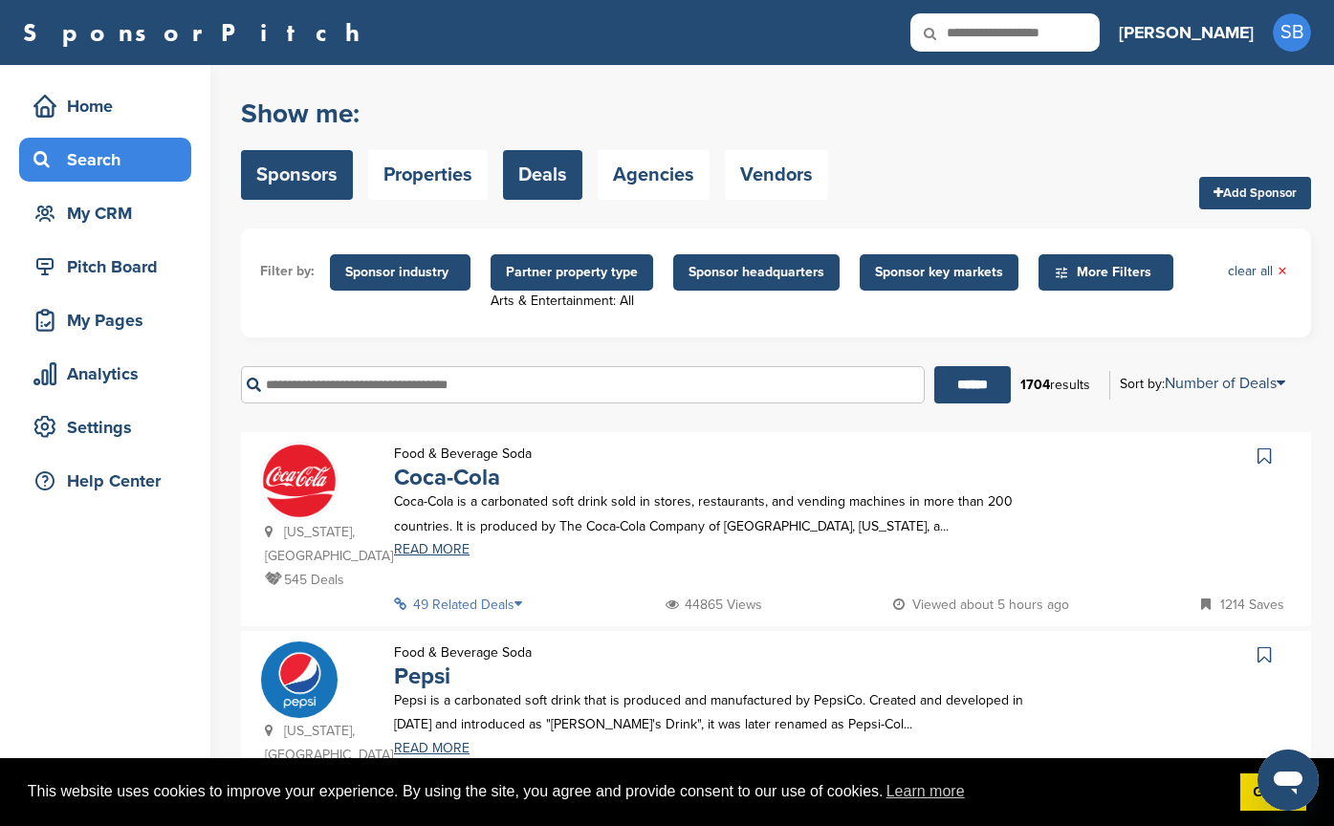
click at [545, 174] on link "Deals" at bounding box center [542, 175] width 79 height 50
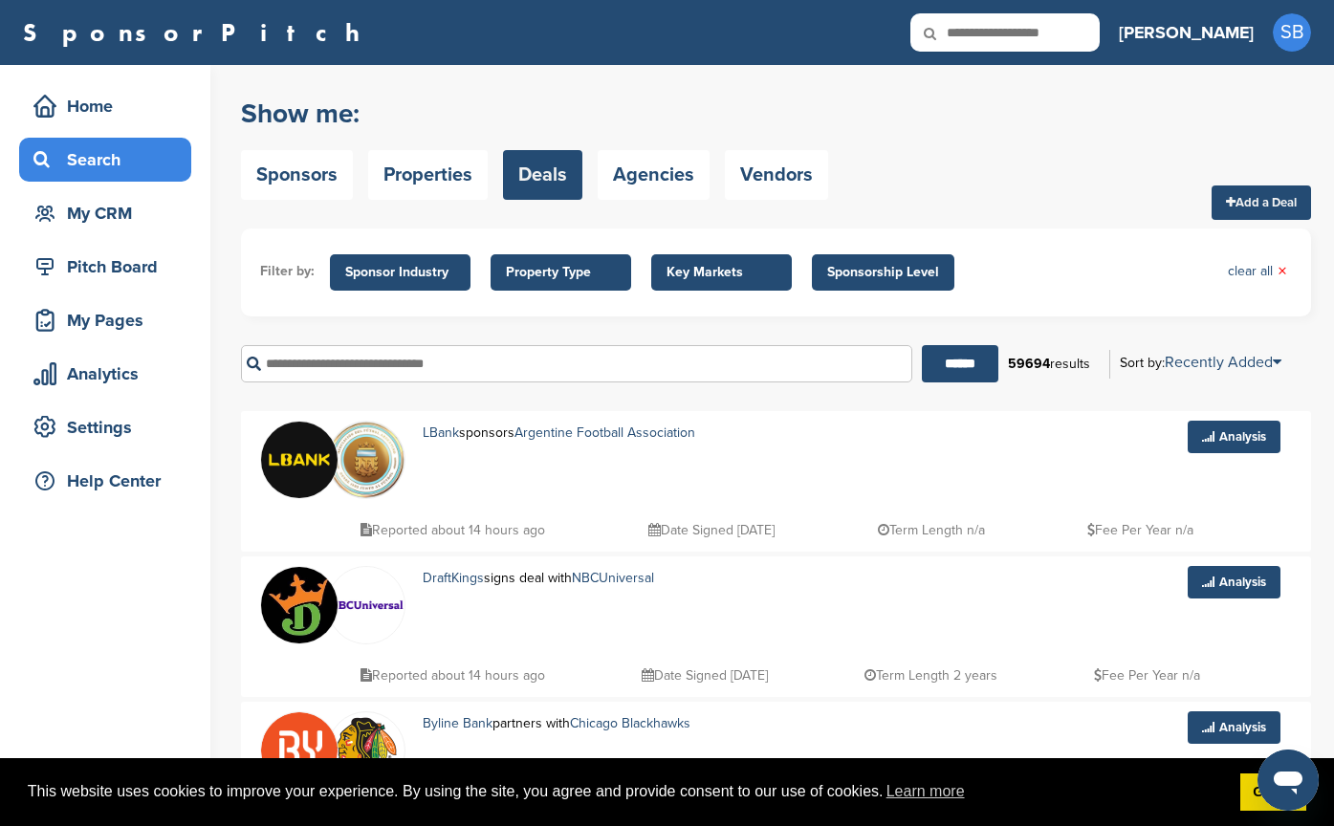
click at [563, 265] on span "Property Type" at bounding box center [561, 272] width 110 height 21
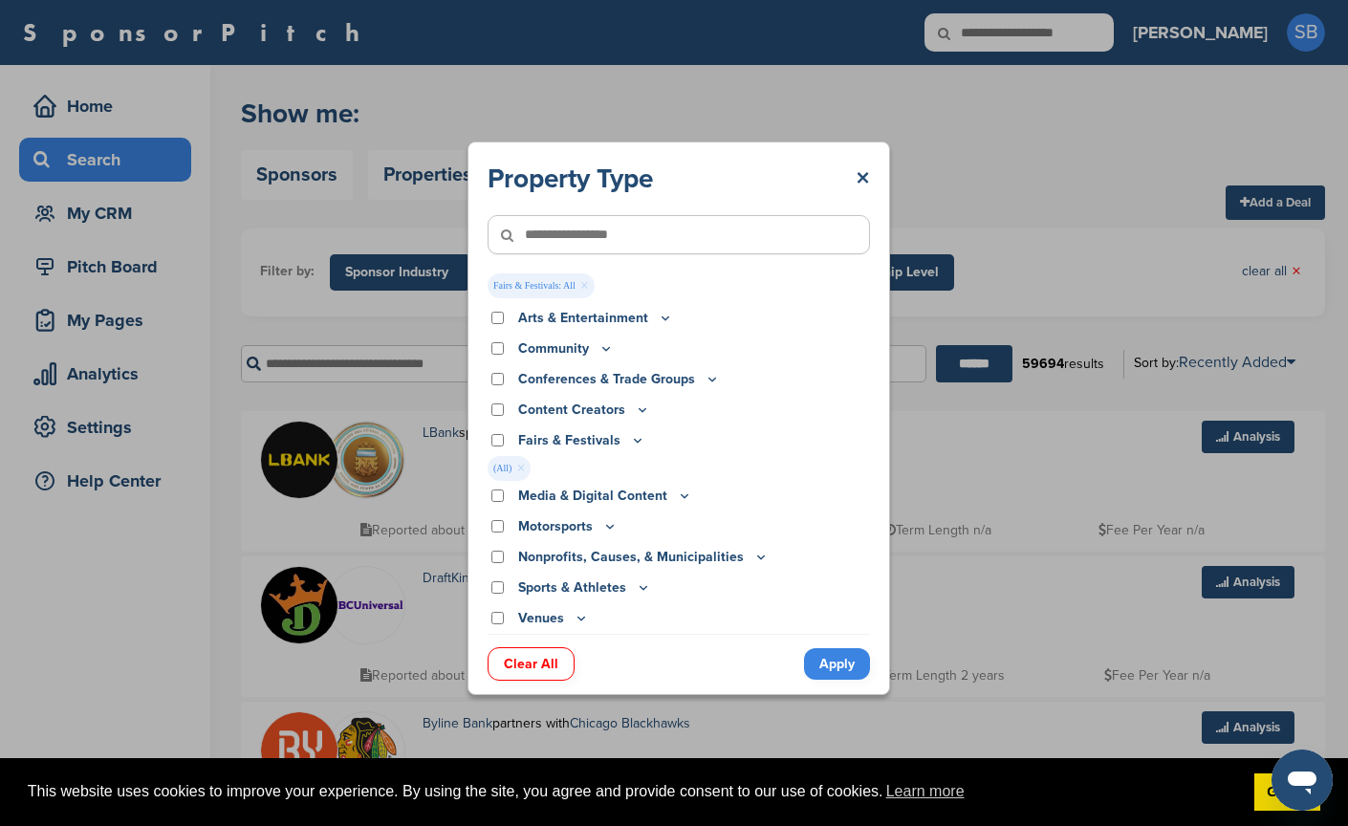
click at [844, 657] on link "Apply" at bounding box center [837, 664] width 66 height 32
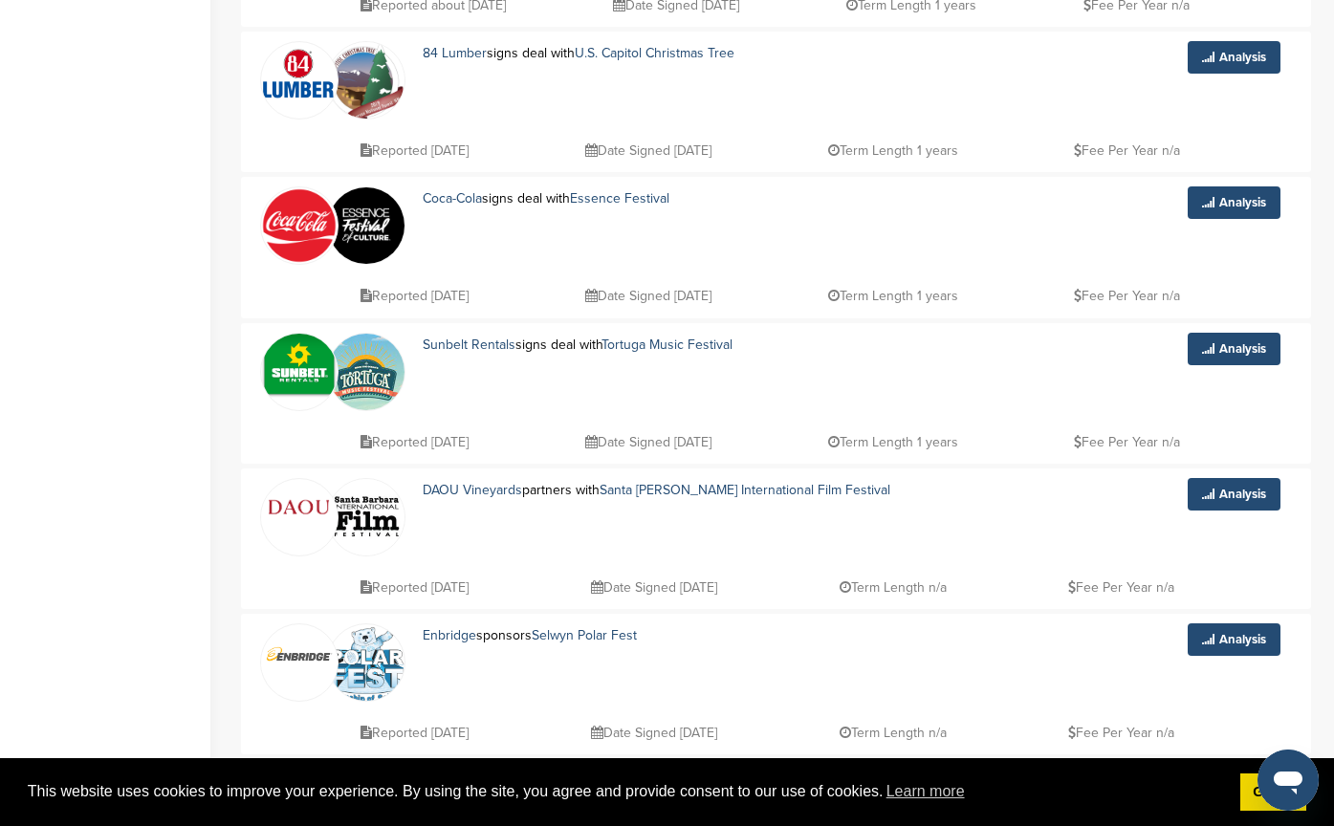
scroll to position [574, 0]
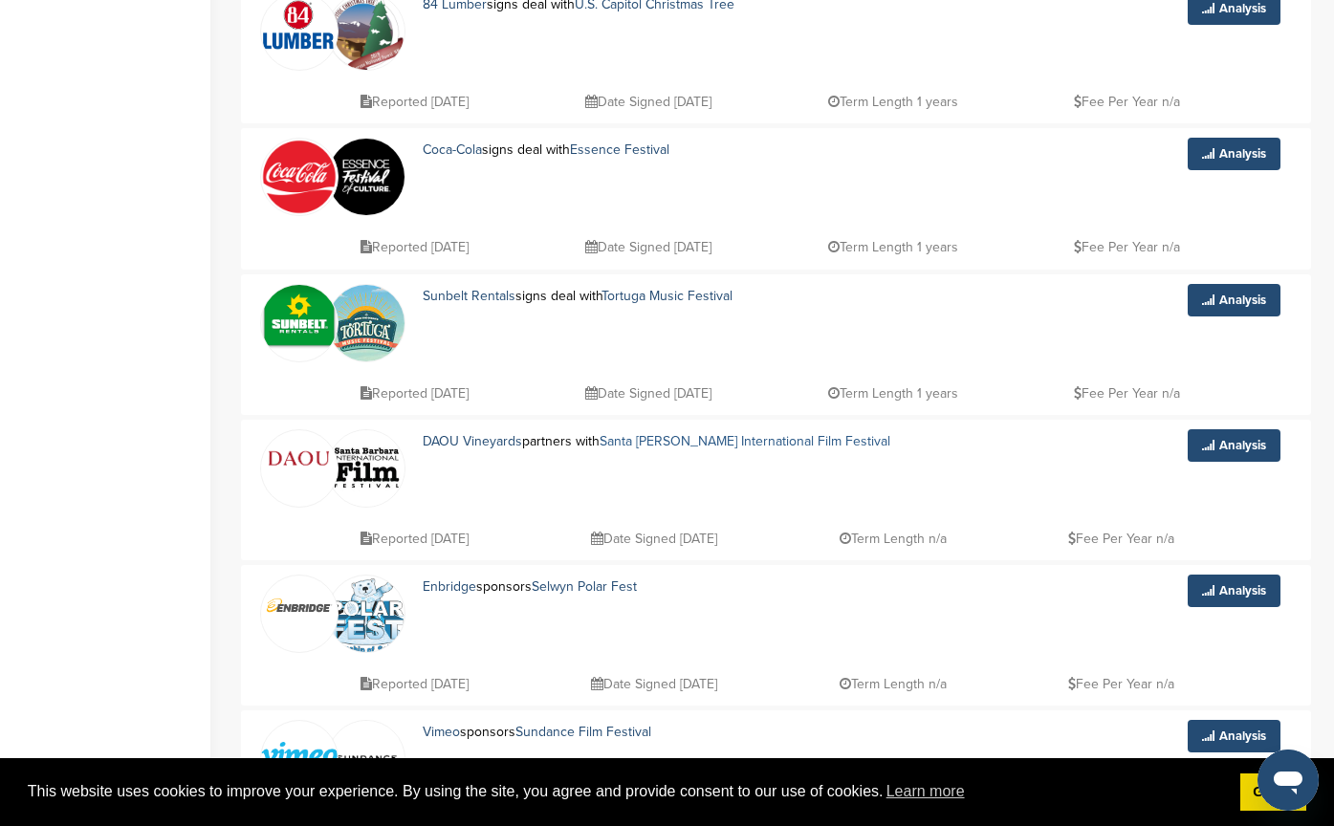
click at [670, 444] on link "Santa [PERSON_NAME] International Film Festival" at bounding box center [745, 441] width 291 height 16
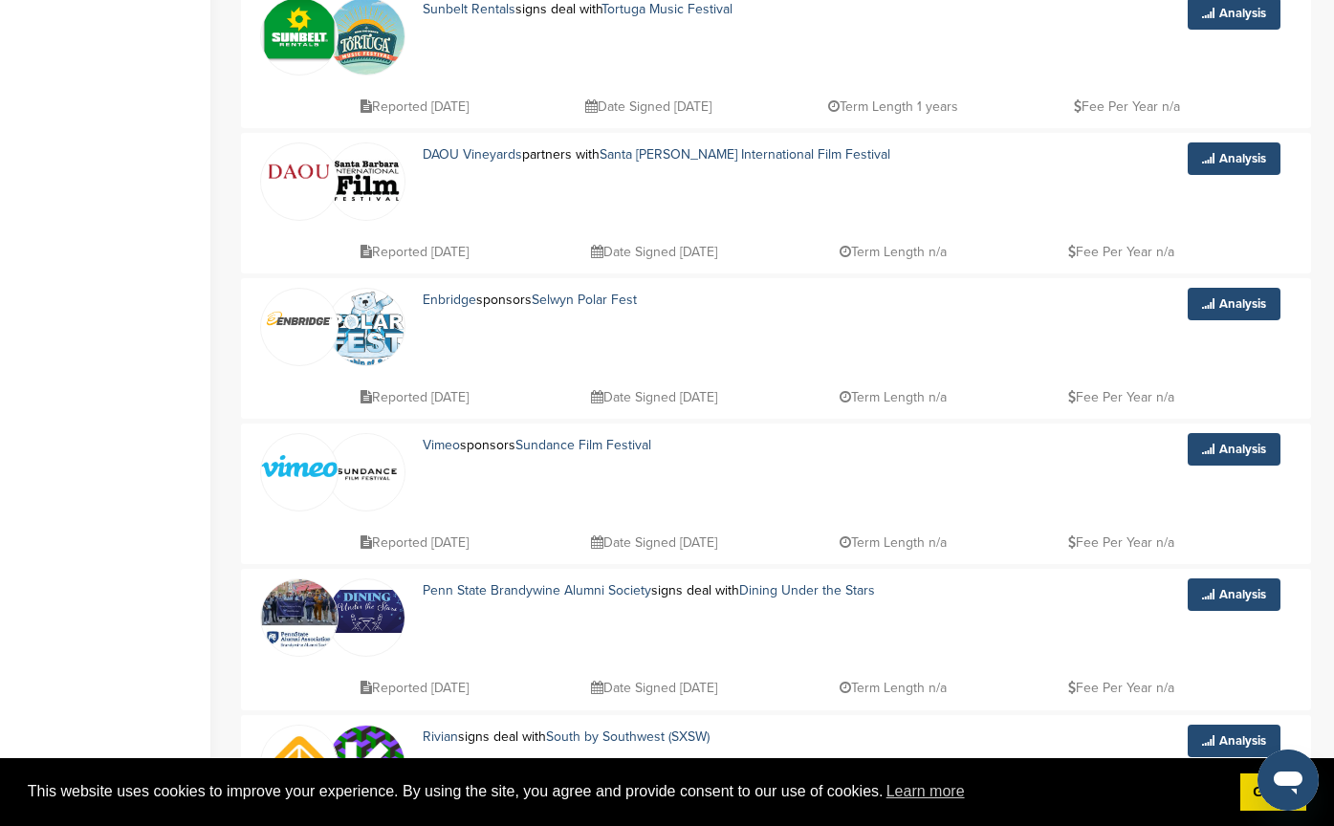
scroll to position [956, 0]
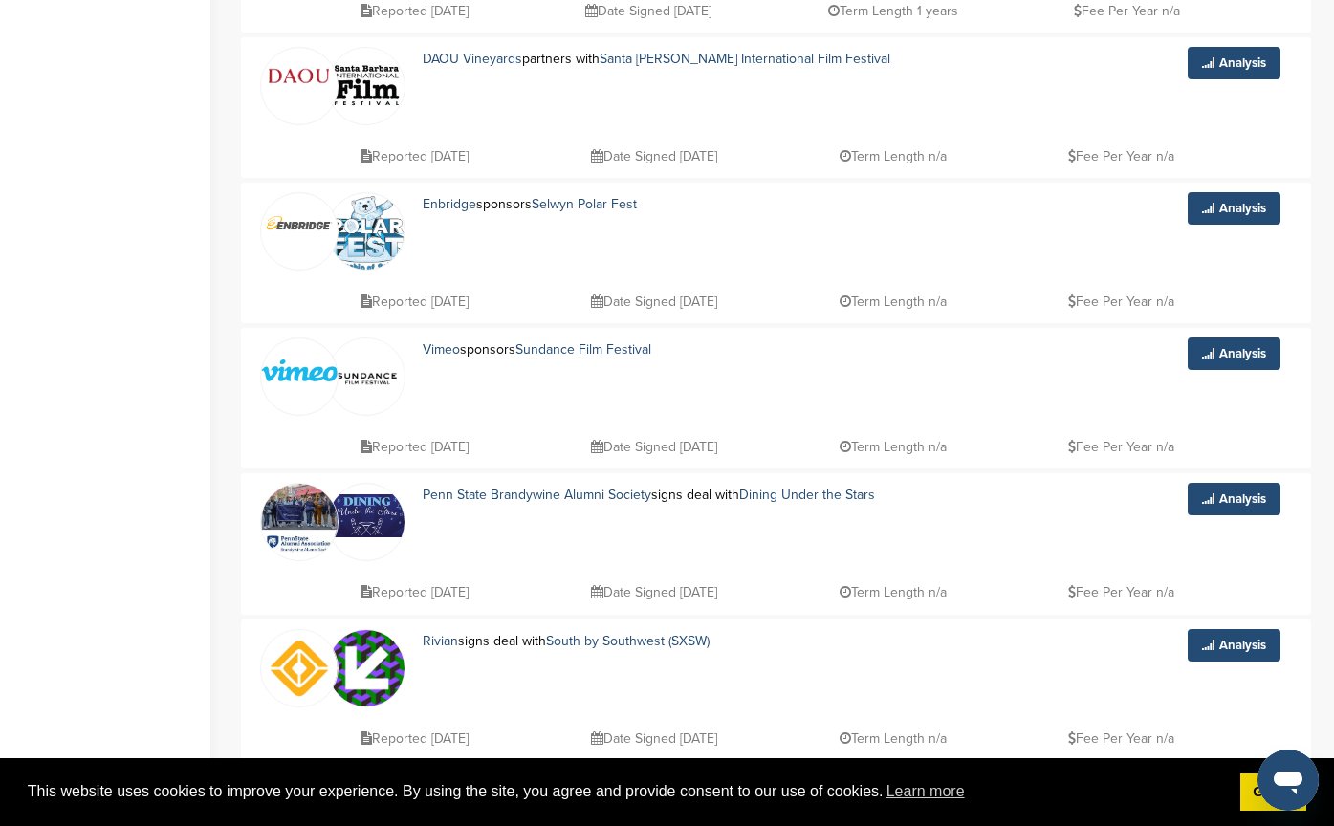
click at [282, 370] on img at bounding box center [299, 371] width 77 height 22
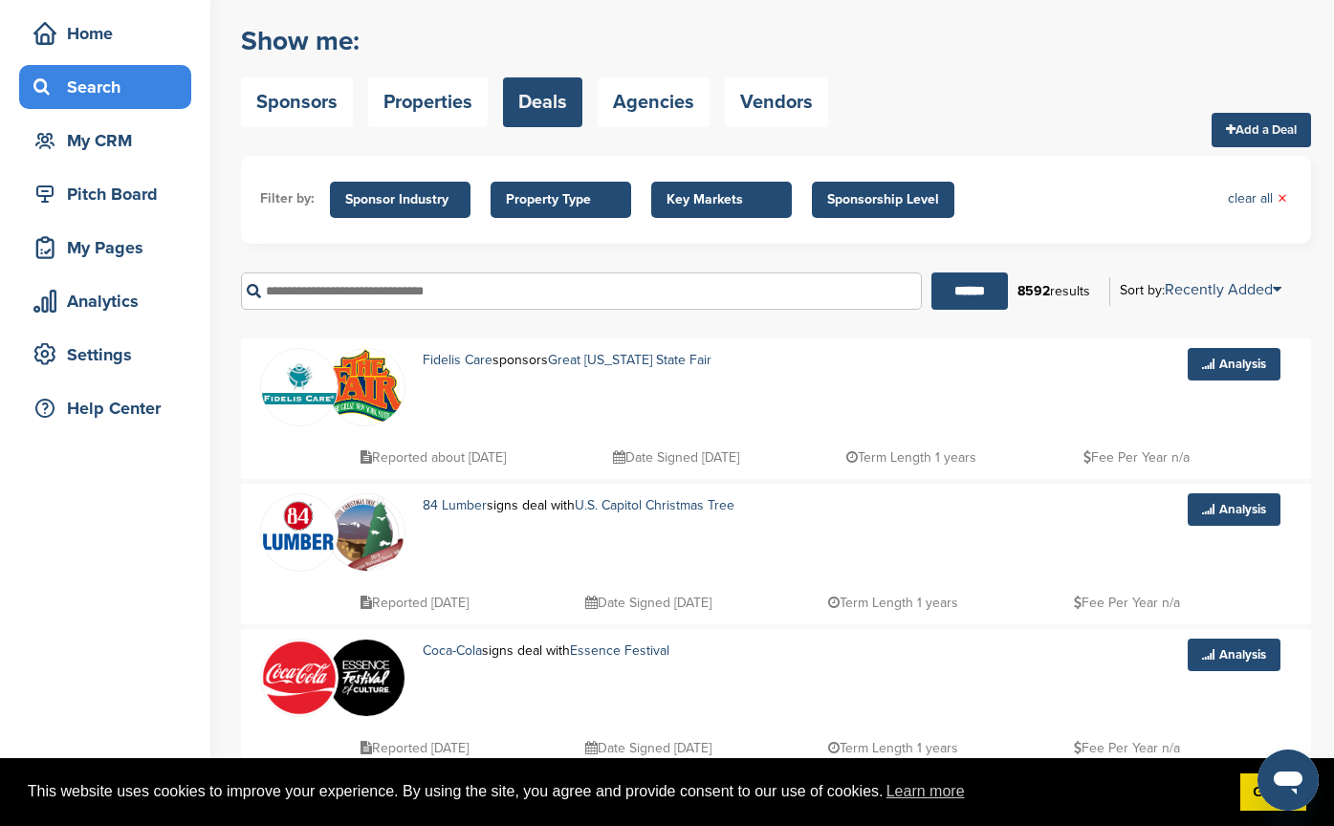
scroll to position [0, 0]
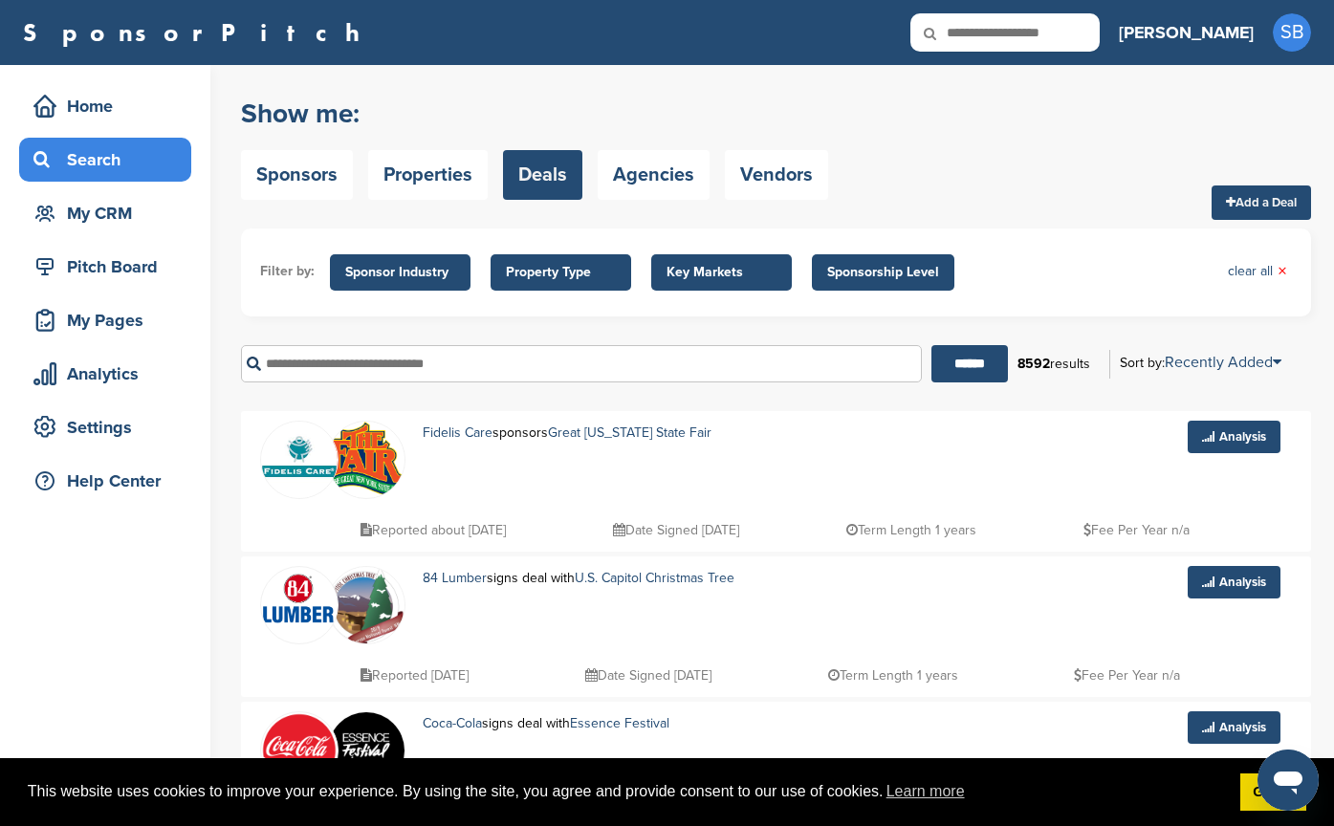
click at [698, 262] on span "Key Markets" at bounding box center [722, 272] width 110 height 21
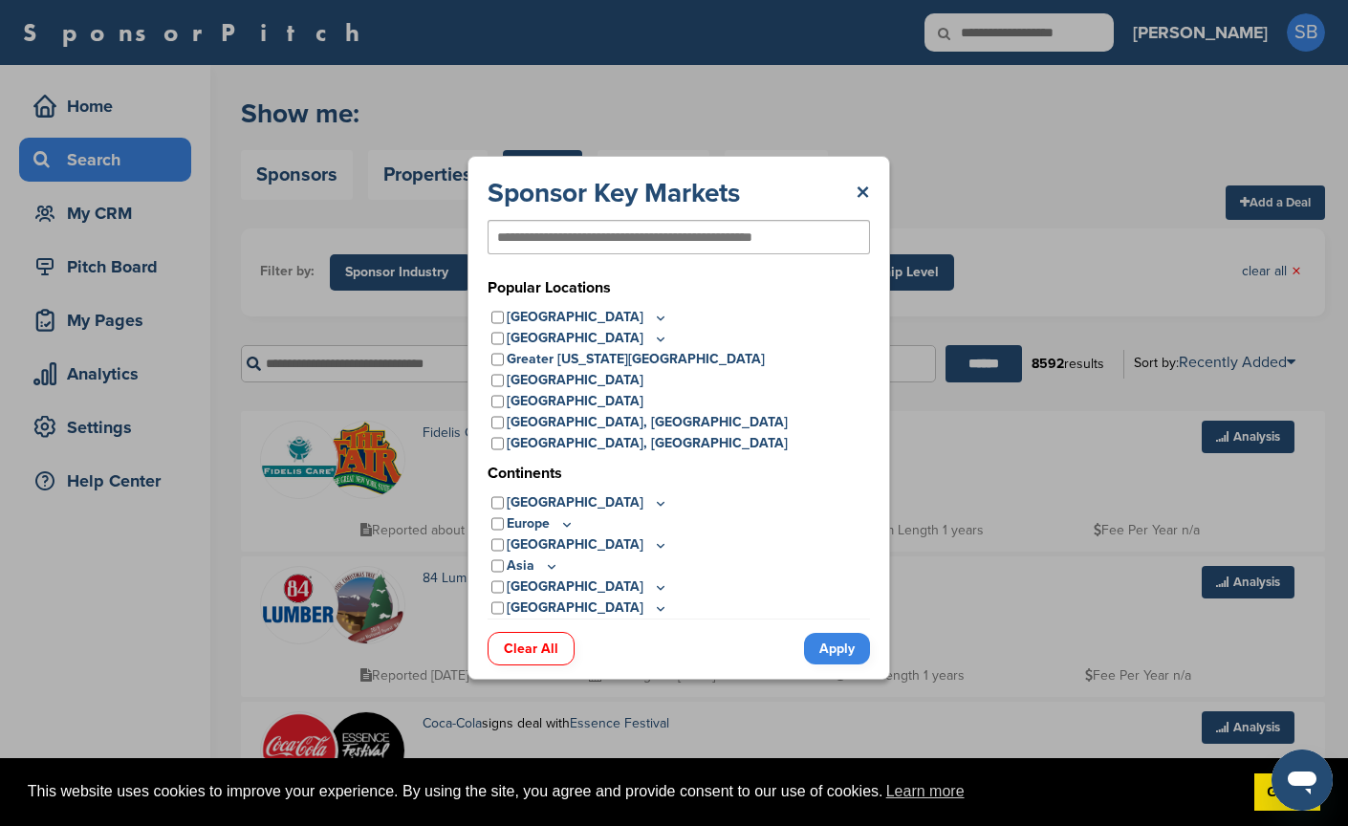
click at [600, 305] on div "Popular Locations [GEOGRAPHIC_DATA] [GEOGRAPHIC_DATA] [US_STATE] [US_STATE] [US…" at bounding box center [679, 447] width 383 height 342
click at [653, 318] on icon at bounding box center [660, 318] width 15 height 16
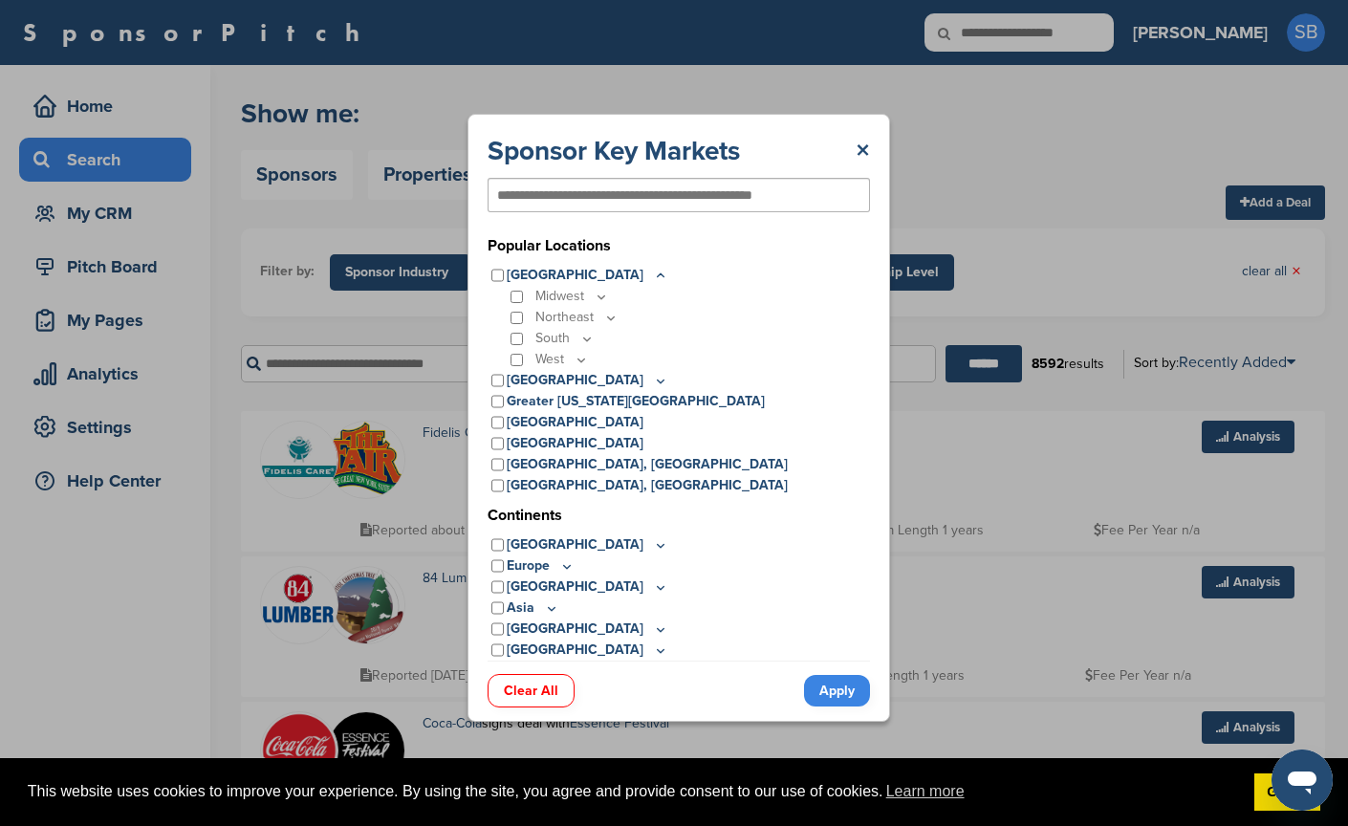
click at [580, 361] on icon at bounding box center [581, 360] width 15 height 16
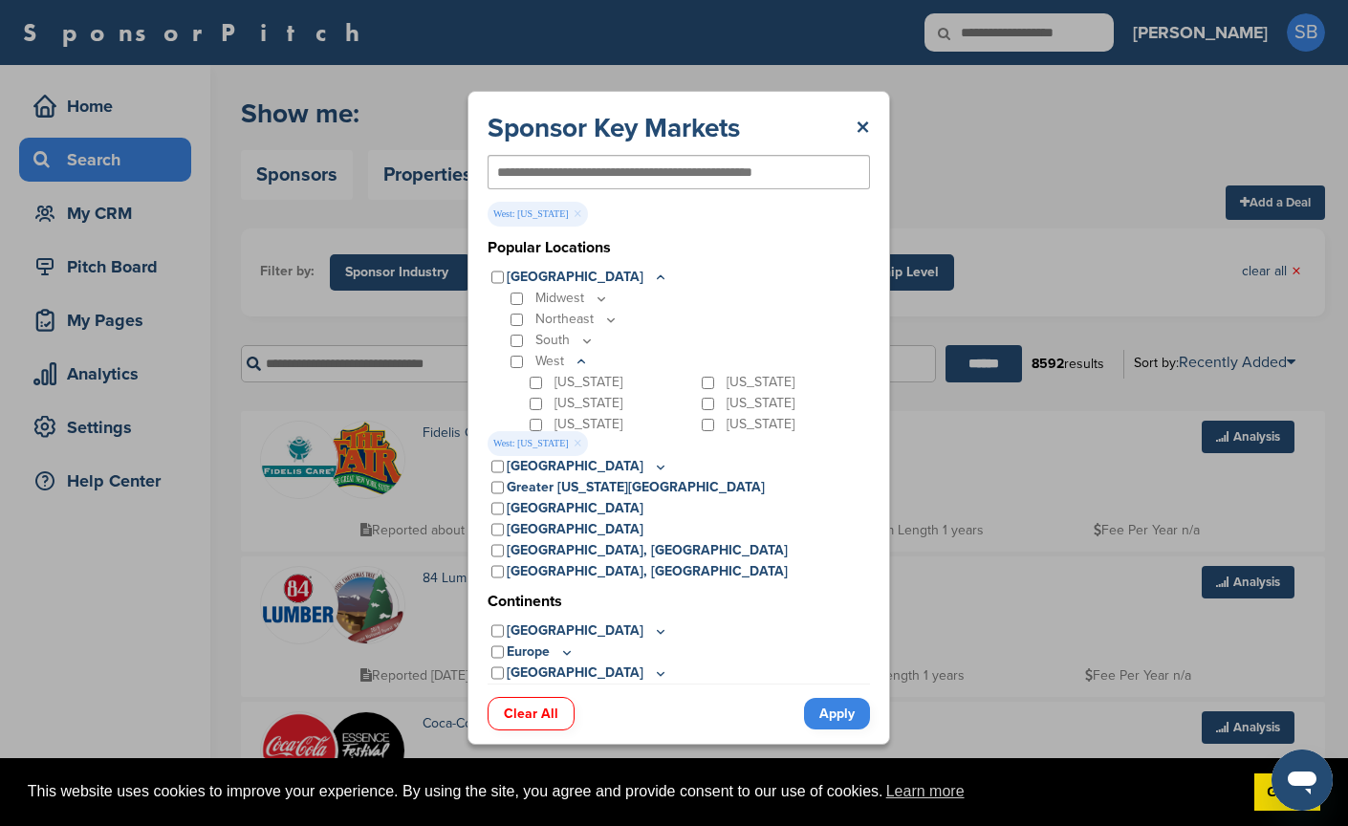
click at [839, 711] on link "Apply" at bounding box center [837, 714] width 66 height 32
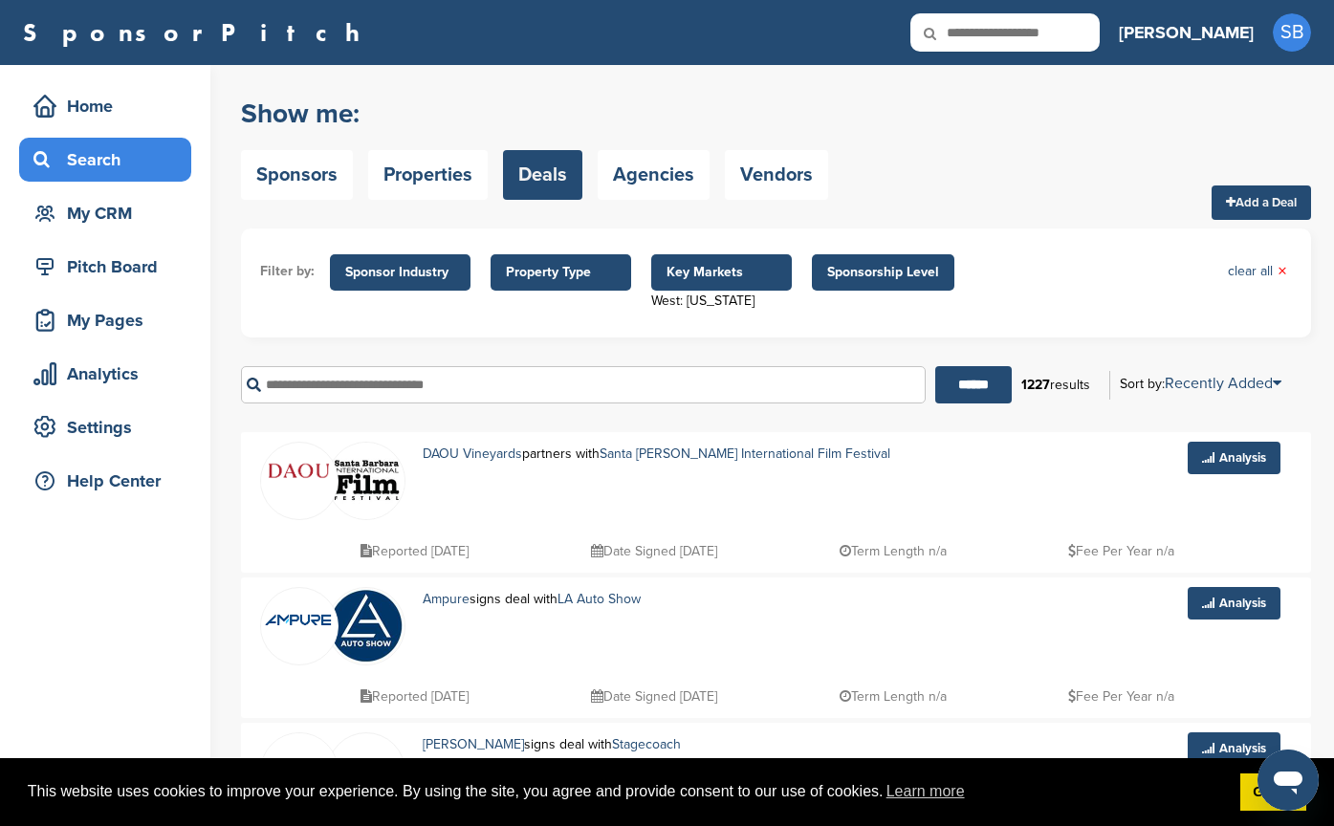
click at [538, 381] on input "text" at bounding box center [583, 384] width 685 height 37
type input "****"
click at [935, 366] on input "******" at bounding box center [973, 384] width 77 height 37
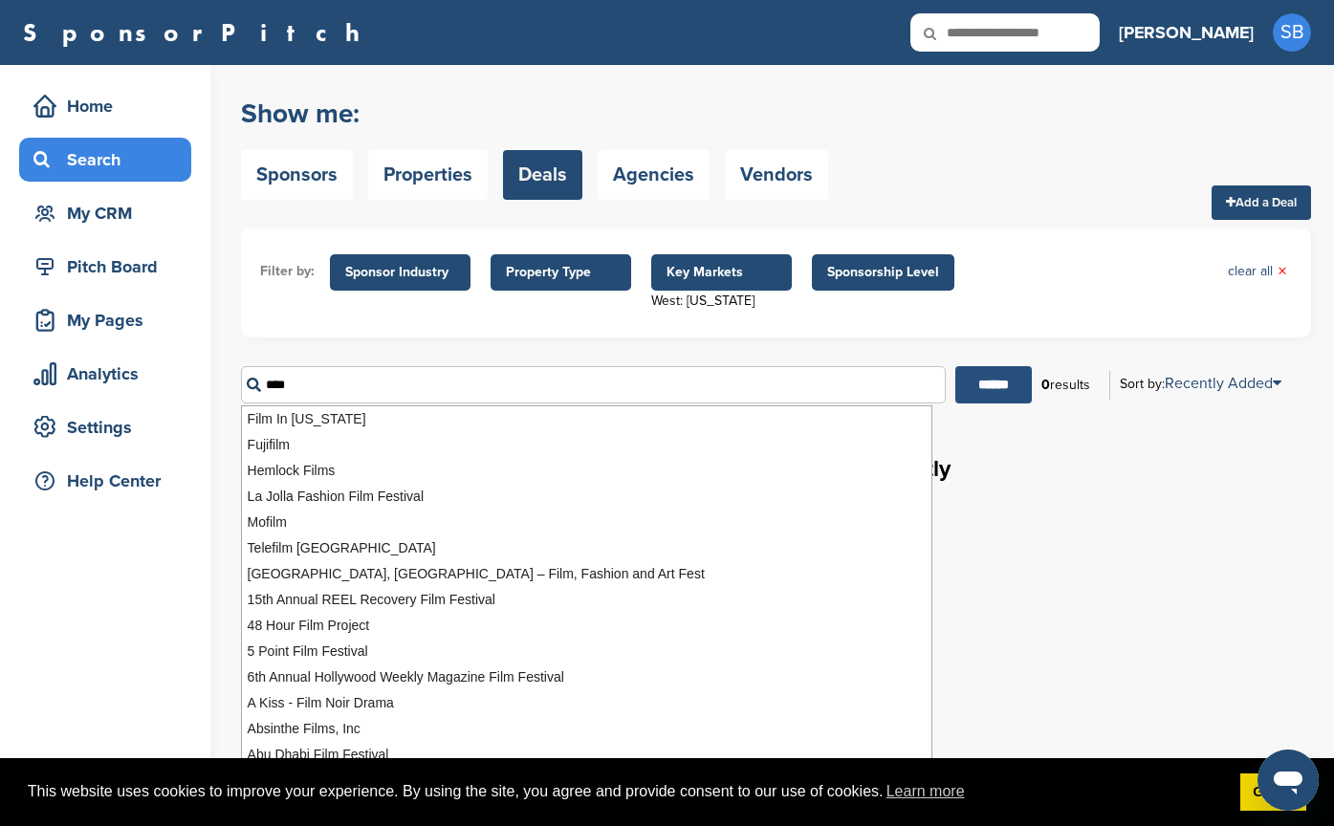
click at [1008, 395] on input "******" at bounding box center [993, 384] width 77 height 37
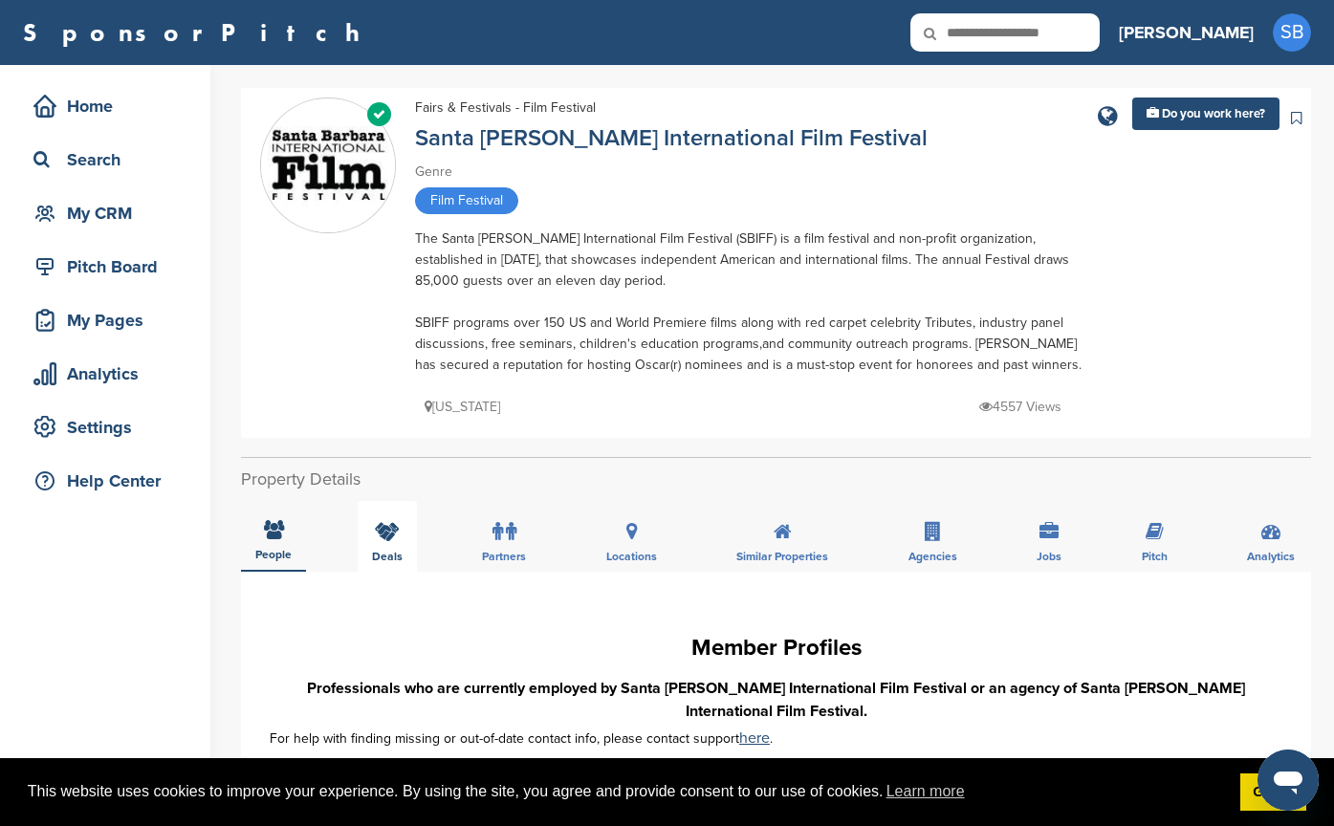
click at [370, 537] on div "Deals" at bounding box center [387, 536] width 59 height 71
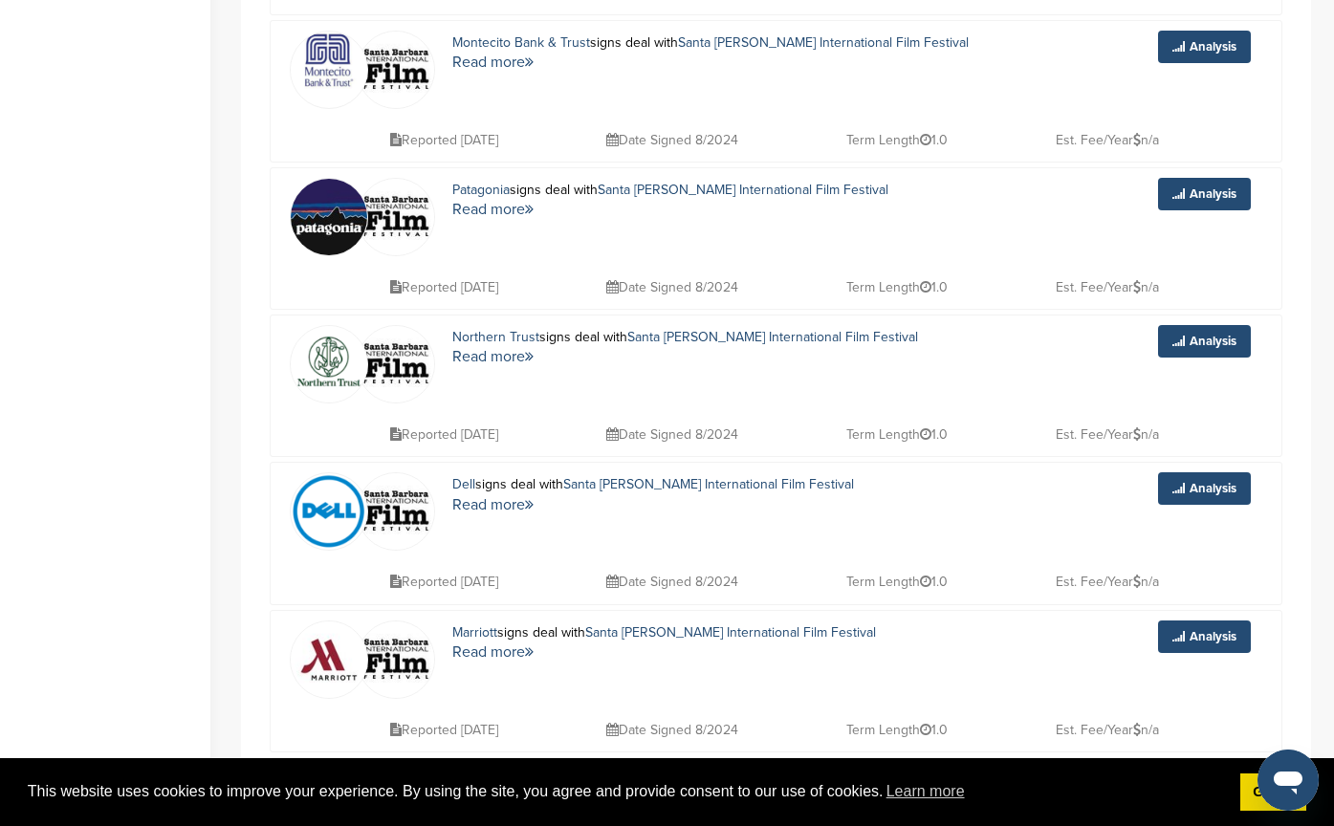
scroll to position [1148, 0]
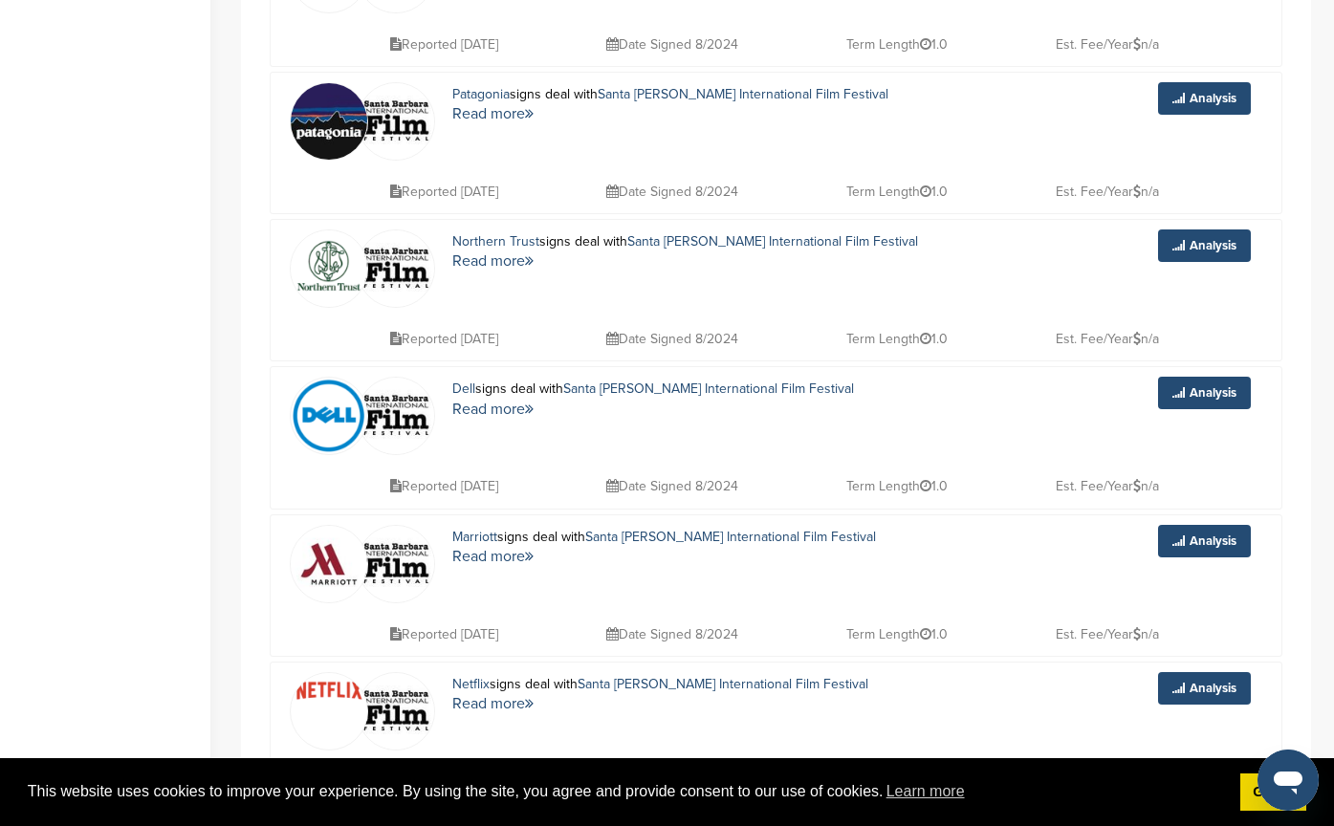
click at [326, 112] on img at bounding box center [329, 121] width 77 height 77
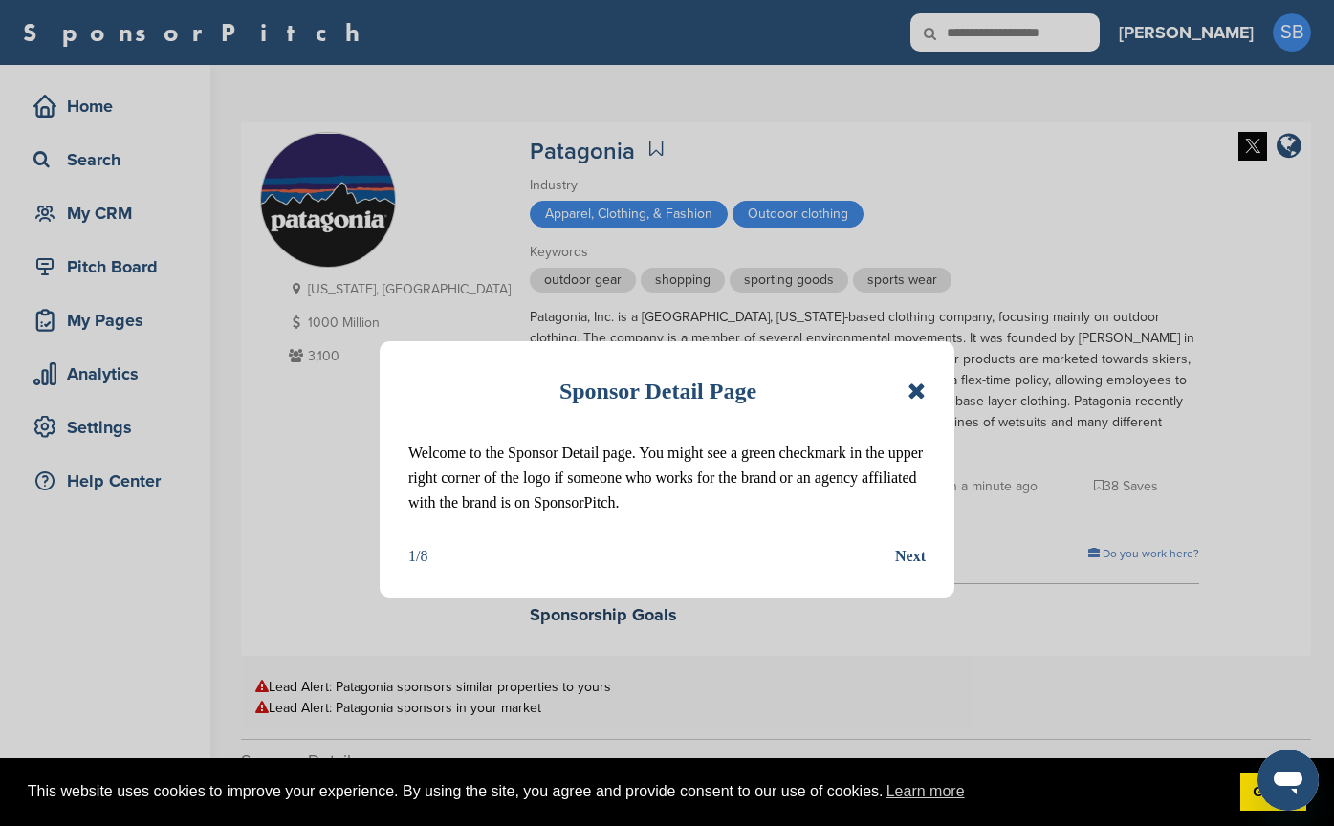
click at [920, 386] on icon at bounding box center [917, 391] width 18 height 23
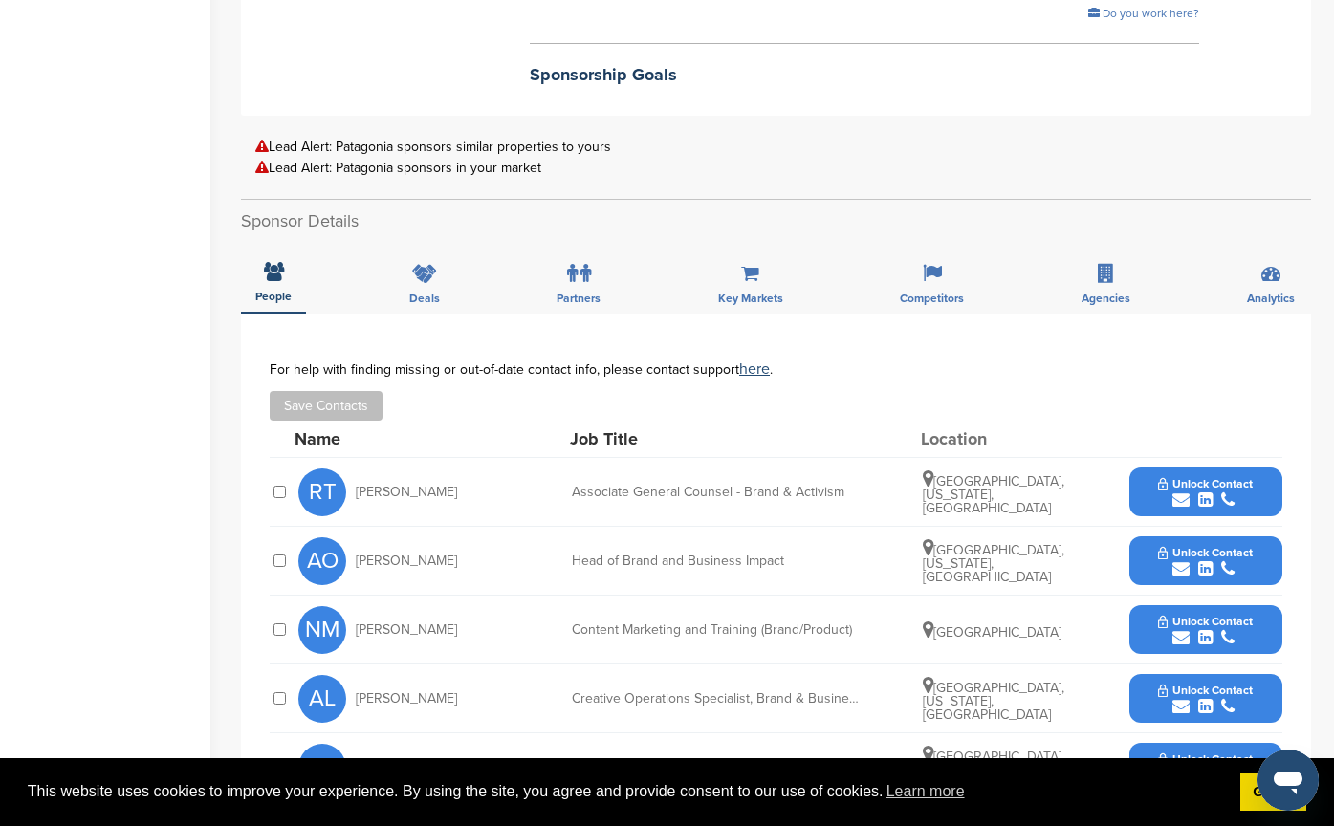
scroll to position [574, 0]
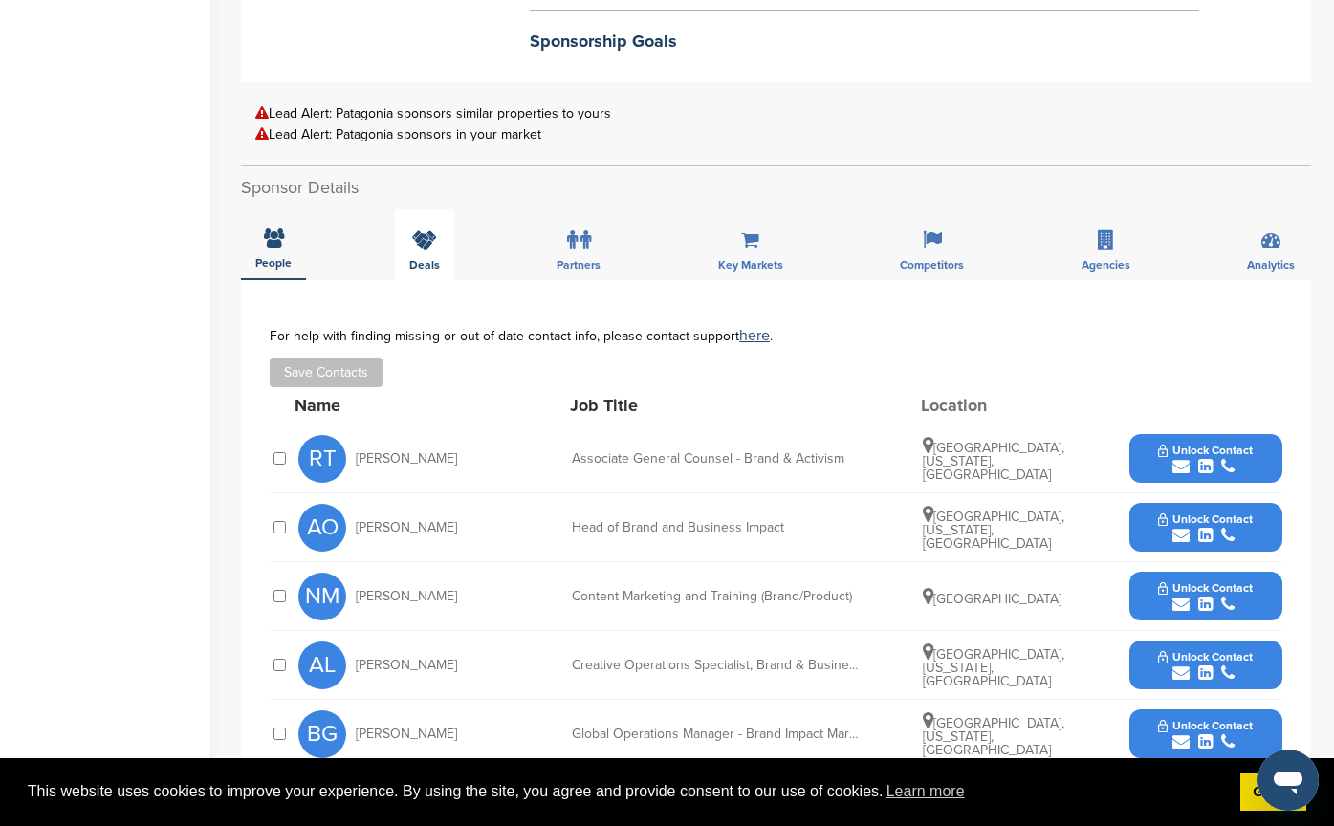
click at [415, 230] on icon at bounding box center [424, 239] width 25 height 19
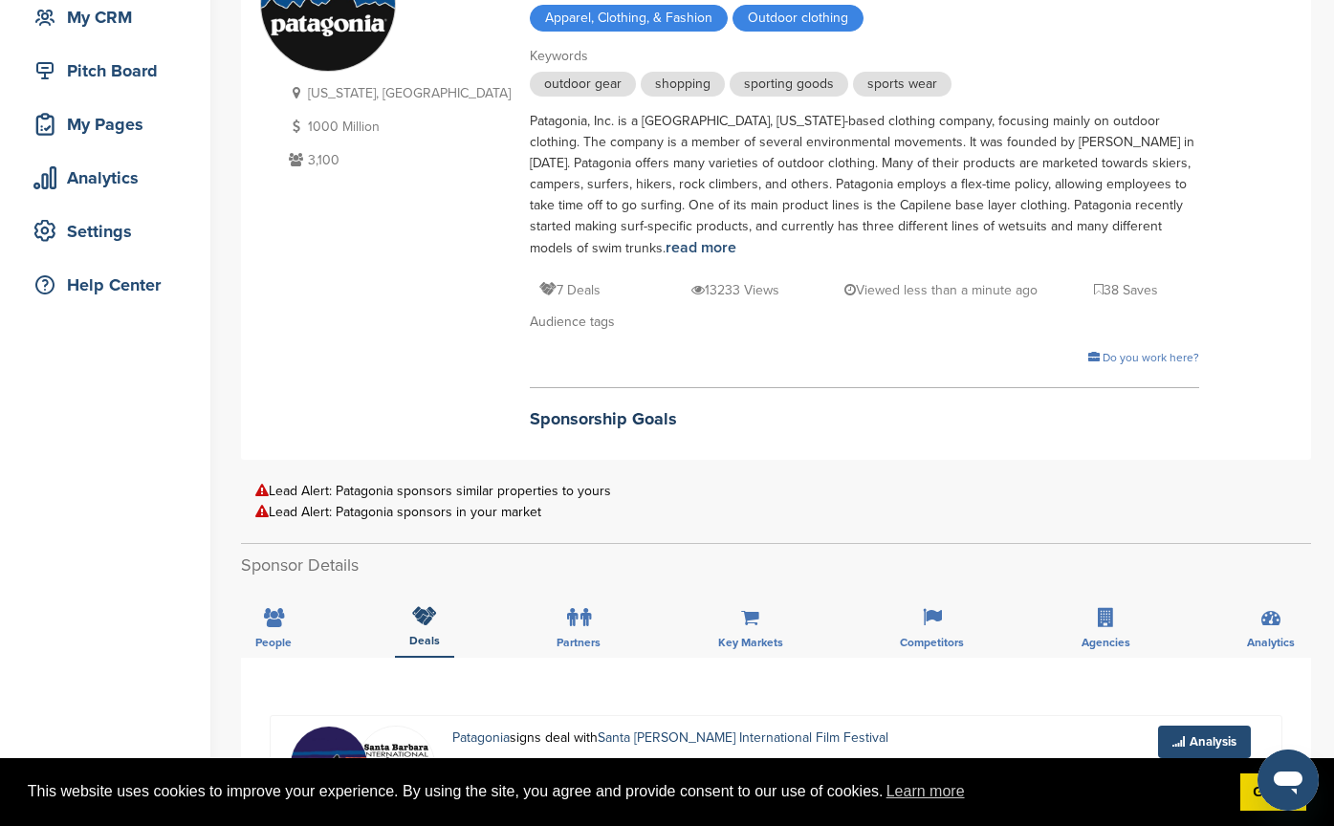
scroll to position [191, 0]
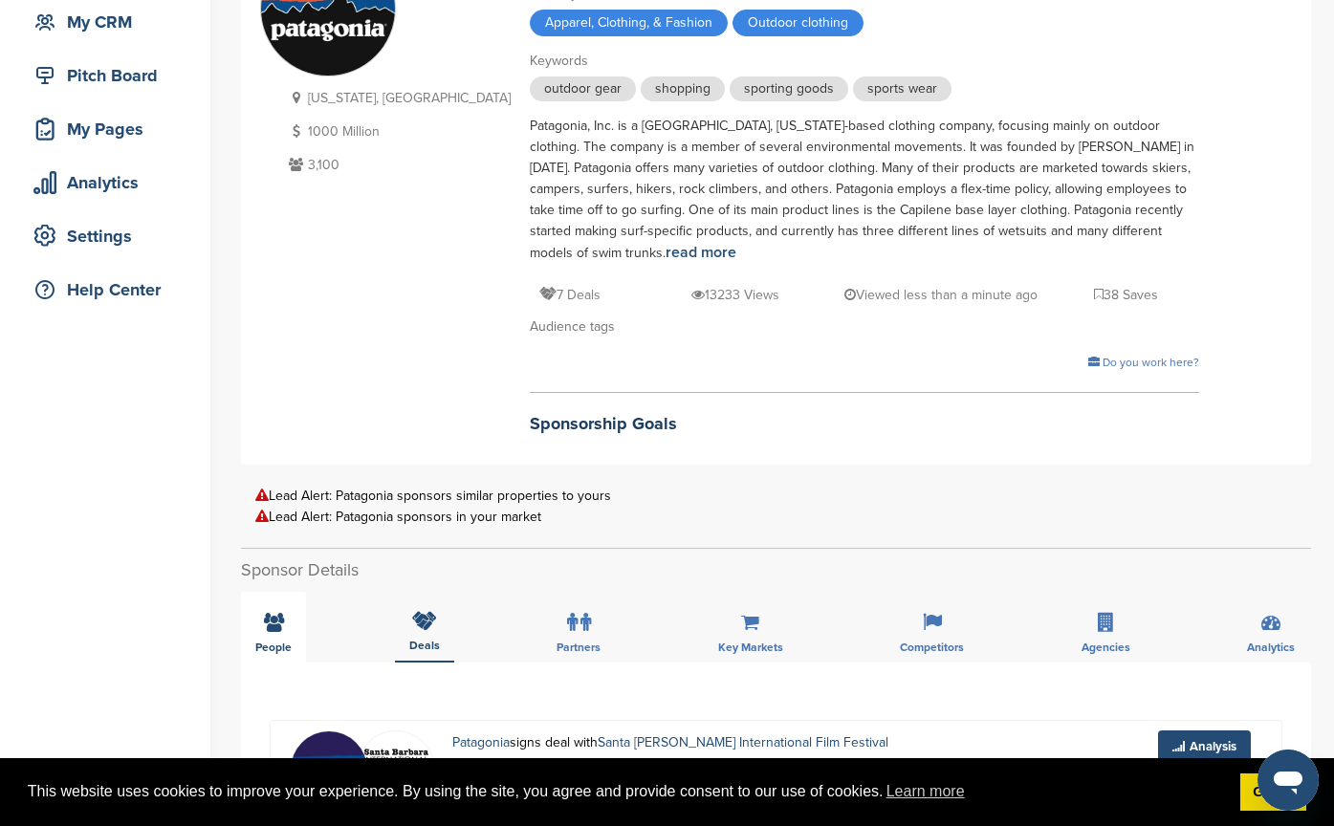
click at [289, 592] on div "People" at bounding box center [273, 627] width 65 height 71
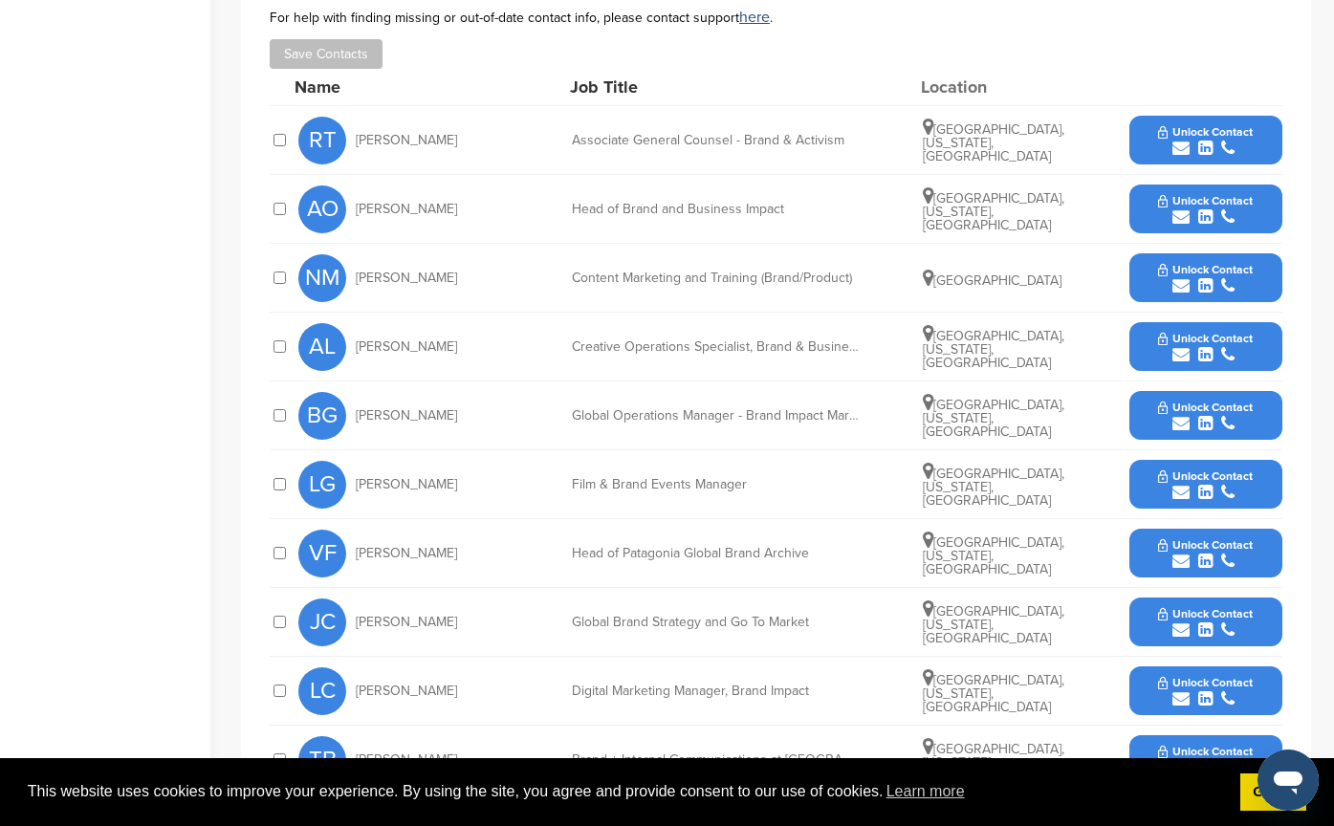
scroll to position [861, 0]
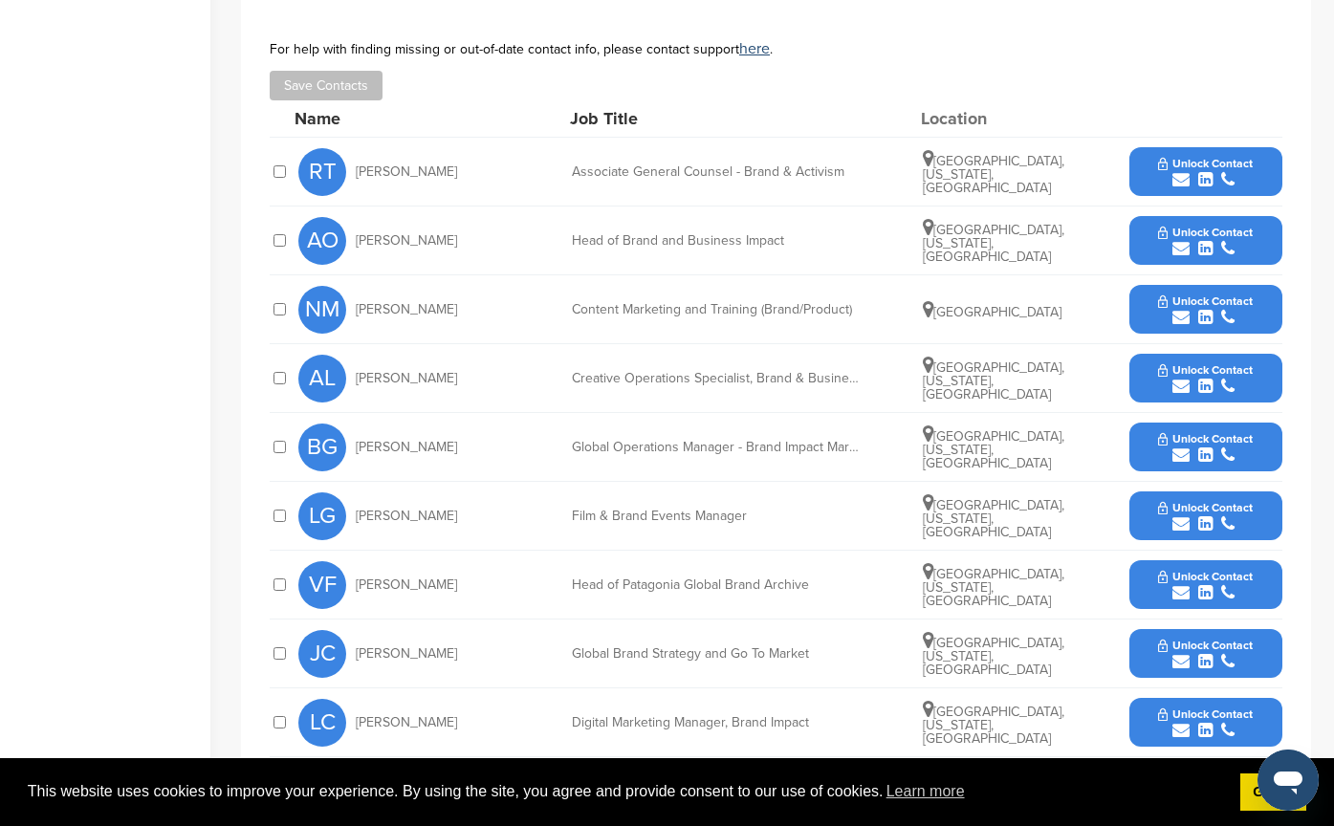
click at [1175, 501] on span "Unlock Contact" at bounding box center [1205, 507] width 95 height 13
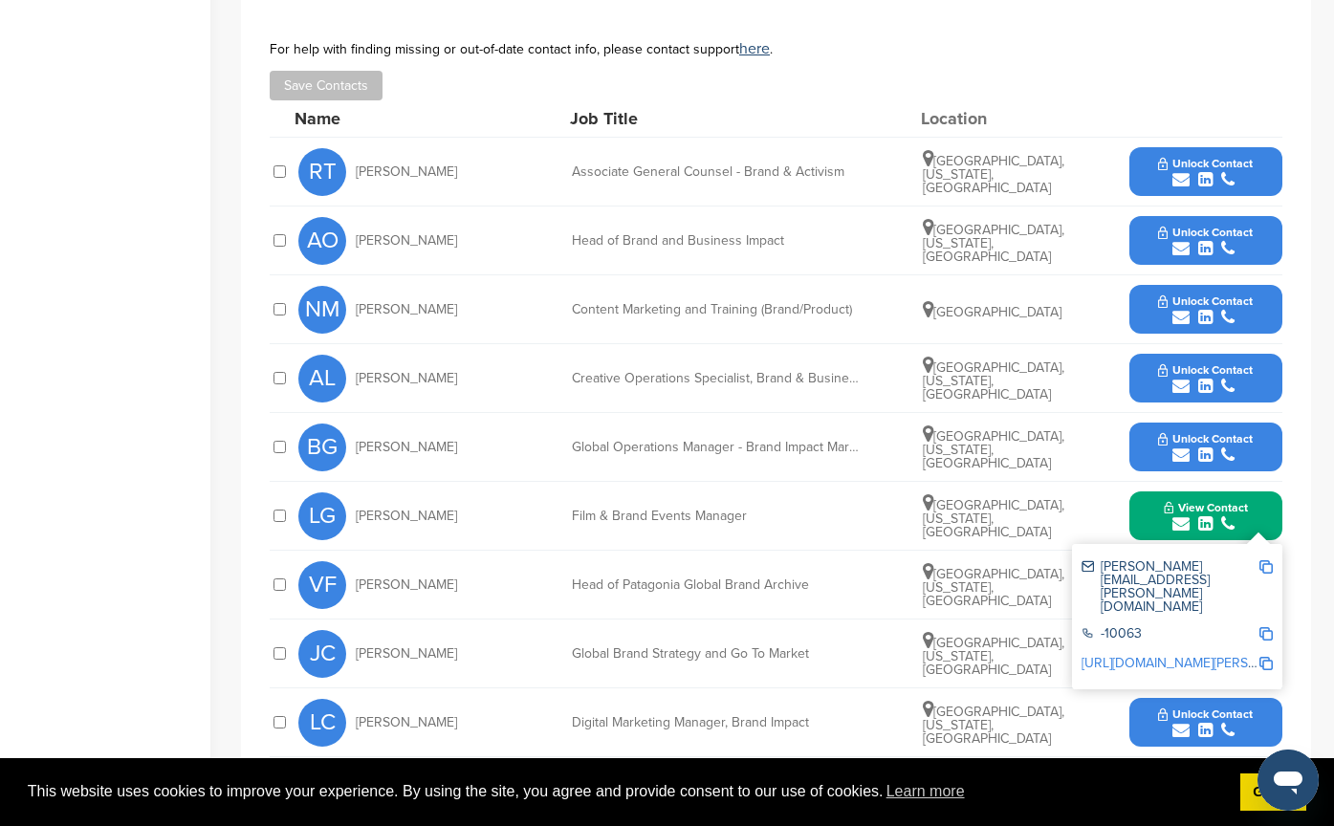
click at [1260, 560] on img at bounding box center [1265, 566] width 13 height 13
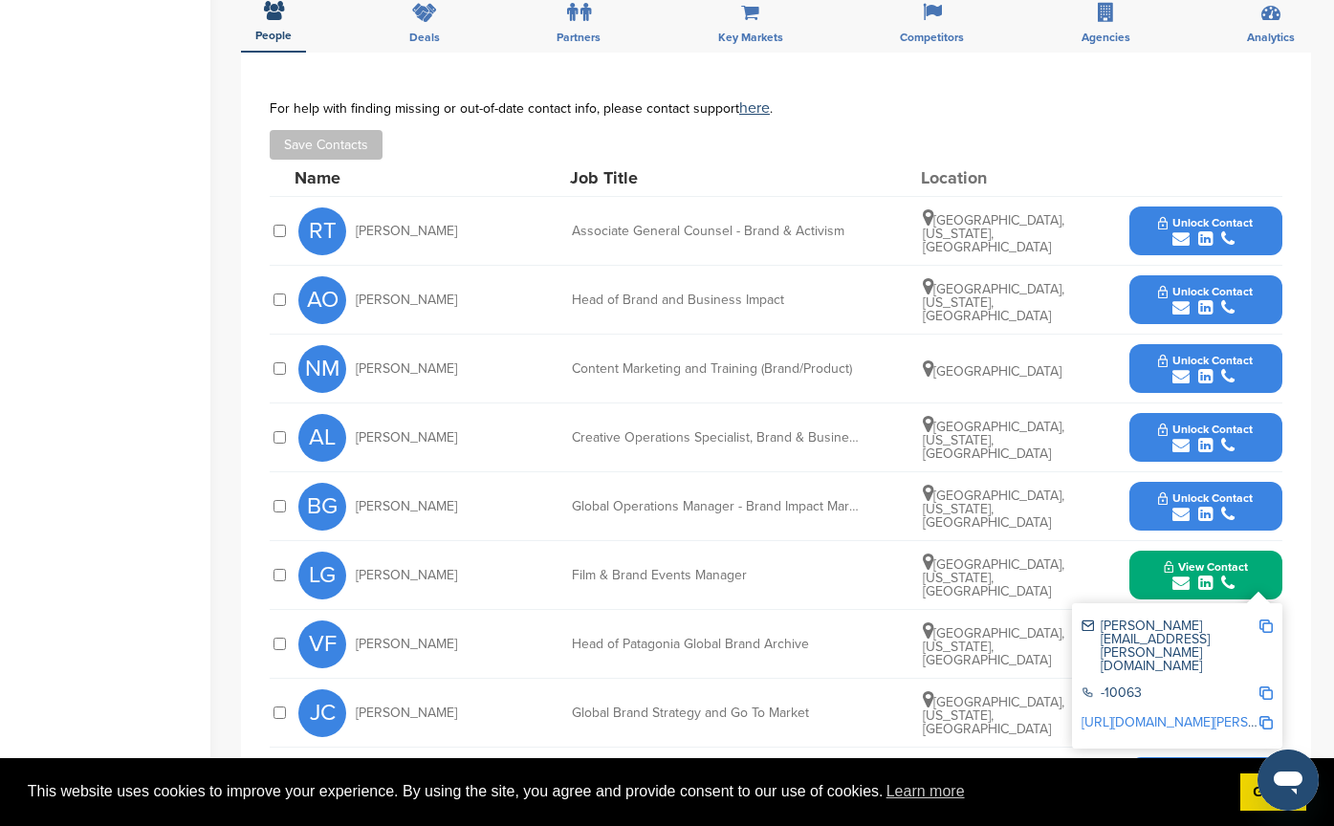
scroll to position [1052, 0]
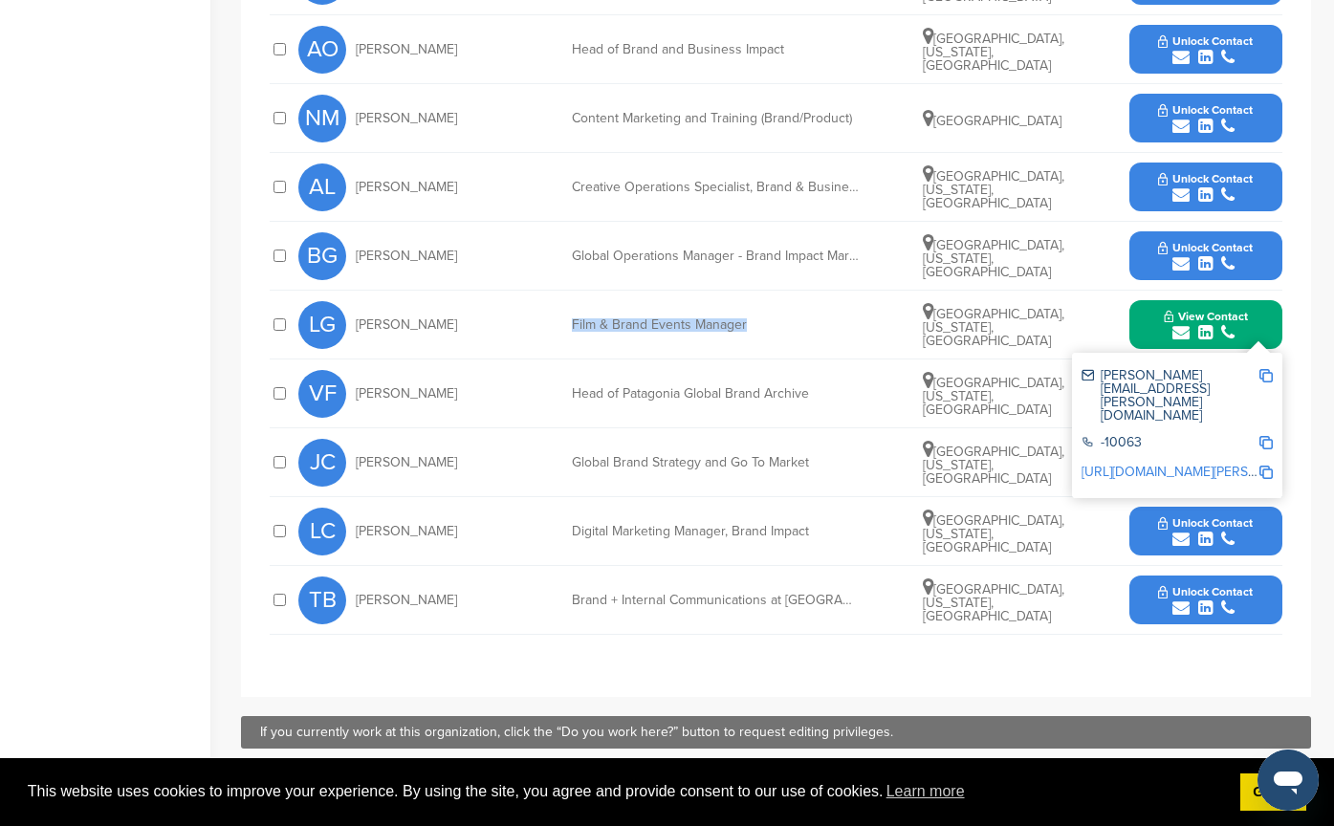
drag, startPoint x: 763, startPoint y: 300, endPoint x: 550, endPoint y: 299, distance: 213.3
click at [550, 299] on div "LG Lindsay Guerrero Film & Brand Events Manager Santa Barbara, California, Unit…" at bounding box center [790, 325] width 984 height 68
copy div "Film & Brand Events Manager"
click at [739, 630] on div "**********" at bounding box center [776, 249] width 1070 height 895
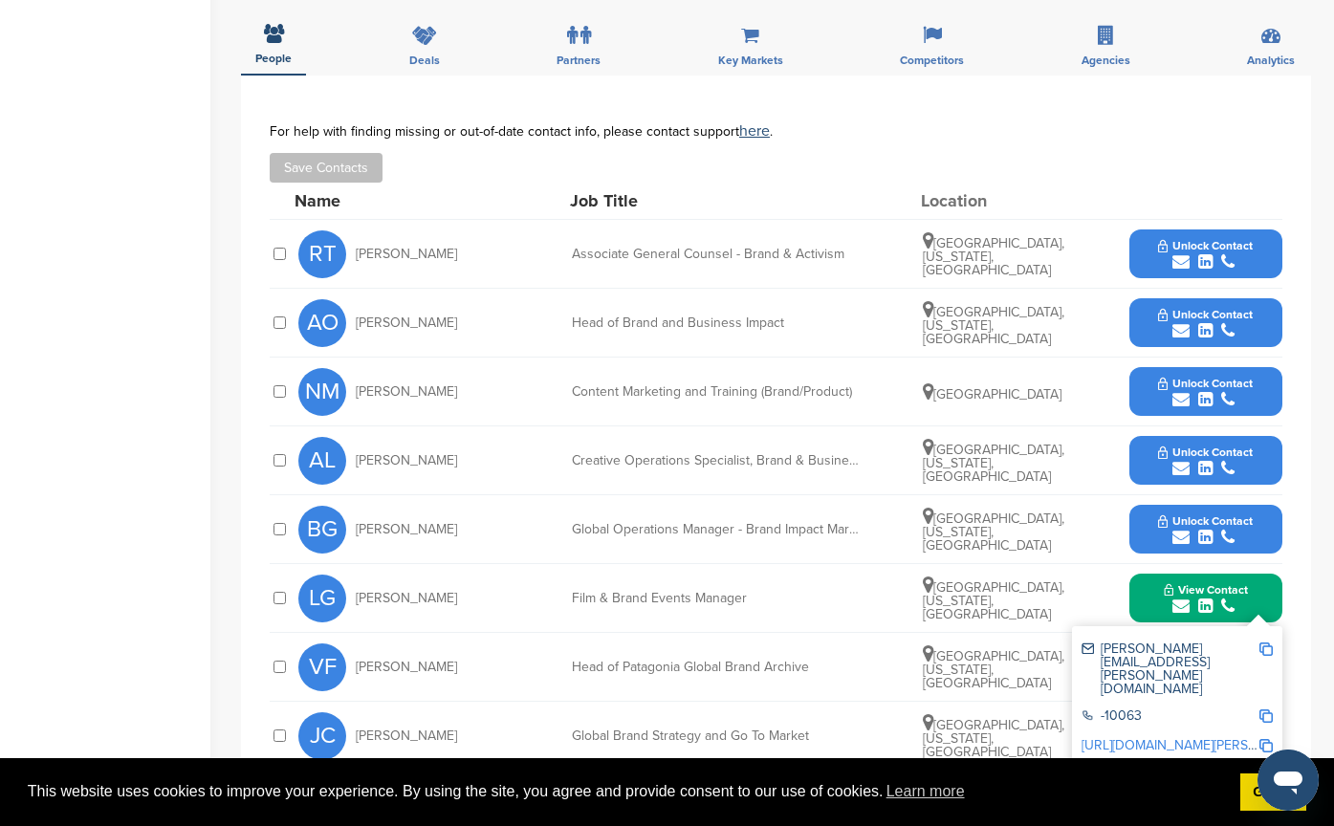
scroll to position [669, 0]
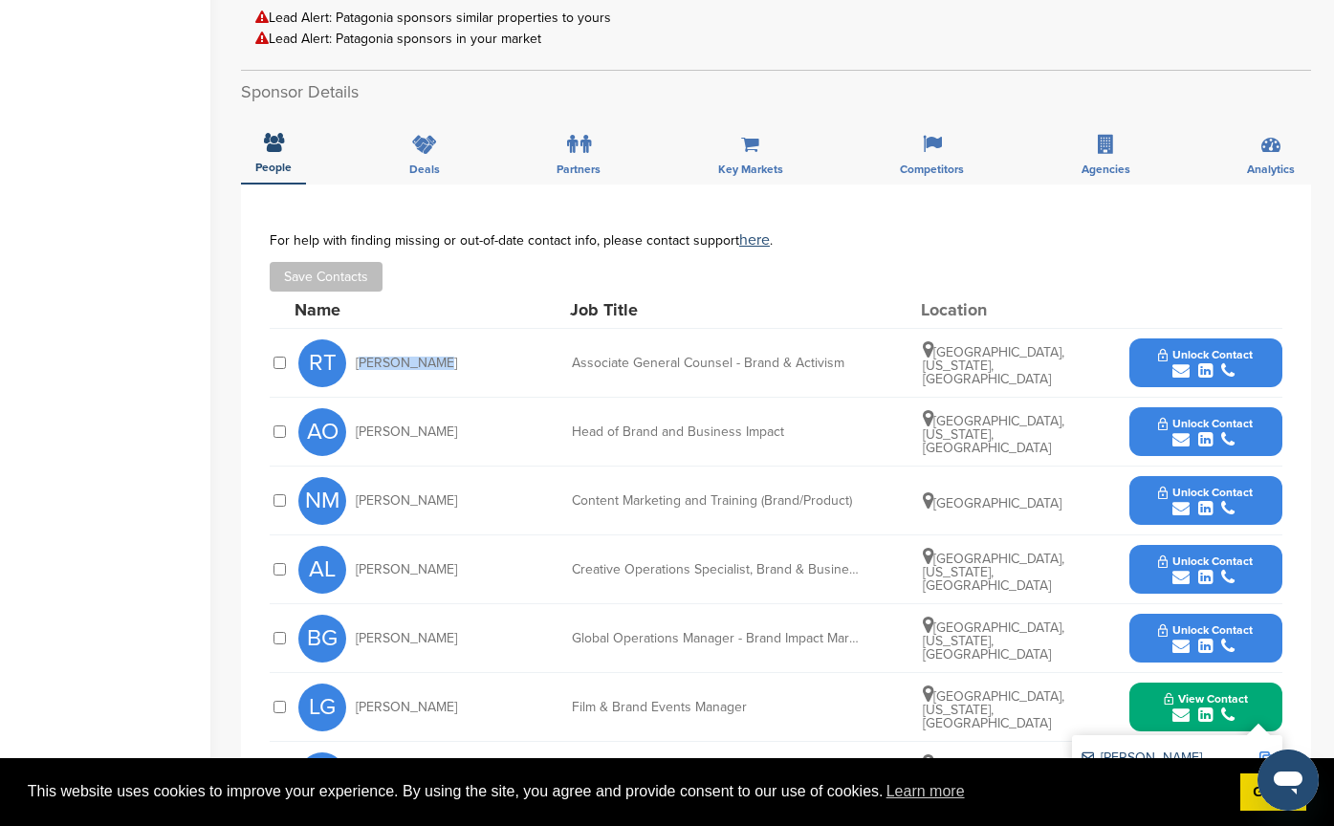
drag, startPoint x: 444, startPoint y: 335, endPoint x: 356, endPoint y: 338, distance: 88.0
click at [356, 339] on div "RT Rob Tadlock" at bounding box center [403, 363] width 210 height 48
copy span "Rob Tadlock"
click at [879, 263] on div "Save Contacts" at bounding box center [776, 277] width 1013 height 30
drag, startPoint x: 485, startPoint y: 419, endPoint x: 327, endPoint y: 411, distance: 158.0
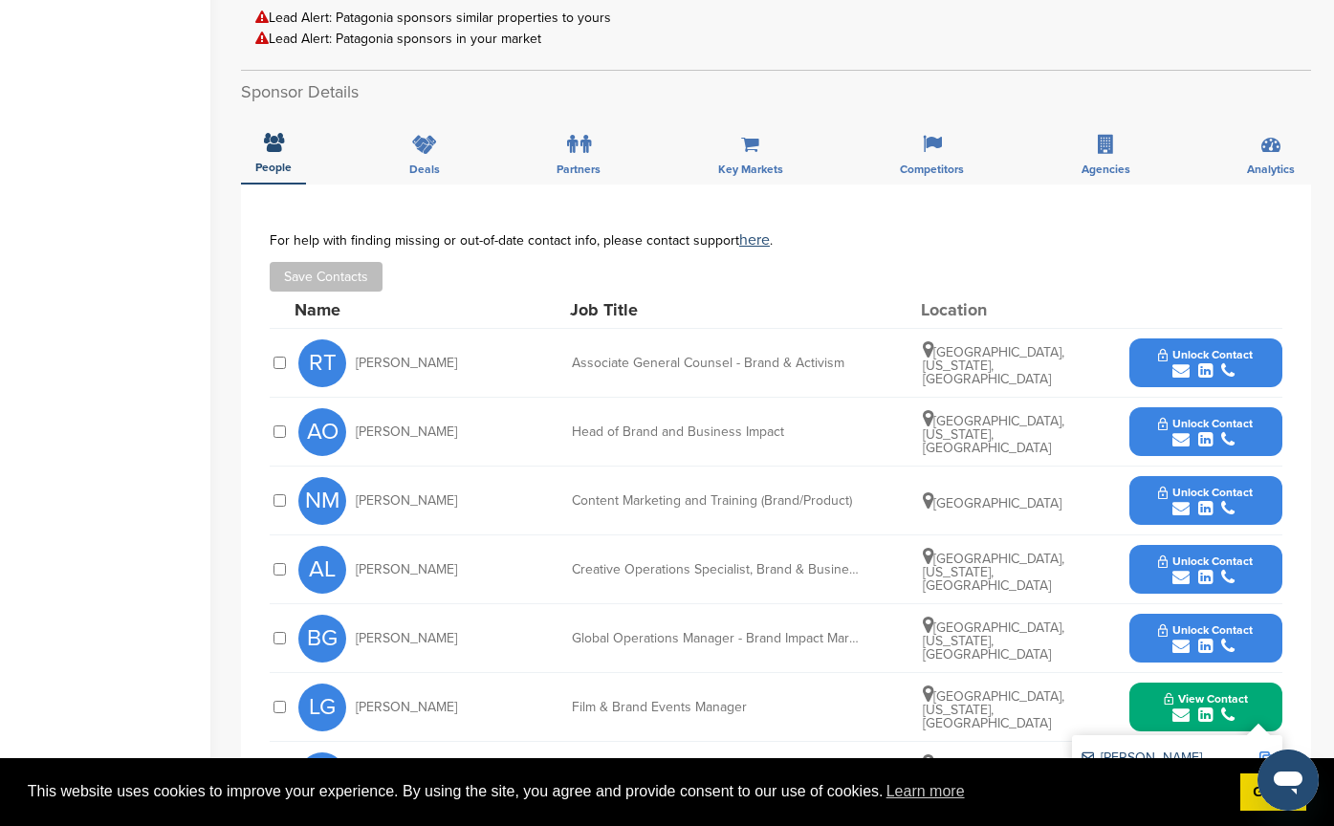
click at [327, 411] on div "AO Aileen Ottenweller" at bounding box center [403, 432] width 210 height 48
click at [526, 398] on div "AO Aileen Ottenweller Head of Brand and Business Impact Ventura, California, Un…" at bounding box center [790, 432] width 984 height 68
drag, startPoint x: 497, startPoint y: 414, endPoint x: 360, endPoint y: 413, distance: 137.7
click at [360, 413] on div "AO Aileen Ottenweller" at bounding box center [403, 432] width 210 height 48
copy span "Aileen Ottenweller"
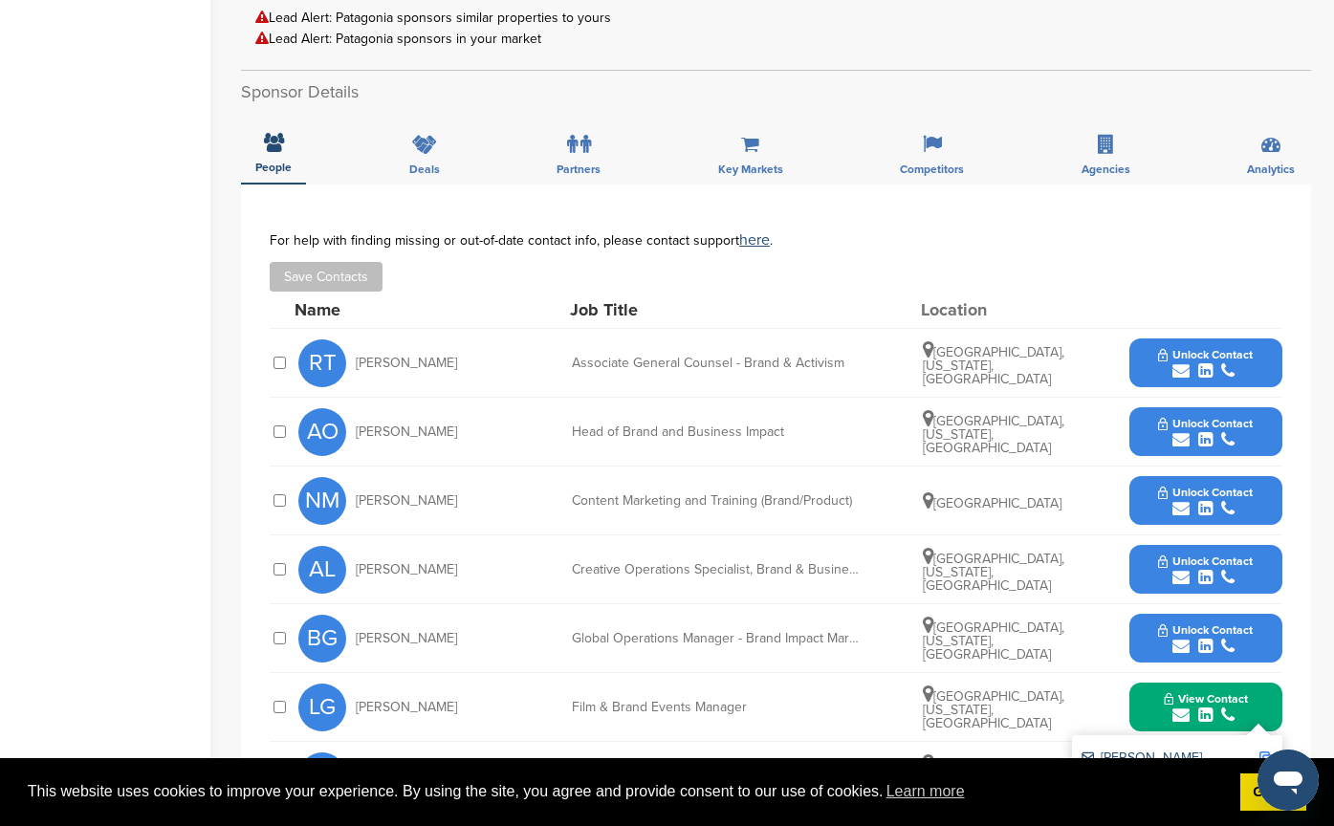
click at [1256, 404] on button "Unlock Contact" at bounding box center [1205, 432] width 141 height 57
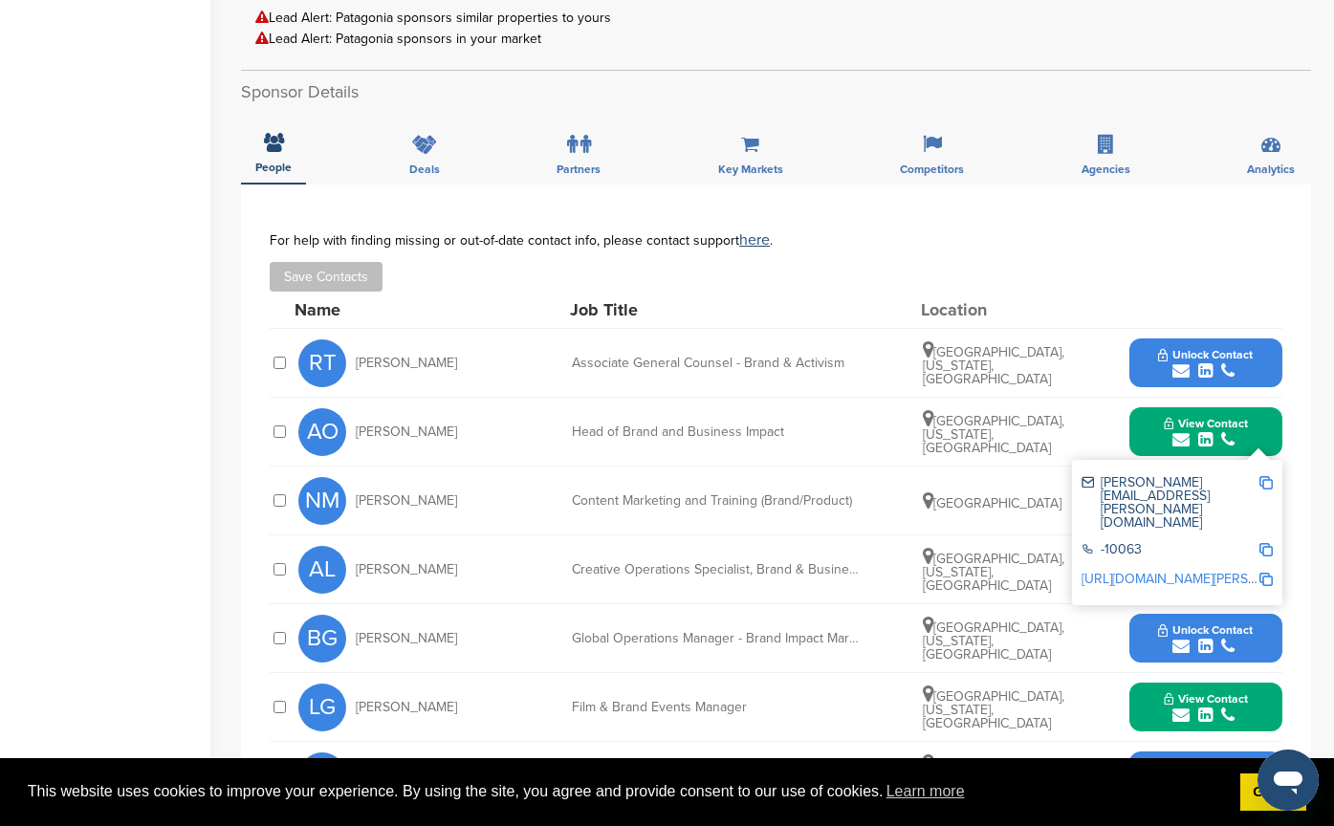
click at [1270, 476] on img at bounding box center [1265, 482] width 13 height 13
copy span "Aileen Ottenweller"
drag, startPoint x: 784, startPoint y: 408, endPoint x: 553, endPoint y: 402, distance: 231.5
click at [553, 402] on div "AO Aileen Ottenweller Head of Brand and Business Impact Ventura, California, Un…" at bounding box center [790, 432] width 984 height 68
copy div "Head of Brand and Business Impact"
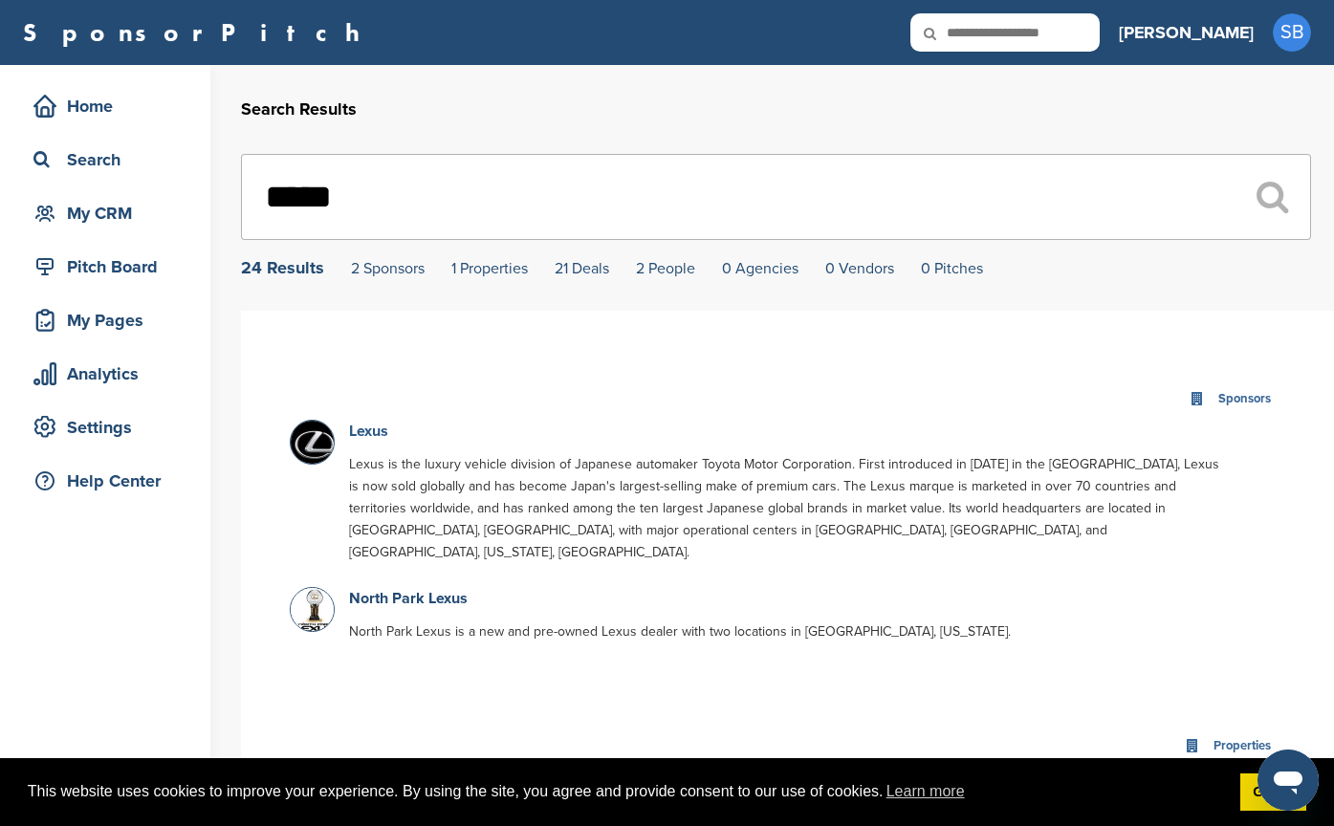
click at [365, 431] on link "Lexus" at bounding box center [368, 431] width 39 height 19
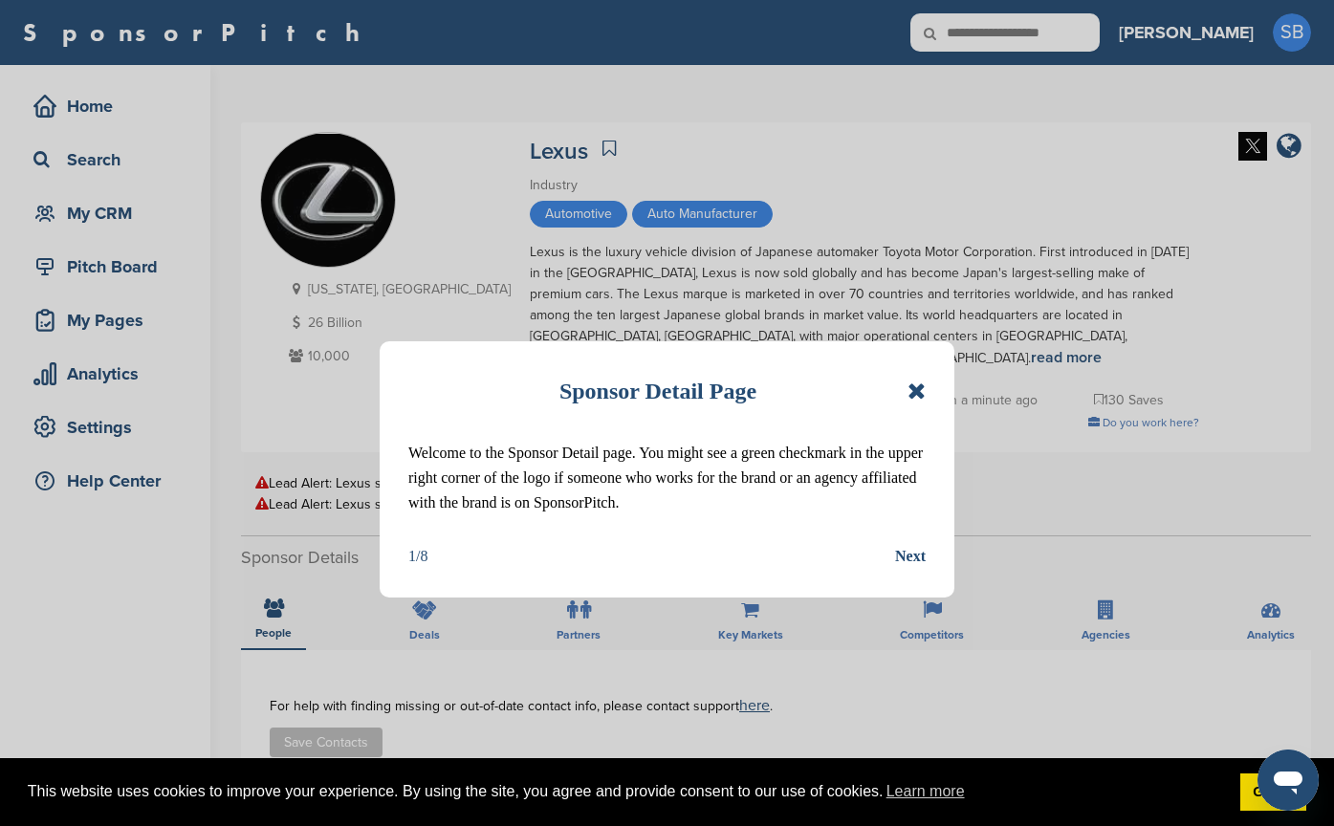
click at [929, 386] on div "Sponsor Detail Page Welcome to the Sponsor Detail page. You might see a green c…" at bounding box center [667, 469] width 575 height 256
click at [915, 385] on icon at bounding box center [917, 391] width 18 height 23
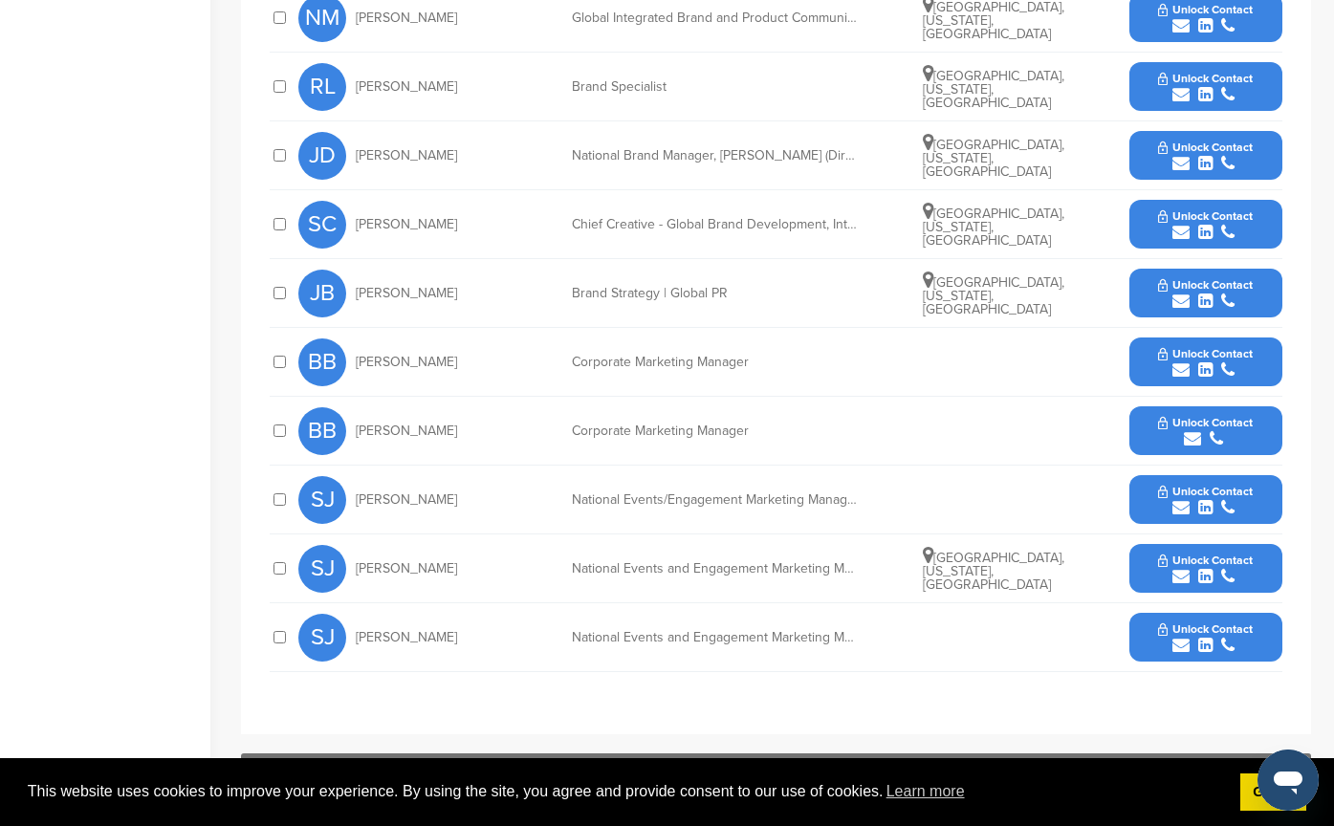
scroll to position [765, 0]
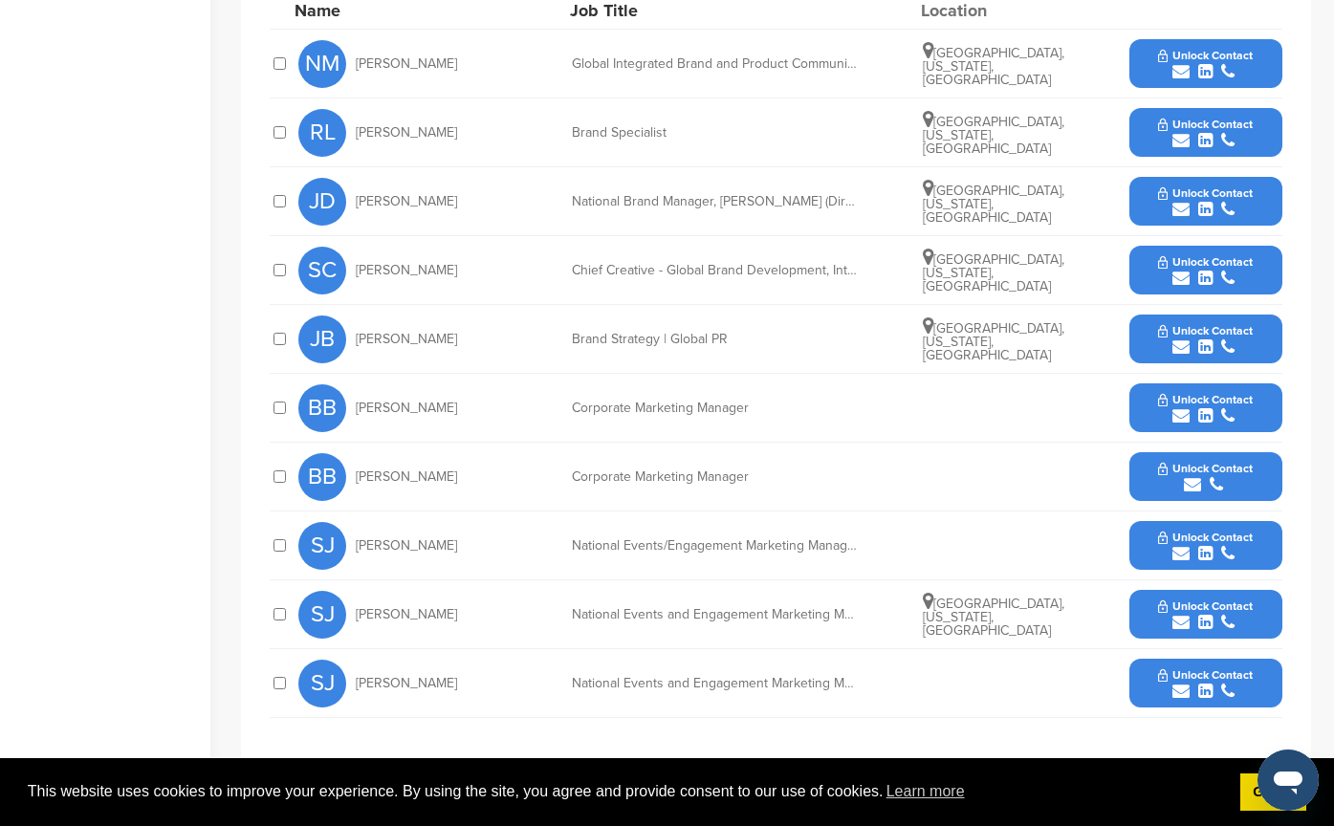
click at [1211, 407] on icon "submit" at bounding box center [1205, 415] width 14 height 17
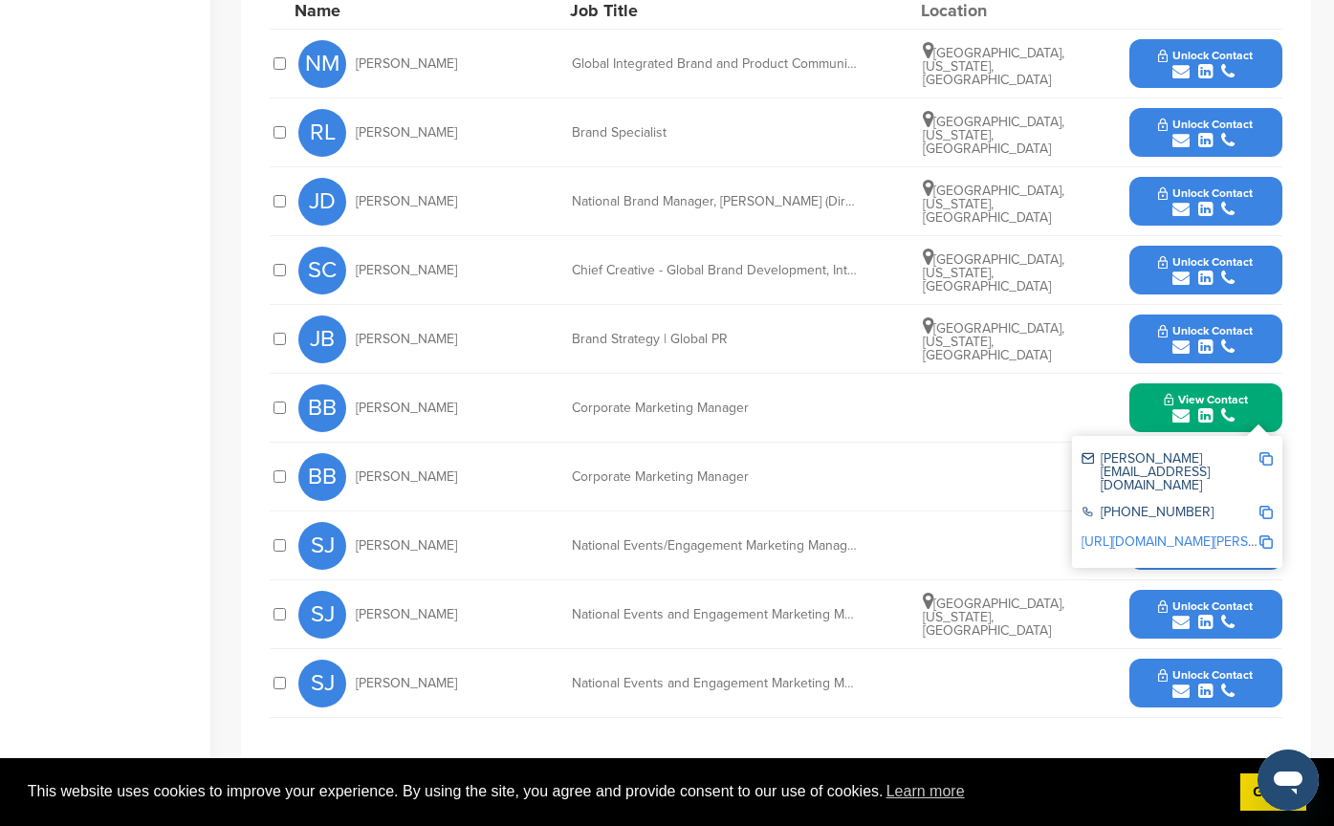
click at [1262, 452] on img at bounding box center [1265, 458] width 13 height 13
drag, startPoint x: 782, startPoint y: 451, endPoint x: 503, endPoint y: 450, distance: 279.2
click at [503, 450] on div "BB [PERSON_NAME] Corporate Marketing Manager Unlock Contact" at bounding box center [790, 477] width 984 height 68
copy div "Corporate Marketing Manager"
click at [827, 374] on div "BB Brian Bolain Corporate Marketing Manager View Contact brian_bolain@lexus.com…" at bounding box center [790, 408] width 984 height 68
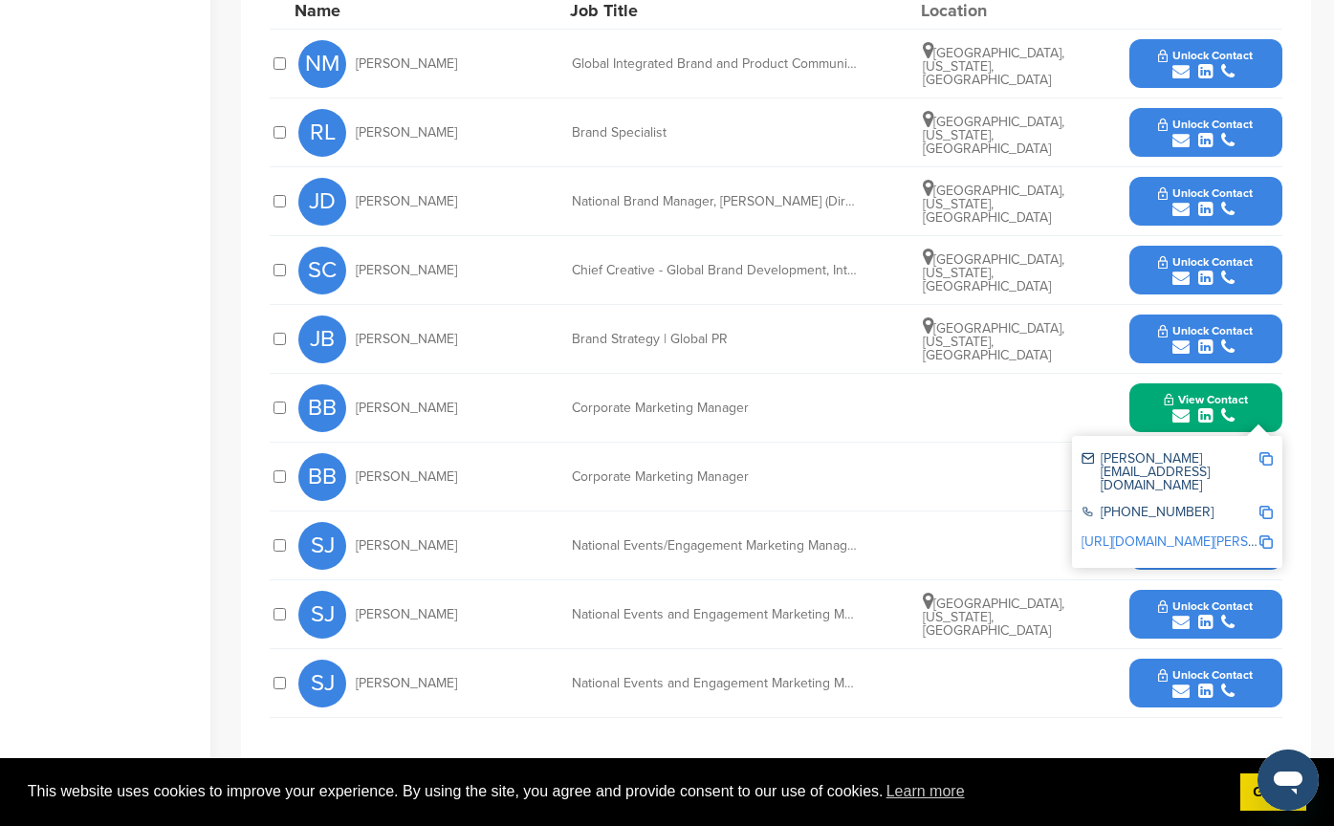
click at [1173, 614] on icon "submit" at bounding box center [1180, 622] width 17 height 17
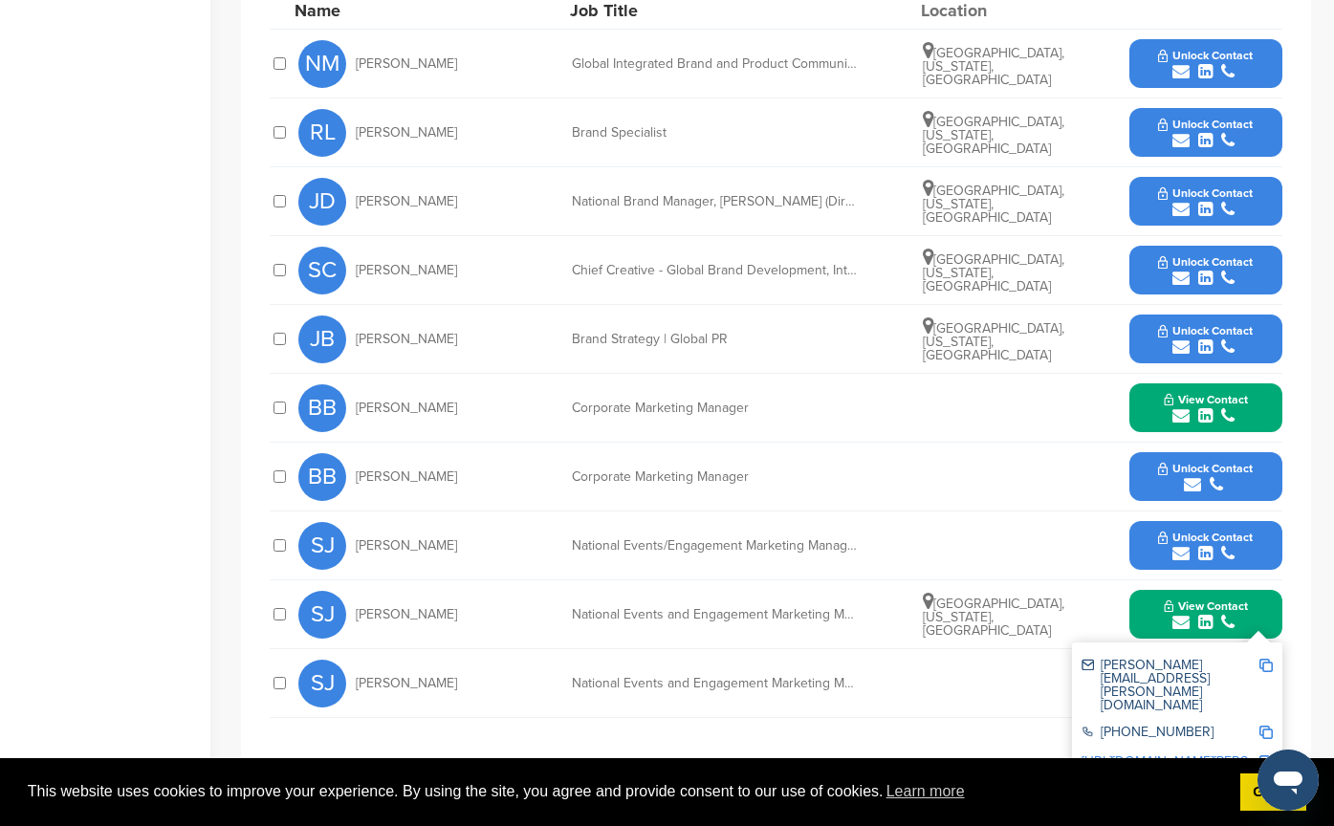
click at [1263, 659] on img at bounding box center [1265, 665] width 13 height 13
drag, startPoint x: 558, startPoint y: 591, endPoint x: 874, endPoint y: 575, distance: 317.0
click at [874, 580] on div "SJ Steve Jett National Events and Engagement Marketing Manager Torrance, Califo…" at bounding box center [790, 614] width 984 height 68
copy div "National Events and Engagement Marketing Manag"
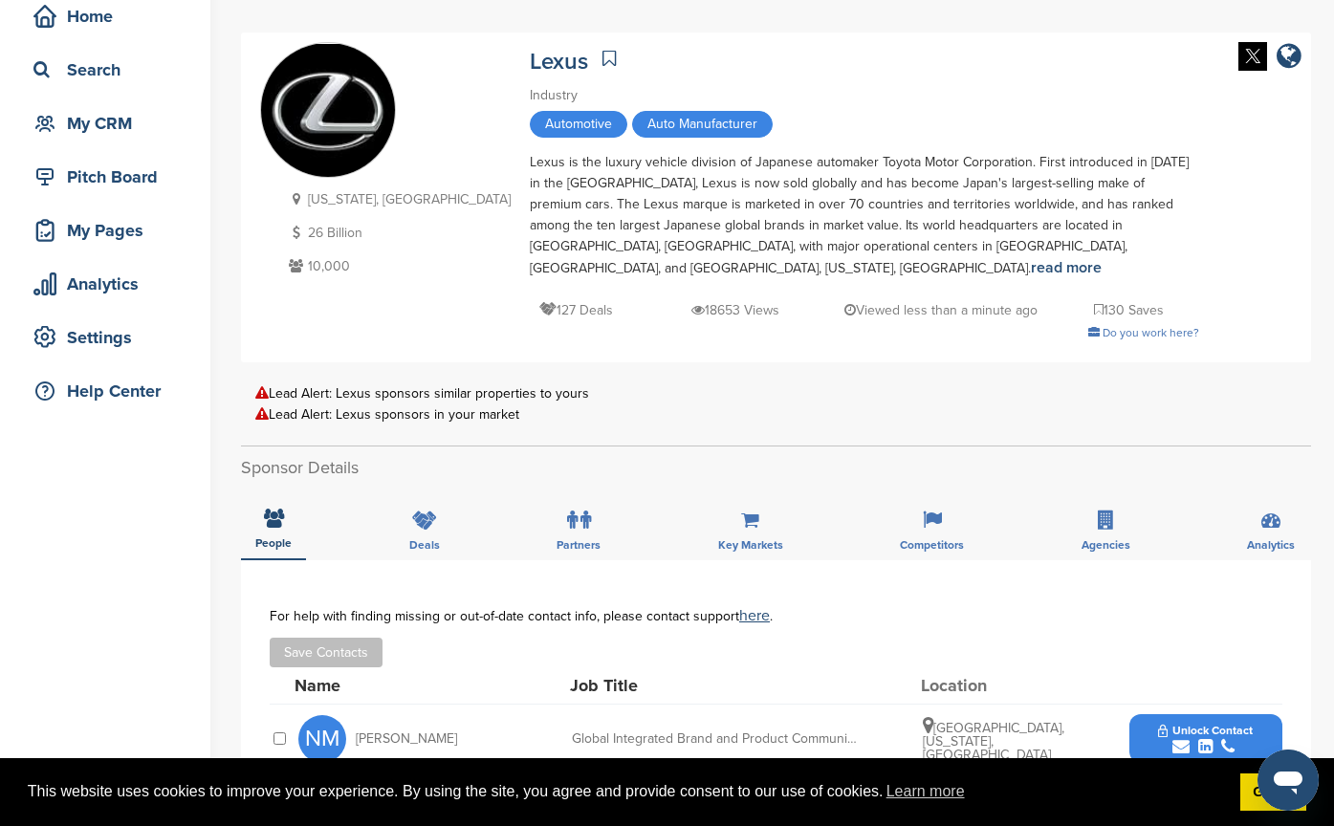
scroll to position [0, 0]
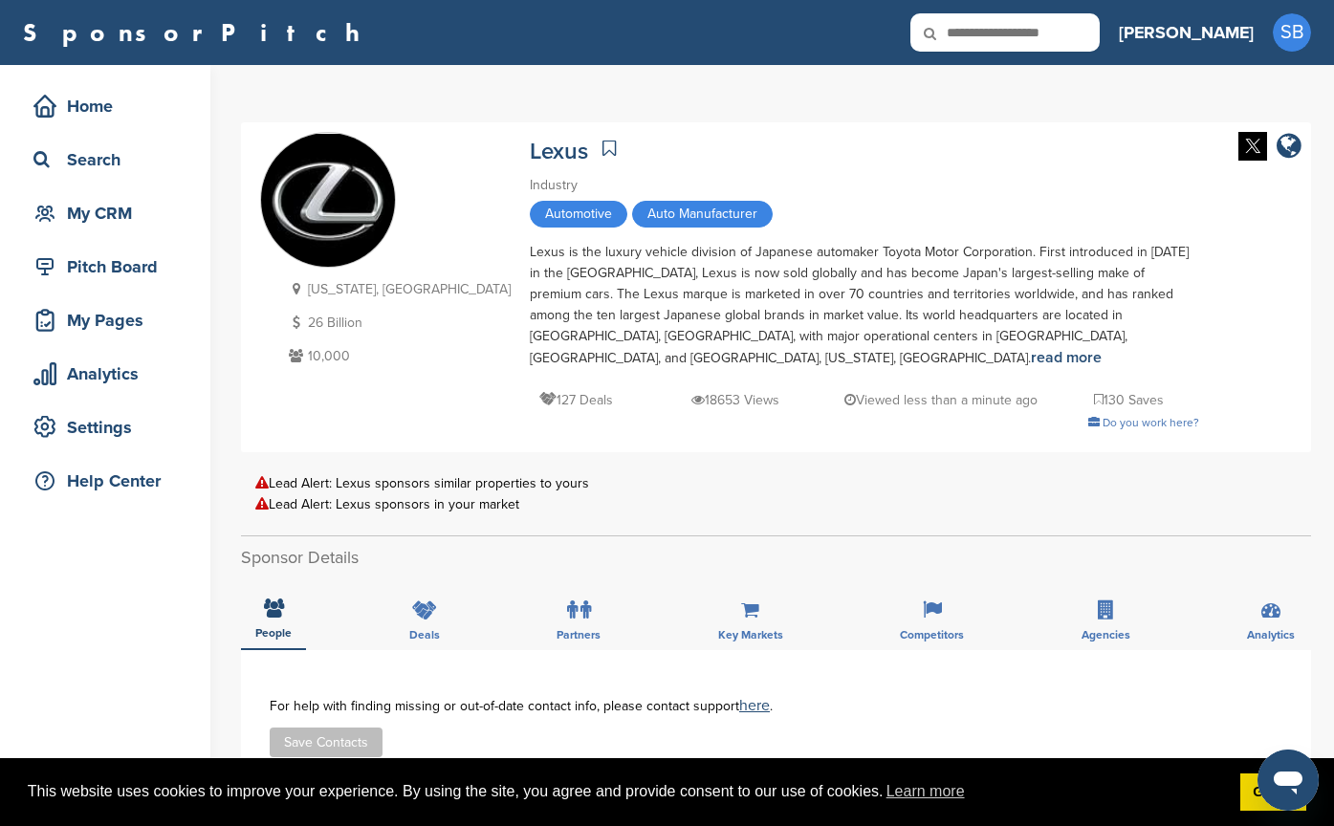
click at [1063, 34] on input "text" at bounding box center [1004, 32] width 189 height 38
type input "**********"
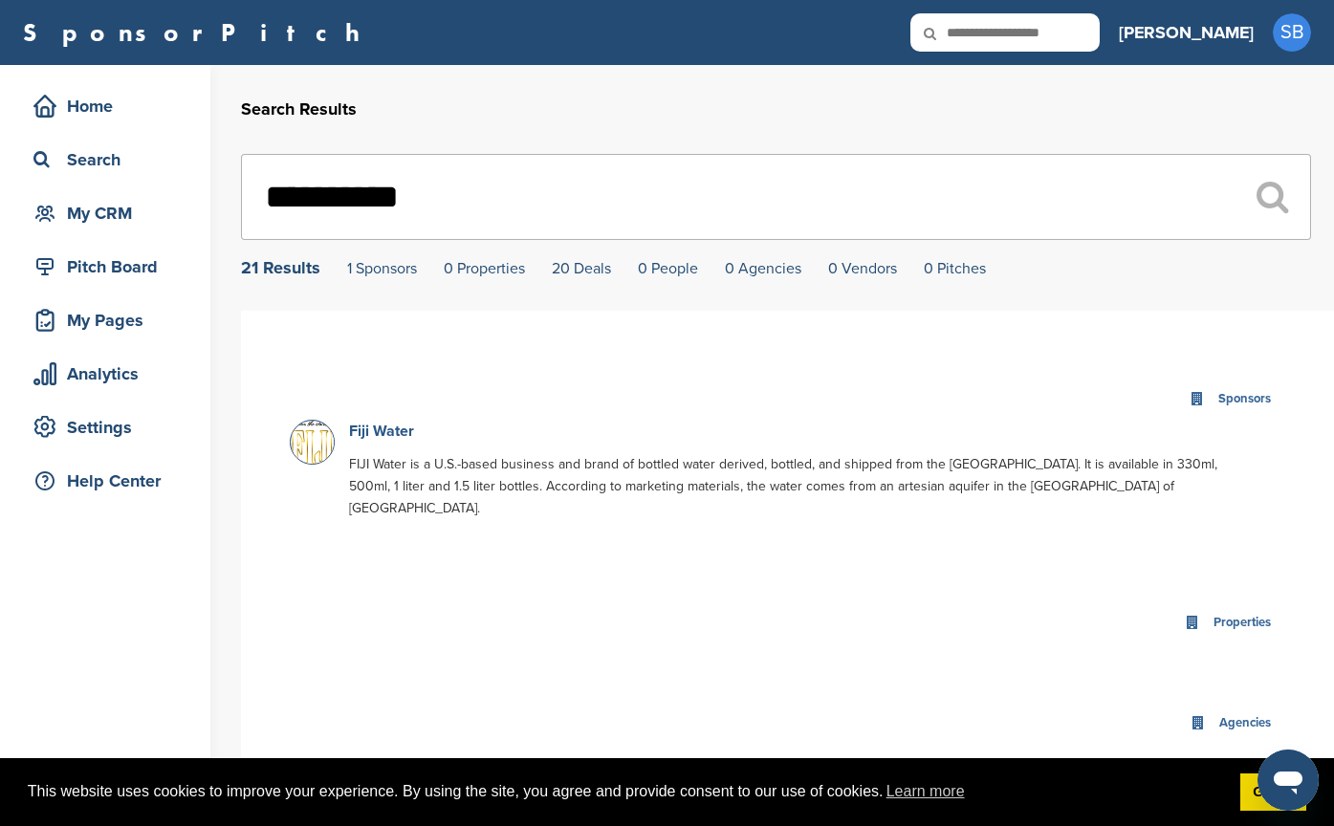
click at [353, 440] on link "Fiji Water" at bounding box center [381, 431] width 65 height 19
click at [364, 420] on div "Sponsors" at bounding box center [788, 399] width 996 height 41
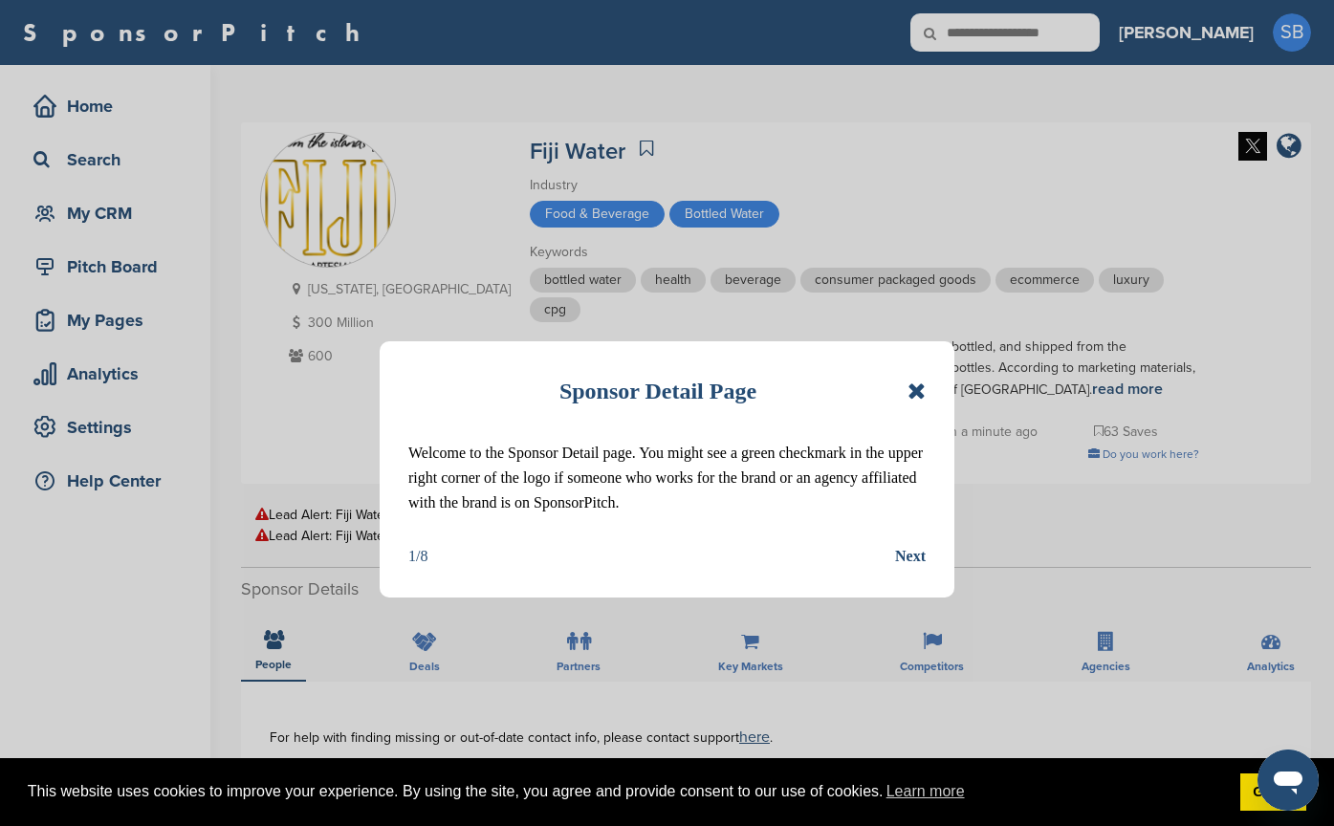
click at [912, 392] on icon at bounding box center [917, 391] width 18 height 23
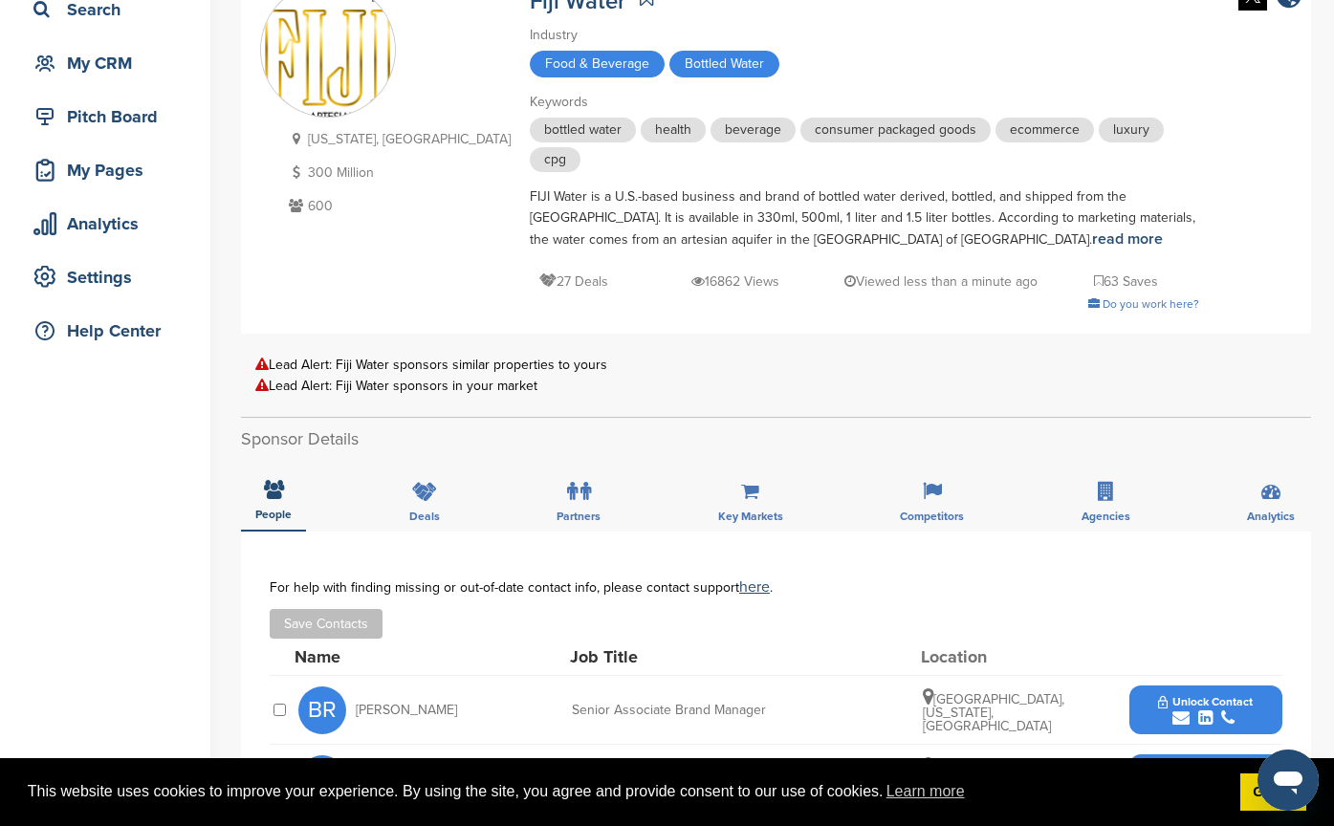
scroll to position [383, 0]
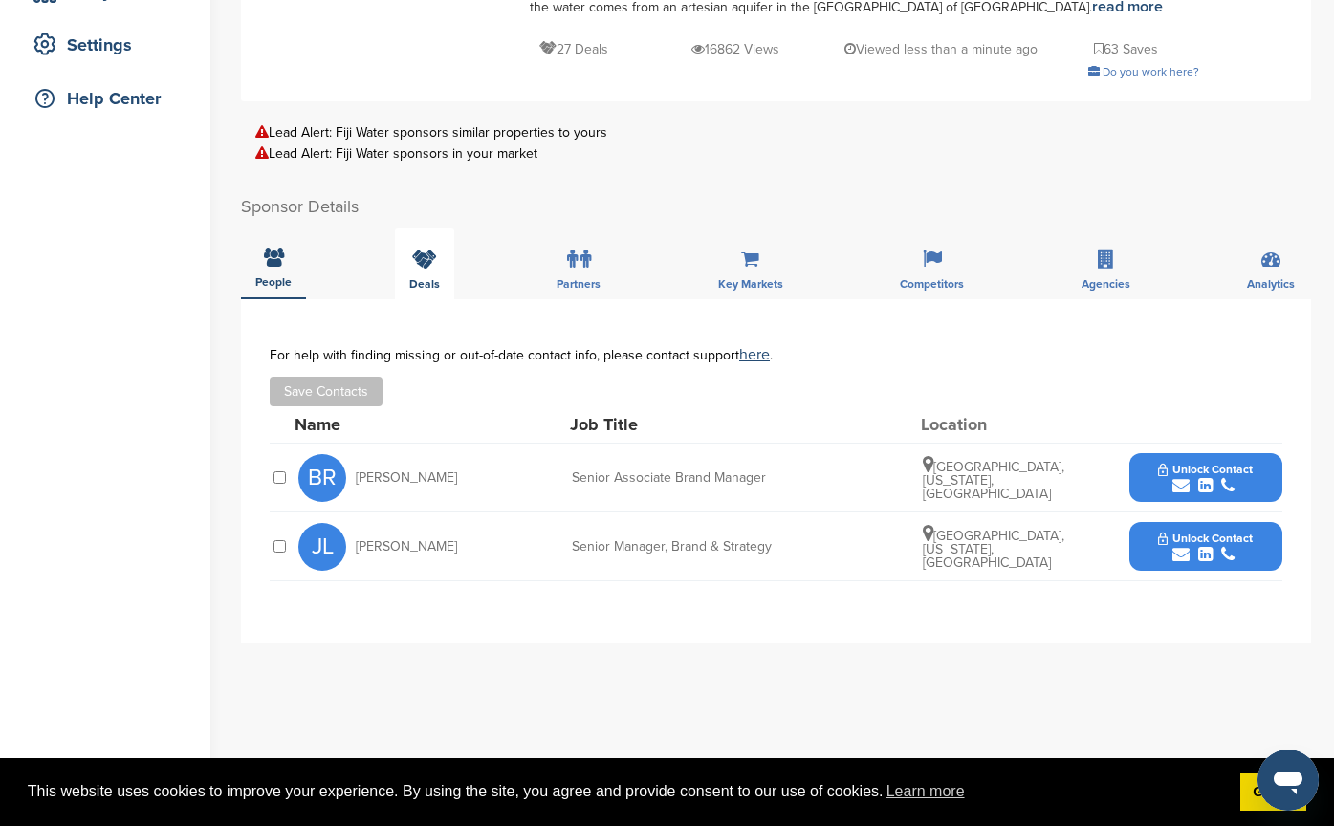
click at [444, 258] on div "Deals" at bounding box center [424, 264] width 59 height 71
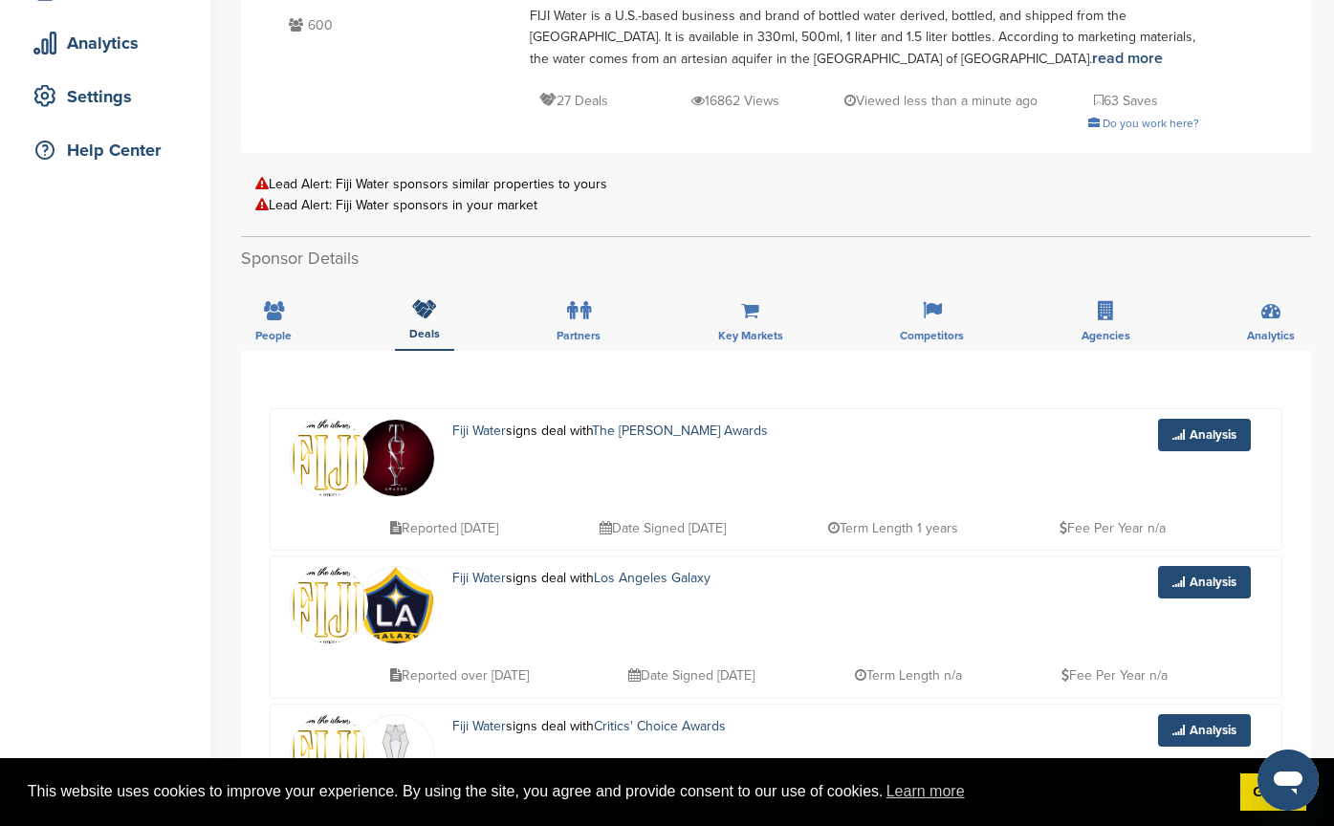
scroll to position [191, 0]
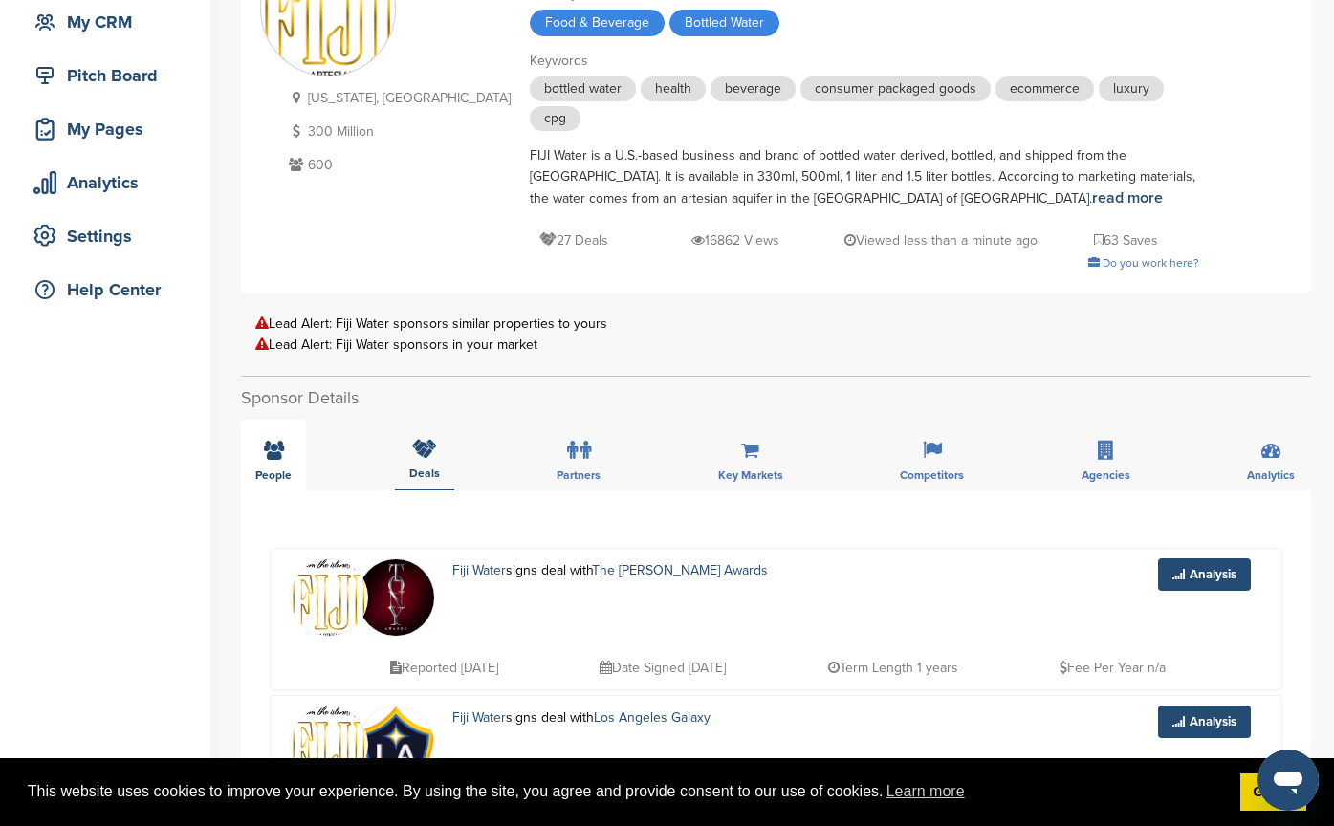
click at [272, 441] on icon at bounding box center [274, 450] width 20 height 19
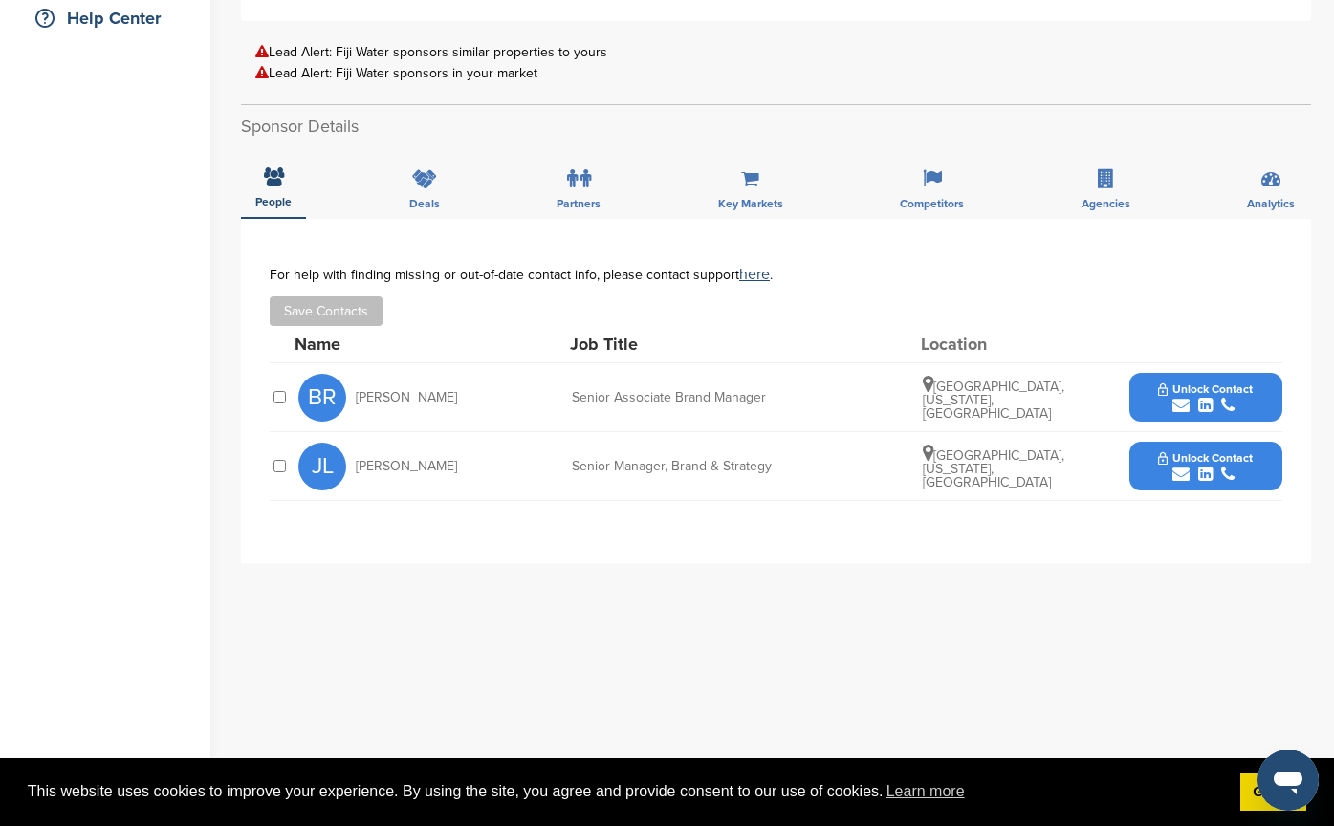
scroll to position [574, 0]
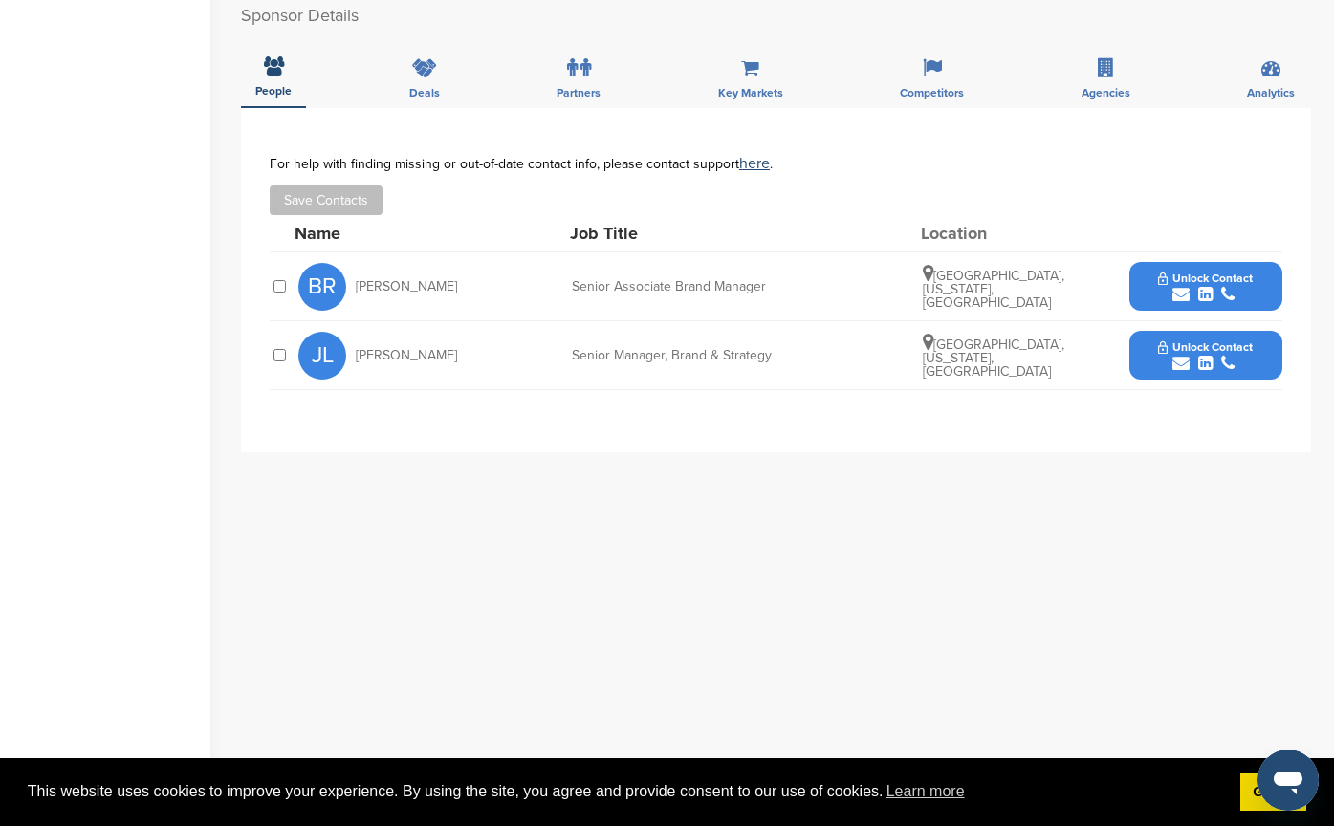
click at [1153, 290] on button "Unlock Contact" at bounding box center [1205, 286] width 141 height 57
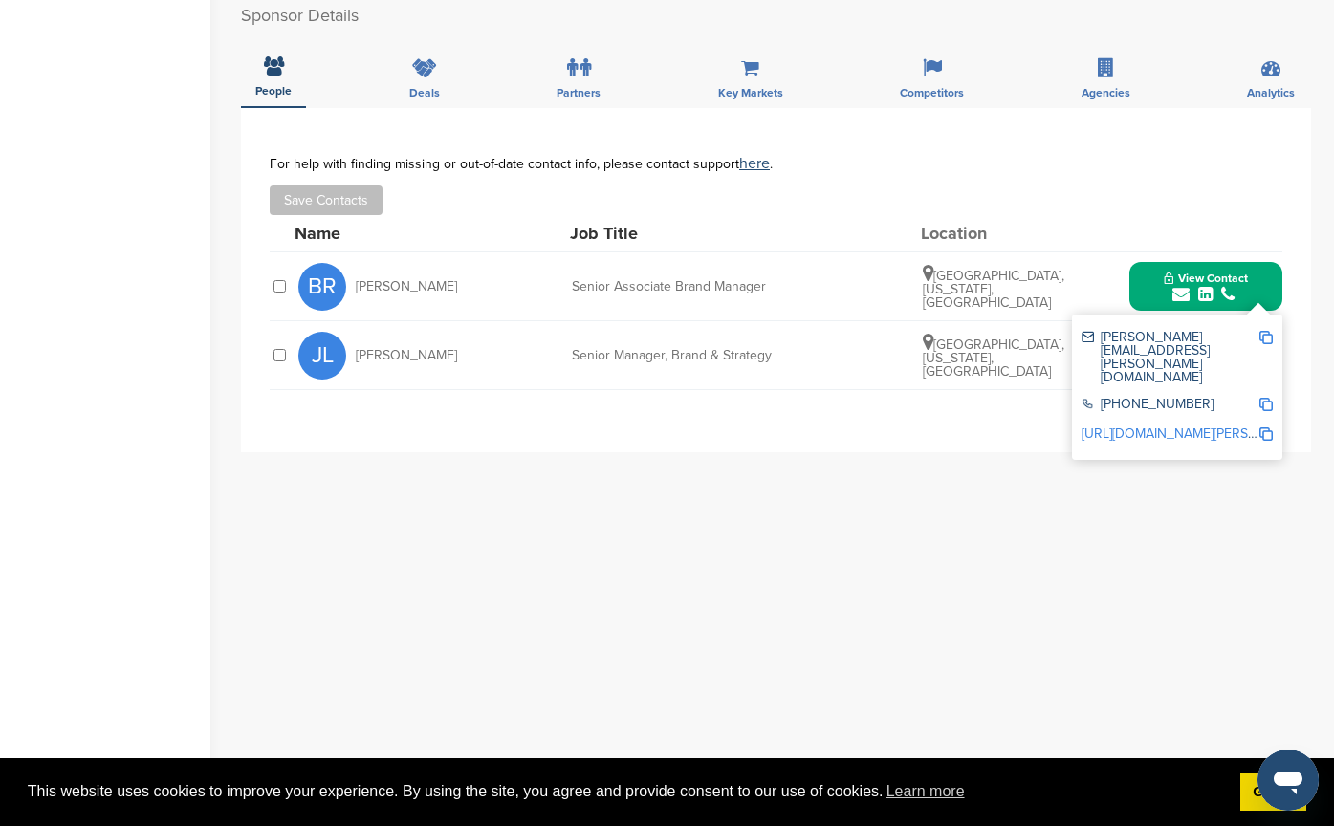
click at [1097, 527] on div "**********" at bounding box center [776, 490] width 1070 height 765
click at [1300, 352] on div "**********" at bounding box center [776, 280] width 1070 height 344
click at [1270, 338] on img at bounding box center [1265, 337] width 13 height 13
drag, startPoint x: 817, startPoint y: 286, endPoint x: 526, endPoint y: 282, distance: 290.7
click at [526, 282] on div "BR Brooke Reinhart Senior Associate Brand Manager Los Angeles, California, Unit…" at bounding box center [790, 286] width 984 height 68
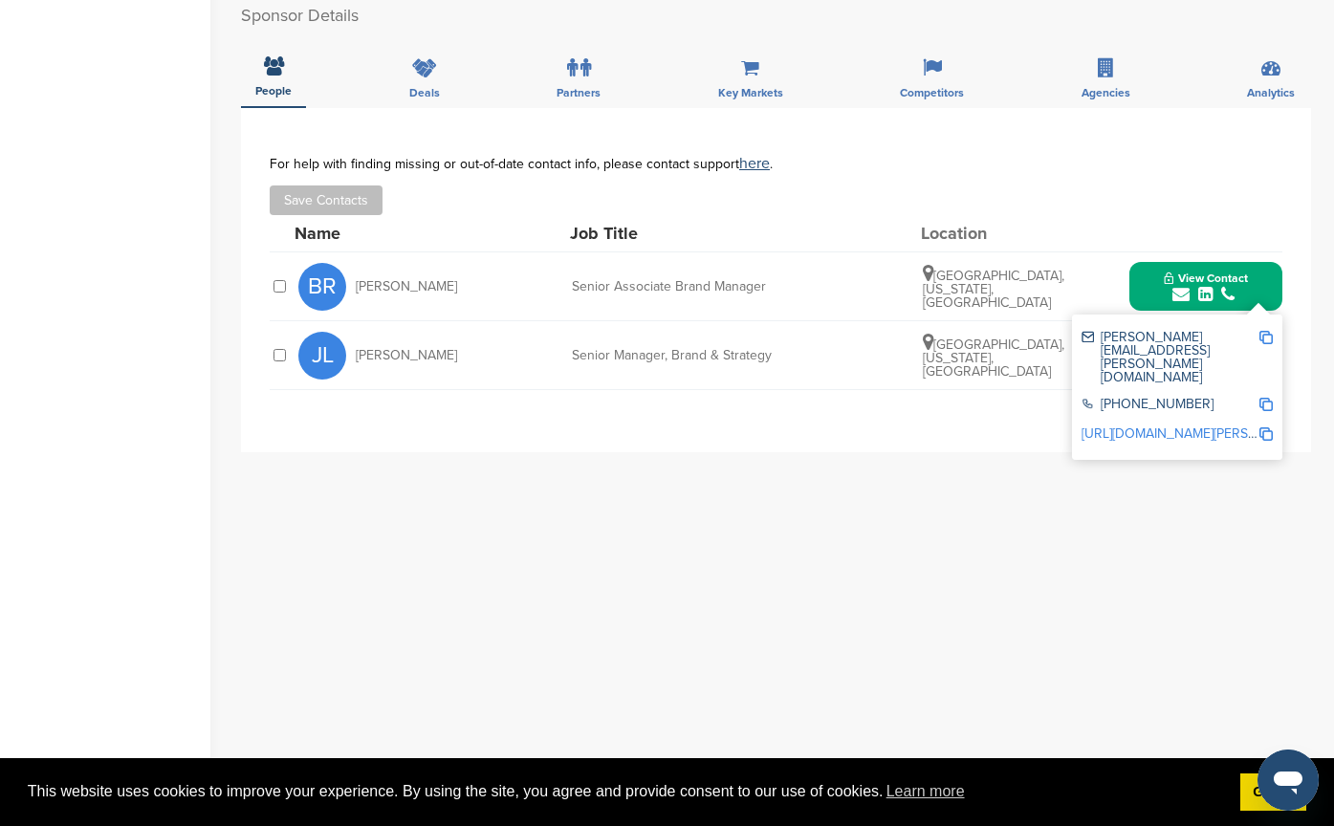
copy div "Senior Associate Brand Manager"
click at [703, 377] on div "JL Jin Lee Senior Manager, Brand & Strategy Huntington Beach, California, Unite…" at bounding box center [790, 355] width 984 height 68
drag, startPoint x: 791, startPoint y: 352, endPoint x: 526, endPoint y: 358, distance: 265.0
click at [526, 358] on div "JL Jin Lee Senior Manager, Brand & Strategy Huntington Beach, California, Unite…" at bounding box center [790, 355] width 984 height 68
copy div "Senior Manager, Brand & Strategy"
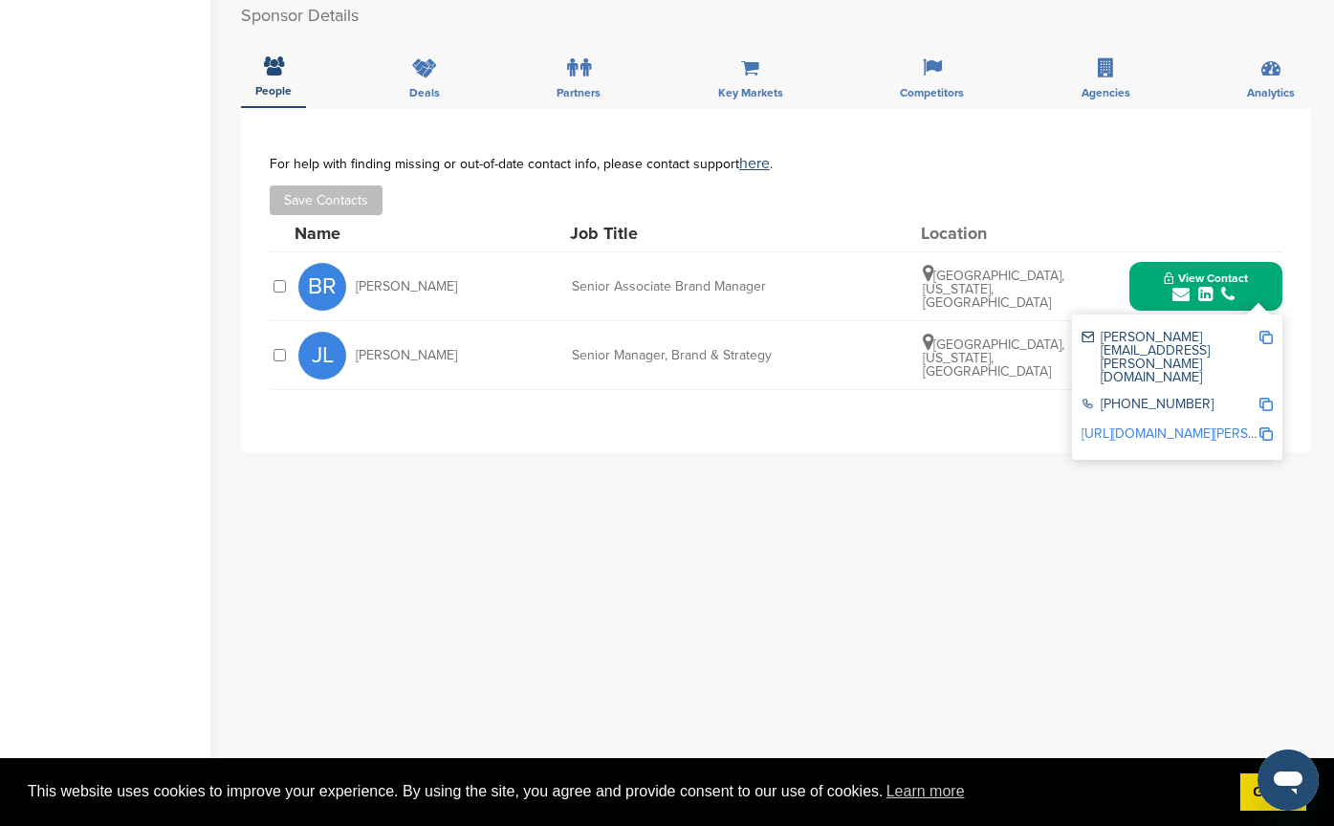
click at [1085, 497] on div "**********" at bounding box center [776, 490] width 1070 height 765
click at [1308, 356] on div "**********" at bounding box center [776, 280] width 1070 height 344
click at [1293, 344] on div "**********" at bounding box center [776, 280] width 1070 height 344
click at [1117, 274] on div "BR Brooke Reinhart Senior Associate Brand Manager Los Angeles, California, Unit…" at bounding box center [790, 286] width 984 height 68
click at [1183, 275] on span "View Contact" at bounding box center [1206, 278] width 84 height 13
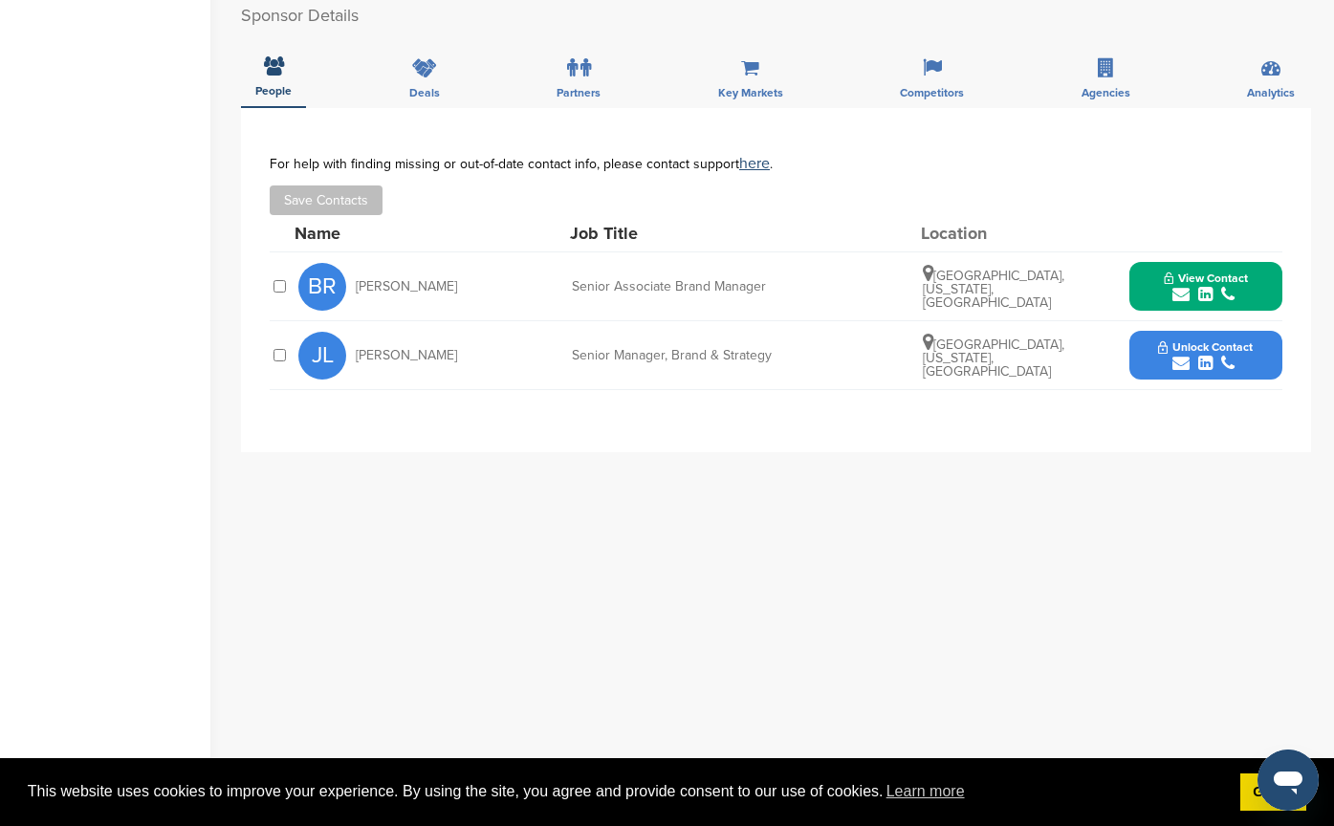
click at [1192, 344] on span "Unlock Contact" at bounding box center [1205, 346] width 95 height 13
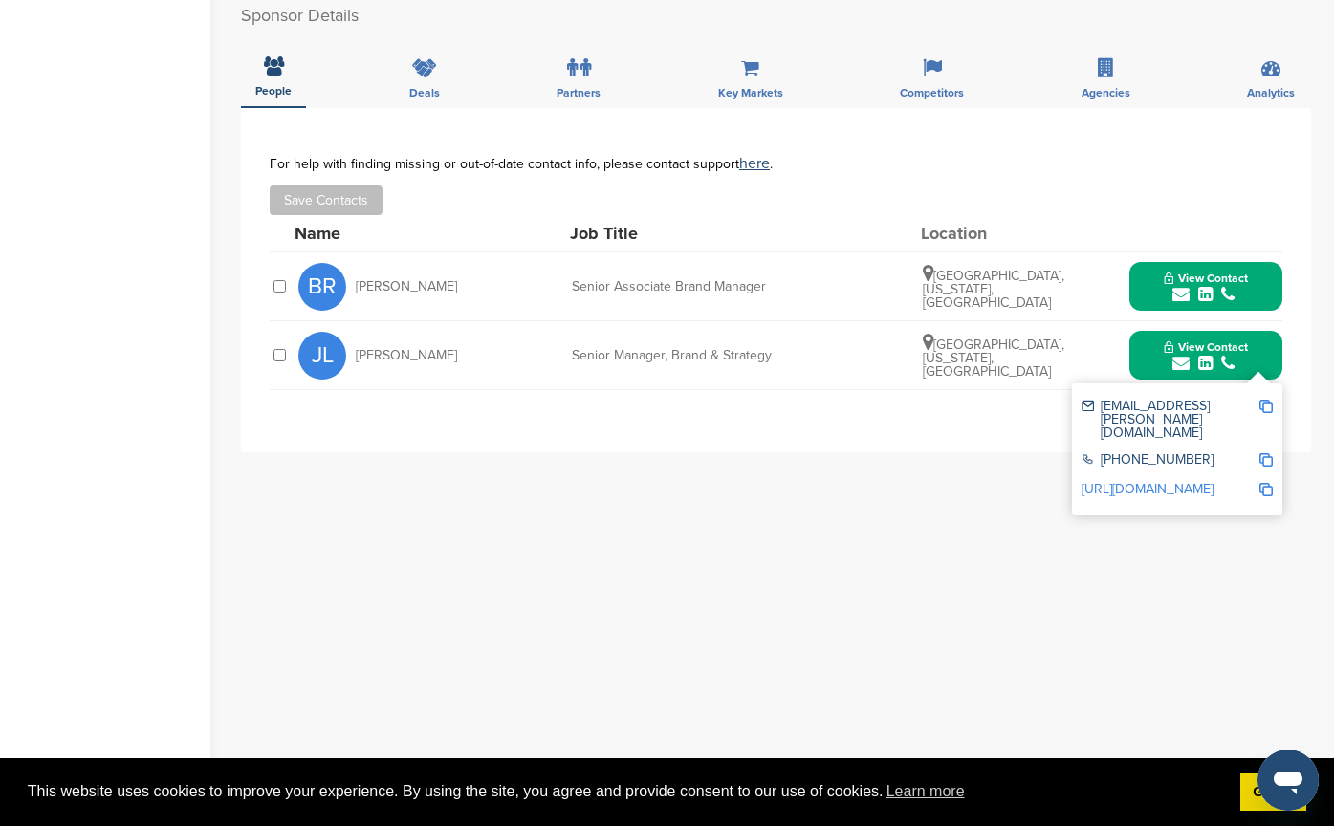
click at [1271, 411] on img at bounding box center [1265, 406] width 13 height 13
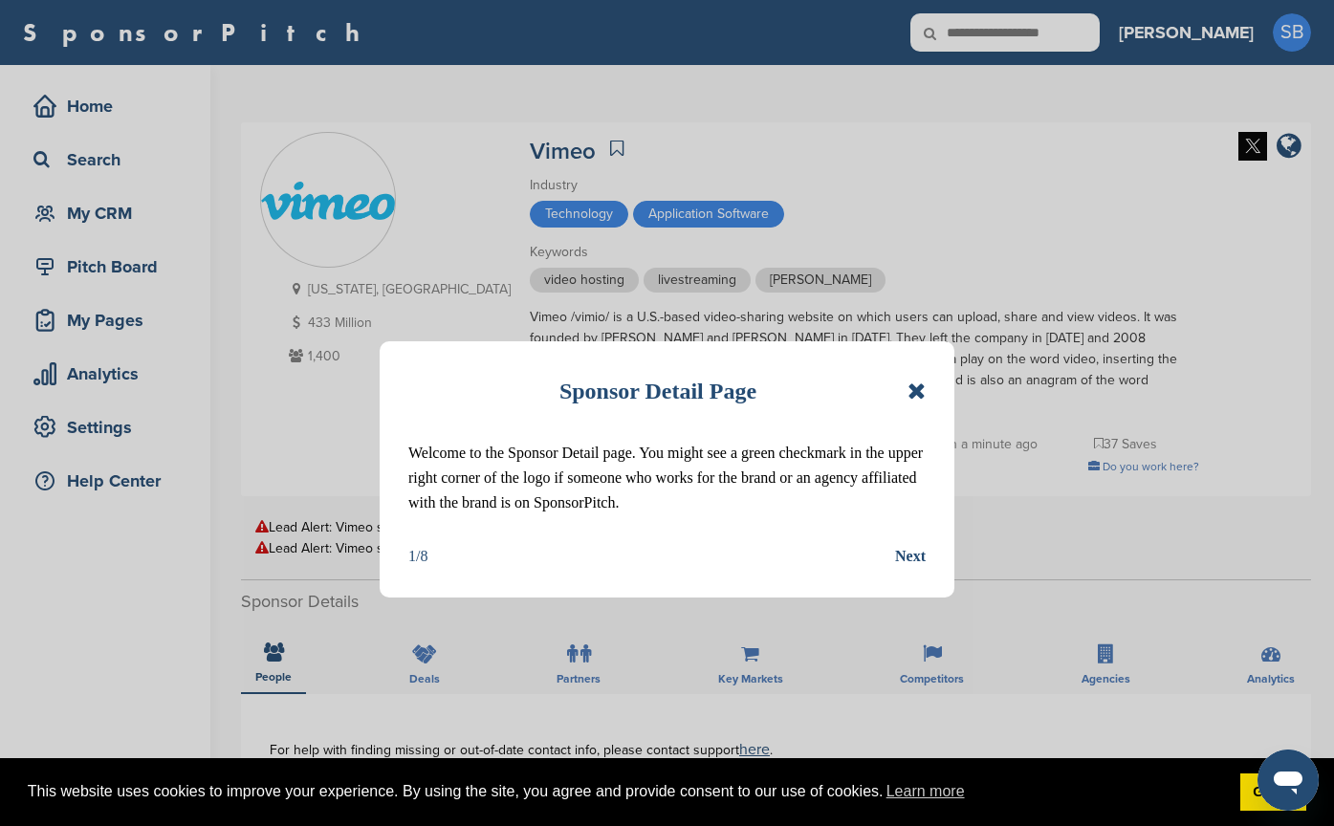
click at [908, 392] on icon at bounding box center [917, 391] width 18 height 23
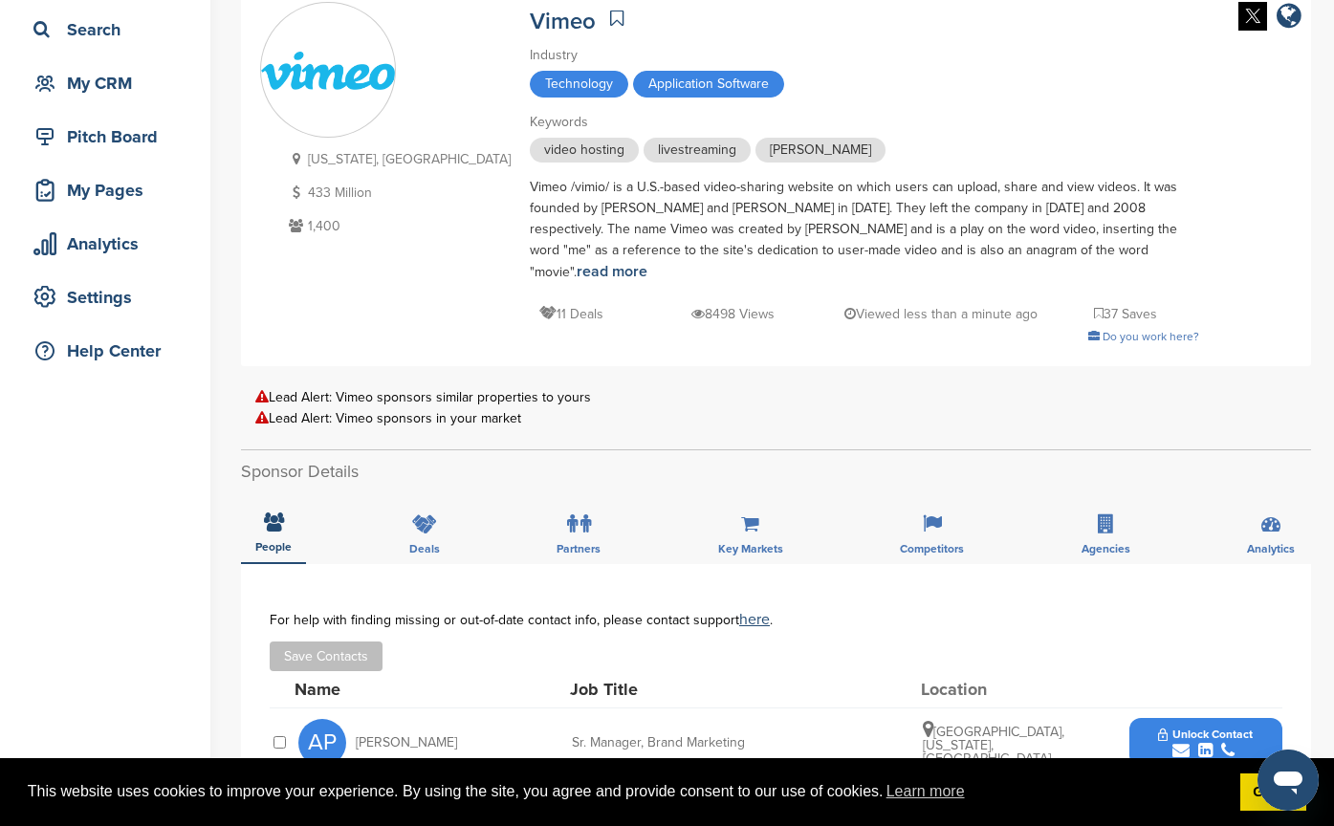
scroll to position [383, 0]
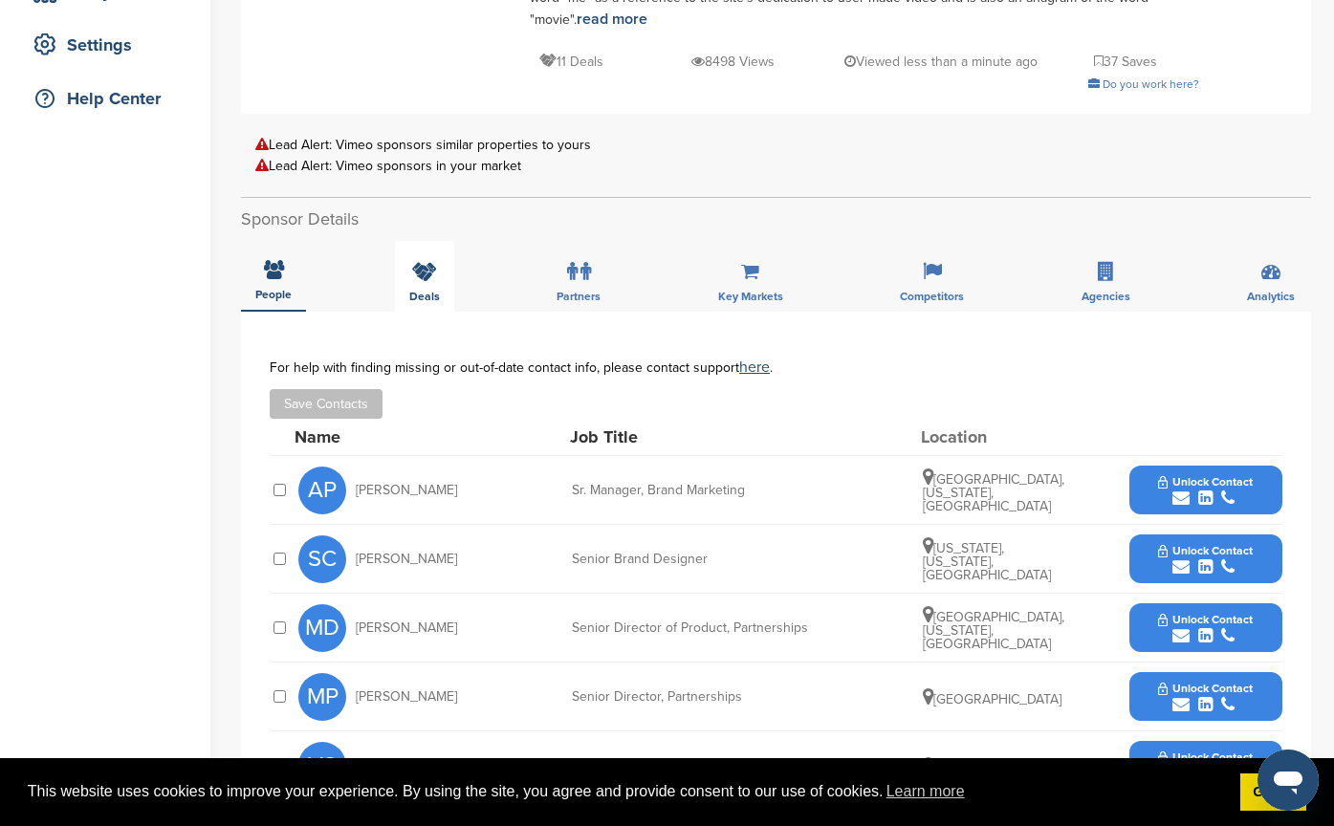
click at [438, 259] on div "Deals" at bounding box center [424, 276] width 59 height 71
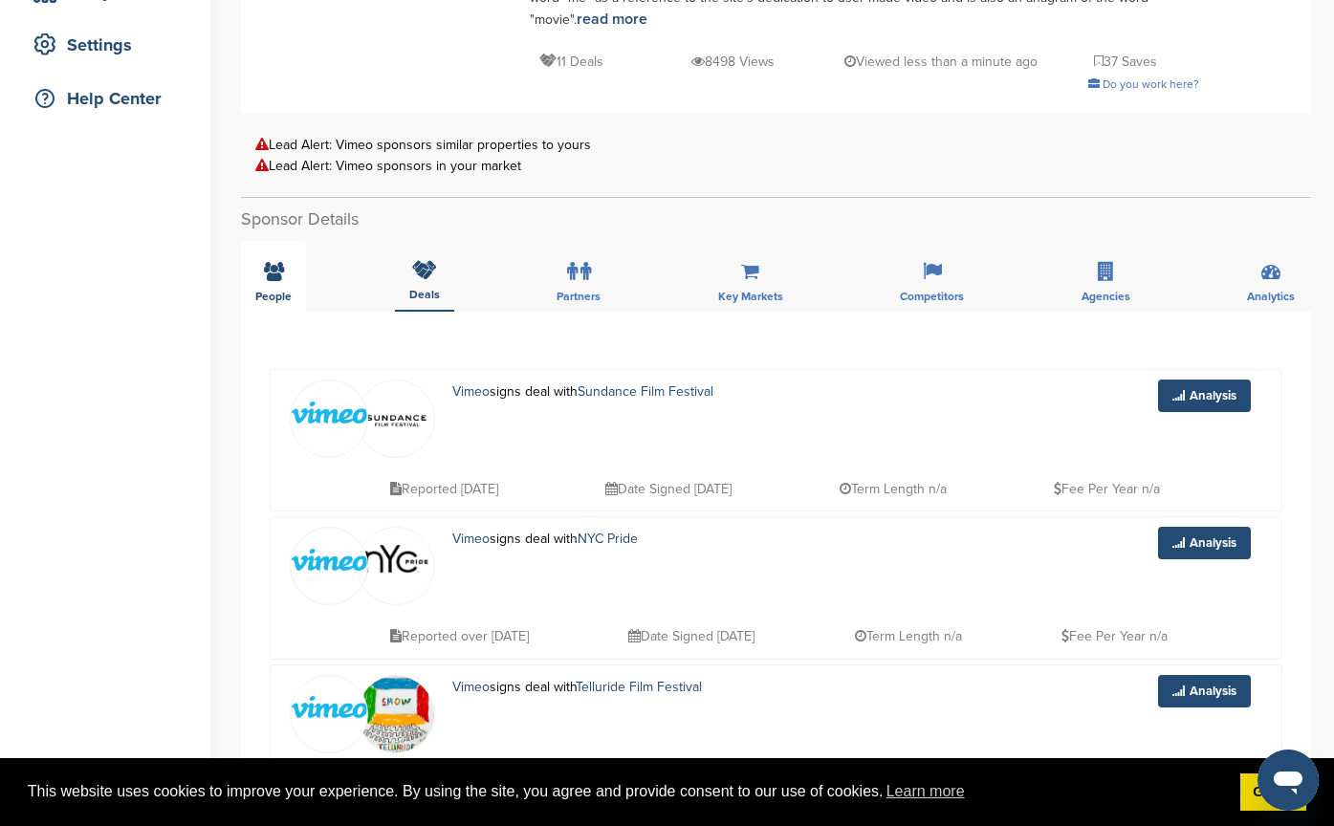
click at [287, 291] on span "People" at bounding box center [273, 296] width 36 height 11
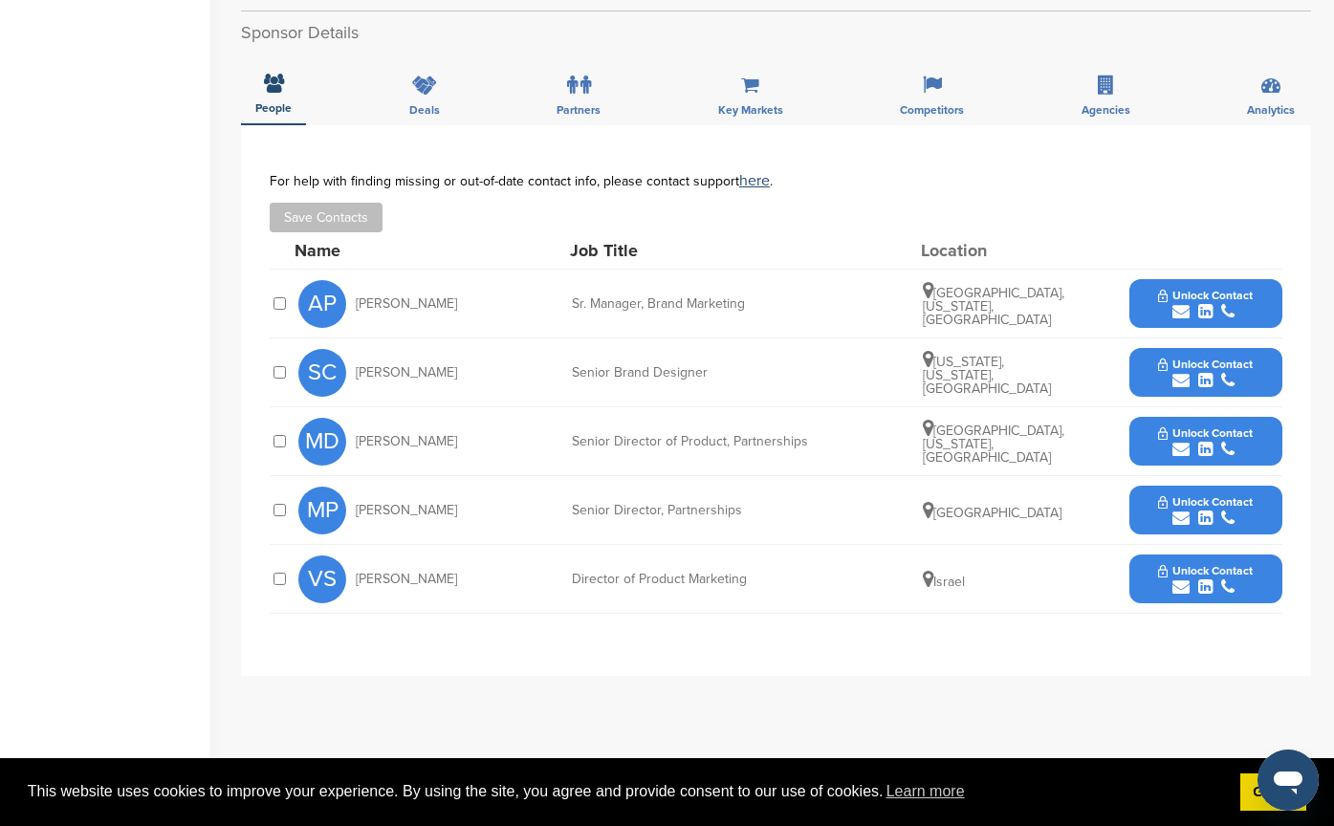
scroll to position [574, 0]
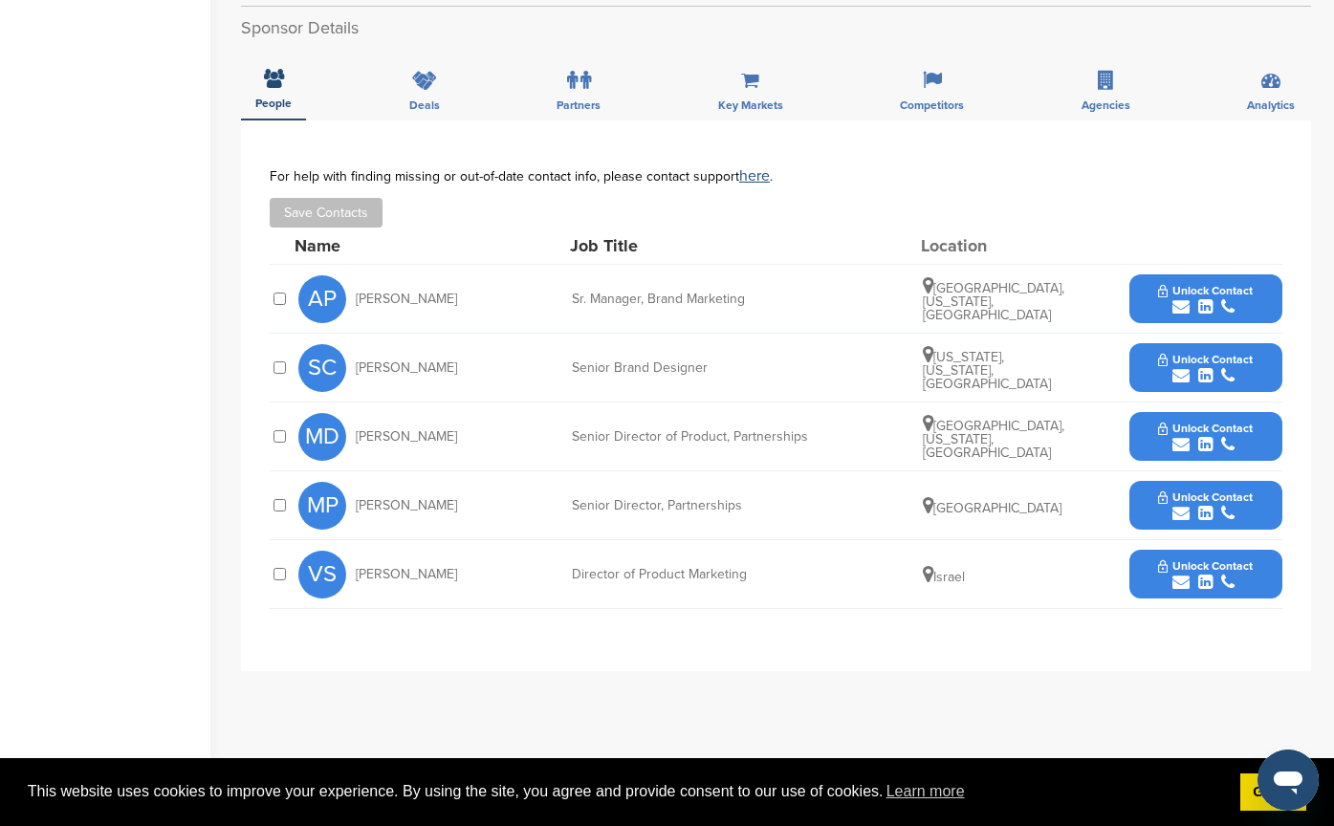
click at [1166, 505] on div "submit" at bounding box center [1205, 514] width 95 height 18
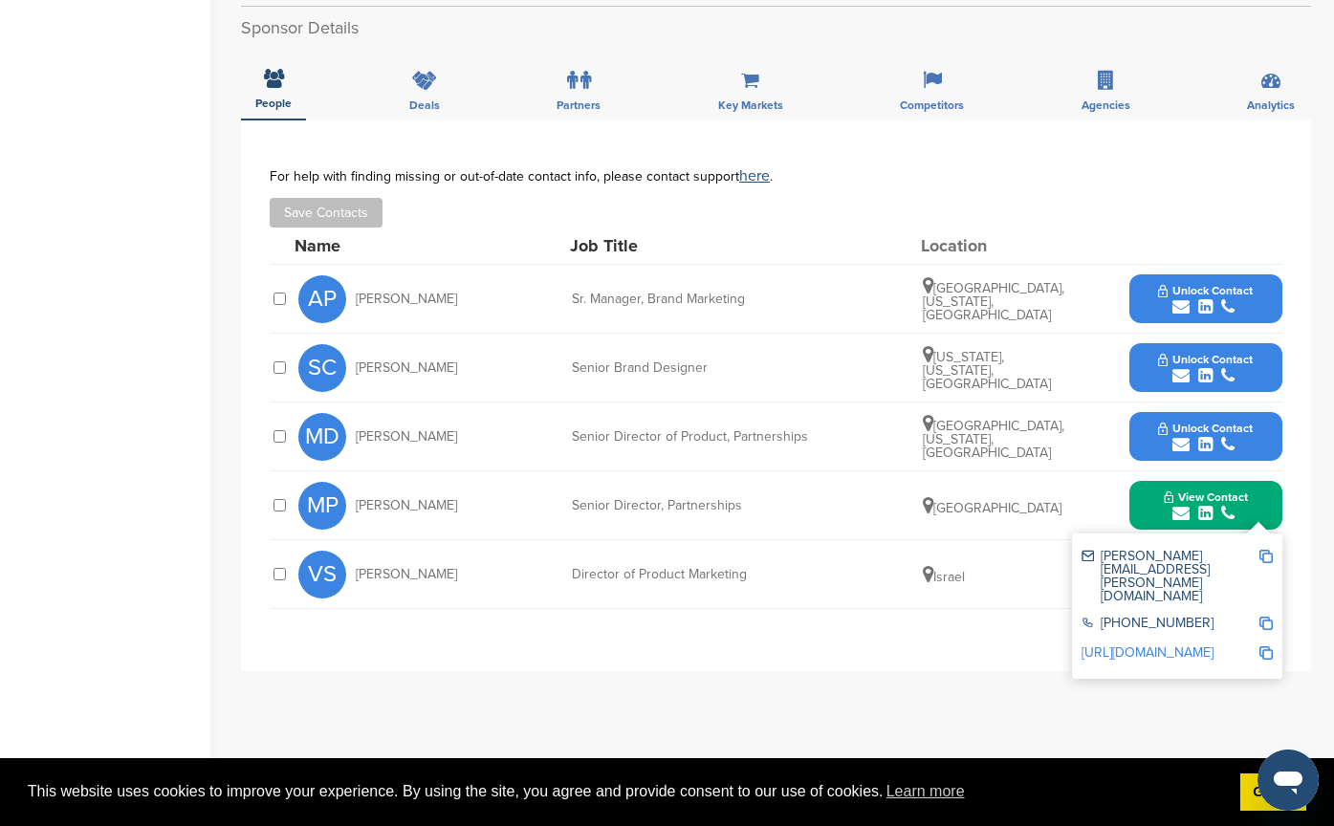
click at [1267, 550] on img at bounding box center [1265, 556] width 13 height 13
drag, startPoint x: 733, startPoint y: 488, endPoint x: 557, endPoint y: 494, distance: 176.1
click at [557, 494] on div "MP [PERSON_NAME] Senior Director, Partnerships [GEOGRAPHIC_DATA] View Contact […" at bounding box center [790, 505] width 984 height 68
click at [595, 499] on div "Senior Director, Partnerships" at bounding box center [715, 505] width 287 height 13
drag, startPoint x: 782, startPoint y: 476, endPoint x: 536, endPoint y: 478, distance: 246.7
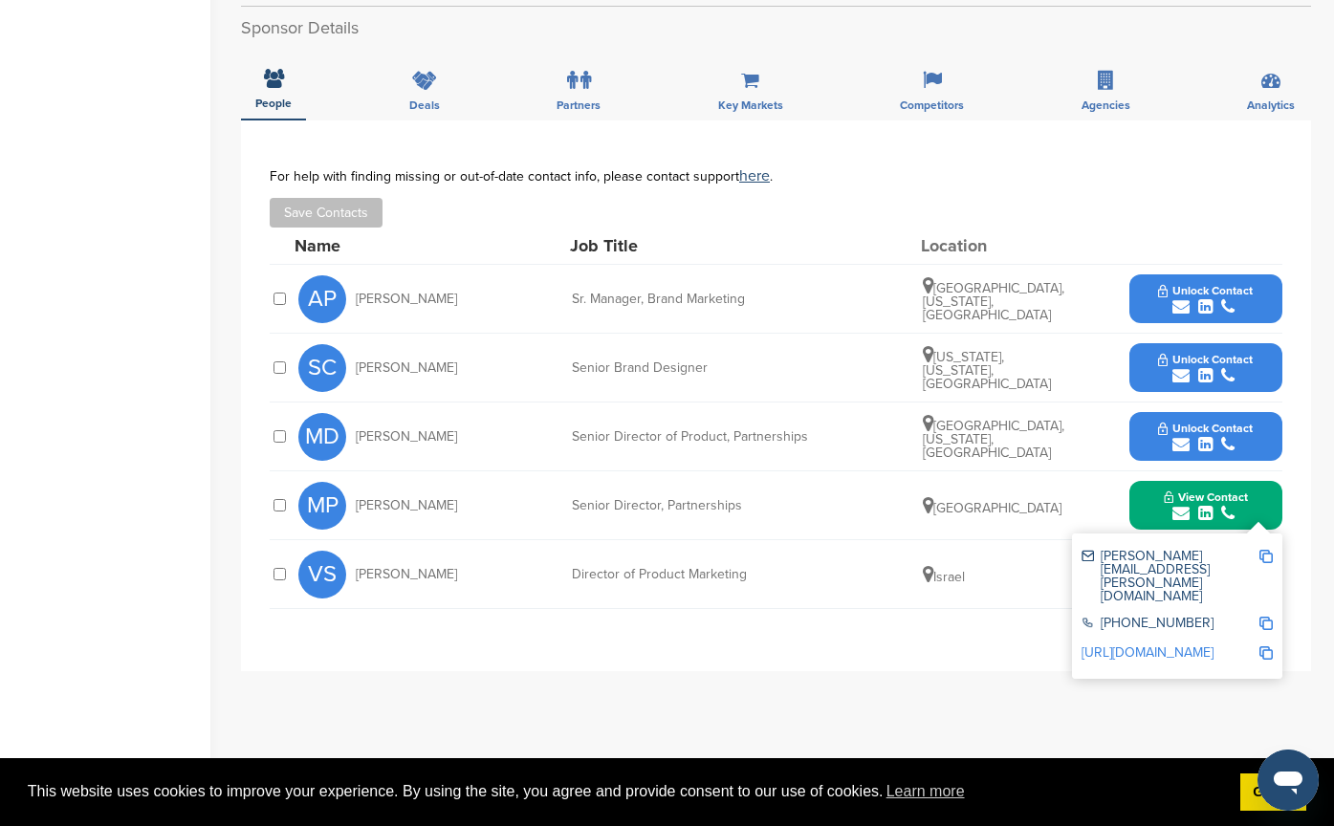
click at [536, 478] on div "MP [PERSON_NAME] Senior Director, Partnerships [GEOGRAPHIC_DATA] View Contact […" at bounding box center [790, 505] width 984 height 68
copy div "Senior Director, Partnerships"
click at [669, 602] on div "**********" at bounding box center [776, 395] width 1013 height 455
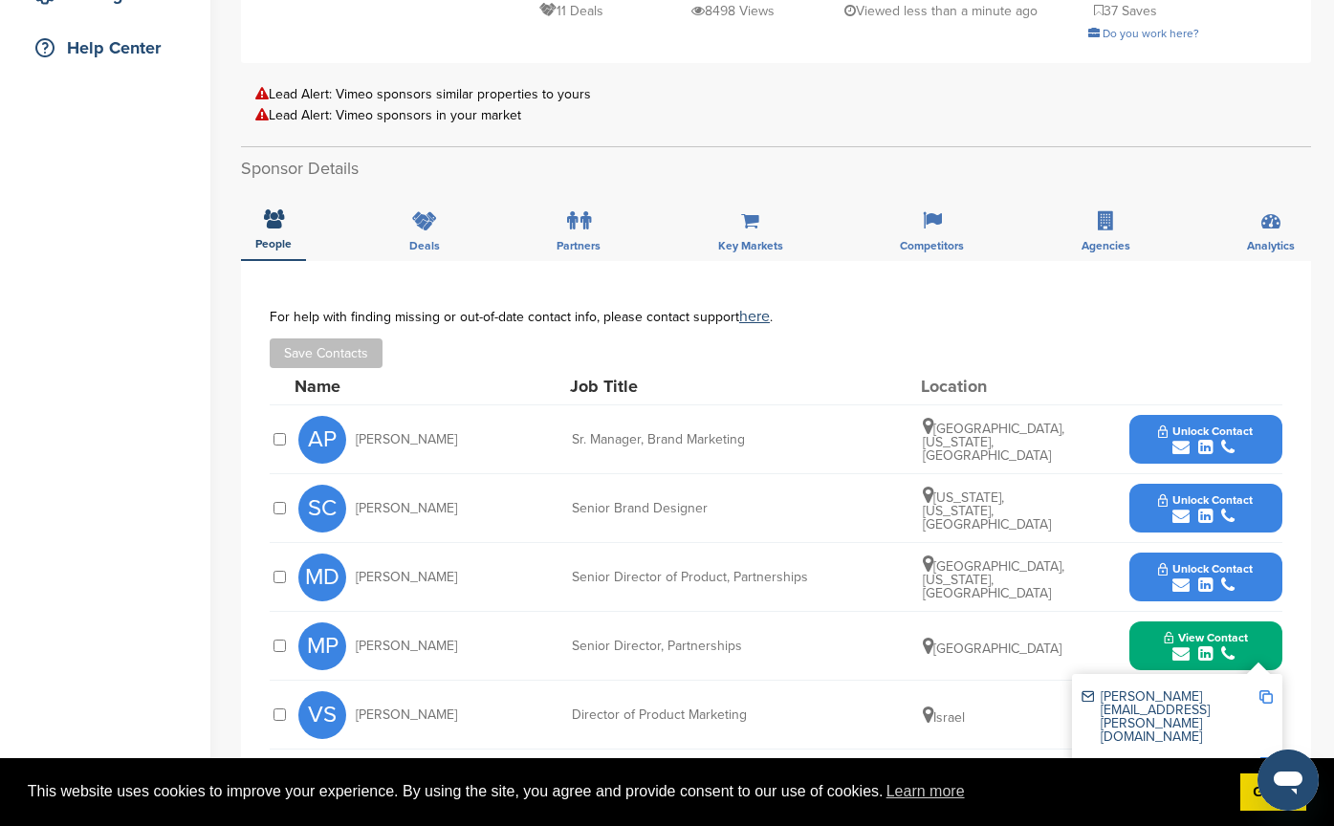
scroll to position [287, 0]
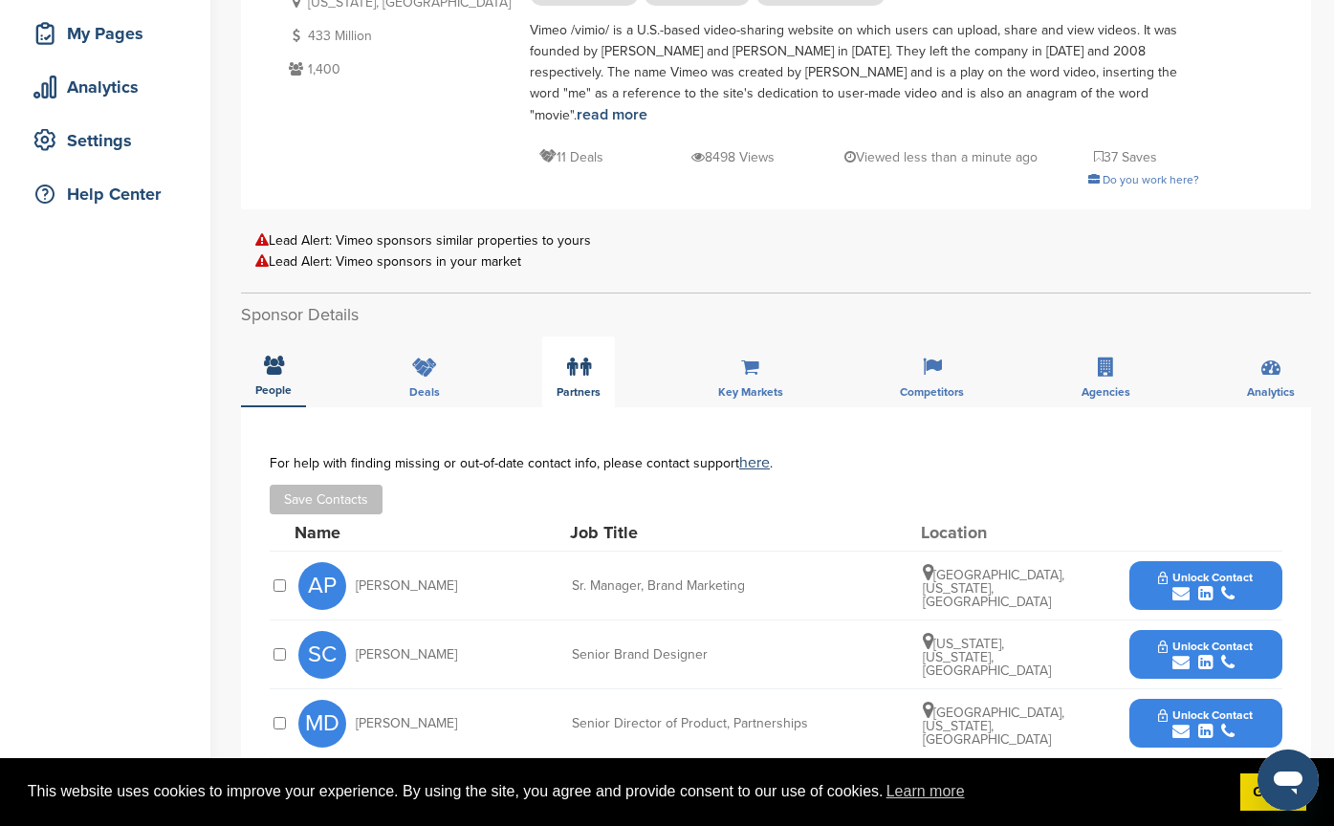
click at [575, 358] on icon at bounding box center [572, 367] width 11 height 19
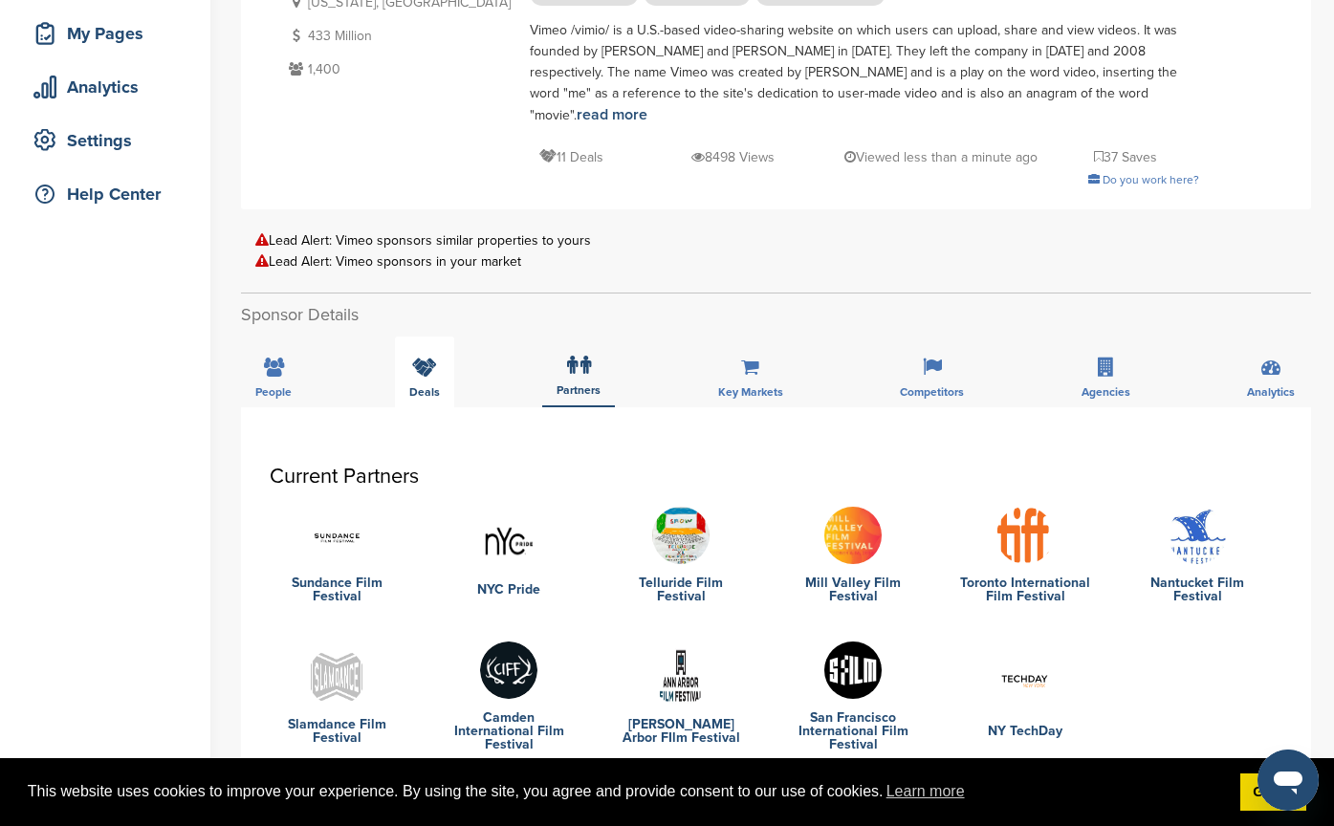
click at [407, 352] on div "Deals" at bounding box center [424, 372] width 59 height 71
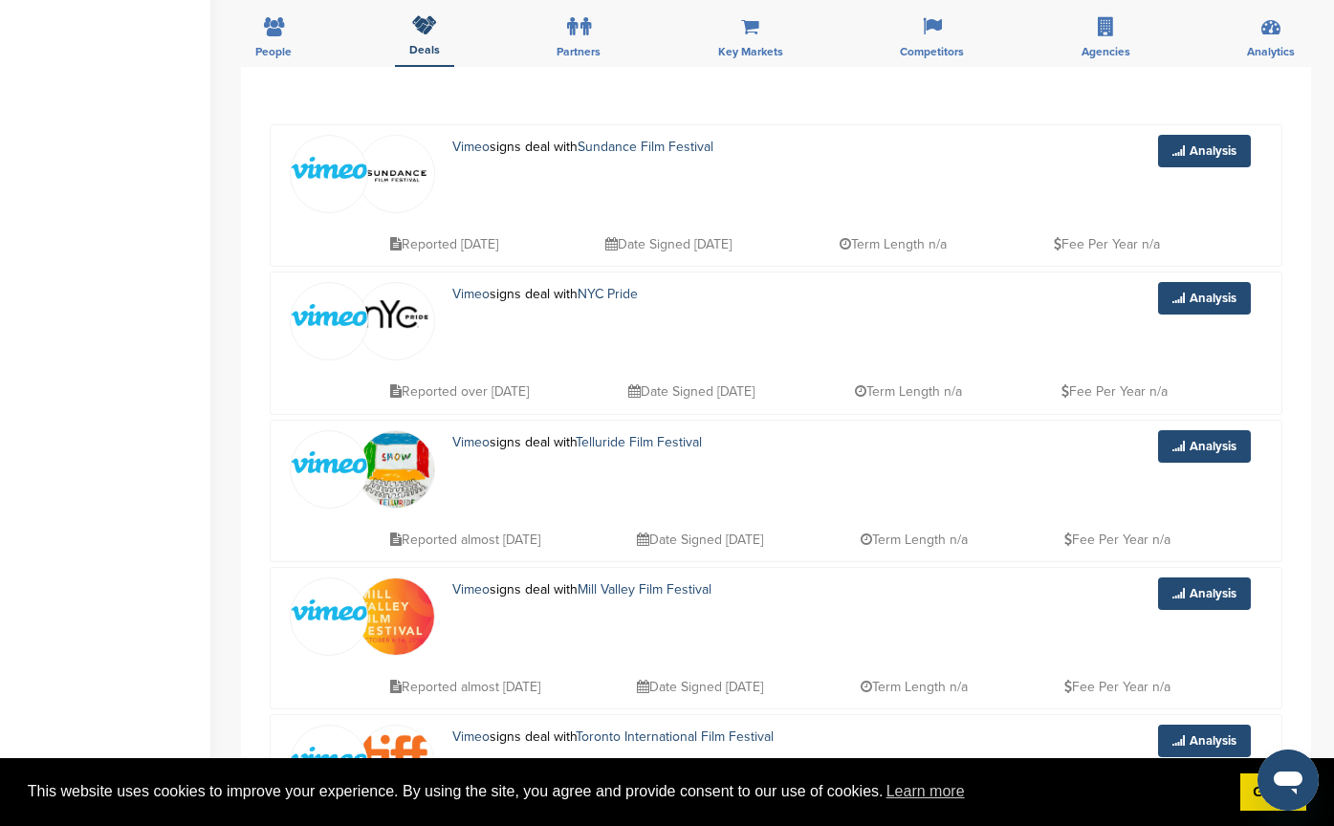
scroll to position [478, 0]
